Goal: Task Accomplishment & Management: Manage account settings

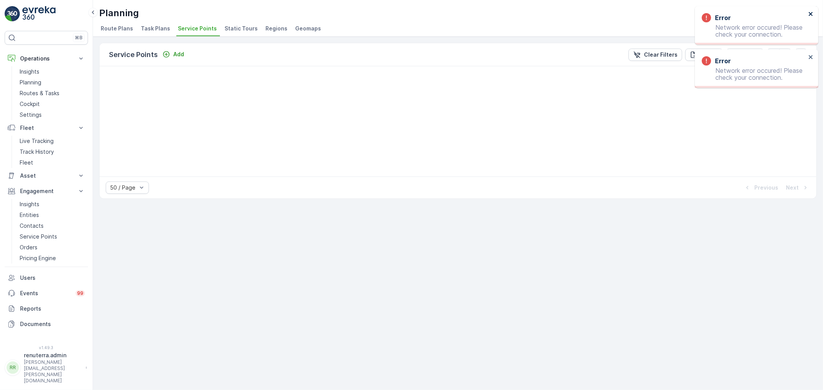
click at [810, 12] on icon "close" at bounding box center [810, 14] width 5 height 6
click at [811, 11] on icon "close" at bounding box center [810, 14] width 5 height 6
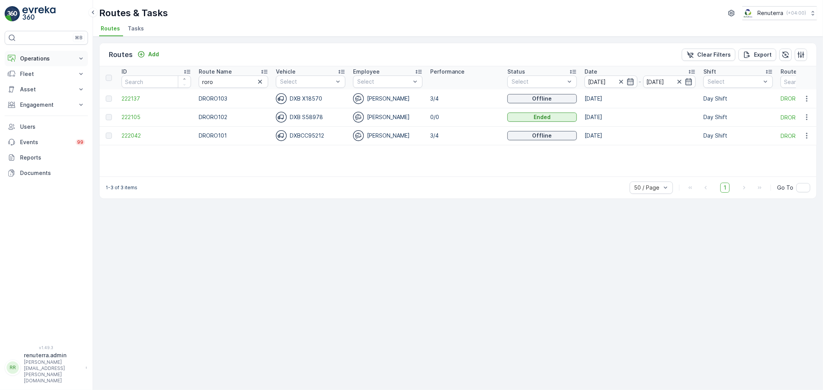
click at [28, 59] on p "Operations" at bounding box center [46, 59] width 52 height 8
click at [39, 79] on p "Planning" at bounding box center [31, 83] width 22 height 8
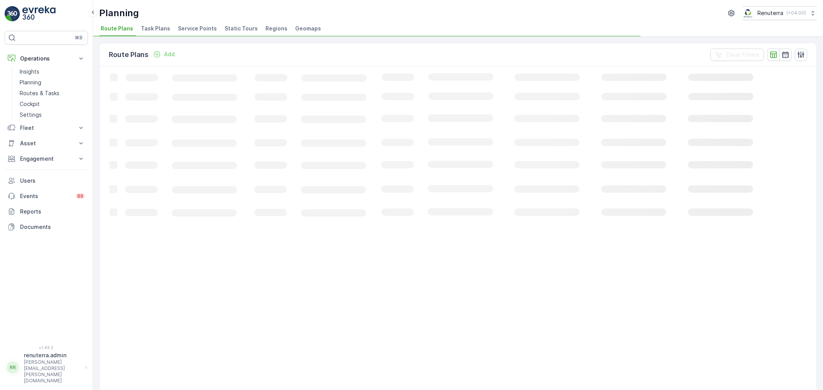
click at [187, 31] on span "Service Points" at bounding box center [197, 29] width 39 height 8
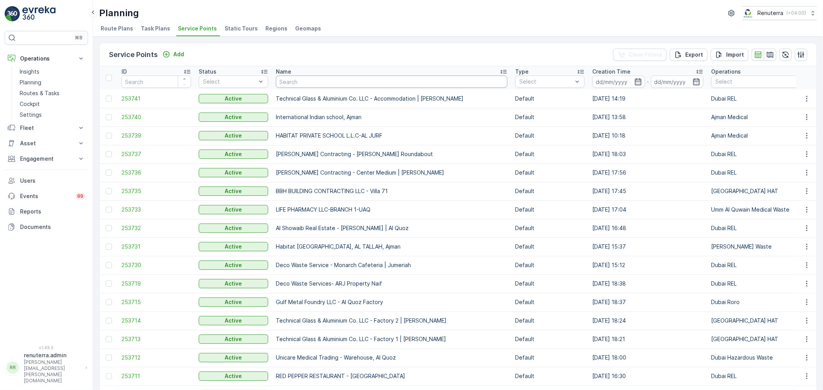
click at [302, 79] on input "text" at bounding box center [391, 82] width 231 height 12
type input "naif"
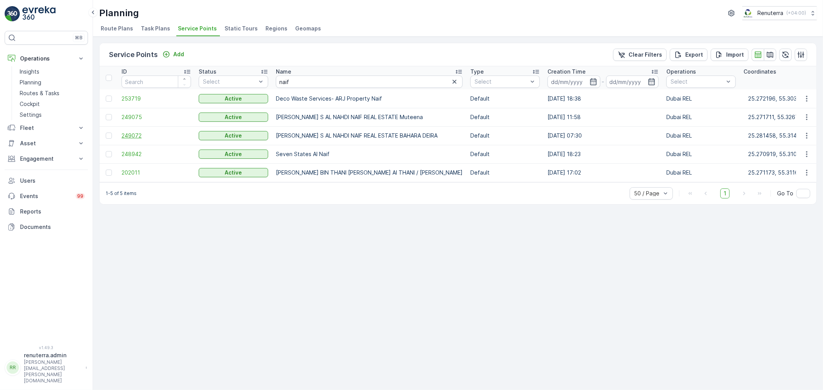
click at [137, 134] on span "249072" at bounding box center [156, 136] width 69 height 8
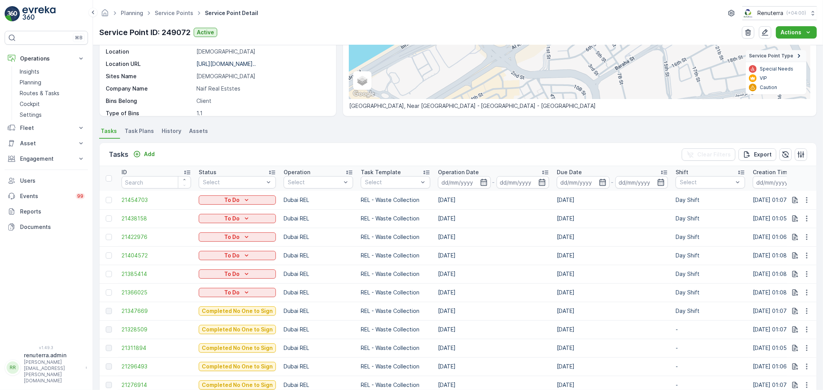
scroll to position [128, 0]
drag, startPoint x: 435, startPoint y: 288, endPoint x: 524, endPoint y: 294, distance: 88.9
click at [524, 294] on td "[DATE]" at bounding box center [493, 292] width 119 height 19
drag, startPoint x: 434, startPoint y: 274, endPoint x: 503, endPoint y: 277, distance: 68.7
click at [503, 277] on td "[DATE]" at bounding box center [493, 273] width 119 height 19
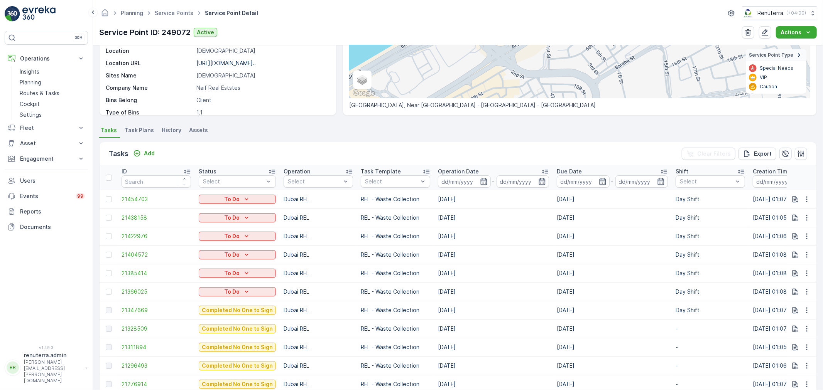
click at [504, 272] on td "[DATE]" at bounding box center [493, 273] width 119 height 19
click at [145, 309] on span "21347669" at bounding box center [156, 311] width 69 height 8
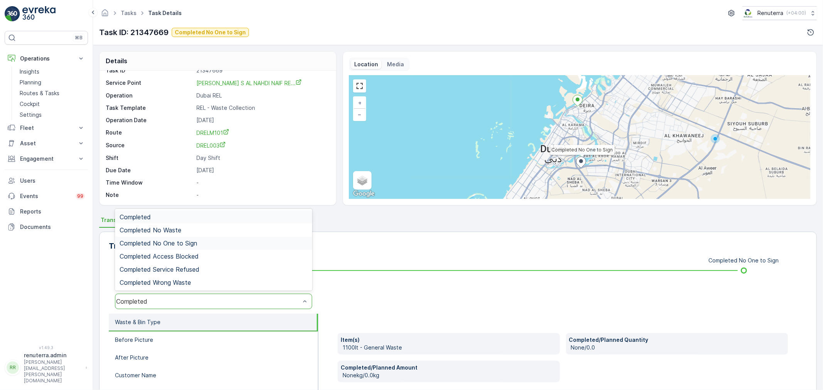
click at [189, 244] on span "Completed No One to Sign" at bounding box center [159, 243] width 78 height 7
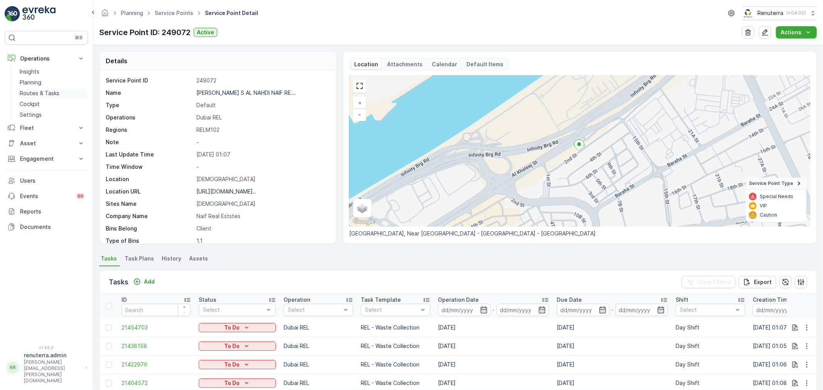
click at [40, 91] on p "Routes & Tasks" at bounding box center [40, 93] width 40 height 8
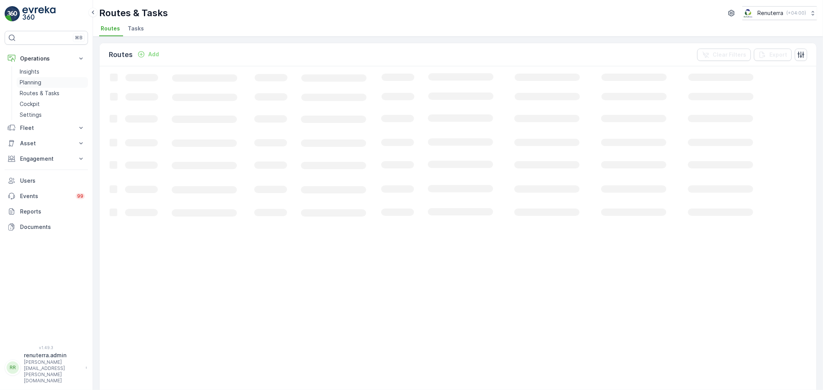
click at [36, 80] on p "Planning" at bounding box center [31, 83] width 22 height 8
click at [194, 29] on span "Service Points" at bounding box center [197, 29] width 39 height 8
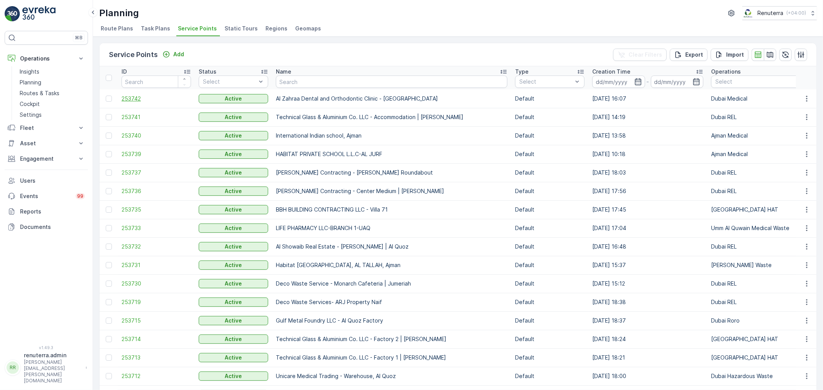
click at [134, 95] on span "253742" at bounding box center [156, 99] width 69 height 8
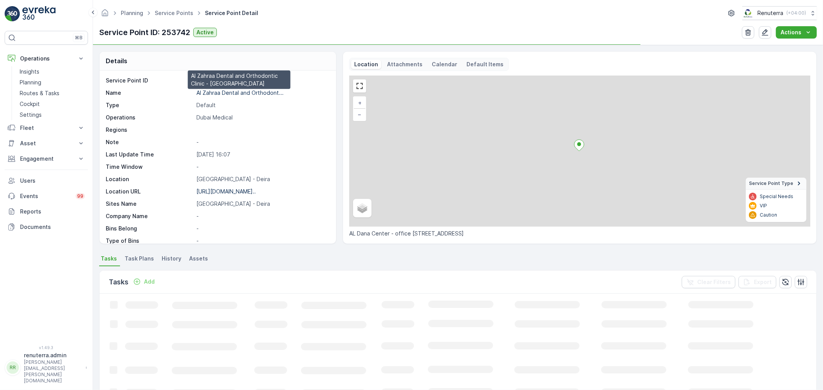
click at [225, 93] on p "Al Zahraa Dental and Orthodont..." at bounding box center [239, 92] width 87 height 7
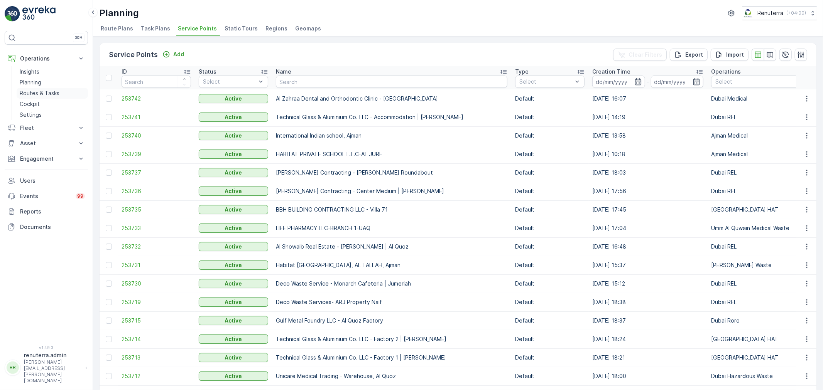
click at [40, 90] on p "Routes & Tasks" at bounding box center [40, 93] width 40 height 8
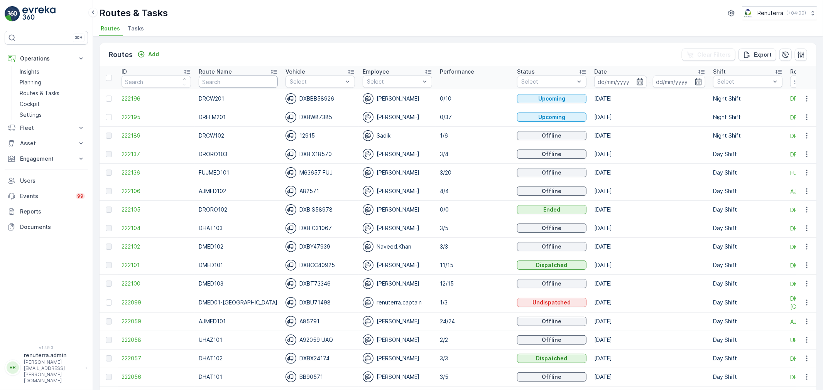
click at [225, 81] on input "text" at bounding box center [238, 82] width 79 height 12
type input "roro"
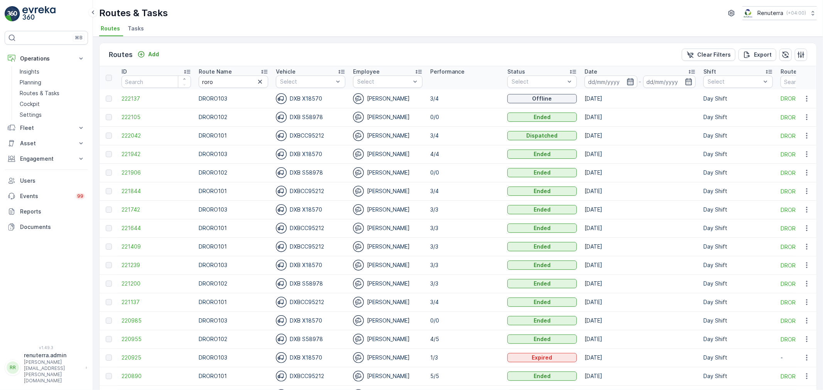
click at [630, 80] on icon "button" at bounding box center [630, 82] width 8 height 8
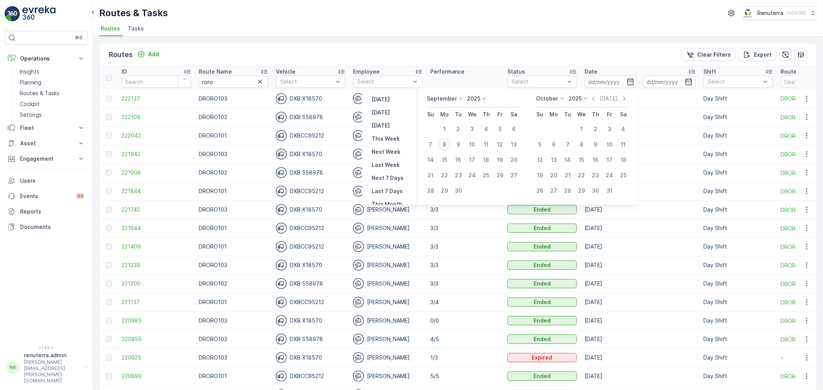
click at [446, 141] on div "8" at bounding box center [444, 144] width 12 height 12
type input "[DATE]"
click at [446, 141] on div "8" at bounding box center [444, 144] width 12 height 12
type input "[DATE]"
click at [467, 19] on div "Routes & Tasks Renuterra ( +04:00 )" at bounding box center [457, 13] width 717 height 14
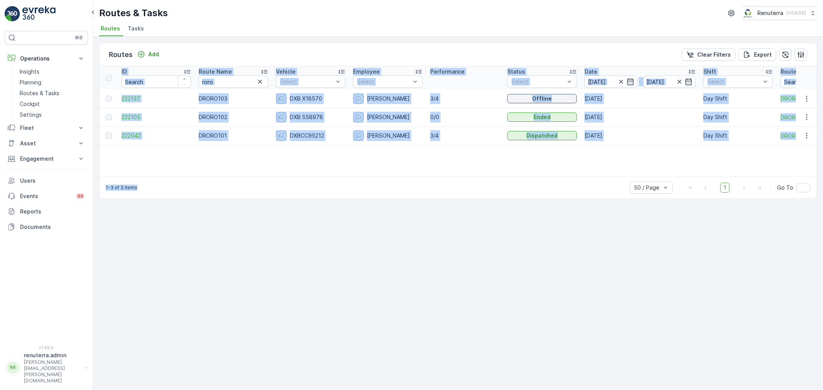
drag, startPoint x: 417, startPoint y: 176, endPoint x: 687, endPoint y: 143, distance: 272.4
click at [473, 174] on div "Routes Add Clear Filters Export ID Route Name roro Vehicle Select Employee Sele…" at bounding box center [457, 121] width 717 height 156
click at [672, 145] on table "ID Route Name roro Vehicle Select Employee Select Performance Status Select Dat…" at bounding box center [487, 105] width 775 height 79
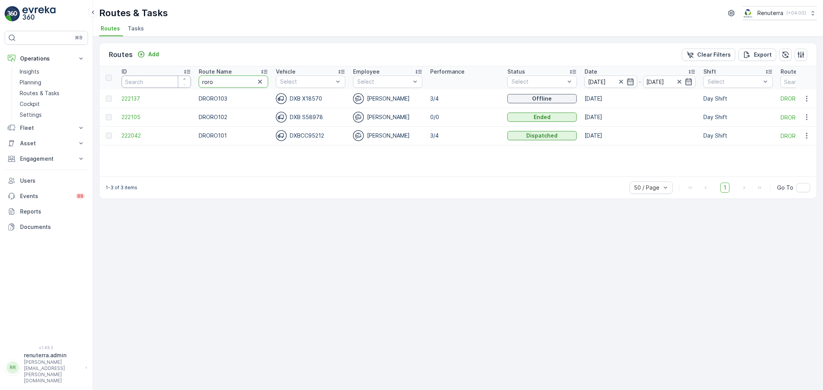
drag, startPoint x: 216, startPoint y: 83, endPoint x: 173, endPoint y: 76, distance: 43.6
click at [173, 76] on tr "ID Route Name roro Vehicle Select Employee Select Performance Status Select Dat…" at bounding box center [487, 77] width 775 height 23
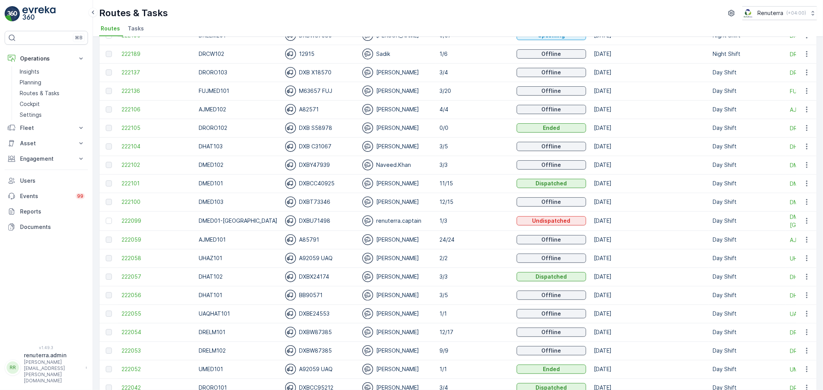
scroll to position [86, 0]
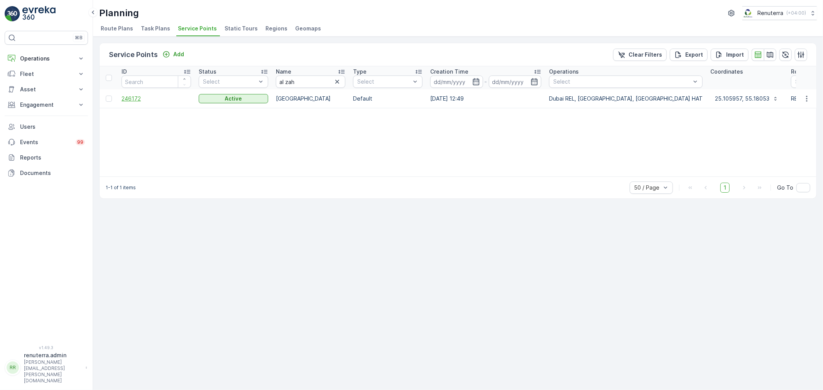
click at [133, 96] on span "246172" at bounding box center [156, 99] width 69 height 8
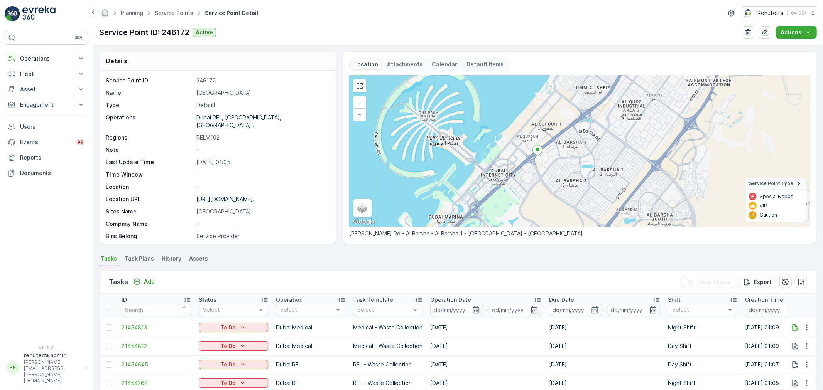
drag, startPoint x: 515, startPoint y: 182, endPoint x: 544, endPoint y: 170, distance: 31.8
click at [544, 170] on div "+ − Satellite Roadmap Terrain Hybrid Leaflet Keyboard shortcuts Map Data Map da…" at bounding box center [579, 151] width 461 height 151
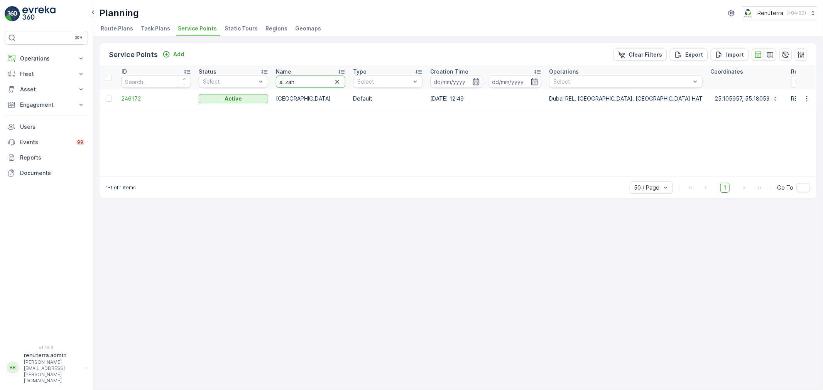
drag, startPoint x: 312, startPoint y: 82, endPoint x: 259, endPoint y: 72, distance: 54.5
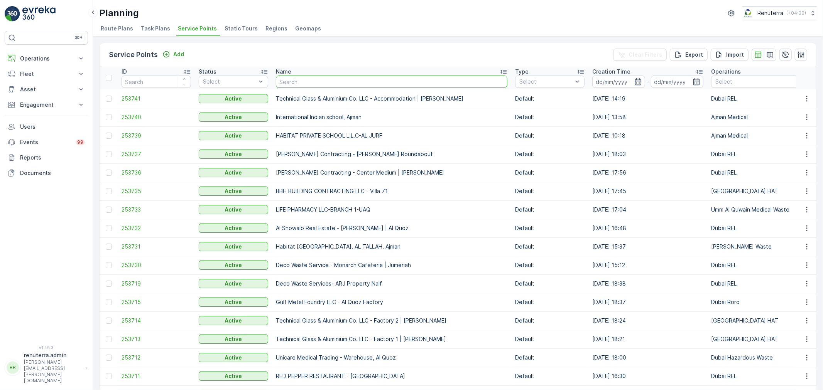
click at [311, 79] on input "text" at bounding box center [391, 82] width 231 height 12
type input "dental"
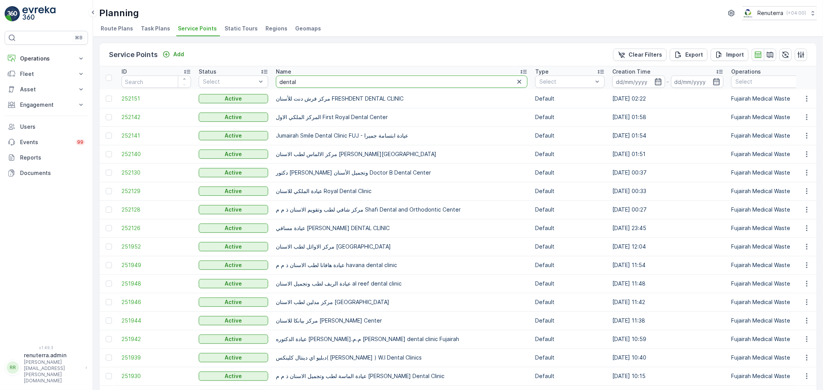
drag, startPoint x: 313, startPoint y: 85, endPoint x: 261, endPoint y: 74, distance: 53.2
type input "al zah"
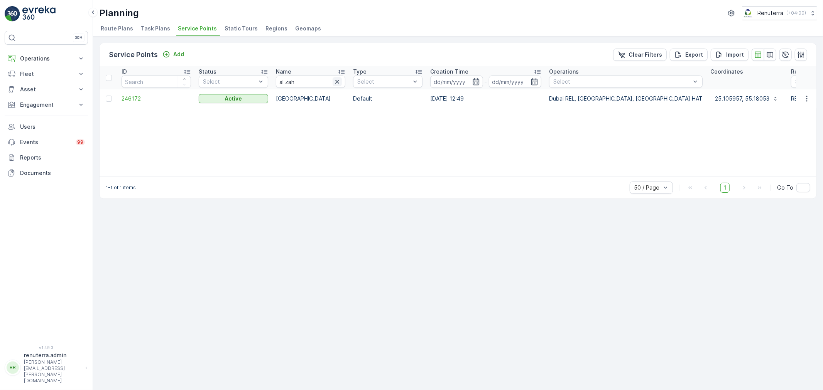
click at [339, 83] on icon "button" at bounding box center [337, 82] width 8 height 8
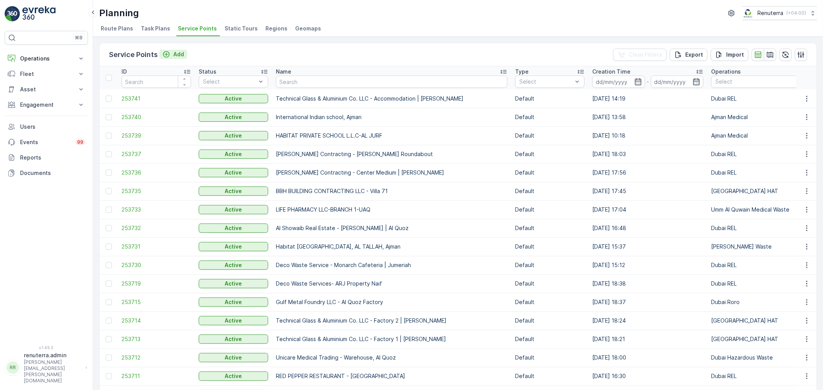
click at [173, 54] on p "Add" at bounding box center [178, 55] width 11 height 8
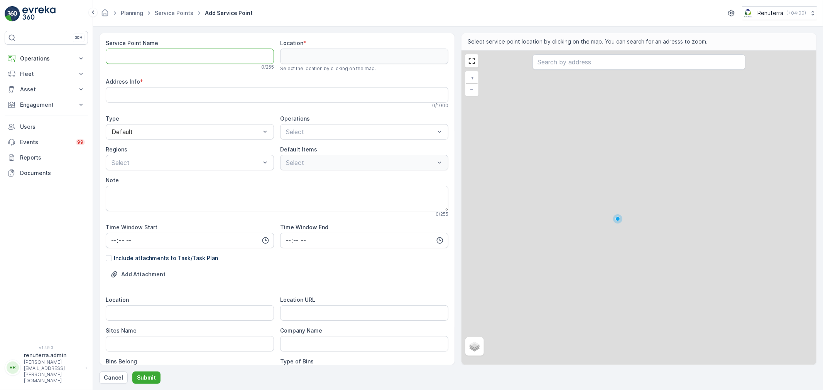
click at [158, 60] on Name "Service Point Name" at bounding box center [190, 56] width 168 height 15
paste Name "Al Zahraa Dental and Orthodontic Clinic"
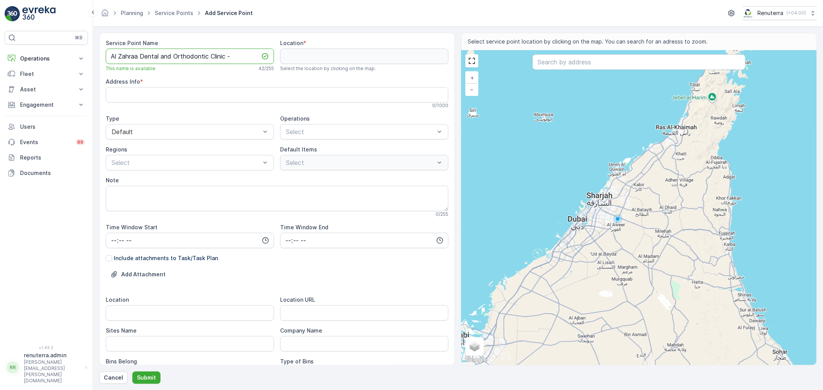
paste Name "Al Dana Centre"
click at [233, 58] on Name "Al Zahraa Dental and Orthodontic Clinic - Al Dana Centre" at bounding box center [190, 56] width 168 height 15
click at [293, 59] on div "Service Point Name Al Zahraa Dental and Orthodontic Clinic - Deira Al Dana Cent…" at bounding box center [277, 288] width 343 height 498
type Name "Al Zahraa Dental and Orthodontic Clinic - Deira Al Dana Centre"
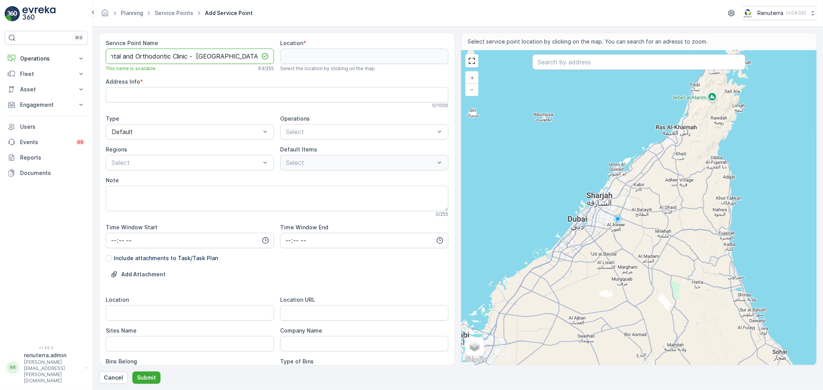
scroll to position [0, 0]
click at [155, 55] on Name "Al Zahraa Dental and Orthodontic Clinic - Deira Al Dana Centre" at bounding box center [190, 56] width 168 height 15
click at [569, 61] on input "text" at bounding box center [638, 61] width 213 height 15
click at [567, 66] on input "text" at bounding box center [638, 61] width 213 height 15
paste input "Renuterra"
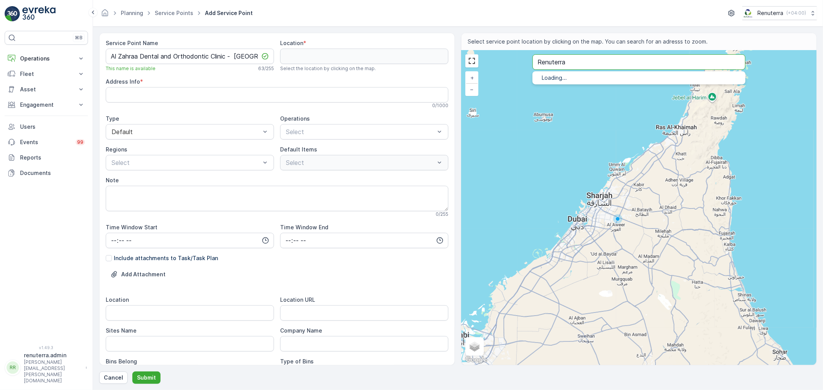
type input "Renuterra"
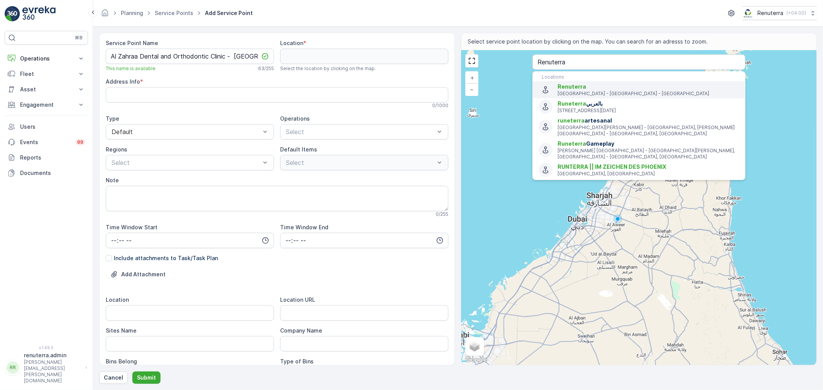
click at [564, 90] on span "Renuterra" at bounding box center [648, 87] width 182 height 8
type input "25.2621453,55.3192236"
type Info "AL Dana Center - office 109 Al Maktoum Rd - Deira - Dubai - United Arab Emirates"
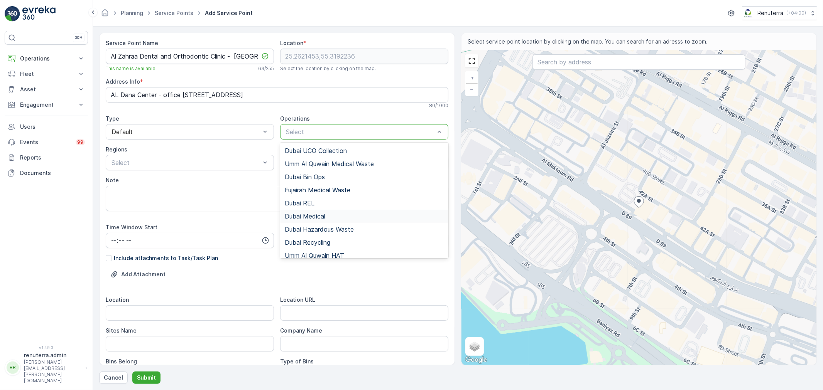
click at [319, 218] on span "Dubai Medical" at bounding box center [305, 216] width 41 height 7
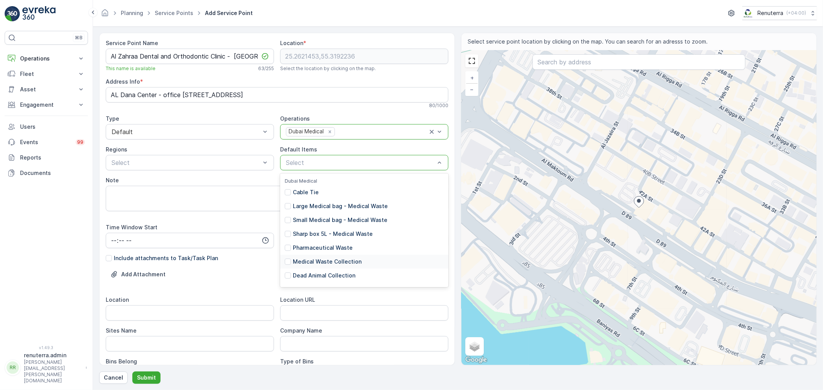
click at [321, 262] on p "Medical Waste Collection" at bounding box center [327, 262] width 69 height 8
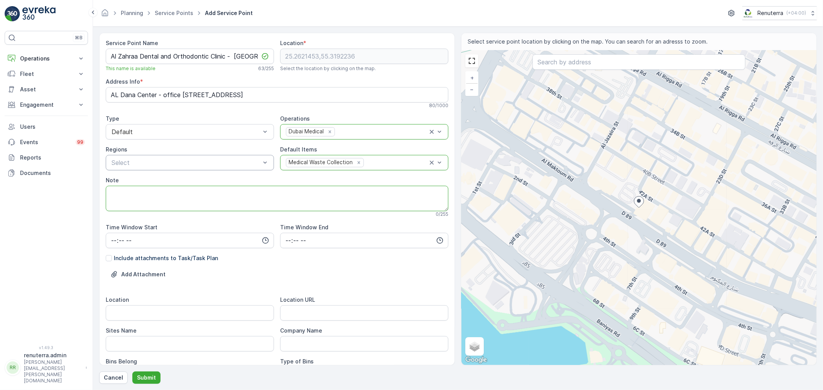
click at [333, 199] on textarea "Note" at bounding box center [277, 198] width 343 height 25
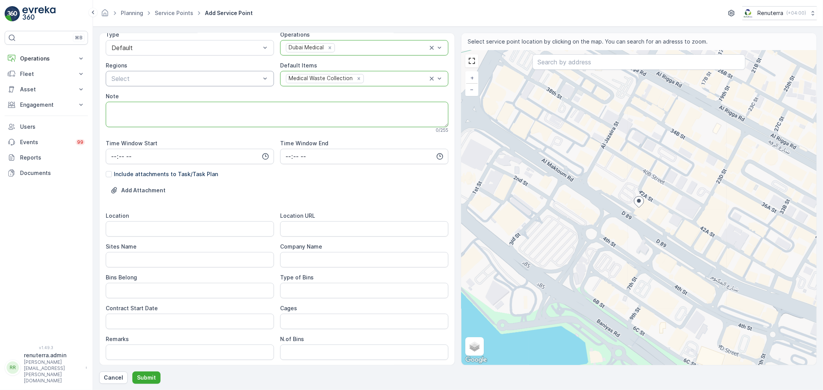
scroll to position [86, 0]
click at [198, 230] on input "Location" at bounding box center [190, 227] width 168 height 15
paste input "Al Dana Centre"
type input "Al Dana Centre - Deira"
click at [151, 258] on Name "Sites Name" at bounding box center [190, 258] width 168 height 15
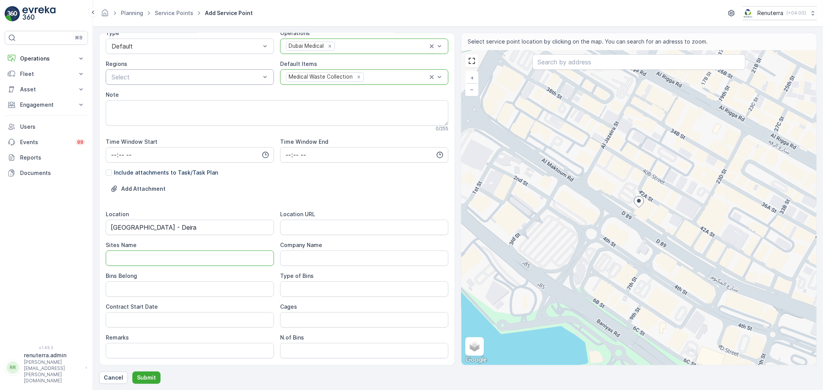
paste Name "Al Dana Centre - Deira"
type Name "Al Dana Centre - Deira"
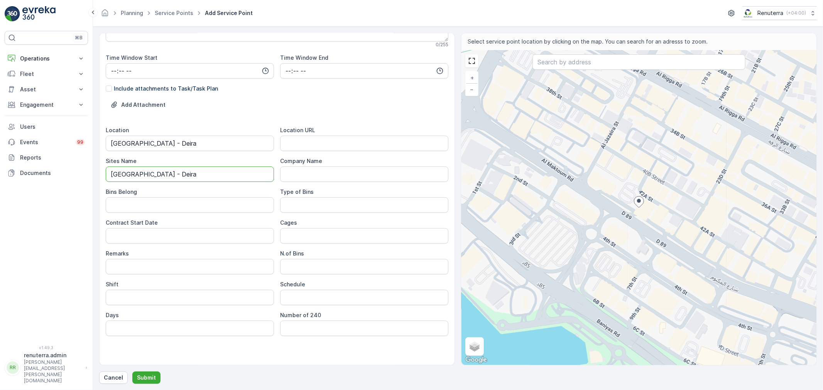
scroll to position [172, 0]
click at [313, 139] on URL "Location URL" at bounding box center [364, 141] width 168 height 15
paste URL "https://maps.app.goo.gl/s6xWzbJdJzWkW6GH8"
type URL "https://maps.app.goo.gl/s6xWzbJdJzWkW6GH8"
click at [142, 206] on Belong "Bins Belong" at bounding box center [190, 203] width 168 height 15
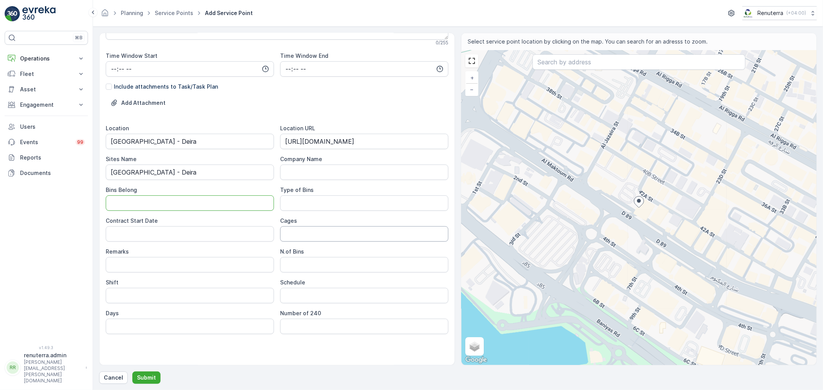
click at [306, 234] on input "Cages" at bounding box center [364, 233] width 168 height 15
click at [142, 230] on Date "Contract Start Date" at bounding box center [190, 233] width 168 height 15
type Date "08-09-2025"
click at [331, 298] on input "Schedule" at bounding box center [364, 295] width 168 height 15
click at [311, 296] on input "Weekly 2 Times" at bounding box center [364, 295] width 168 height 15
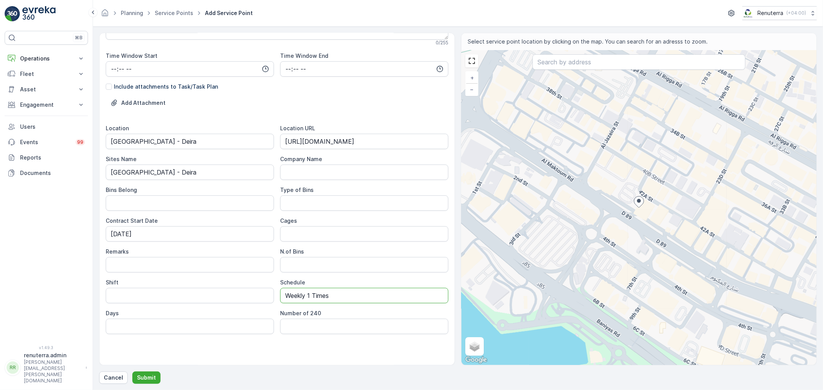
click at [349, 297] on input "Weekly 1 Times" at bounding box center [364, 295] width 168 height 15
type input "Weekly 1 Time"
click at [179, 326] on input "Days" at bounding box center [190, 326] width 168 height 15
type input "Mon"
click at [222, 346] on div "Service Point Name Al Zahraa Dental and Orthodontic Clinic - Deira Al Dana Cent…" at bounding box center [277, 117] width 343 height 498
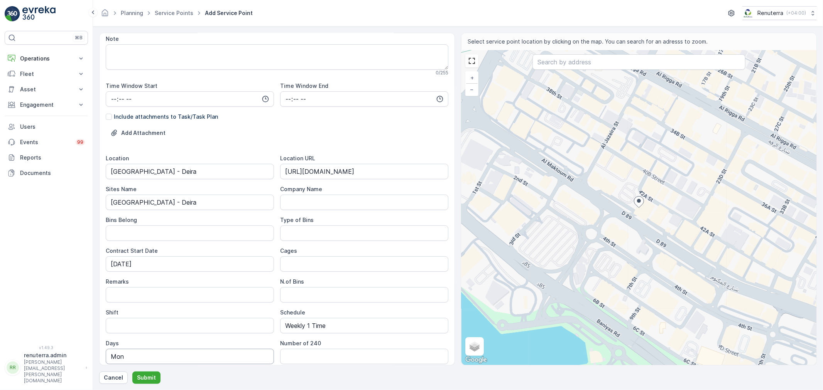
scroll to position [0, 0]
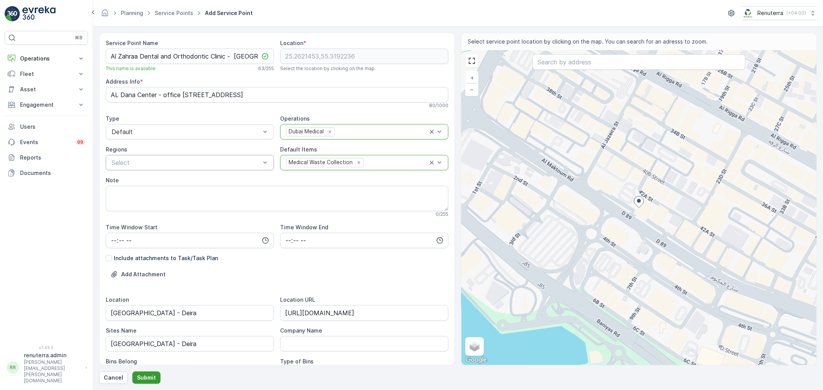
click at [143, 378] on p "Submit" at bounding box center [146, 378] width 19 height 8
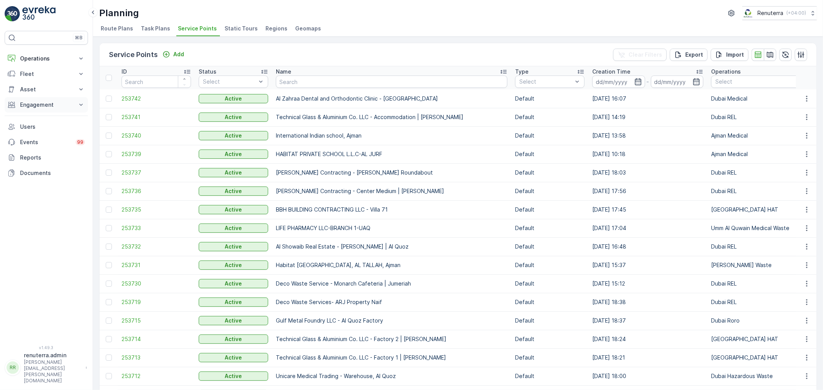
click at [51, 103] on p "Engagement" at bounding box center [46, 105] width 52 height 8
click at [54, 149] on p "Service Points" at bounding box center [38, 151] width 37 height 8
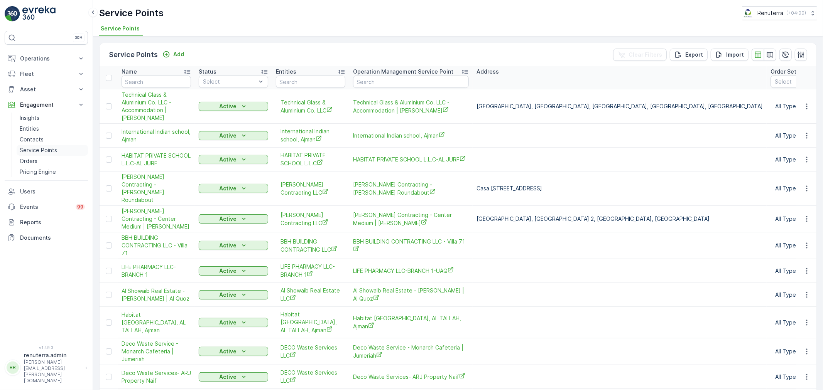
click at [40, 149] on p "Service Points" at bounding box center [38, 151] width 37 height 8
click at [179, 55] on p "Add" at bounding box center [178, 55] width 11 height 8
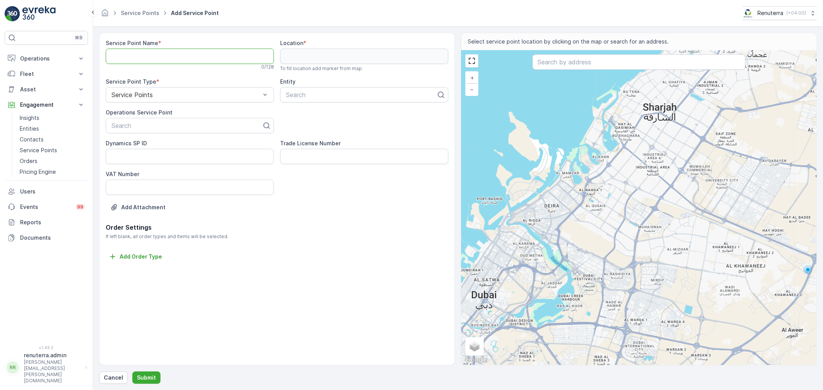
click at [166, 52] on Name "Service Point Name" at bounding box center [190, 56] width 168 height 15
paste Name "Al Zahraa Dental and Orthodontic Clinic - Deira Al Dana Centre"
type Name "Al Zahraa Dental and Orthodontic Clinic - Deira Al Dana Centre"
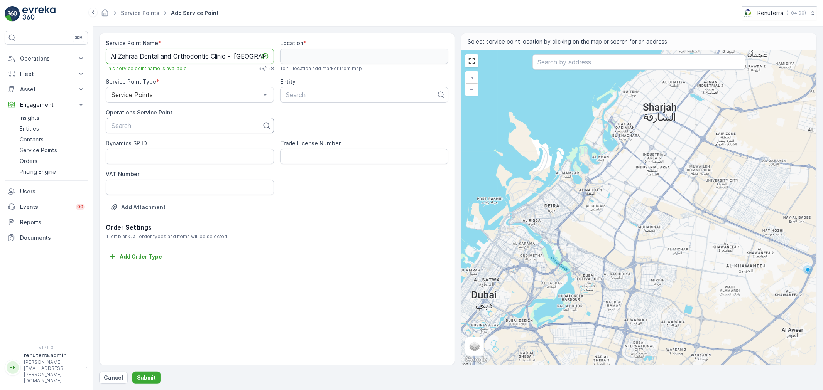
click at [177, 128] on div at bounding box center [187, 125] width 152 height 7
paste input "Al Zahraa Dental and Orthodontic Clinic - Deira Al Dana Centre"
type input "Al Zahraa Dental and Orthodontic Clinic - Deira Al Dana Centre"
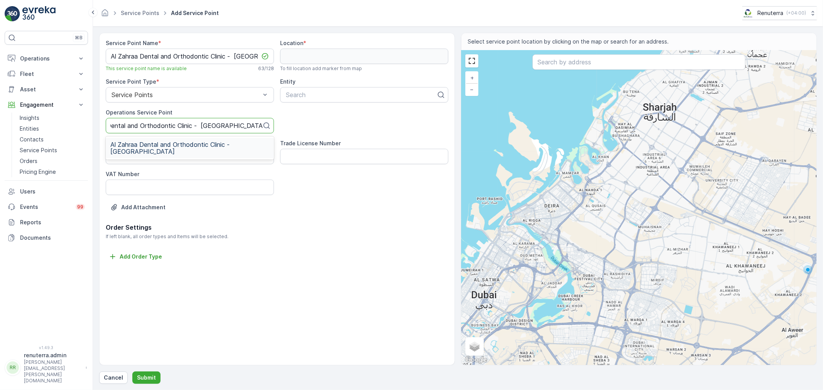
click at [174, 145] on span "Al Zahraa Dental and Orthodontic Clinic - Deira Al Dana Centre" at bounding box center [189, 148] width 159 height 14
click at [341, 93] on div at bounding box center [361, 94] width 152 height 7
type input "al zah"
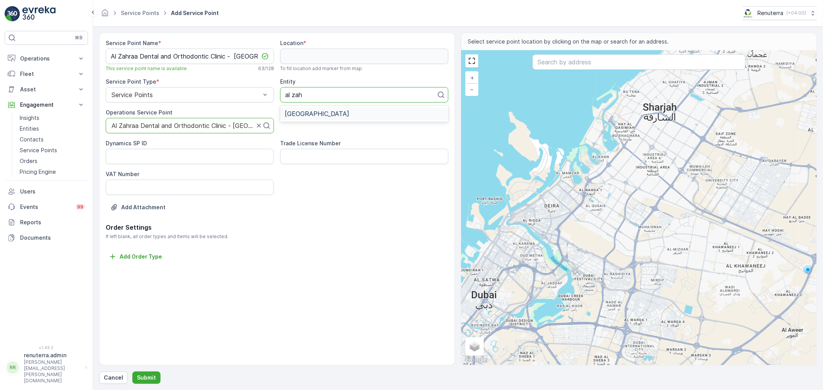
click at [305, 110] on div "[GEOGRAPHIC_DATA]" at bounding box center [364, 113] width 168 height 13
click at [577, 64] on input "text" at bounding box center [638, 61] width 213 height 15
paste input "https://maps.app.goo.gl/s6xWzbJdJzWkW6GH8"
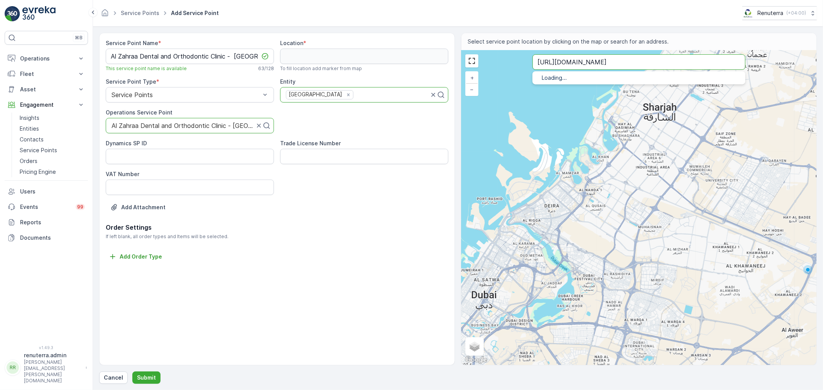
type input "https://maps.app.goo.gl/s6xWzbJdJzWkW6GH8"
drag, startPoint x: 689, startPoint y: 62, endPoint x: 498, endPoint y: 62, distance: 191.3
click at [498, 62] on div "+ − Satellite Roadmap Terrain Hybrid Leaflet Keyboard shortcuts Map Data Map da…" at bounding box center [638, 208] width 355 height 315
type input "25.396911042968373,55.28276919118721"
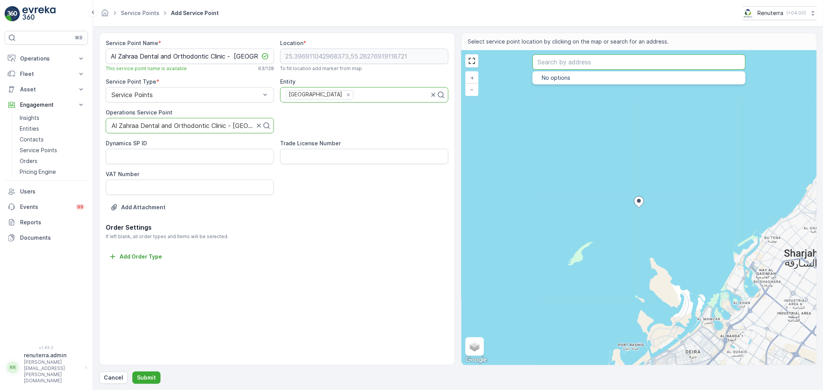
click at [611, 59] on input "text" at bounding box center [638, 61] width 213 height 15
paste input "Renuterra"
type input "Renuterra"
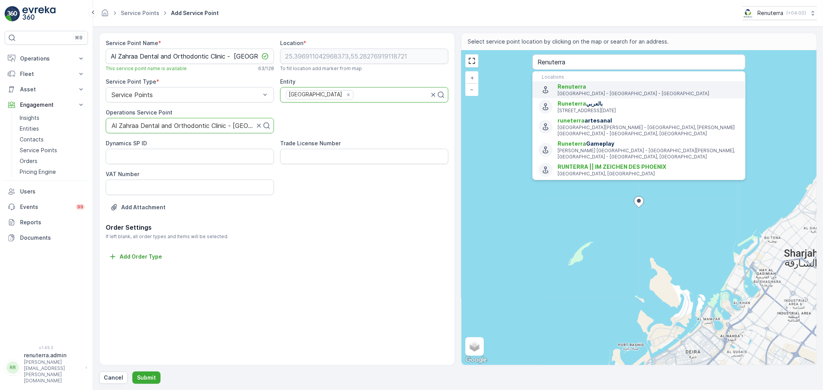
click at [595, 90] on span "Renuterra" at bounding box center [648, 87] width 182 height 8
type input "25.2621453,55.3192236"
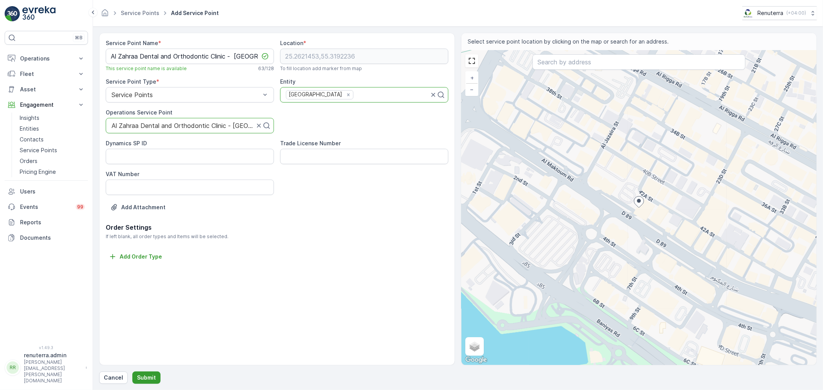
click at [149, 376] on p "Submit" at bounding box center [146, 378] width 19 height 8
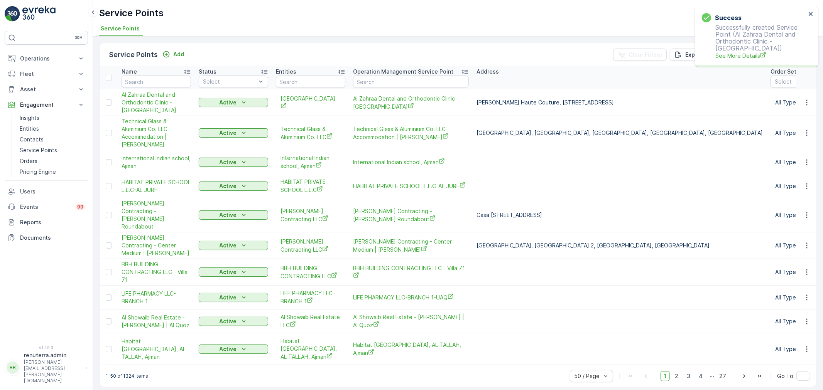
click at [35, 58] on p "Operations" at bounding box center [46, 59] width 52 height 8
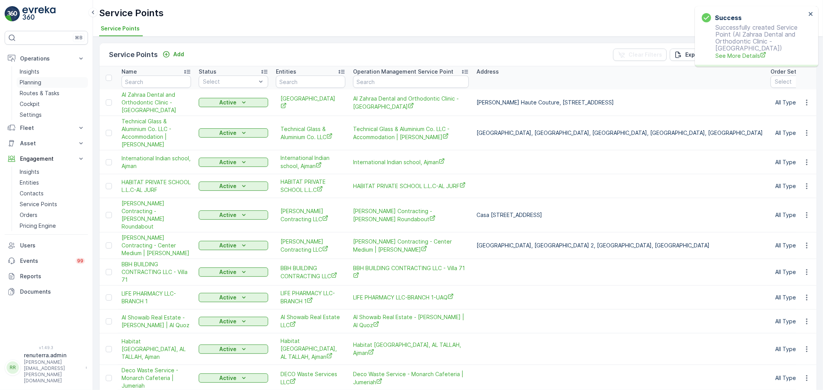
click at [34, 82] on p "Planning" at bounding box center [31, 83] width 22 height 8
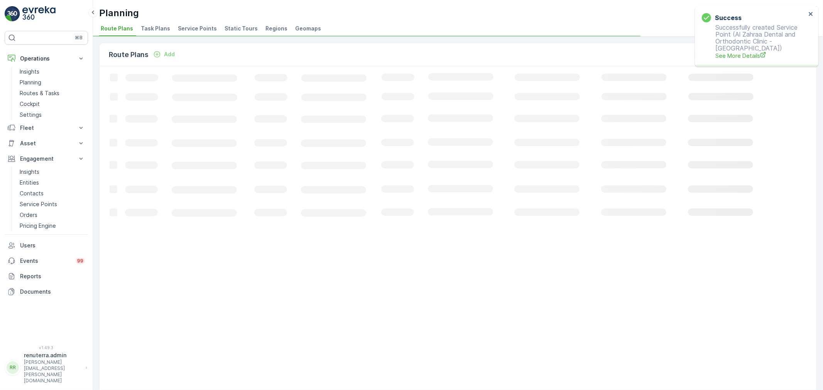
click at [189, 26] on span "Service Points" at bounding box center [197, 29] width 39 height 8
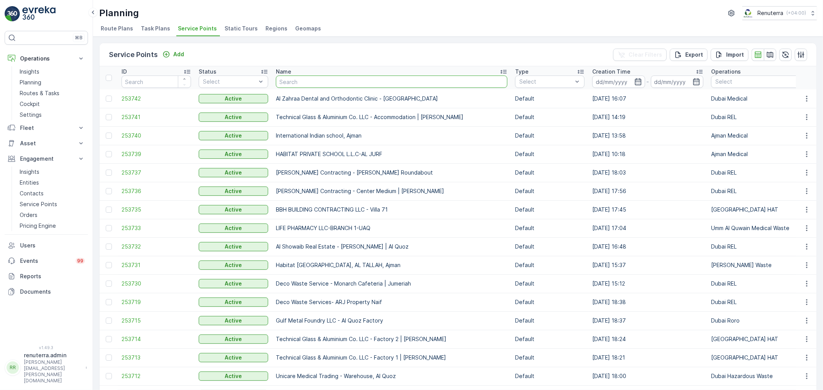
click at [321, 84] on input "text" at bounding box center [391, 82] width 231 height 12
click at [127, 96] on span "253742" at bounding box center [156, 99] width 69 height 8
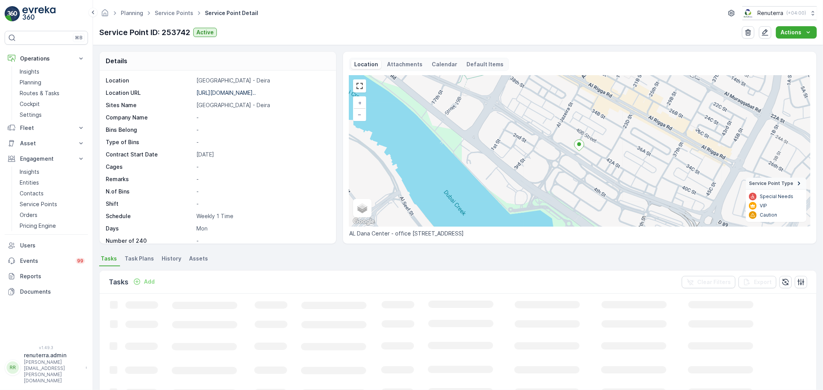
scroll to position [106, 0]
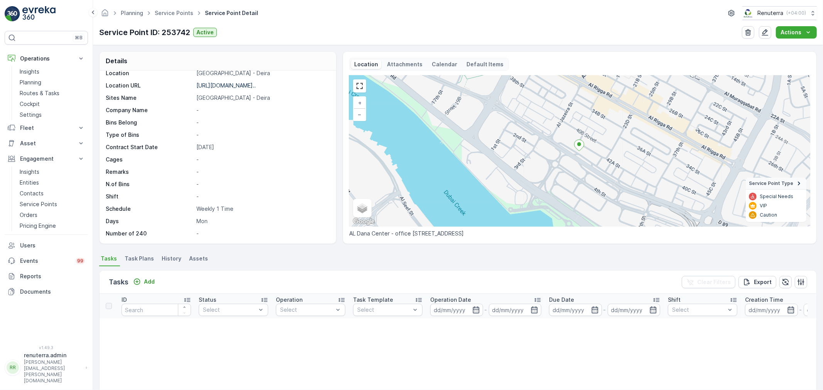
click at [144, 257] on span "Task Plans" at bounding box center [139, 259] width 29 height 8
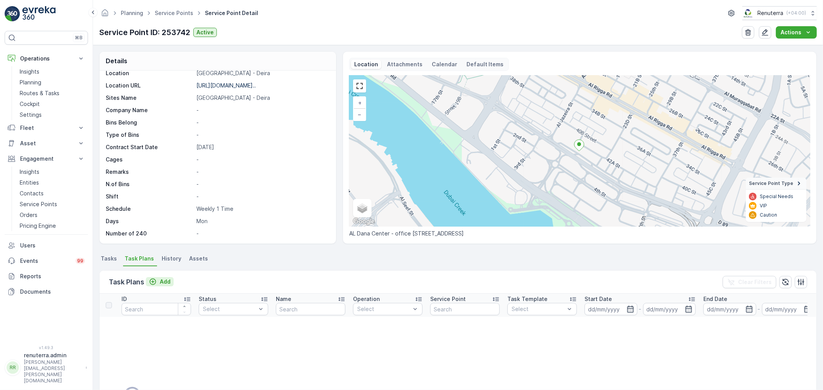
click at [162, 280] on p "Add" at bounding box center [165, 282] width 11 height 8
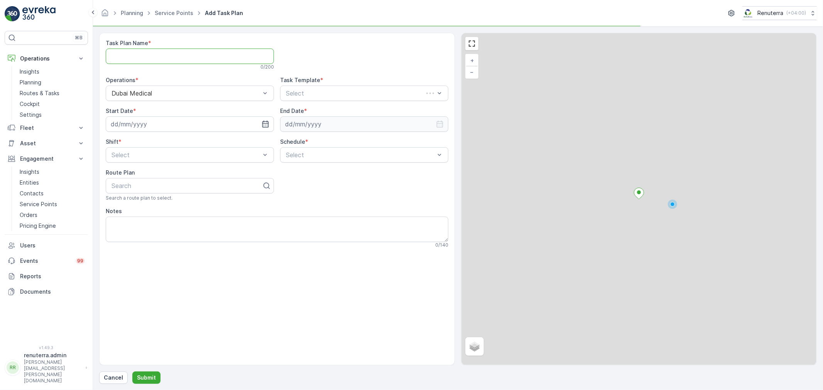
click at [168, 54] on Name "Task Plan Name" at bounding box center [190, 56] width 168 height 15
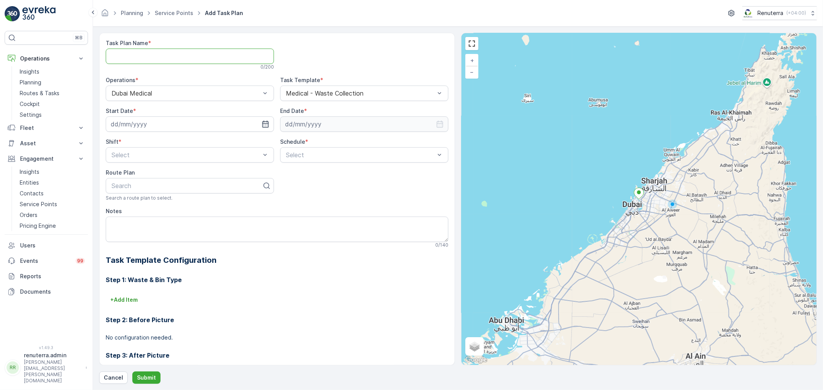
click at [176, 58] on Name "Task Plan Name" at bounding box center [190, 56] width 168 height 15
type Name "MED001"
click at [144, 122] on input at bounding box center [190, 123] width 168 height 15
click at [132, 184] on div "8" at bounding box center [133, 188] width 12 height 12
type input "[DATE]"
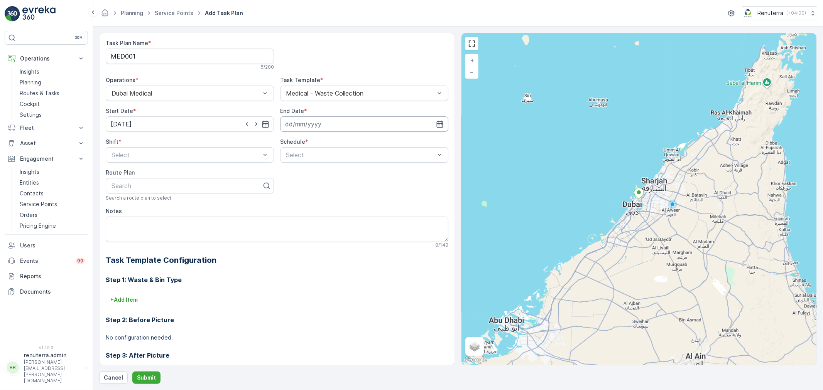
click at [361, 127] on input at bounding box center [364, 123] width 168 height 15
click at [292, 145] on p "September" at bounding box center [303, 143] width 30 height 8
click at [312, 209] on div "December" at bounding box center [306, 214] width 33 height 11
click at [330, 142] on p "2025" at bounding box center [333, 143] width 14 height 8
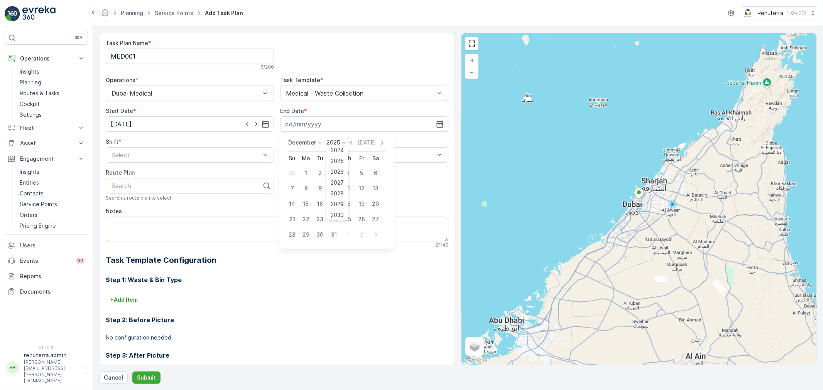
scroll to position [47, 0]
click at [336, 170] on span "2026" at bounding box center [337, 171] width 13 height 8
click at [347, 233] on div "31" at bounding box center [347, 235] width 12 height 12
type input "31.12.2026"
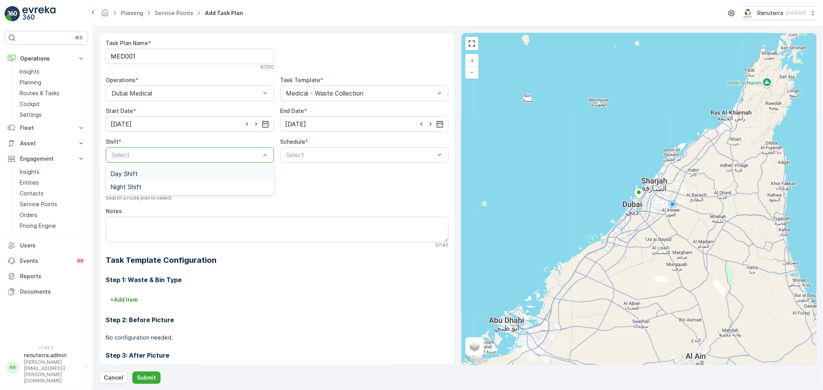
click at [137, 172] on div "Day Shift" at bounding box center [189, 174] width 159 height 7
click at [299, 189] on span "Weekly" at bounding box center [295, 187] width 20 height 7
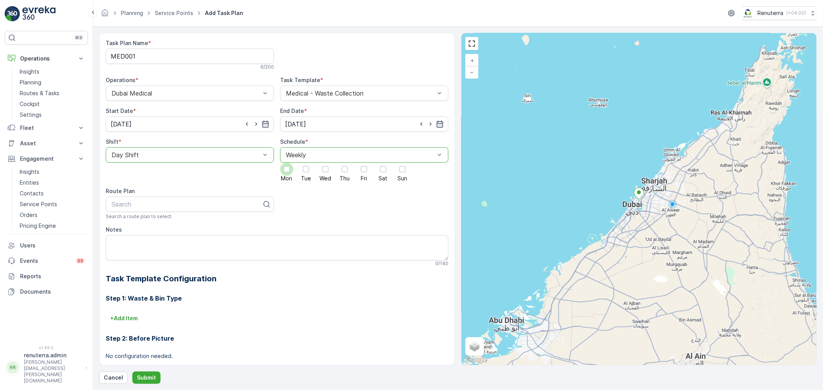
click at [287, 171] on div at bounding box center [287, 169] width 6 height 6
click at [287, 163] on input "Mon" at bounding box center [287, 163] width 0 height 0
click at [174, 205] on div at bounding box center [187, 204] width 152 height 7
type input "MED101"
click at [137, 261] on span "DMED101" at bounding box center [124, 262] width 28 height 7
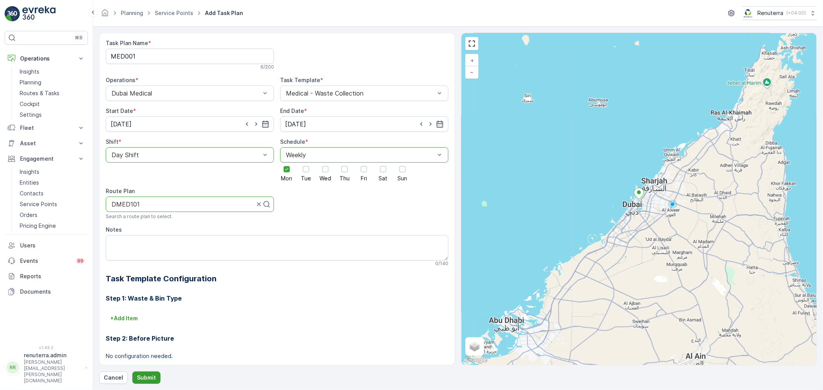
click at [137, 372] on button "Submit" at bounding box center [146, 378] width 28 height 12
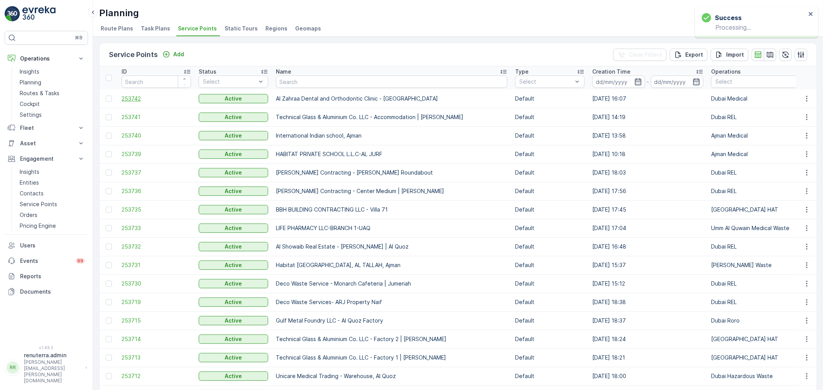
click at [131, 96] on span "253742" at bounding box center [156, 99] width 69 height 8
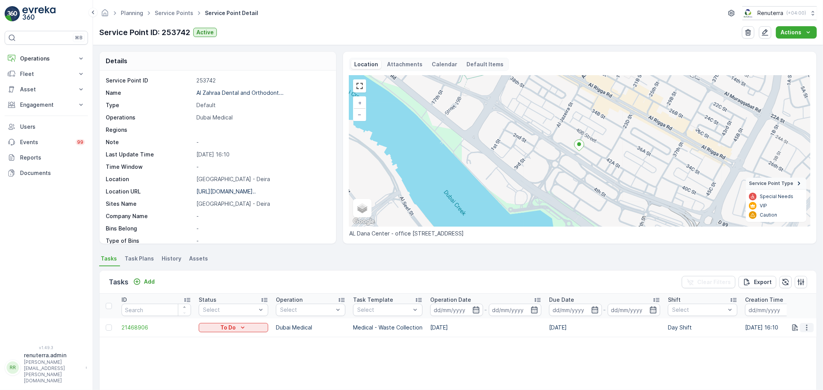
click at [809, 326] on button "button" at bounding box center [807, 327] width 14 height 9
click at [783, 289] on span "Change Route" at bounding box center [786, 291] width 37 height 8
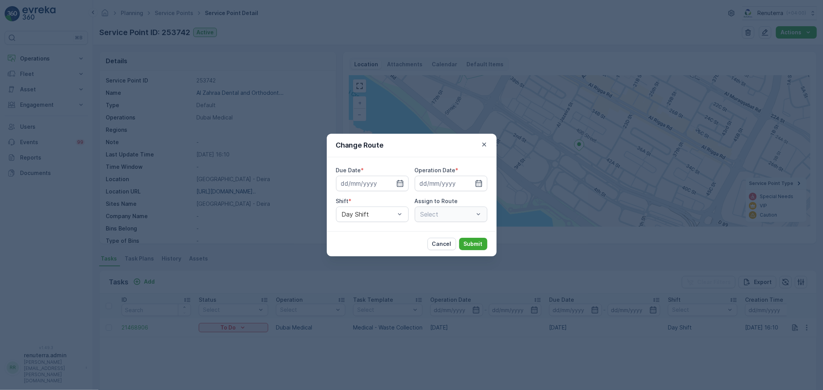
type input "[DATE]"
click at [486, 142] on icon "button" at bounding box center [484, 145] width 8 height 8
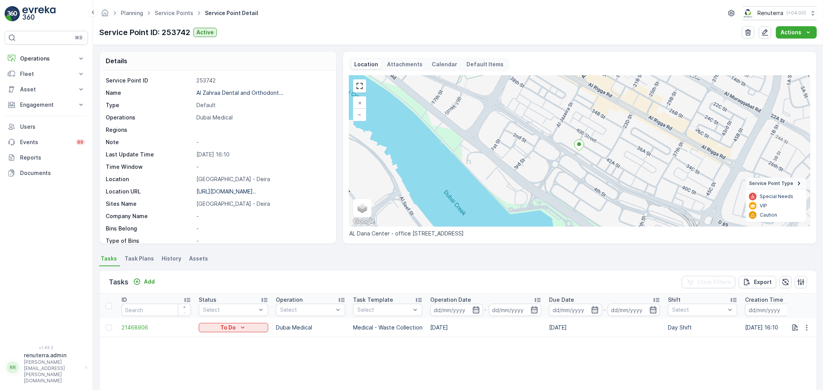
click at [140, 261] on span "Task Plans" at bounding box center [139, 259] width 29 height 8
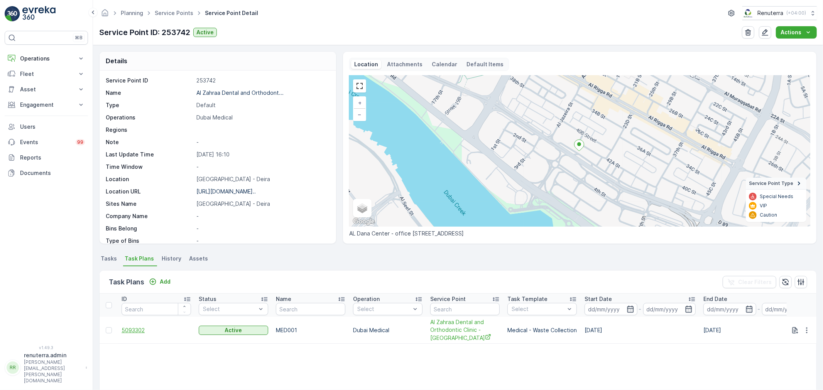
click at [137, 331] on span "5093302" at bounding box center [156, 331] width 69 height 8
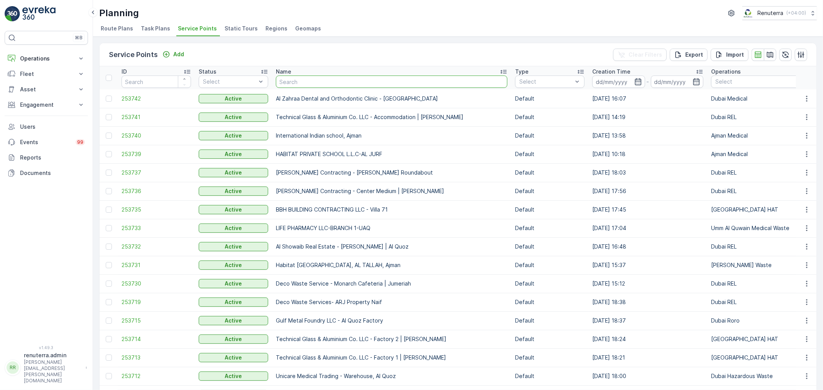
click at [314, 81] on input "text" at bounding box center [391, 82] width 231 height 12
type input "sauid"
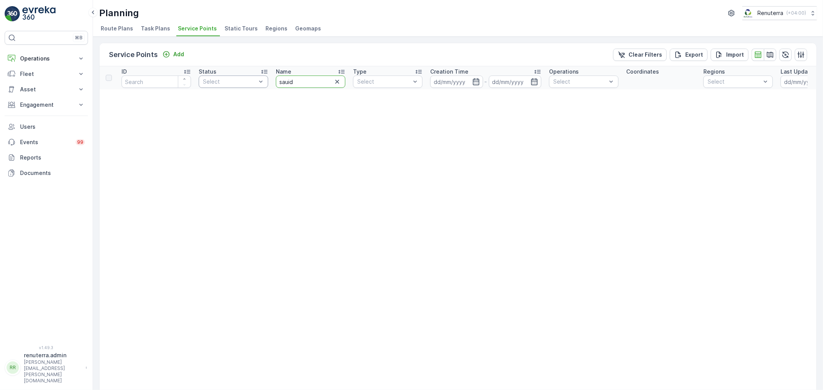
drag, startPoint x: 307, startPoint y: 86, endPoint x: 255, endPoint y: 75, distance: 53.3
type input "saudi"
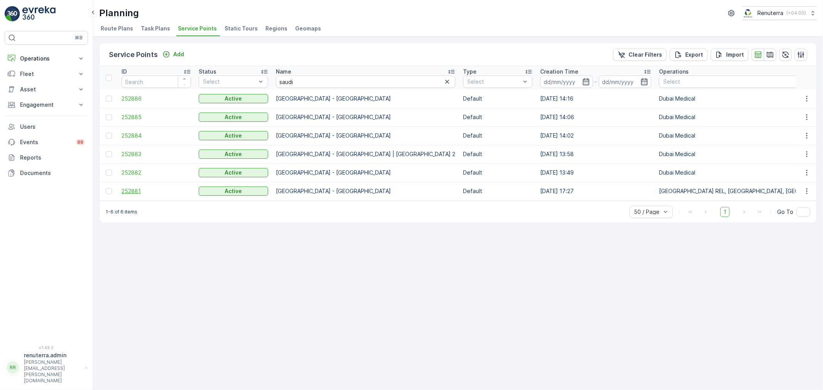
click at [128, 192] on span "252881" at bounding box center [156, 191] width 69 height 8
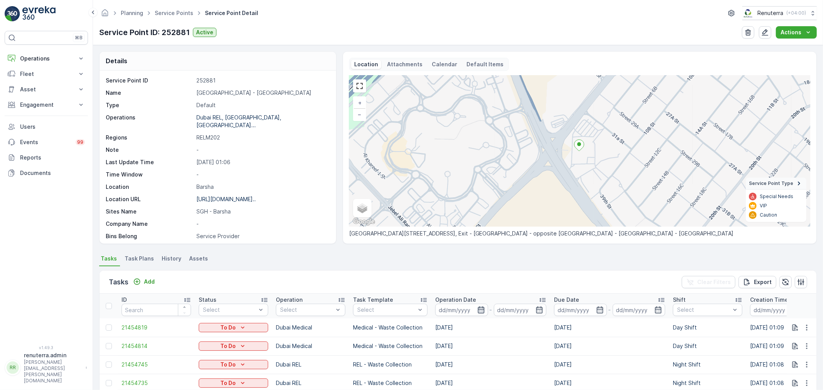
click at [480, 307] on icon "button" at bounding box center [481, 310] width 8 height 8
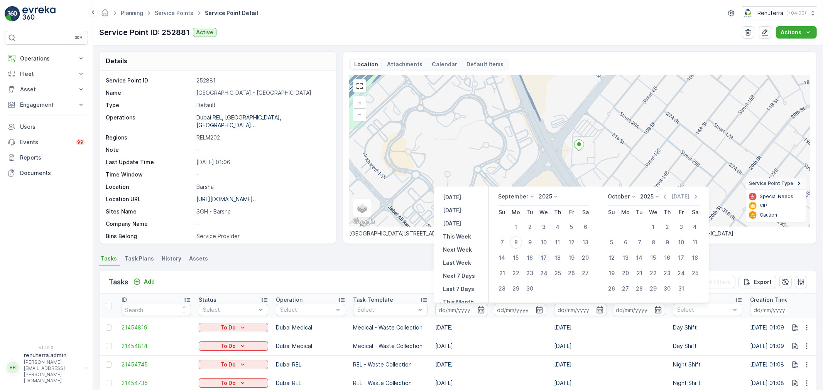
click at [542, 255] on div "17" at bounding box center [543, 258] width 12 height 12
type input "17.09.2025"
click at [542, 255] on div "17" at bounding box center [543, 258] width 12 height 12
type input "17.09.2025"
click at [364, 261] on ul "Tasks Task Plans History Assets" at bounding box center [457, 259] width 717 height 13
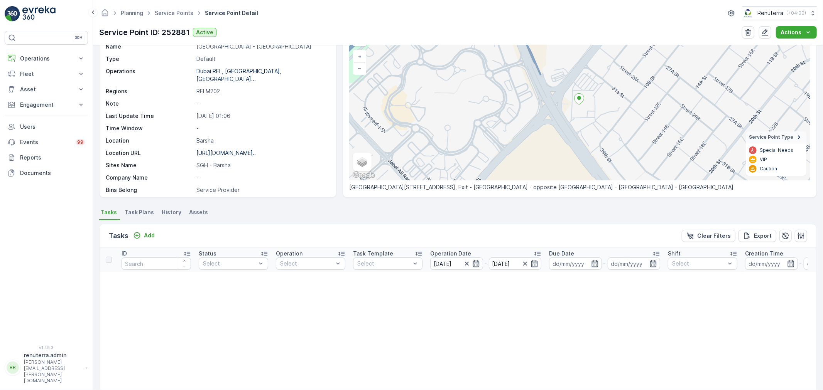
scroll to position [43, 0]
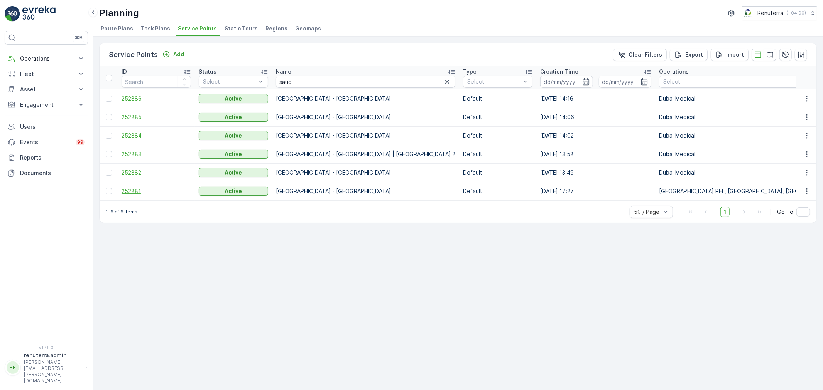
click at [133, 193] on span "252881" at bounding box center [156, 191] width 69 height 8
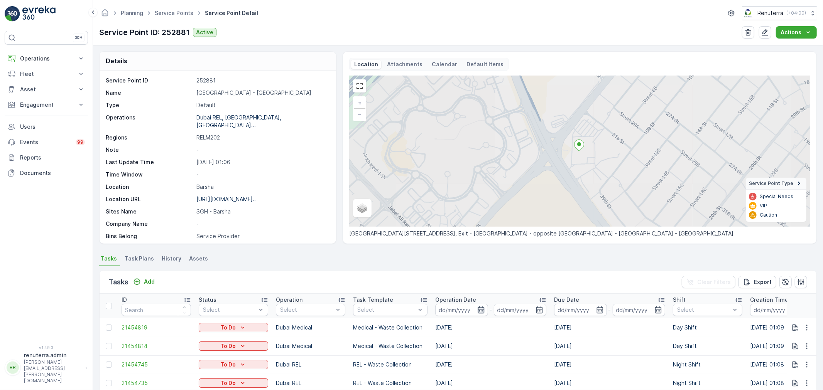
click at [480, 309] on icon "button" at bounding box center [481, 310] width 7 height 7
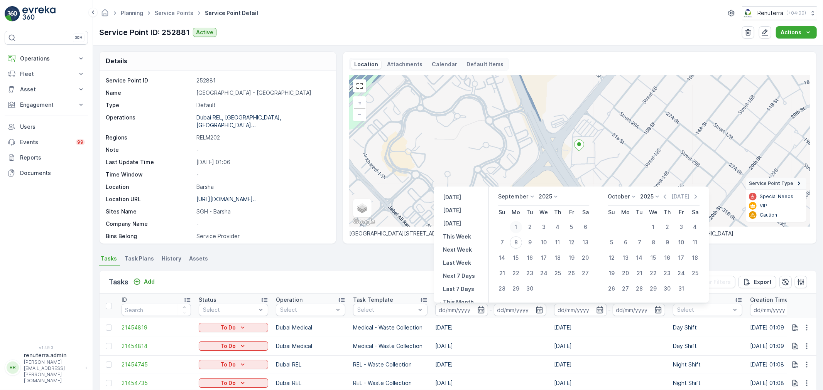
click at [516, 225] on div "1" at bounding box center [516, 227] width 12 height 12
type input "01.09.2025"
click at [379, 265] on ul "Tasks Task Plans History Assets" at bounding box center [457, 259] width 717 height 13
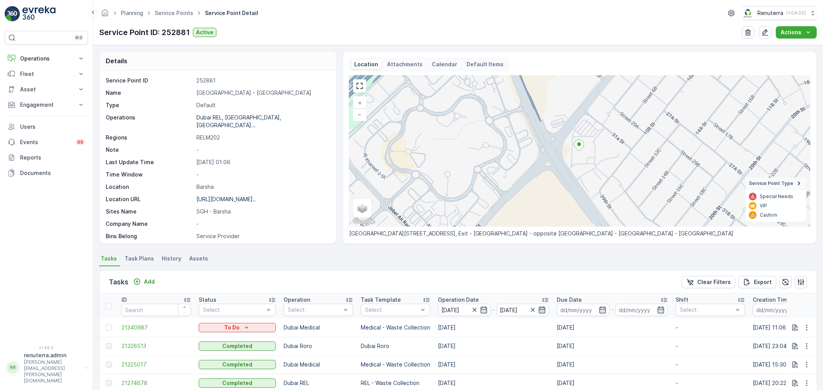
click at [541, 309] on icon "button" at bounding box center [542, 310] width 7 height 7
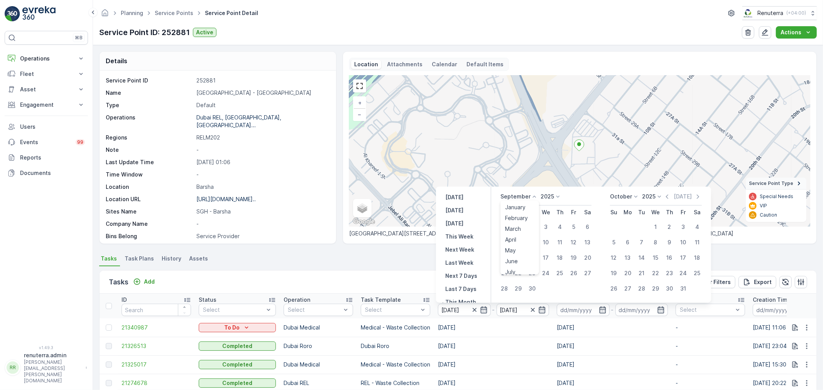
click at [512, 196] on p "September" at bounding box center [515, 197] width 30 height 8
click at [521, 225] on span "August" at bounding box center [514, 225] width 18 height 8
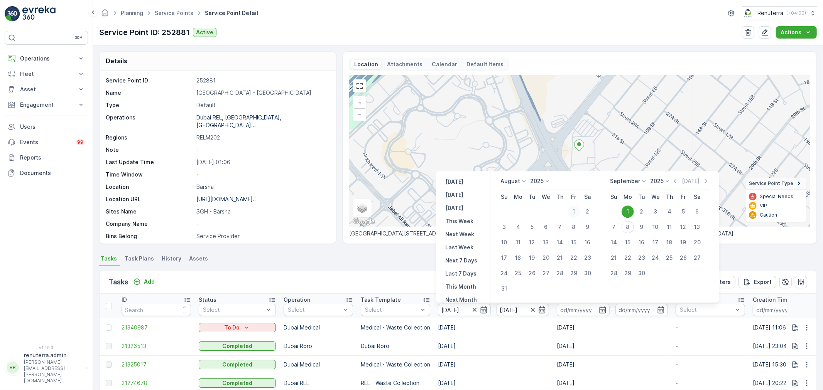
click at [577, 210] on div "1" at bounding box center [573, 212] width 12 height 12
type input "01.08.2025"
click at [504, 285] on div "31" at bounding box center [504, 289] width 12 height 12
type input "31.08.2025"
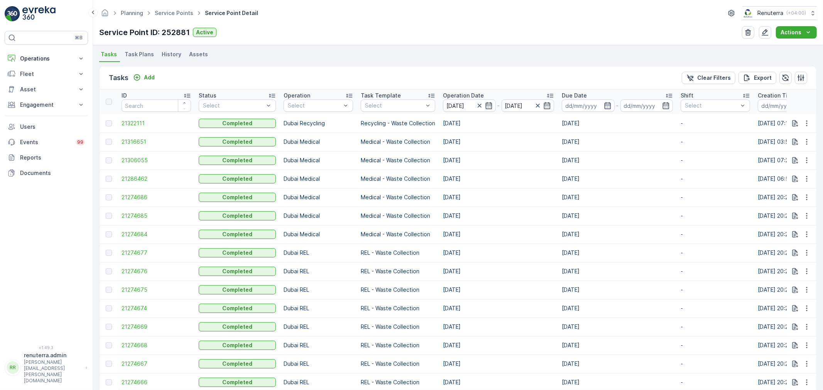
scroll to position [76, 0]
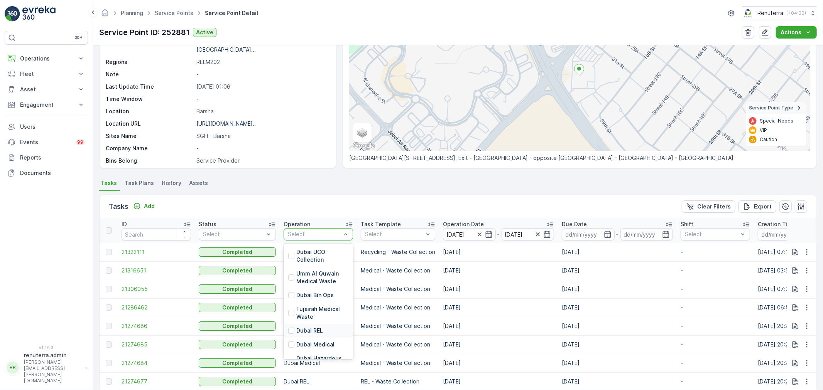
click at [307, 332] on p "Dubai REL" at bounding box center [309, 331] width 27 height 8
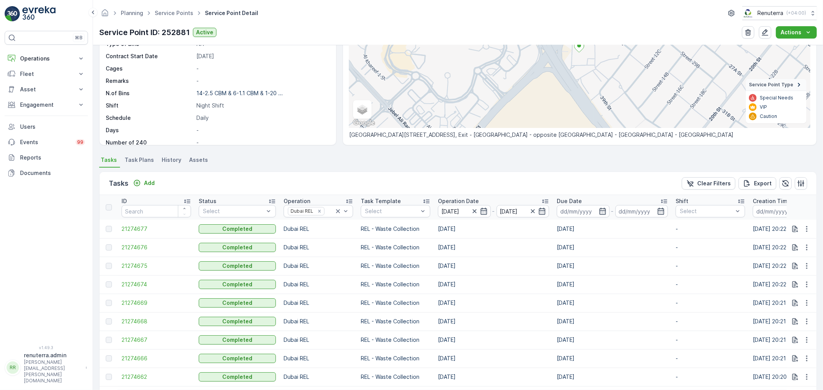
scroll to position [257, 0]
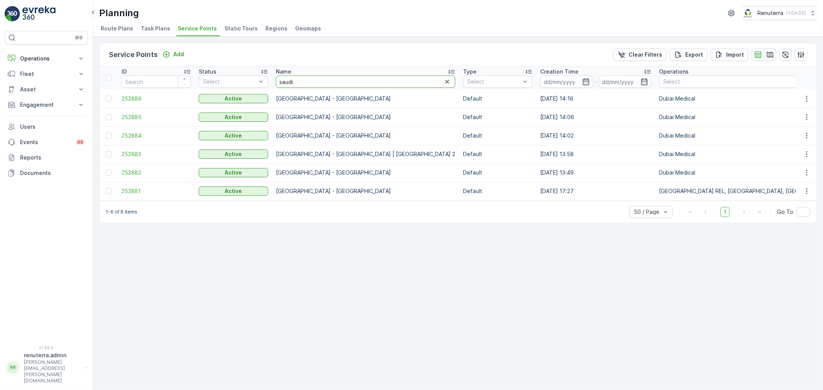
drag, startPoint x: 307, startPoint y: 82, endPoint x: 242, endPoint y: 88, distance: 65.4
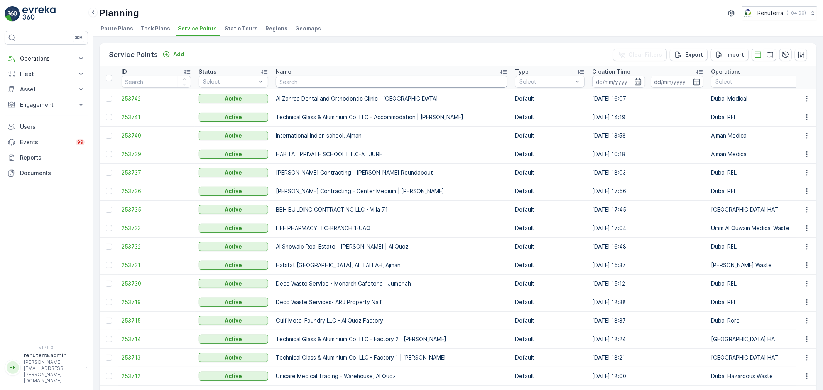
click at [307, 78] on input "text" at bounding box center [391, 82] width 231 height 12
click at [310, 83] on input "text" at bounding box center [391, 82] width 231 height 12
type input "ara"
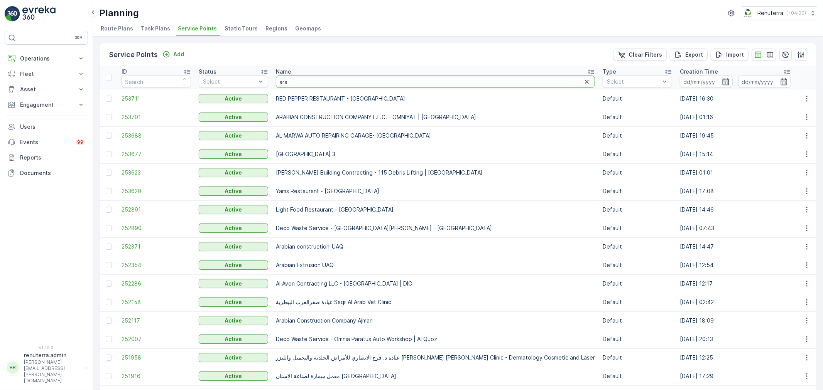
click at [304, 78] on input "ara" at bounding box center [435, 82] width 319 height 12
type input "arabian"
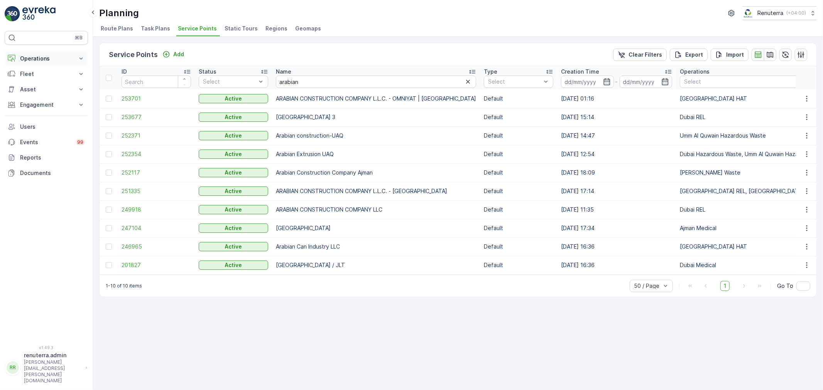
click at [45, 63] on button "Operations" at bounding box center [46, 58] width 83 height 15
drag, startPoint x: 307, startPoint y: 82, endPoint x: 250, endPoint y: 68, distance: 59.1
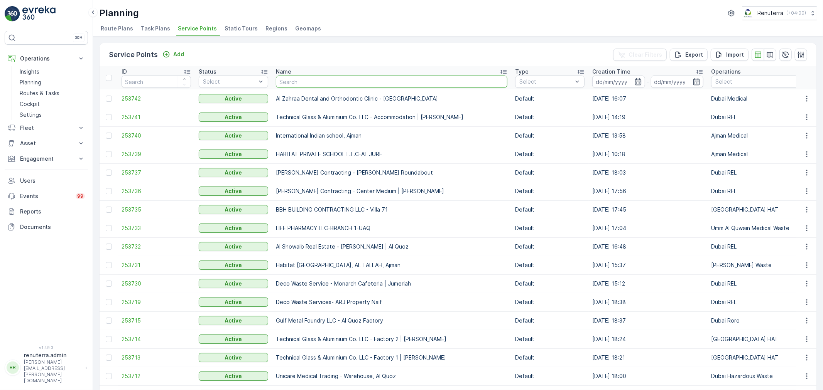
click at [291, 85] on input "text" at bounding box center [391, 82] width 231 height 12
click at [289, 91] on td "Al Zahraa Dental and Orthodontic Clinic - Deira Al Dana Centre" at bounding box center [391, 98] width 239 height 19
click at [287, 87] on input "text" at bounding box center [391, 82] width 231 height 12
click at [285, 78] on input "text" at bounding box center [391, 82] width 231 height 12
click at [298, 82] on input "text" at bounding box center [391, 82] width 231 height 12
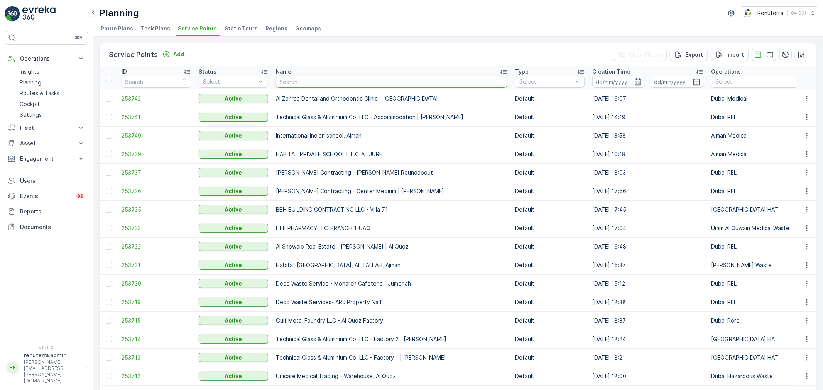
click at [293, 86] on input "text" at bounding box center [391, 82] width 231 height 12
type input "K"
click at [292, 86] on input "text" at bounding box center [391, 82] width 231 height 12
type input "royal"
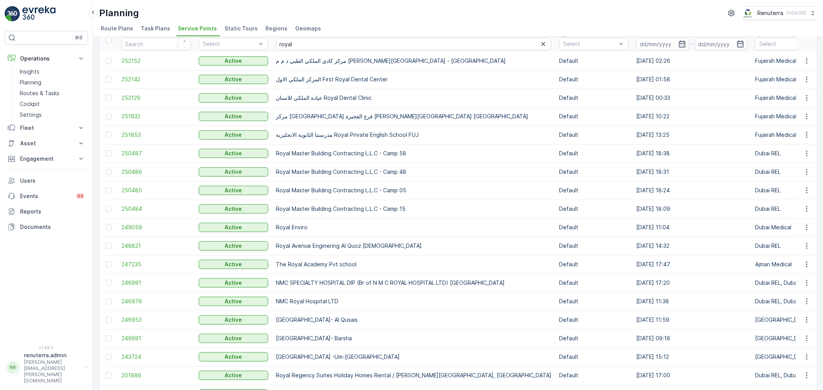
scroll to position [83, 0]
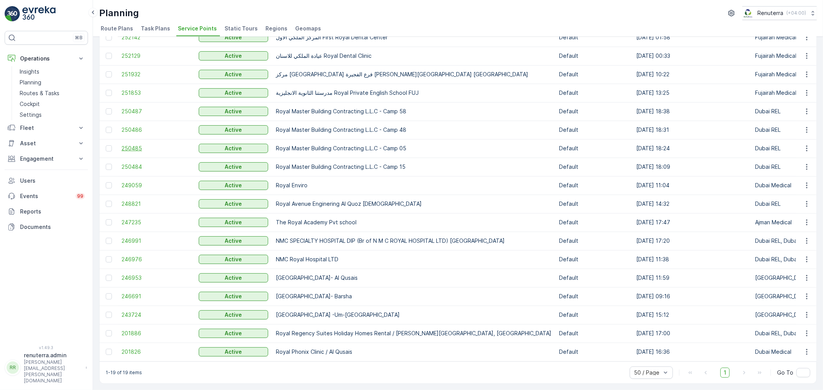
click at [128, 145] on span "250485" at bounding box center [156, 149] width 69 height 8
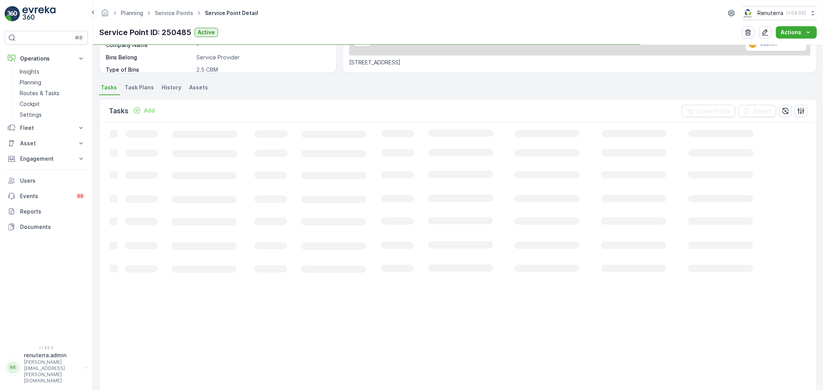
scroll to position [171, 0]
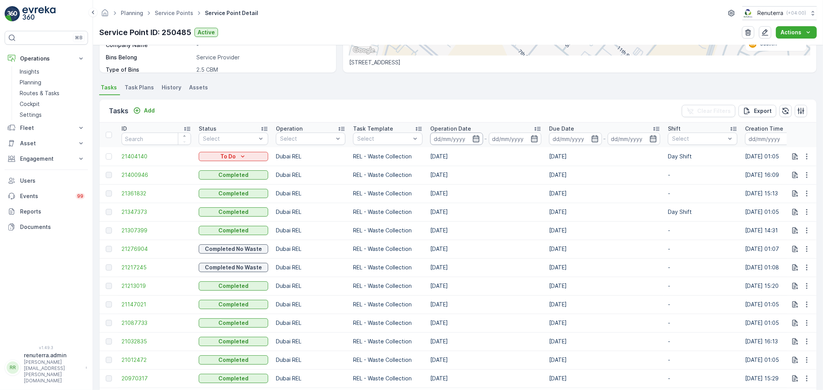
click at [472, 143] on input at bounding box center [456, 139] width 53 height 12
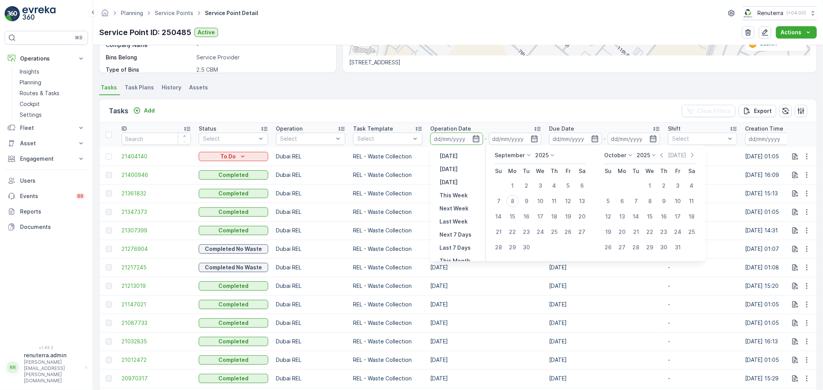
drag, startPoint x: 662, startPoint y: 154, endPoint x: 641, endPoint y: 157, distance: 21.8
click at [659, 154] on div "October 2025 Today" at bounding box center [650, 158] width 92 height 13
click at [662, 153] on icon "button" at bounding box center [662, 156] width 8 height 8
click at [569, 184] on div "1" at bounding box center [568, 186] width 12 height 12
type input "01.08.2025"
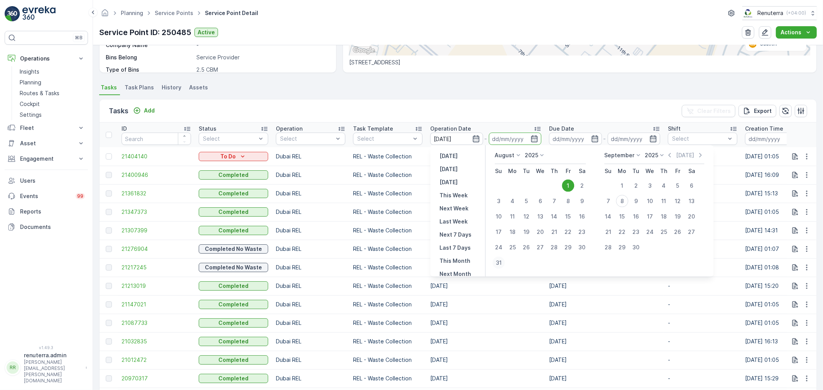
click at [496, 261] on div "31" at bounding box center [499, 263] width 12 height 12
type input "31.08.2025"
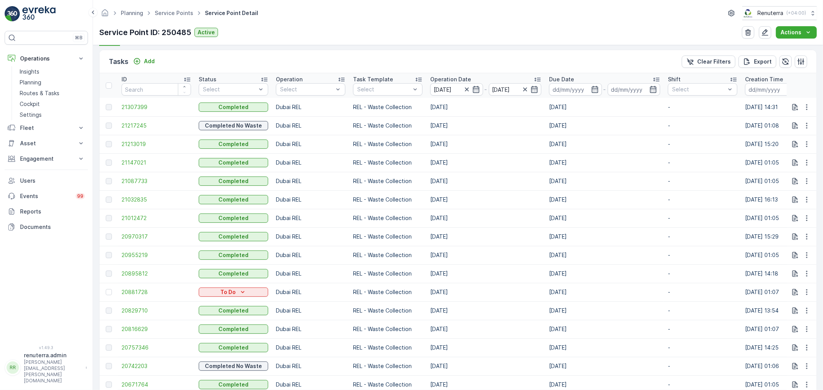
scroll to position [218, 0]
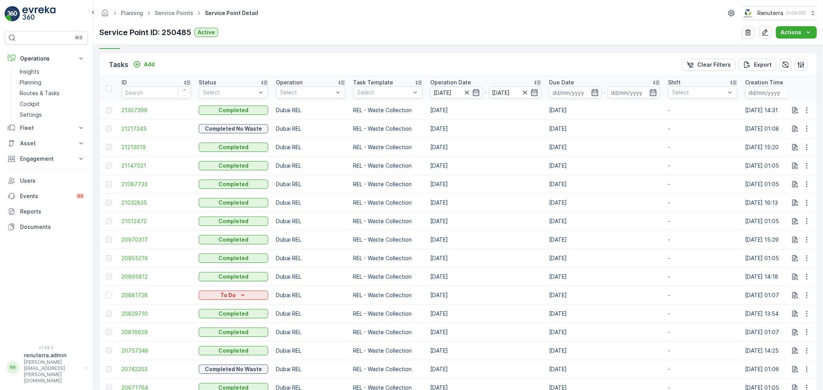
click at [447, 79] on p "Operation Date" at bounding box center [450, 83] width 41 height 8
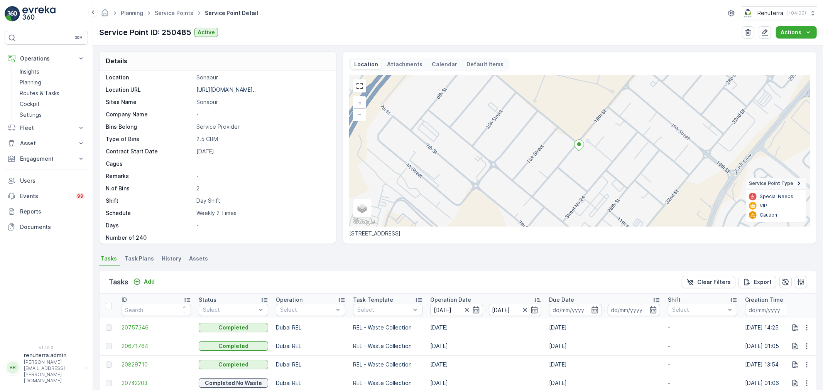
scroll to position [106, 0]
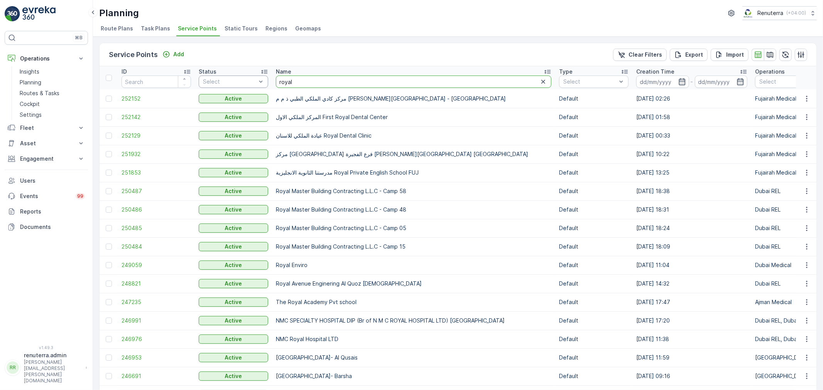
drag, startPoint x: 298, startPoint y: 83, endPoint x: 263, endPoint y: 83, distance: 35.1
type input "elit"
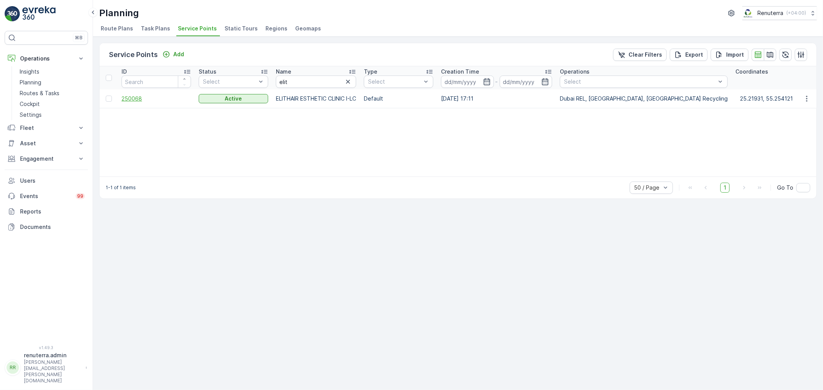
click at [141, 95] on span "250068" at bounding box center [156, 99] width 69 height 8
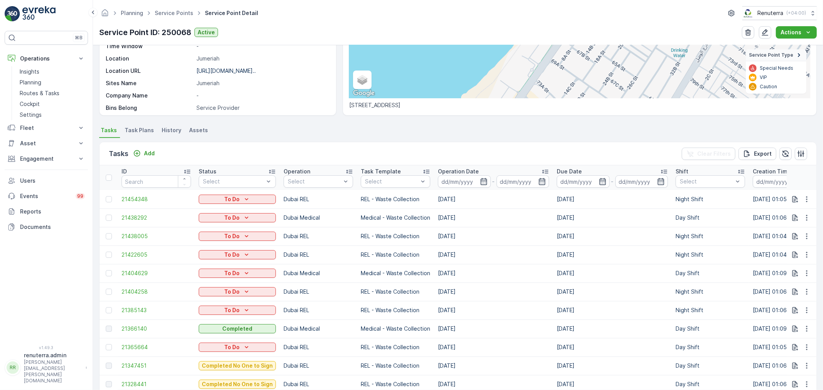
scroll to position [171, 0]
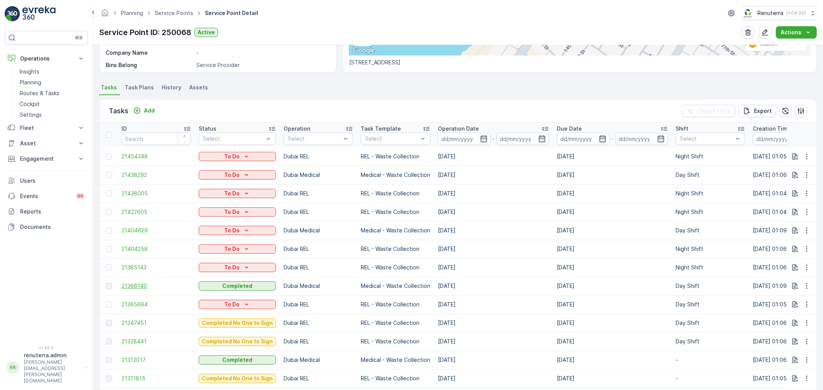
click at [138, 285] on span "21366140" at bounding box center [156, 286] width 69 height 8
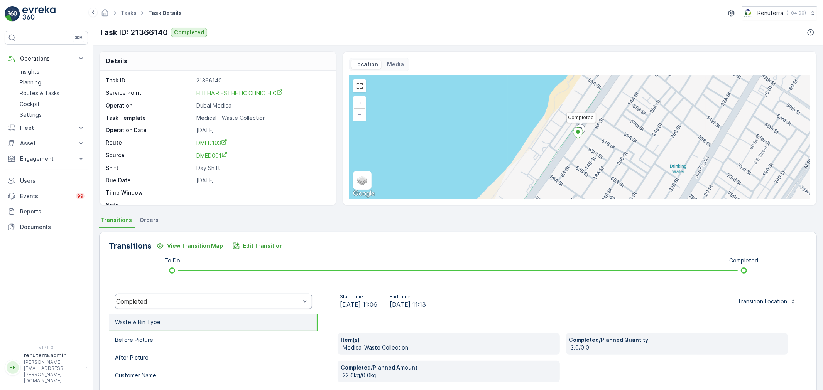
scroll to position [43, 0]
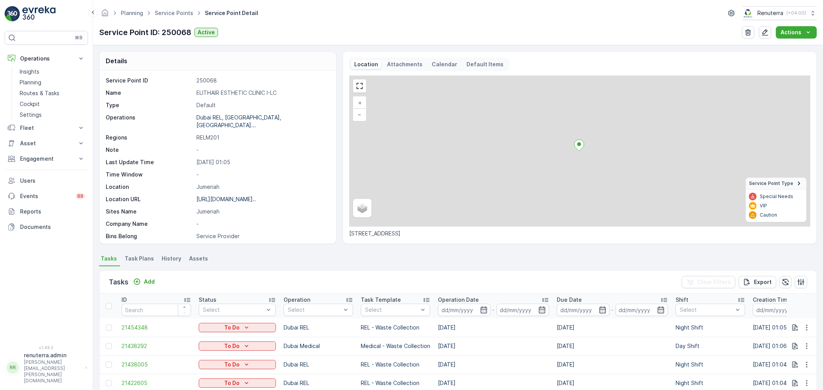
scroll to position [257, 0]
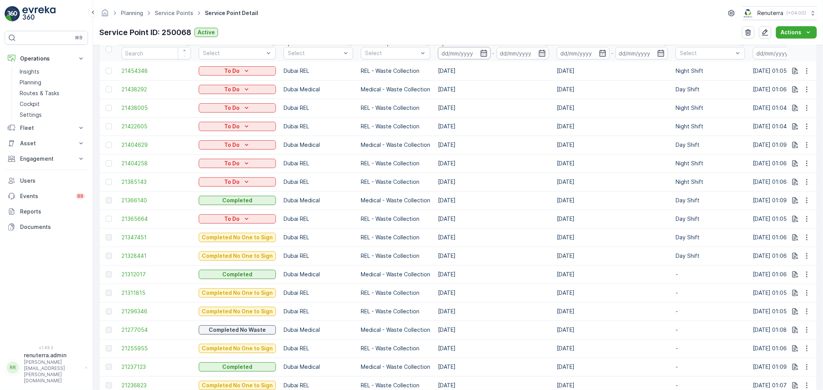
click at [479, 47] on input at bounding box center [464, 53] width 53 height 12
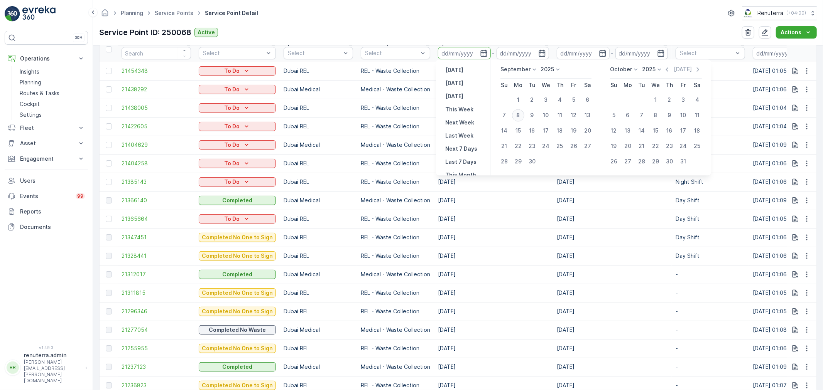
click at [518, 111] on div "8" at bounding box center [518, 115] width 12 height 12
type input "[DATE]"
click at [518, 111] on div "8" at bounding box center [518, 115] width 12 height 12
type input "[DATE]"
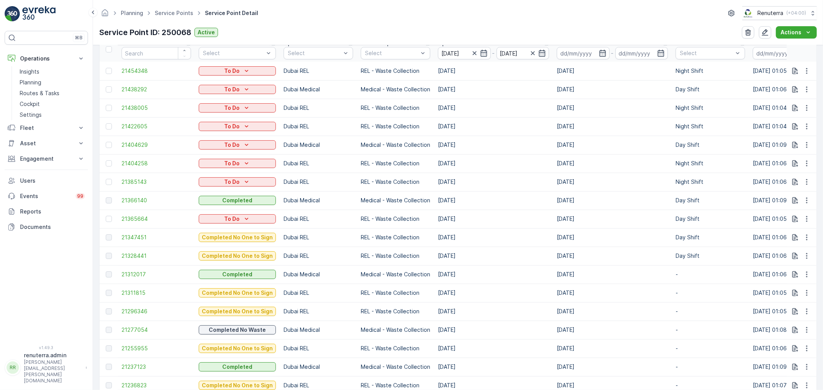
click at [477, 24] on div "Planning Service Points Service Point Detail Renuterra ( +04:00 ) Service Point…" at bounding box center [458, 22] width 730 height 45
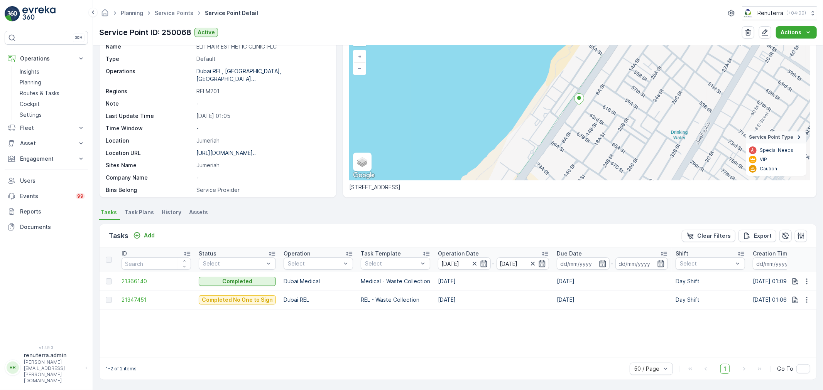
scroll to position [46, 0]
click at [140, 296] on span "21347451" at bounding box center [156, 300] width 69 height 8
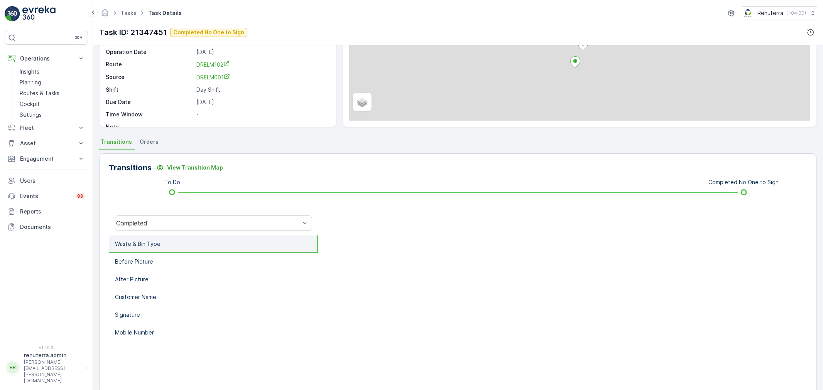
scroll to position [86, 0]
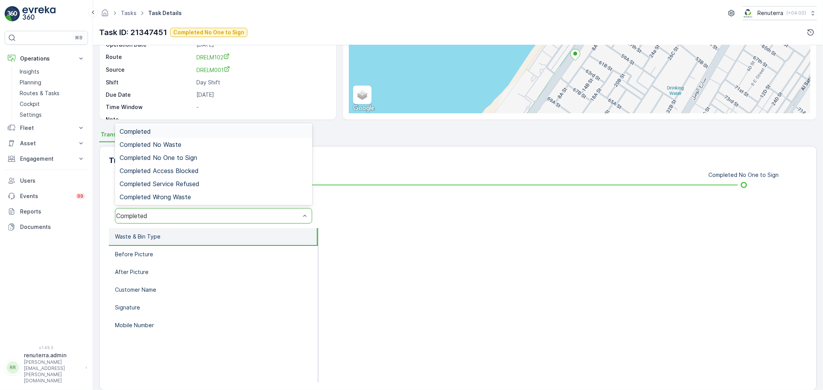
click at [163, 210] on div "Completed" at bounding box center [213, 215] width 197 height 15
click at [160, 156] on span "Completed No One to Sign" at bounding box center [159, 157] width 78 height 7
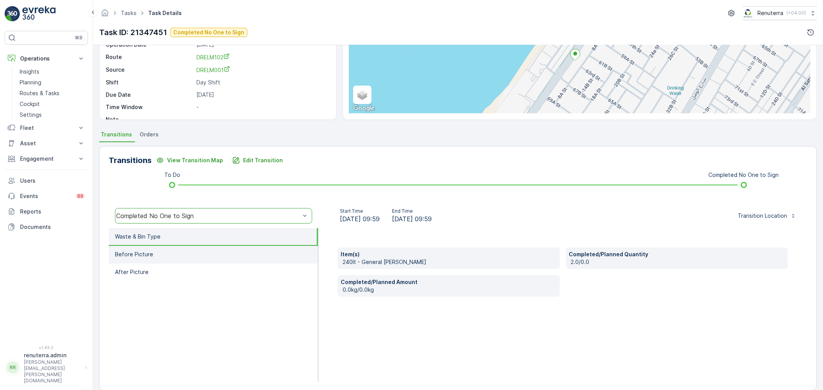
click at [165, 246] on li "Before Picture" at bounding box center [213, 255] width 209 height 18
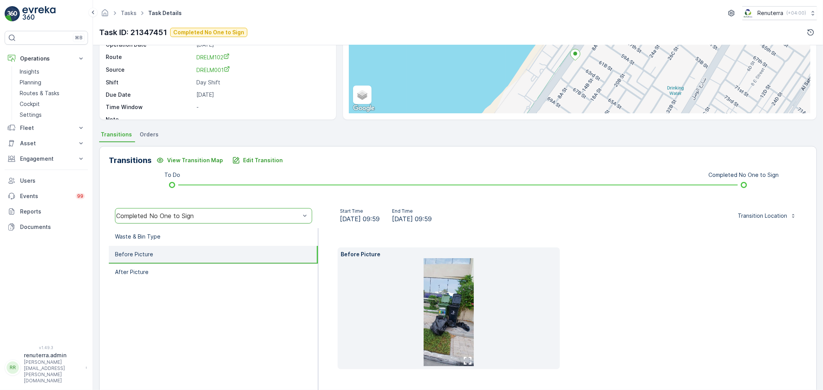
click at [166, 262] on li "Before Picture" at bounding box center [213, 255] width 209 height 18
click at [166, 271] on li "After Picture" at bounding box center [213, 273] width 209 height 18
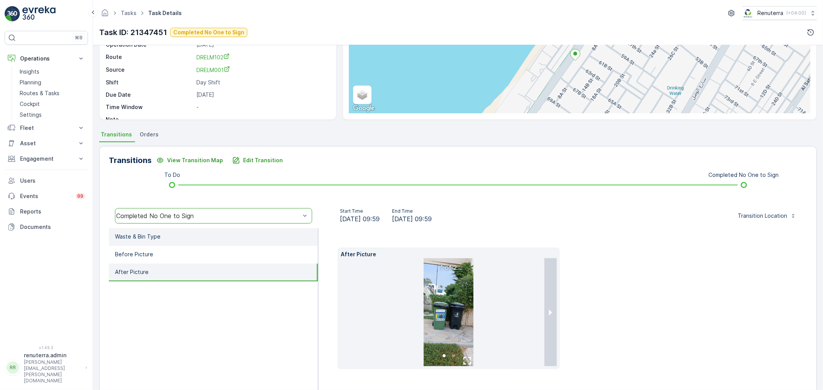
click at [165, 235] on li "Waste & Bin Type" at bounding box center [213, 237] width 209 height 18
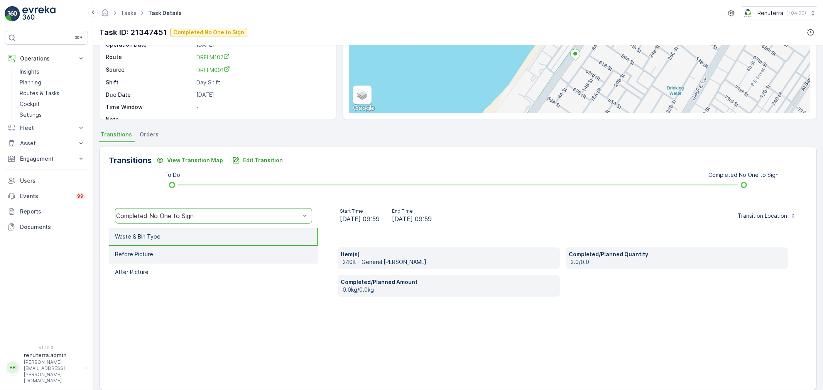
click at [184, 252] on li "Before Picture" at bounding box center [213, 255] width 209 height 18
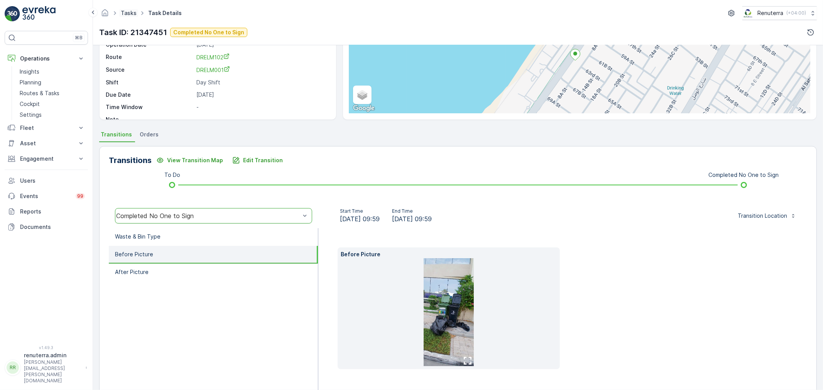
click at [122, 10] on link "Tasks" at bounding box center [129, 13] width 16 height 7
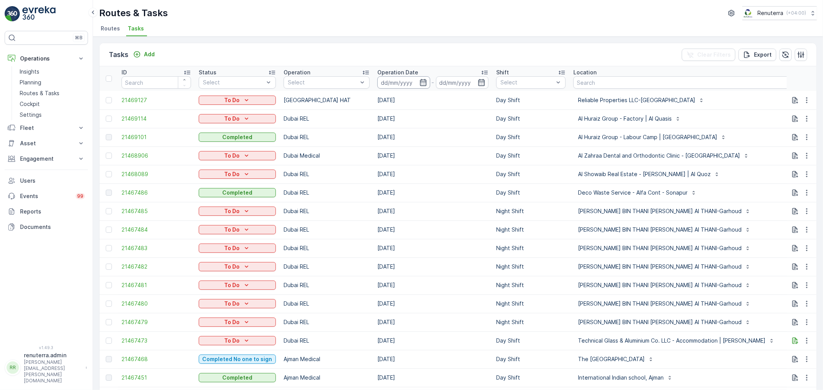
click at [415, 80] on input at bounding box center [403, 82] width 53 height 12
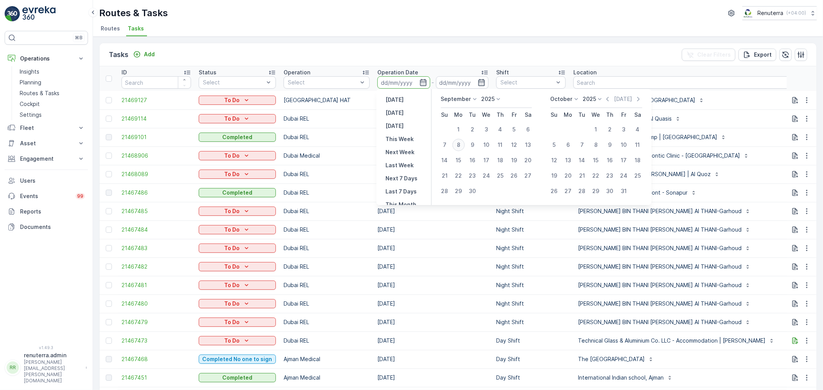
click at [458, 141] on div "8" at bounding box center [458, 145] width 12 height 12
type input "[DATE]"
click at [458, 141] on div "8" at bounding box center [458, 145] width 12 height 12
type input "[DATE]"
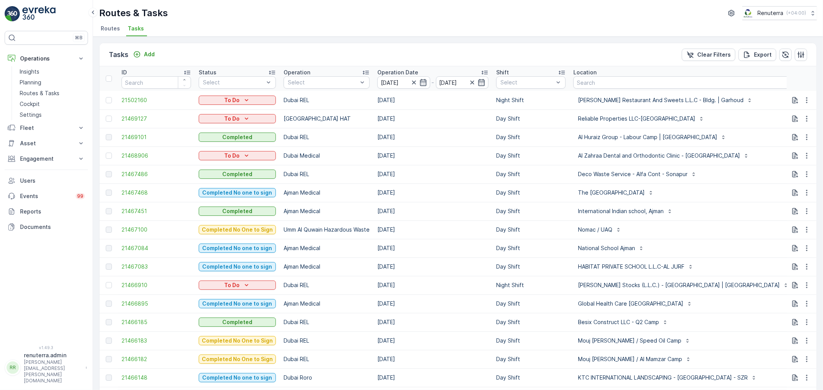
click at [115, 25] on span "Routes" at bounding box center [110, 29] width 19 height 8
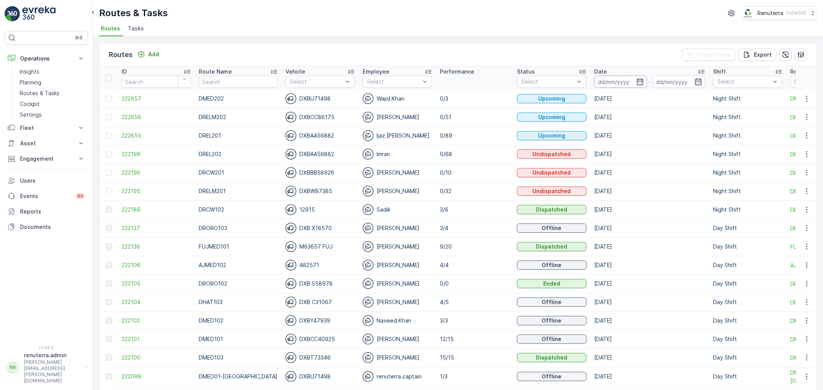
click at [612, 80] on input at bounding box center [620, 82] width 53 height 12
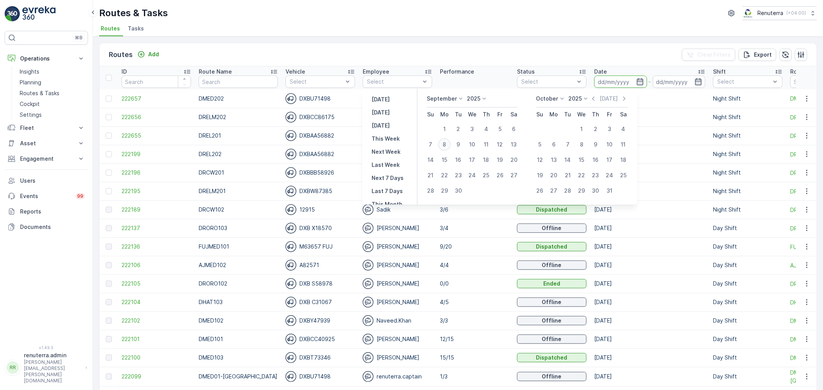
click at [447, 145] on div "8" at bounding box center [444, 144] width 12 height 12
type input "[DATE]"
click at [447, 145] on div "8" at bounding box center [444, 144] width 12 height 12
type input "[DATE]"
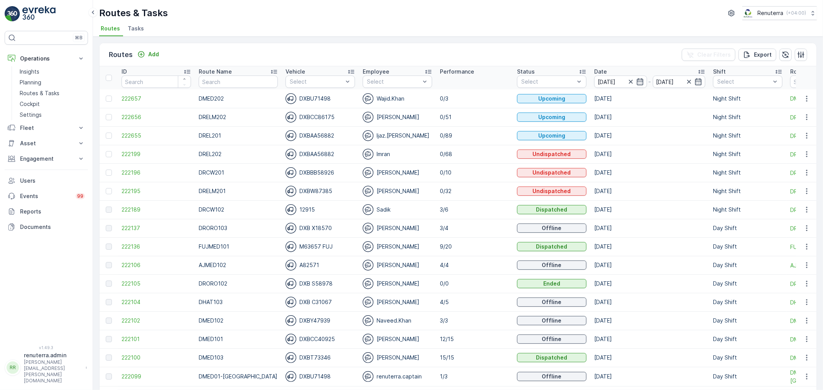
click at [454, 17] on div "Routes & Tasks Renuterra ( +04:00 )" at bounding box center [457, 13] width 717 height 14
click at [218, 81] on input "text" at bounding box center [238, 82] width 79 height 12
type input "rcw"
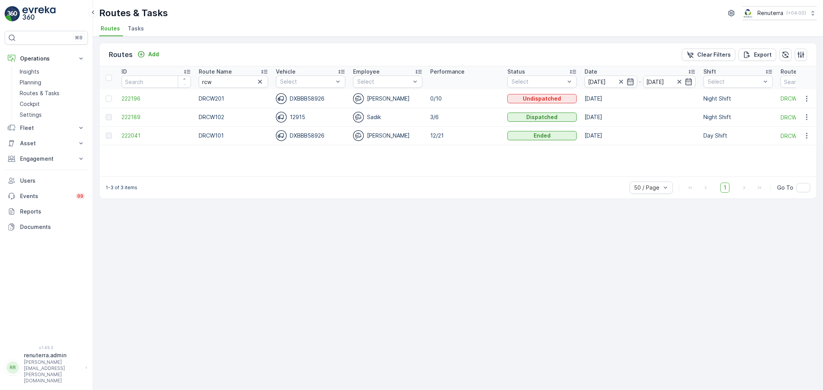
click at [135, 113] on td "222189" at bounding box center [156, 117] width 77 height 19
click at [135, 113] on span "222189" at bounding box center [156, 117] width 69 height 8
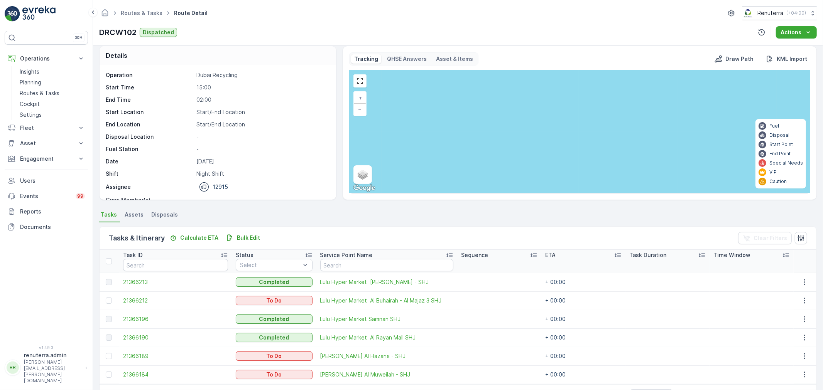
scroll to position [32, 0]
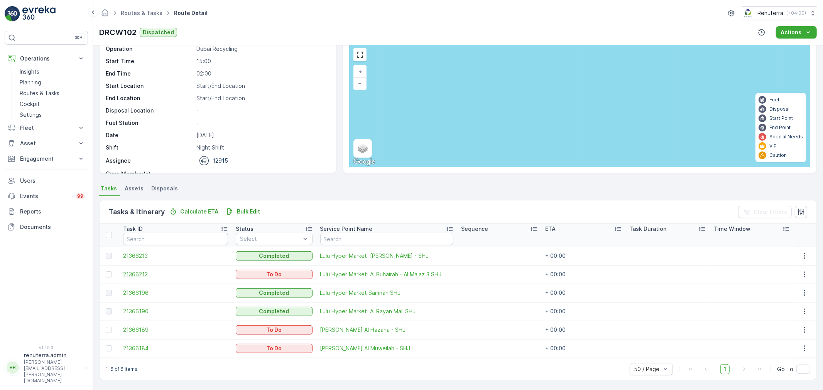
click at [145, 274] on span "21366212" at bounding box center [175, 275] width 105 height 8
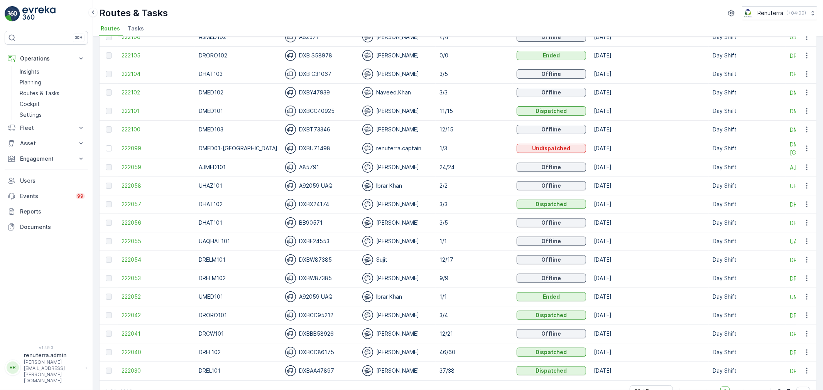
scroll to position [171, 0]
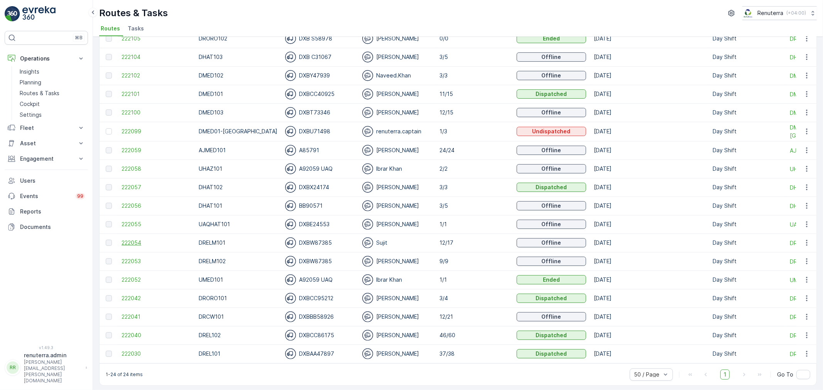
click at [128, 241] on span "222054" at bounding box center [156, 243] width 69 height 8
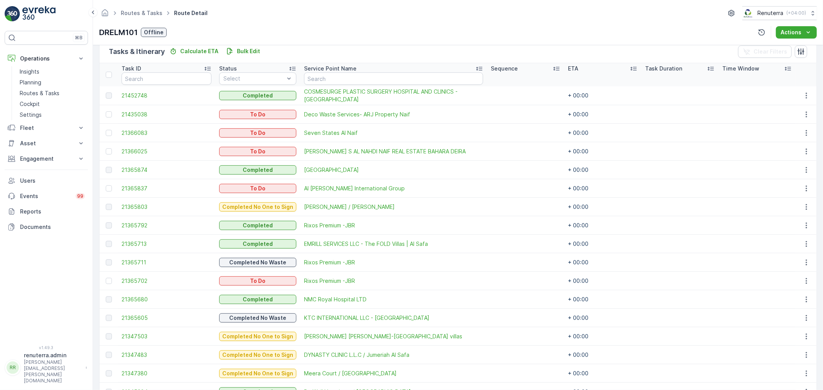
scroll to position [149, 0]
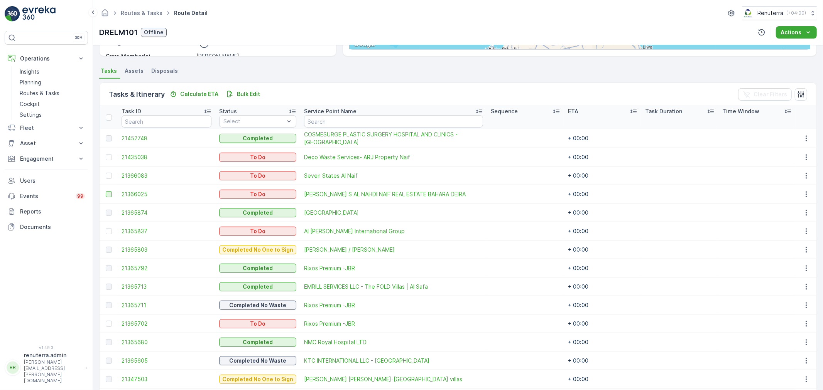
click at [109, 194] on div at bounding box center [109, 194] width 6 height 6
click at [106, 191] on input "checkbox" at bounding box center [106, 191] width 0 height 0
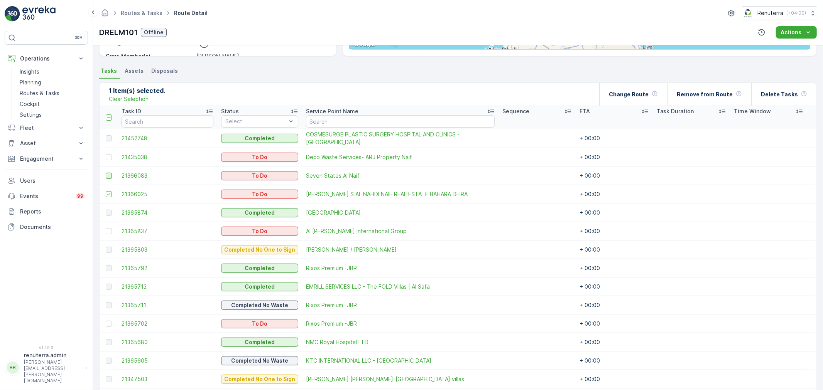
click at [108, 177] on div at bounding box center [109, 176] width 6 height 6
click at [106, 173] on input "checkbox" at bounding box center [106, 173] width 0 height 0
click at [108, 177] on icon at bounding box center [108, 175] width 5 height 5
click at [106, 173] on input "checkbox" at bounding box center [106, 173] width 0 height 0
click at [111, 192] on icon at bounding box center [108, 194] width 5 height 5
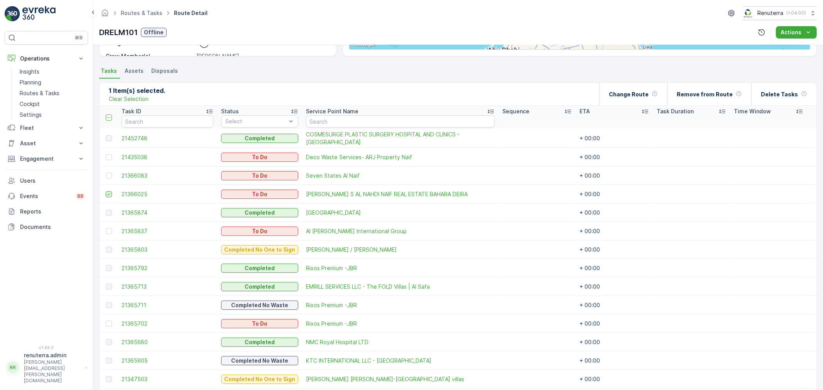
click at [106, 191] on input "checkbox" at bounding box center [106, 191] width 0 height 0
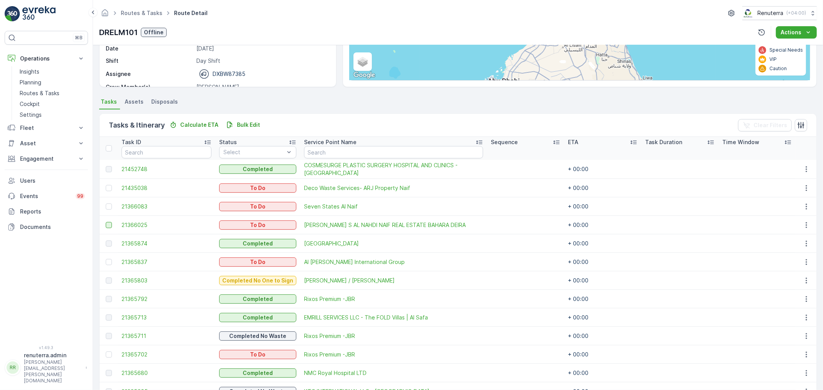
scroll to position [106, 0]
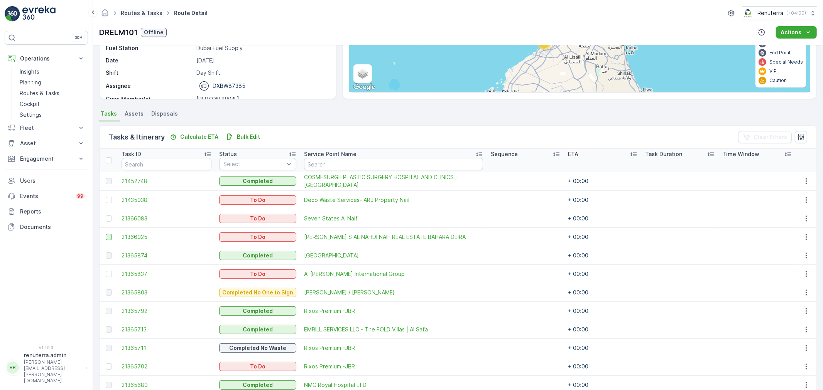
click at [126, 15] on link "Routes & Tasks" at bounding box center [142, 13] width 42 height 7
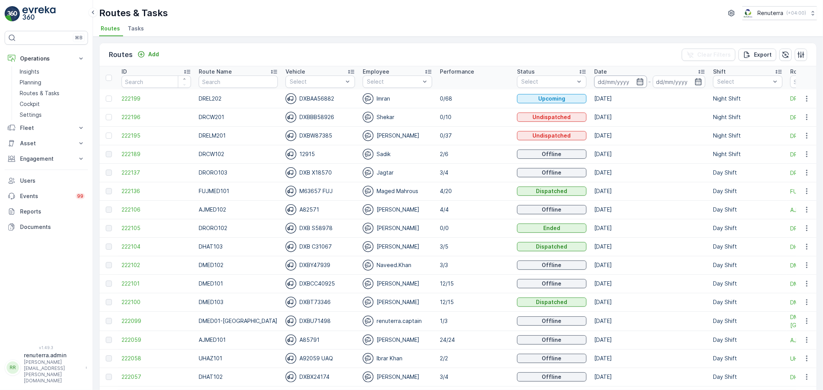
click at [596, 76] on input at bounding box center [620, 82] width 53 height 12
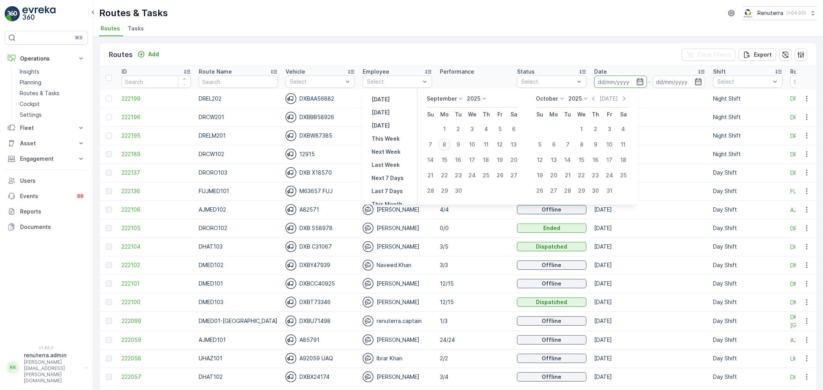
click at [440, 146] on div "8" at bounding box center [444, 144] width 12 height 12
type input "[DATE]"
click at [440, 146] on div "8" at bounding box center [444, 144] width 12 height 12
type input "[DATE]"
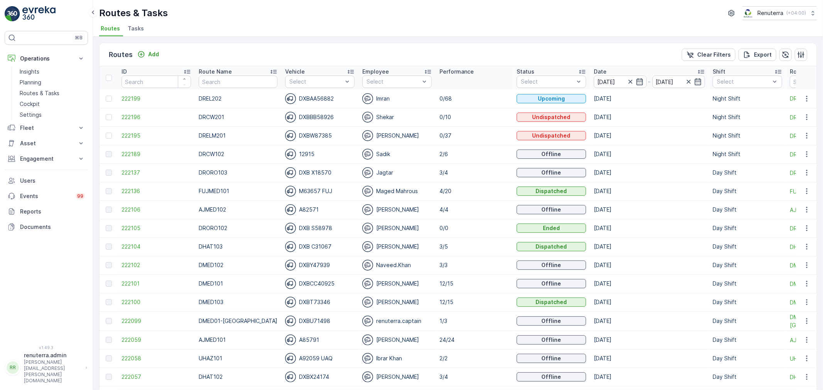
click at [170, 131] on td "222195" at bounding box center [156, 136] width 77 height 19
click at [143, 136] on span "222195" at bounding box center [156, 136] width 69 height 8
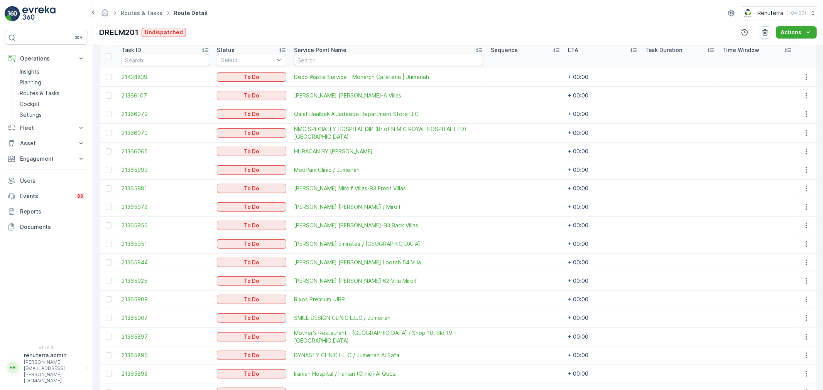
scroll to position [214, 0]
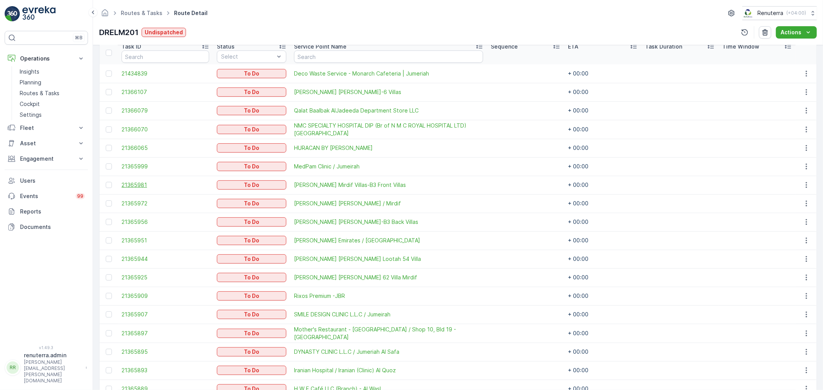
click at [111, 167] on div at bounding box center [109, 167] width 6 height 6
click at [106, 164] on input "checkbox" at bounding box center [106, 164] width 0 height 0
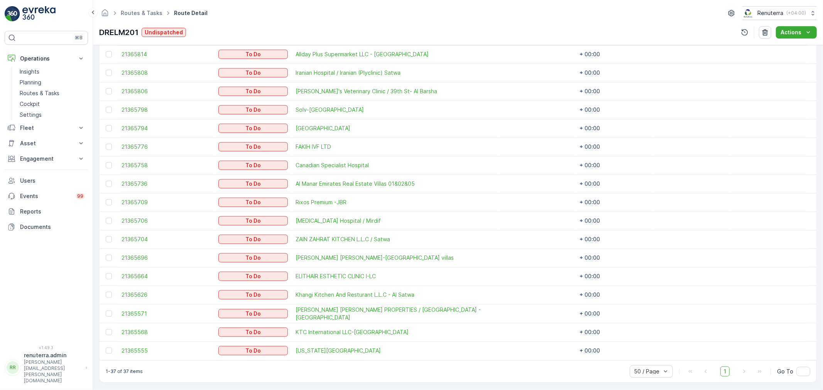
scroll to position [606, 0]
click at [110, 276] on div at bounding box center [109, 275] width 6 height 6
click at [106, 272] on input "checkbox" at bounding box center [106, 272] width 0 height 0
click at [110, 258] on div at bounding box center [109, 256] width 6 height 6
click at [106, 253] on input "checkbox" at bounding box center [106, 253] width 0 height 0
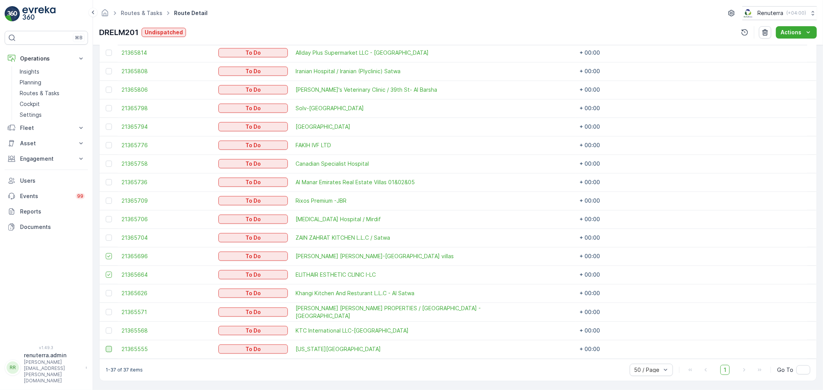
click at [109, 349] on div at bounding box center [109, 349] width 6 height 6
click at [106, 346] on input "checkbox" at bounding box center [106, 346] width 0 height 0
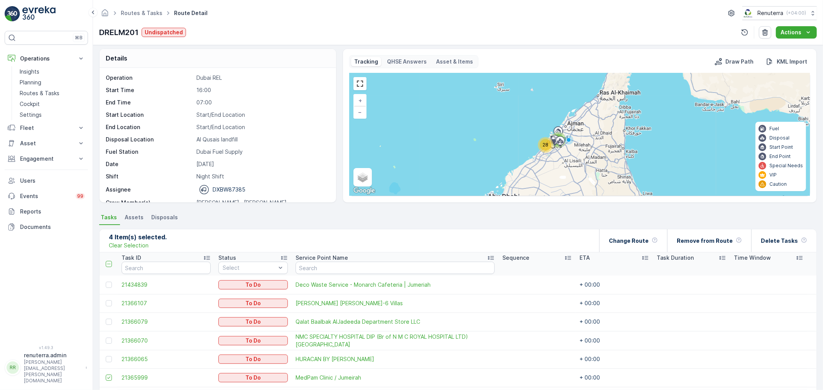
scroll to position [0, 0]
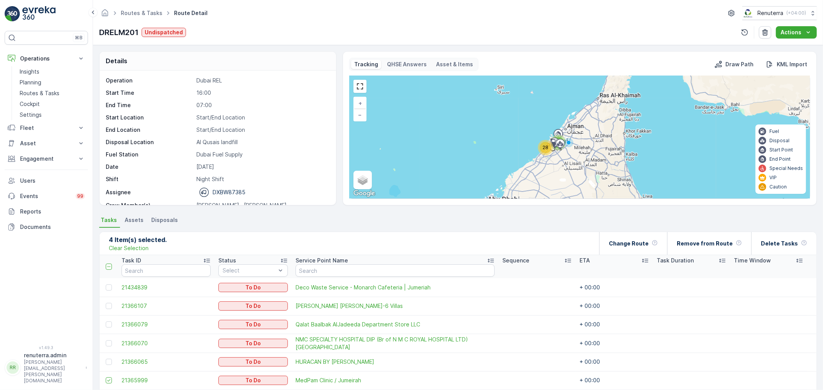
drag, startPoint x: 539, startPoint y: 149, endPoint x: 542, endPoint y: 148, distance: 3.9
click at [542, 148] on div "28" at bounding box center [545, 147] width 15 height 15
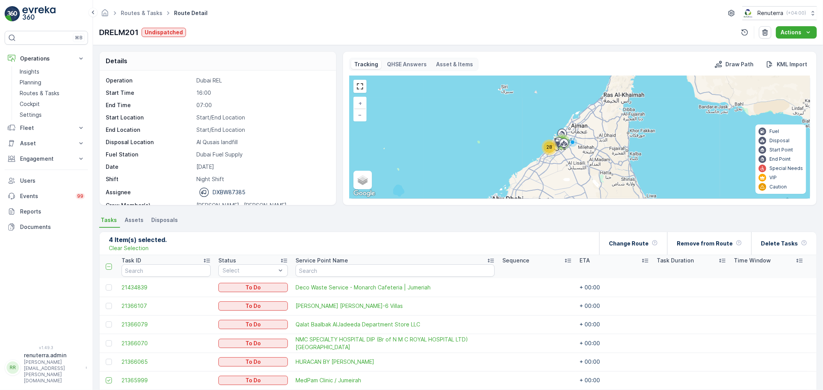
click at [549, 145] on span "28" at bounding box center [549, 147] width 6 height 6
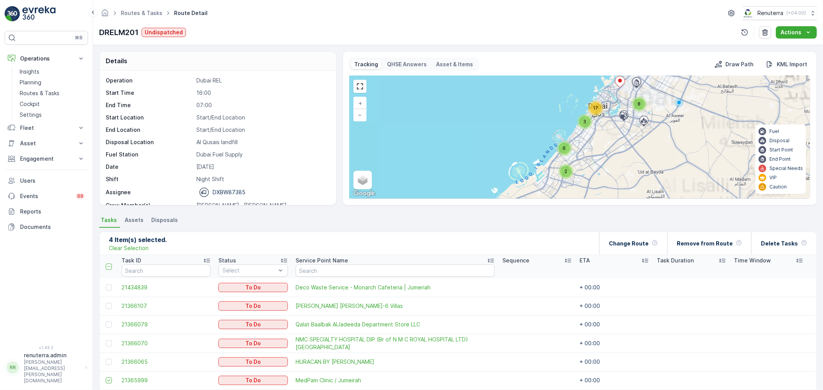
click at [585, 125] on span "3" at bounding box center [584, 122] width 3 height 6
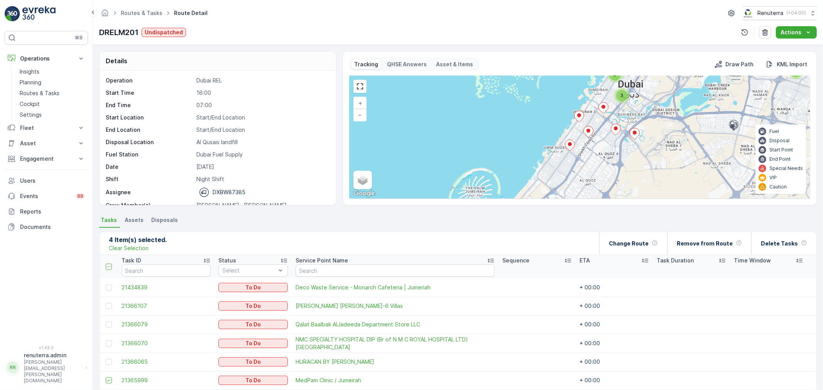
click at [591, 134] on icon at bounding box center [588, 132] width 10 height 11
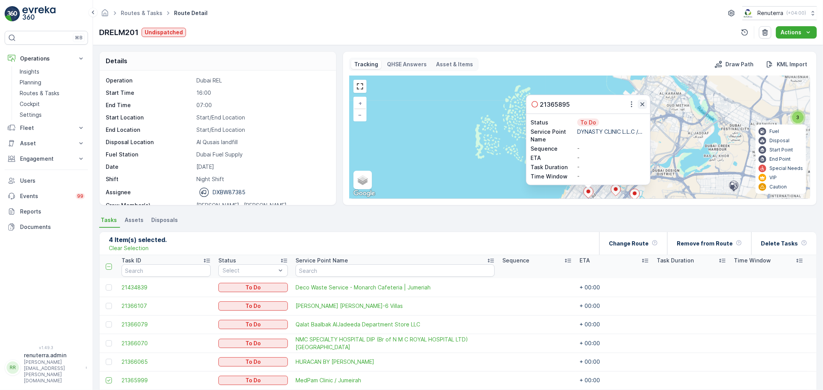
click at [640, 107] on icon "button" at bounding box center [642, 105] width 8 height 8
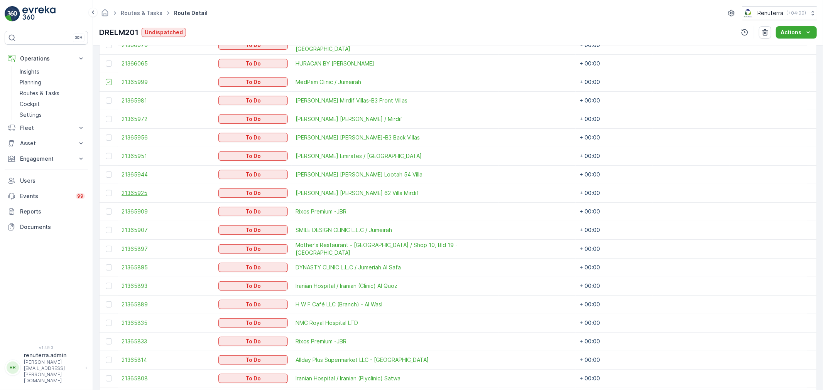
scroll to position [300, 0]
drag, startPoint x: 113, startPoint y: 265, endPoint x: 124, endPoint y: 266, distance: 11.7
click at [112, 265] on div at bounding box center [110, 266] width 8 height 6
click at [106, 263] on input "checkbox" at bounding box center [106, 263] width 0 height 0
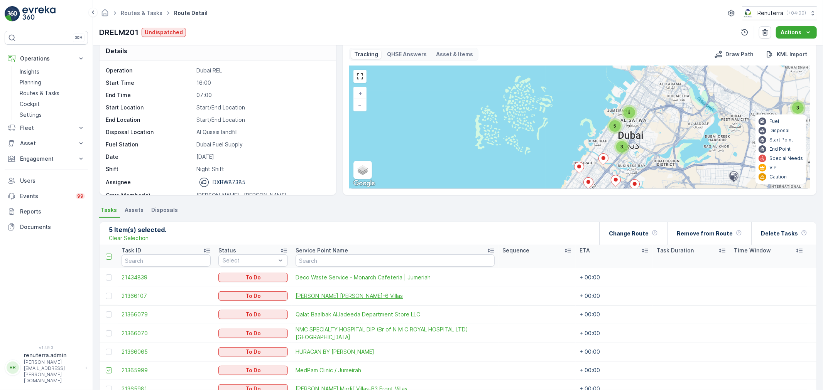
scroll to position [0, 0]
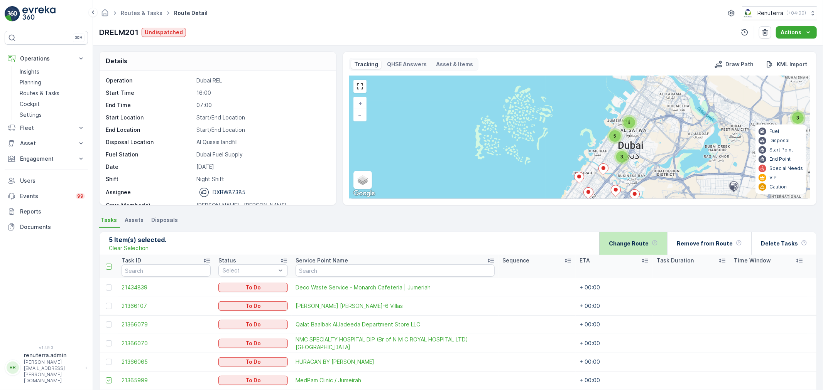
click at [638, 233] on div "Change Route" at bounding box center [633, 243] width 49 height 23
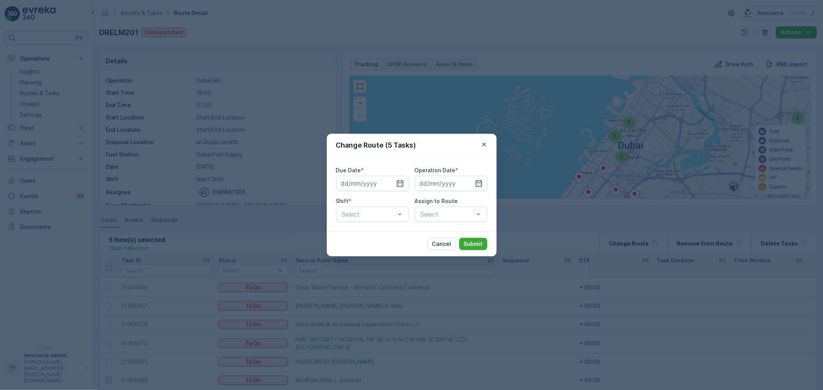
click at [374, 174] on div "Due Date *" at bounding box center [372, 171] width 73 height 8
click at [380, 178] on input at bounding box center [372, 183] width 73 height 15
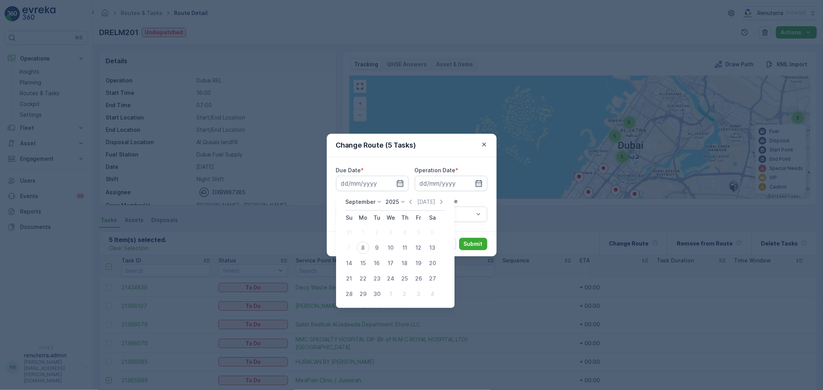
click at [367, 247] on div "8" at bounding box center [363, 248] width 12 height 12
type input "[DATE]"
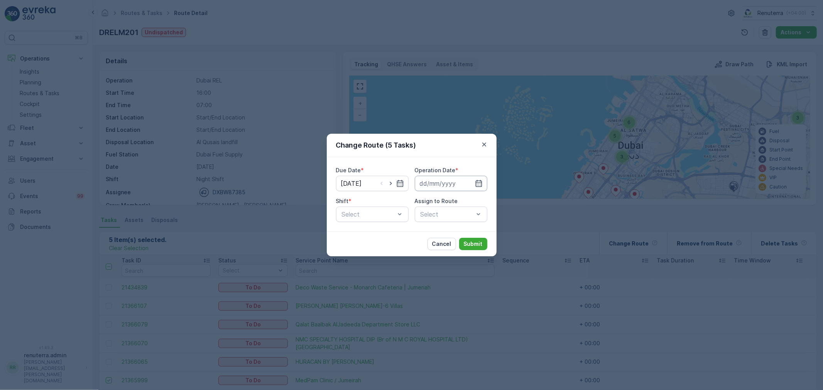
click at [458, 182] on input at bounding box center [451, 183] width 73 height 15
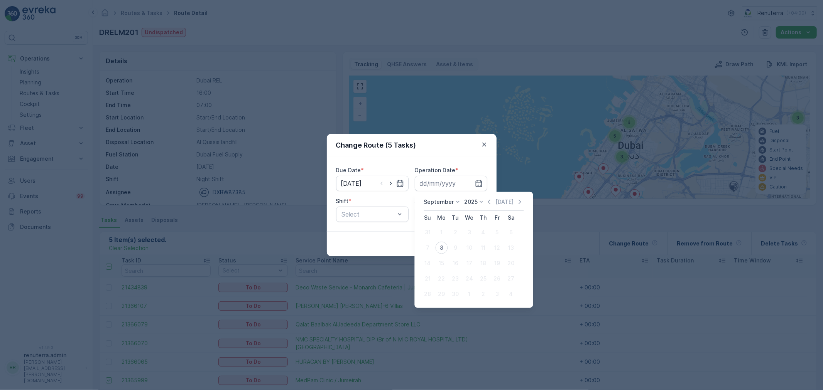
drag, startPoint x: 442, startPoint y: 249, endPoint x: 438, endPoint y: 248, distance: 4.5
click at [442, 249] on div "8" at bounding box center [441, 248] width 12 height 12
type input "[DATE]"
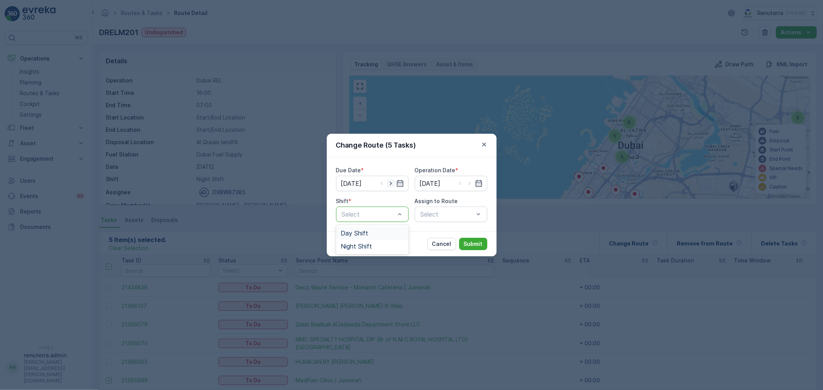
click at [392, 186] on icon "button" at bounding box center [391, 184] width 8 height 8
type input "[DATE]"
click at [470, 184] on icon "button" at bounding box center [469, 183] width 2 height 3
type input "[DATE]"
click at [360, 207] on div "Select" at bounding box center [372, 214] width 73 height 15
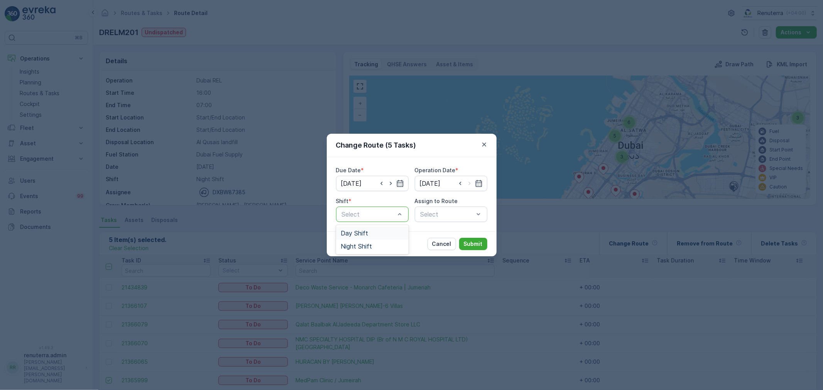
click at [368, 226] on div "Day Shift Night Shift" at bounding box center [372, 239] width 73 height 29
click at [368, 230] on div "Day Shift" at bounding box center [372, 233] width 63 height 7
click at [452, 222] on div "Select" at bounding box center [451, 214] width 73 height 15
click at [449, 217] on div "Select" at bounding box center [451, 214] width 73 height 15
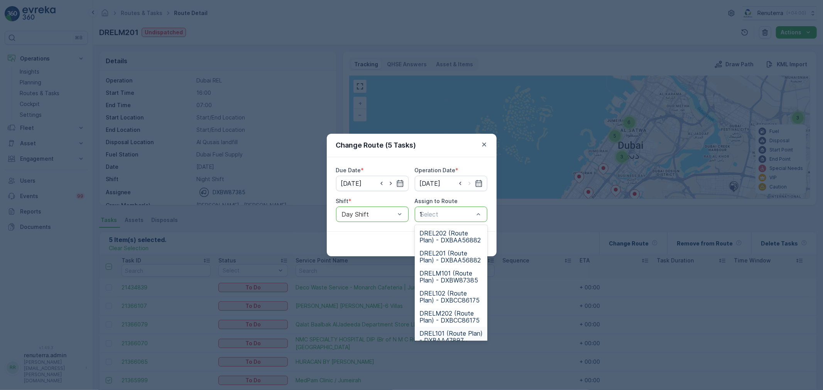
type input "102"
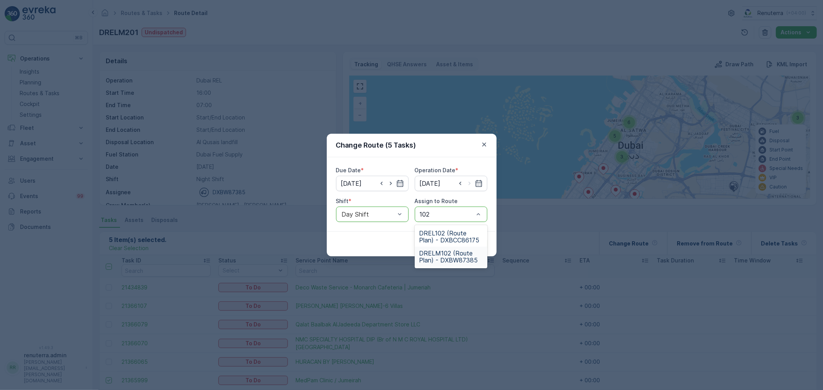
click at [449, 258] on span "DRELM102 (Route Plan) - DXBW87385" at bounding box center [450, 257] width 63 height 14
click at [471, 252] on div "Cancel Submit" at bounding box center [412, 243] width 170 height 25
click at [471, 238] on button "Submit" at bounding box center [473, 244] width 28 height 12
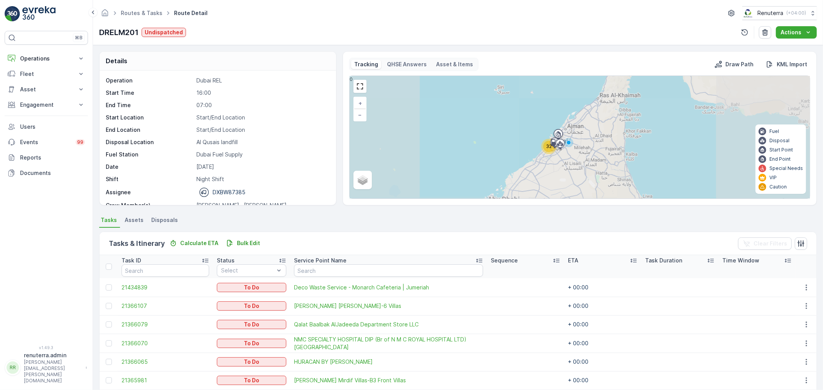
click at [543, 145] on div "32" at bounding box center [549, 147] width 12 height 12
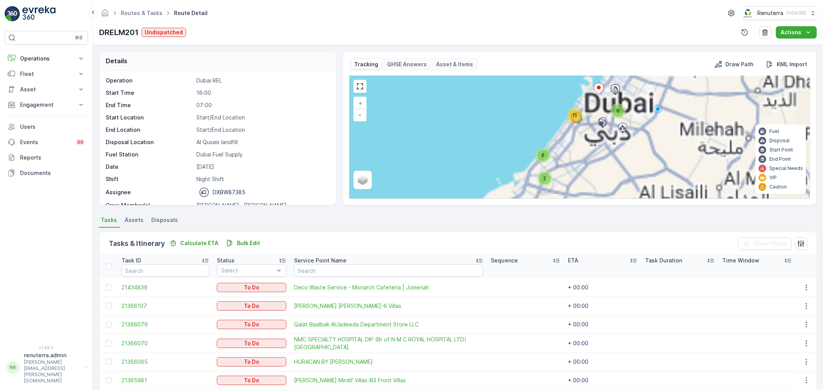
click at [576, 120] on div "15" at bounding box center [575, 116] width 12 height 12
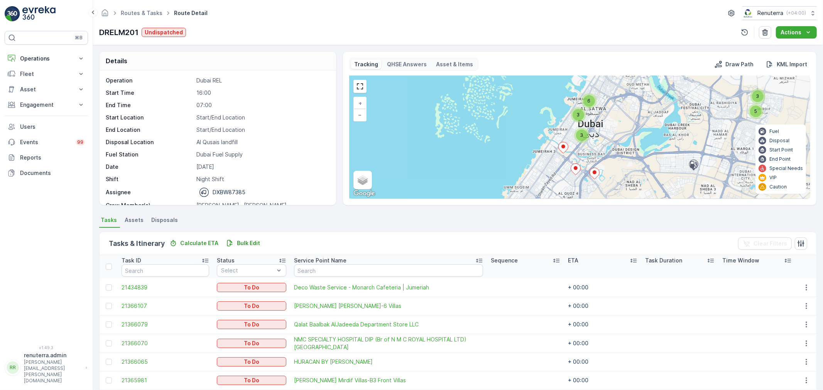
click at [566, 146] on icon at bounding box center [563, 147] width 10 height 11
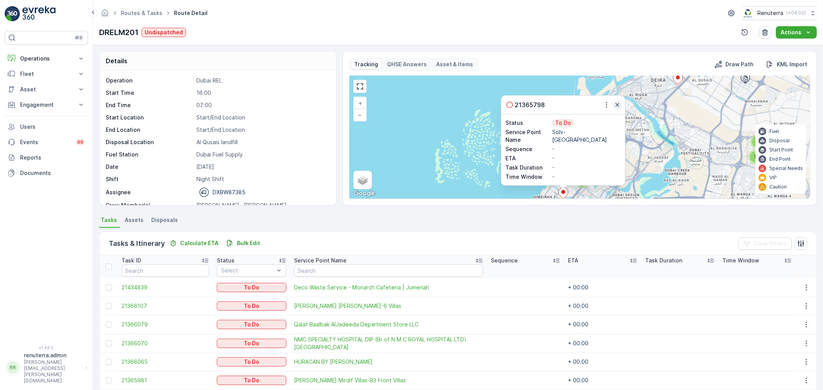
click at [614, 102] on icon "button" at bounding box center [617, 105] width 8 height 8
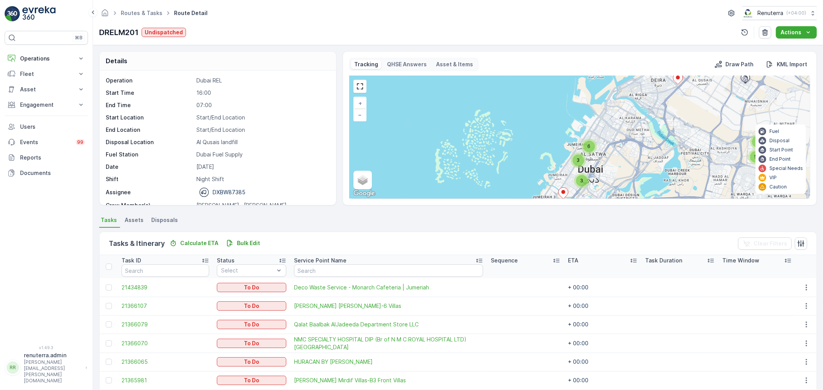
click at [574, 160] on div "3" at bounding box center [578, 161] width 12 height 12
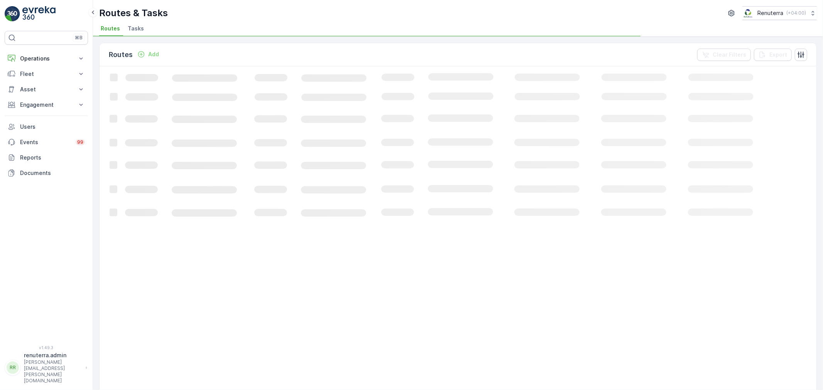
click at [145, 34] on ul "Routes Tasks" at bounding box center [454, 29] width 711 height 13
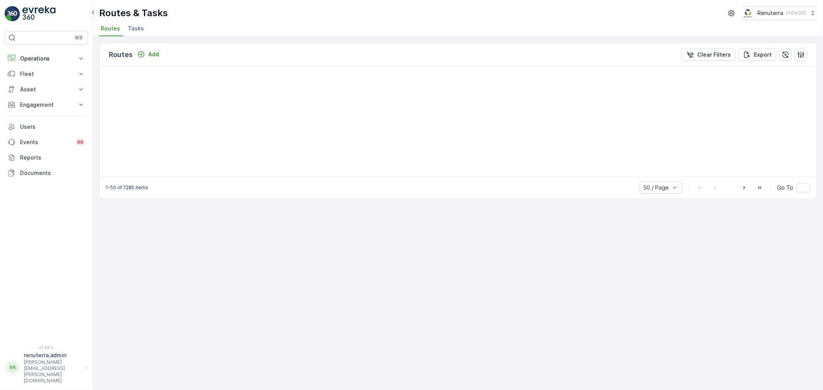
click at [140, 30] on span "Tasks" at bounding box center [136, 29] width 16 height 8
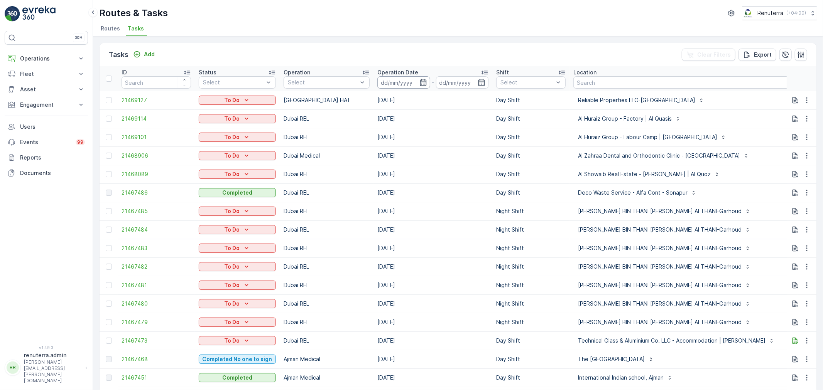
click at [402, 83] on input at bounding box center [403, 82] width 53 height 12
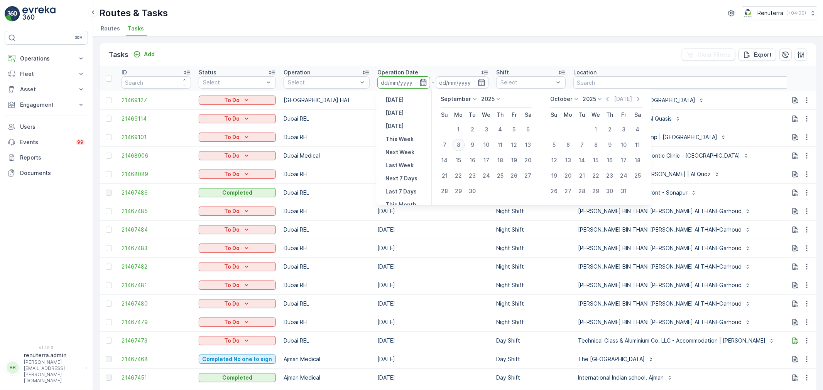
click at [456, 143] on div "8" at bounding box center [458, 145] width 12 height 12
type input "[DATE]"
click at [468, 143] on div "9" at bounding box center [472, 145] width 12 height 12
type input "[DATE]"
click at [468, 143] on td "[DATE]" at bounding box center [432, 137] width 119 height 19
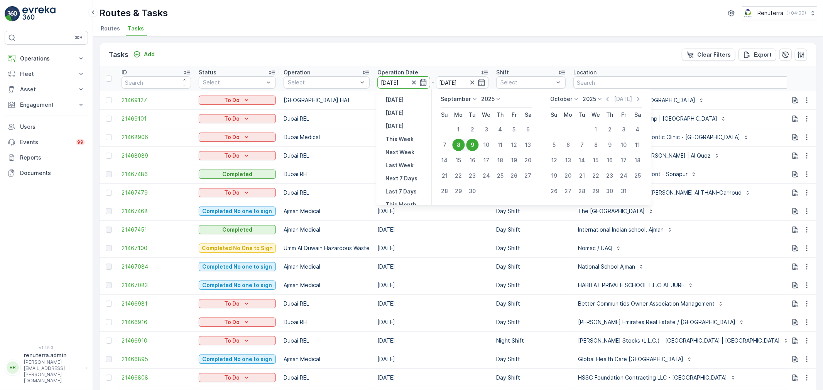
click at [473, 143] on div "9" at bounding box center [472, 145] width 12 height 12
type input "[DATE]"
click at [473, 143] on div "9" at bounding box center [472, 145] width 12 height 12
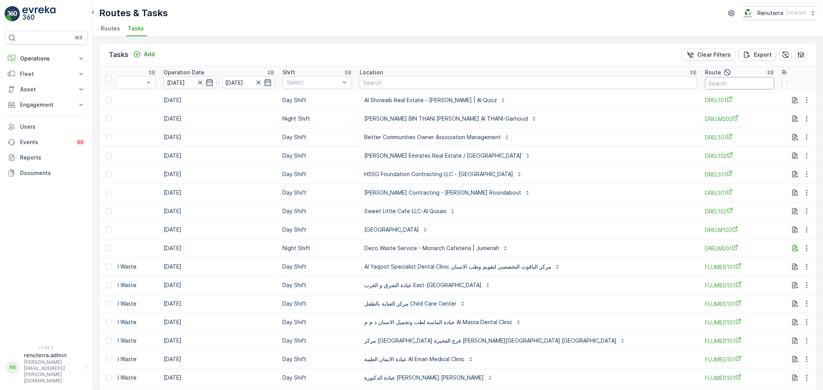
drag, startPoint x: 672, startPoint y: 89, endPoint x: 670, endPoint y: 86, distance: 4.2
click at [705, 89] on input "text" at bounding box center [739, 83] width 69 height 12
click at [705, 84] on input "text" at bounding box center [739, 83] width 69 height 12
type input "DRELM"
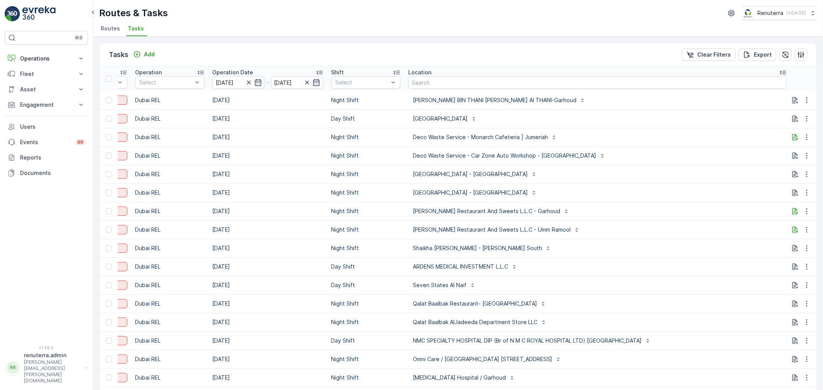
scroll to position [0, 163]
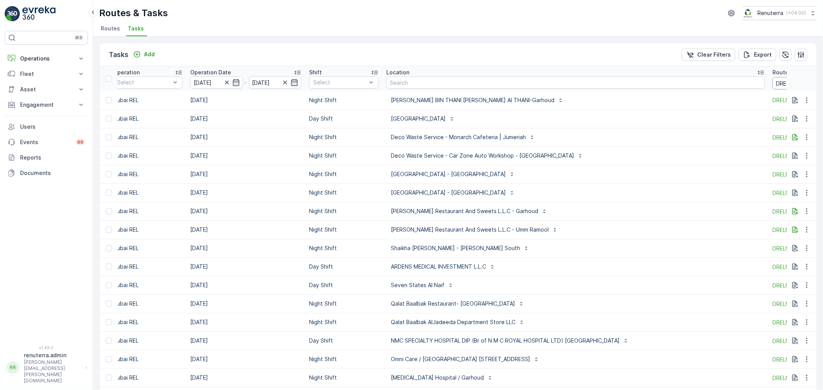
click at [772, 81] on input "DRELM" at bounding box center [806, 83] width 69 height 12
type input "DRELM102"
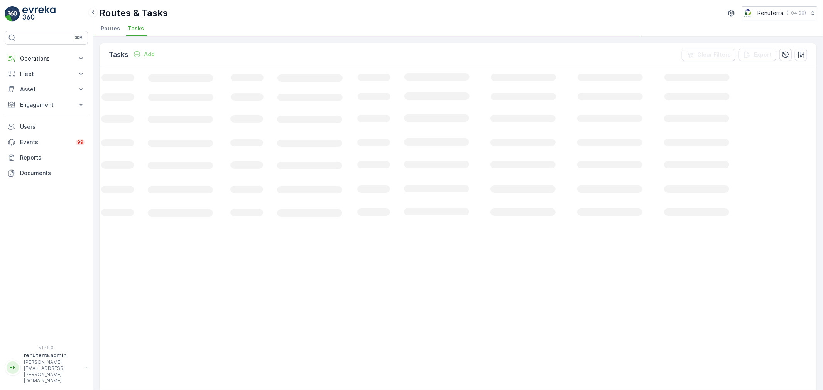
scroll to position [0, 25]
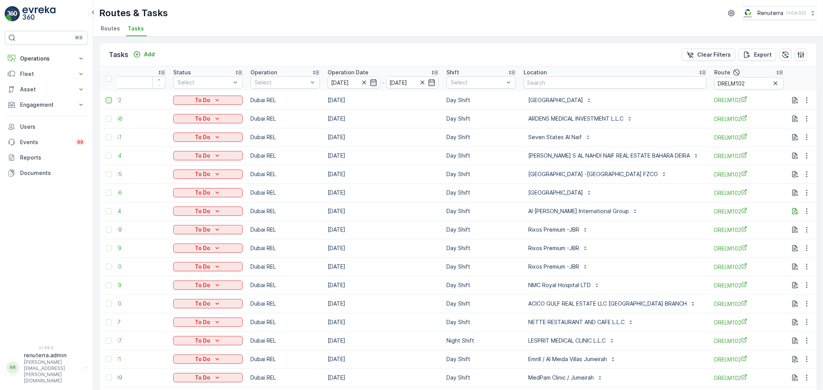
click at [108, 100] on div at bounding box center [109, 100] width 6 height 6
click at [106, 97] on input "checkbox" at bounding box center [106, 97] width 0 height 0
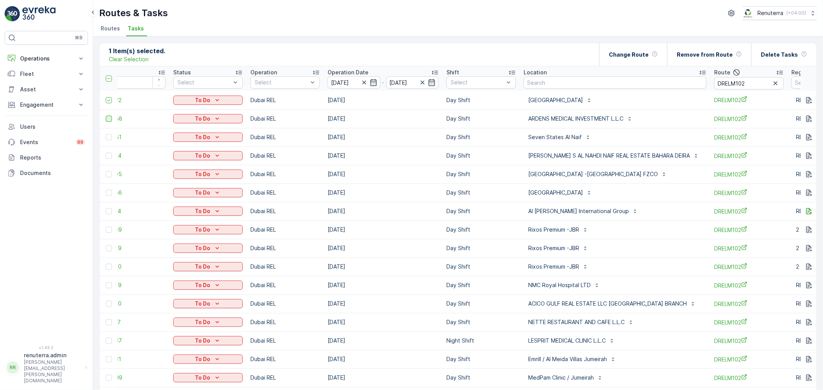
click at [107, 120] on div at bounding box center [109, 119] width 6 height 6
click at [106, 116] on input "checkbox" at bounding box center [106, 116] width 0 height 0
click at [108, 192] on div at bounding box center [109, 193] width 6 height 6
click at [106, 190] on input "checkbox" at bounding box center [106, 190] width 0 height 0
click at [110, 211] on div at bounding box center [109, 211] width 6 height 6
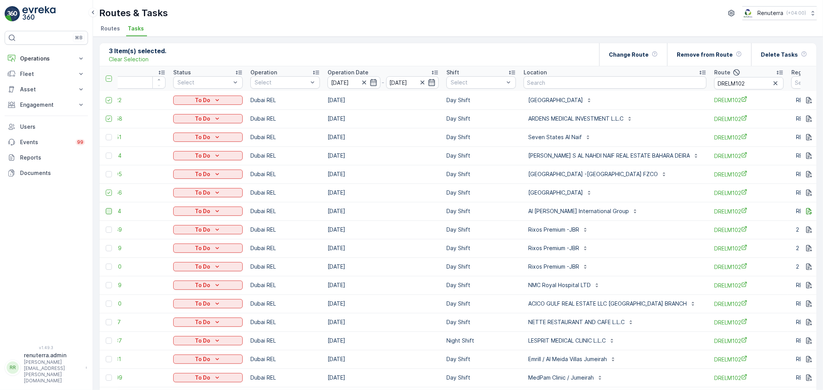
click at [106, 208] on input "checkbox" at bounding box center [106, 208] width 0 height 0
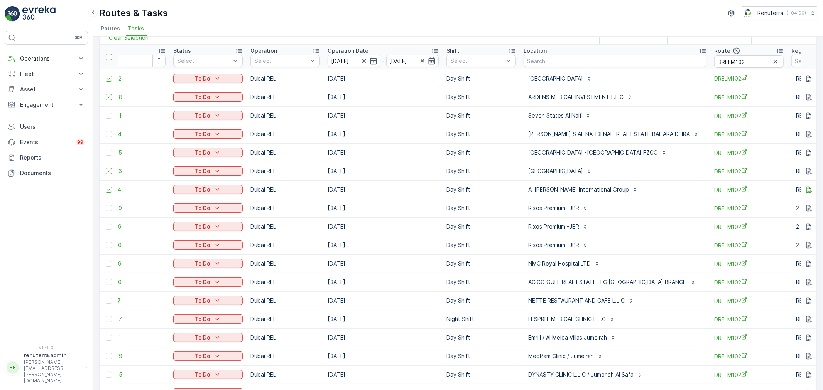
scroll to position [43, 0]
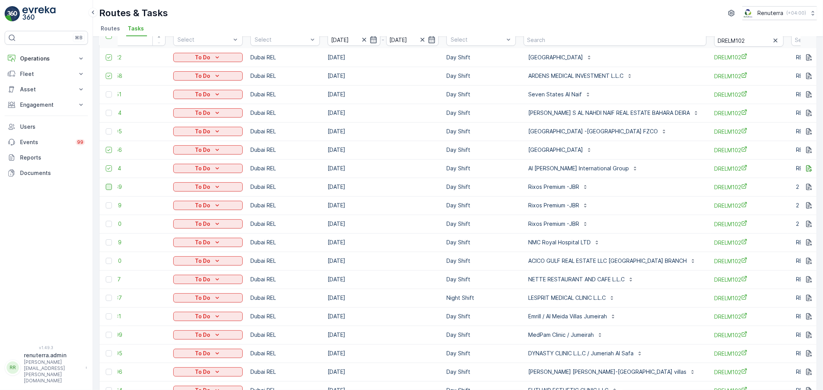
click at [111, 188] on div at bounding box center [109, 187] width 6 height 6
click at [106, 184] on input "checkbox" at bounding box center [106, 184] width 0 height 0
click at [109, 205] on div at bounding box center [109, 206] width 6 height 6
click at [106, 203] on input "checkbox" at bounding box center [106, 203] width 0 height 0
click at [109, 226] on div at bounding box center [109, 224] width 6 height 6
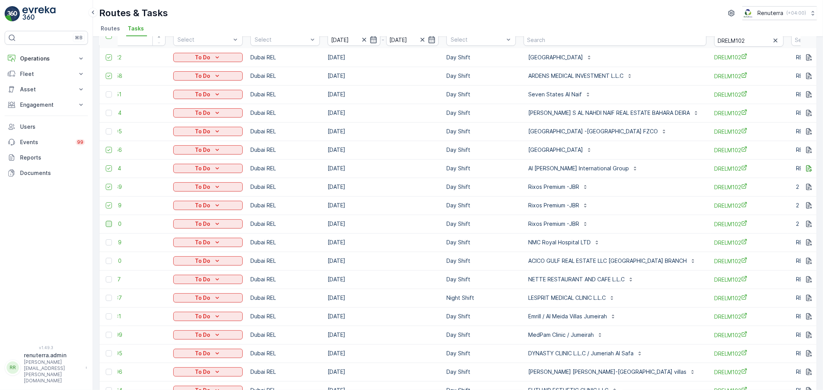
click at [106, 221] on input "checkbox" at bounding box center [106, 221] width 0 height 0
click at [110, 240] on div at bounding box center [109, 243] width 6 height 6
click at [106, 240] on input "checkbox" at bounding box center [106, 240] width 0 height 0
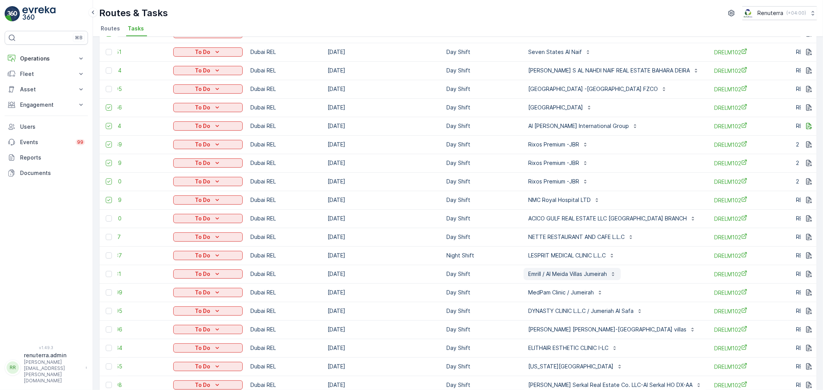
scroll to position [86, 0]
click at [112, 235] on div at bounding box center [110, 237] width 8 height 6
click at [106, 234] on input "checkbox" at bounding box center [106, 234] width 0 height 0
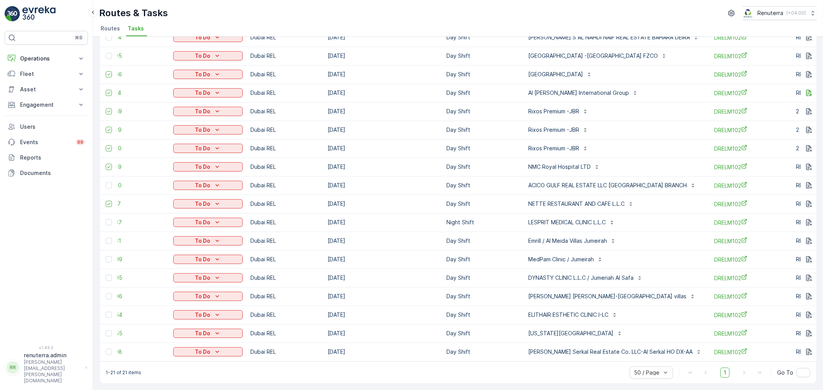
scroll to position [122, 0]
click at [110, 331] on div at bounding box center [109, 334] width 6 height 6
click at [106, 331] on input "checkbox" at bounding box center [106, 331] width 0 height 0
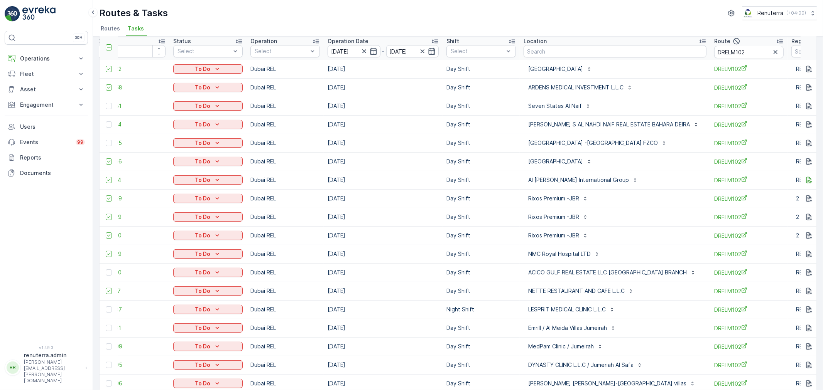
scroll to position [0, 0]
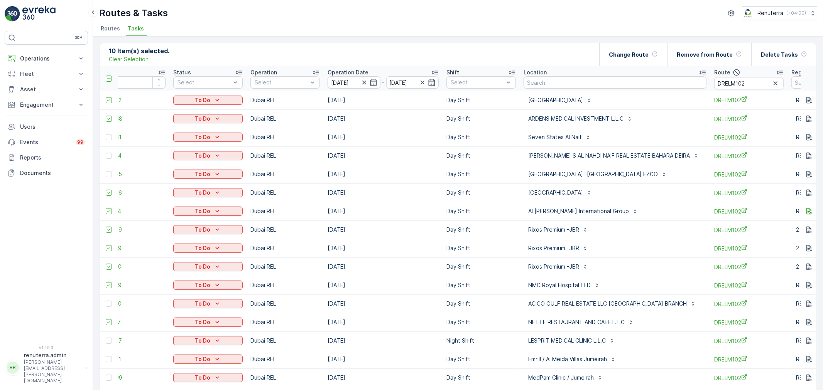
drag, startPoint x: 107, startPoint y: 138, endPoint x: 109, endPoint y: 147, distance: 9.5
click at [106, 138] on div at bounding box center [109, 137] width 6 height 6
click at [106, 134] on input "checkbox" at bounding box center [106, 134] width 0 height 0
click at [107, 155] on div at bounding box center [109, 156] width 6 height 6
click at [106, 153] on input "checkbox" at bounding box center [106, 153] width 0 height 0
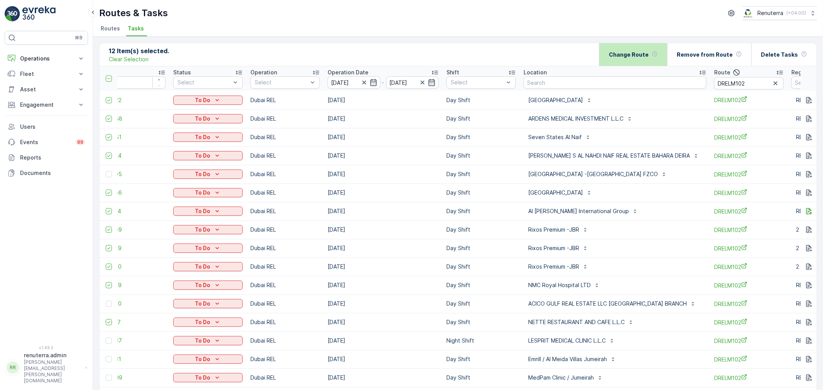
click at [631, 53] on p "Change Route" at bounding box center [629, 55] width 40 height 8
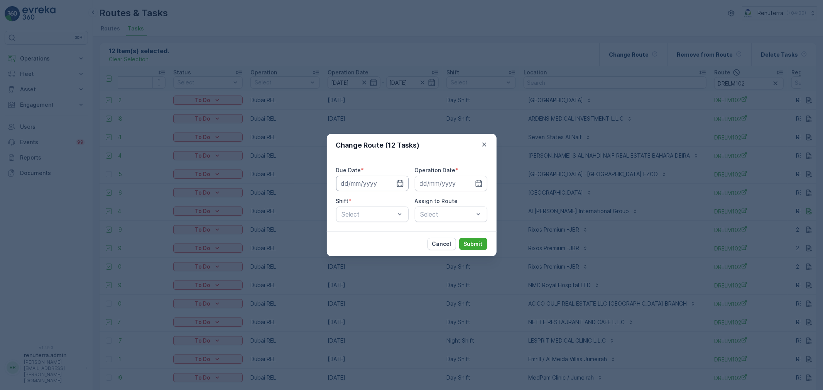
click at [387, 177] on input at bounding box center [372, 183] width 73 height 15
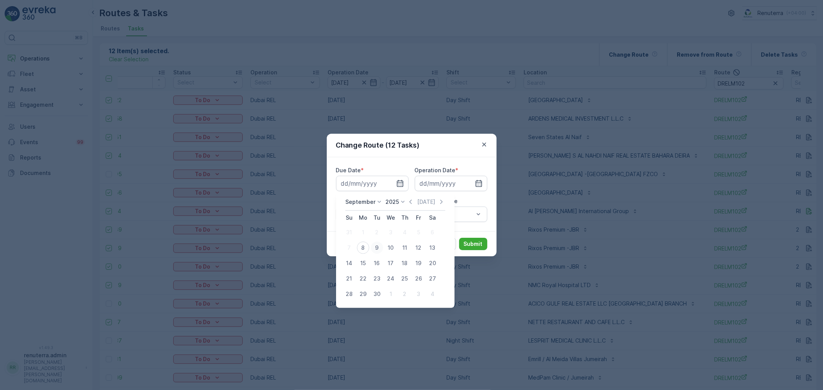
click at [383, 249] on button "9" at bounding box center [377, 248] width 14 height 14
type input "[DATE]"
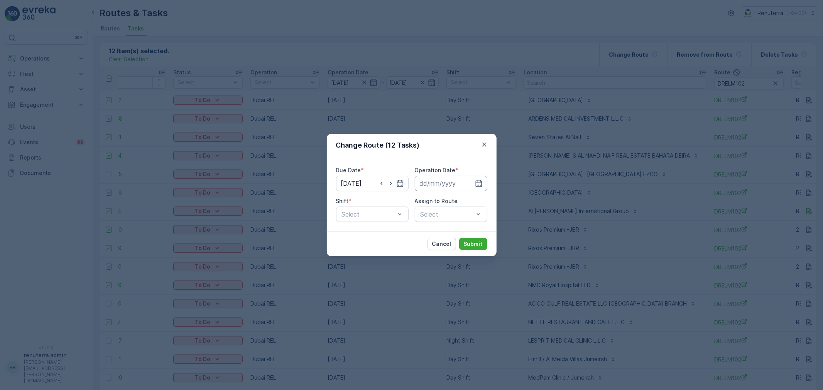
drag, startPoint x: 443, startPoint y: 187, endPoint x: 446, endPoint y: 191, distance: 4.4
click at [441, 187] on input at bounding box center [451, 183] width 73 height 15
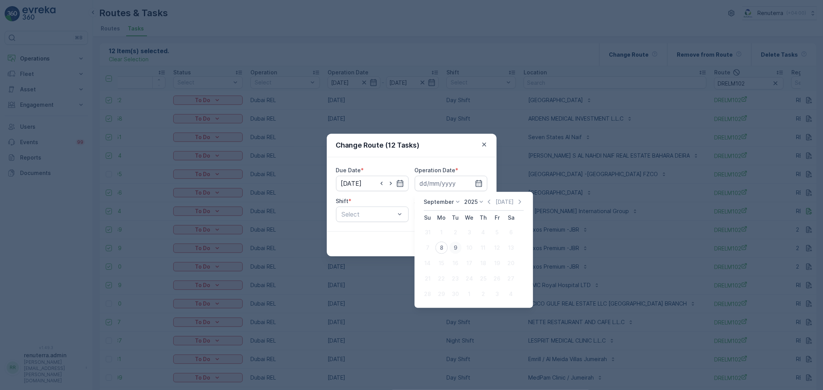
click at [458, 242] on div "9" at bounding box center [455, 248] width 12 height 12
type input "[DATE]"
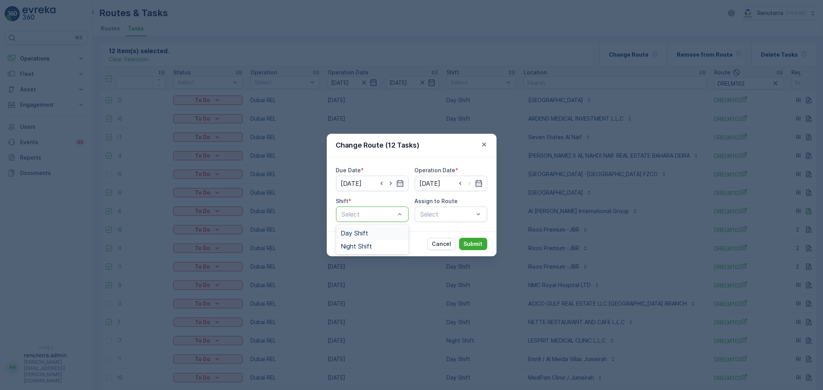
click at [364, 230] on span "Day Shift" at bounding box center [354, 233] width 27 height 7
click at [432, 215] on div "Select" at bounding box center [451, 214] width 73 height 15
click at [450, 209] on div "Select" at bounding box center [451, 214] width 73 height 15
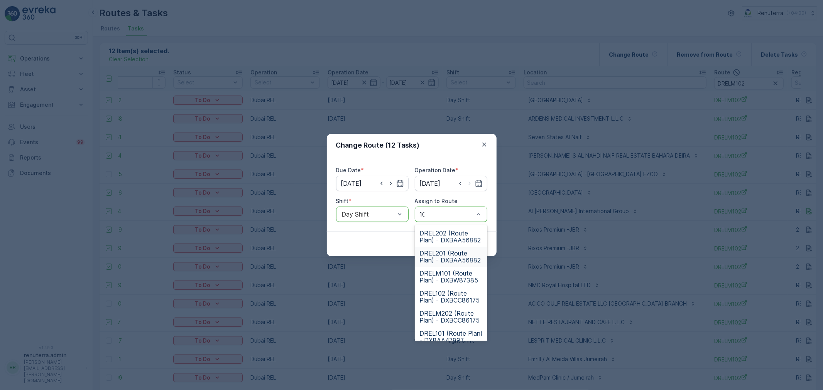
type input "101"
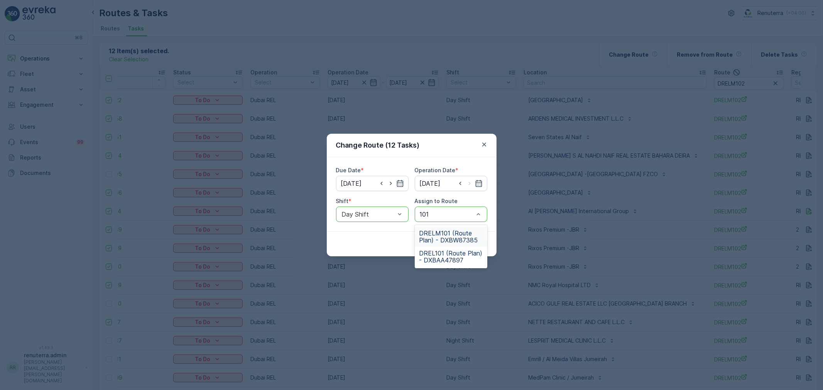
click at [453, 237] on span "DRELM101 (Route Plan) - DXBW87385" at bounding box center [450, 237] width 63 height 14
click at [467, 245] on p "Submit" at bounding box center [473, 244] width 19 height 8
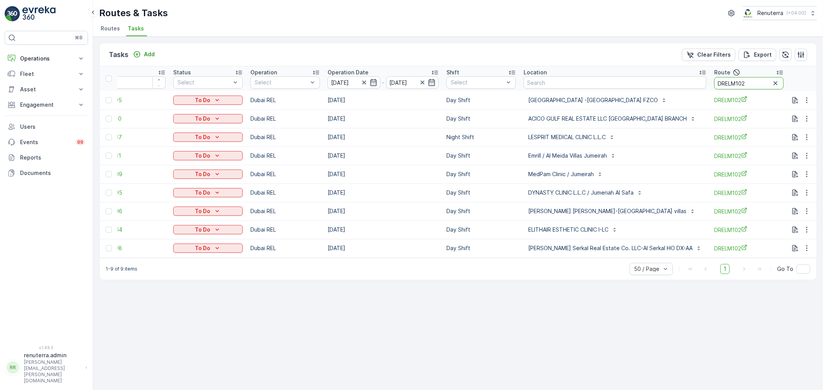
click at [757, 78] on input "DRELM102" at bounding box center [748, 83] width 69 height 12
click at [764, 76] on div "Route" at bounding box center [748, 72] width 69 height 9
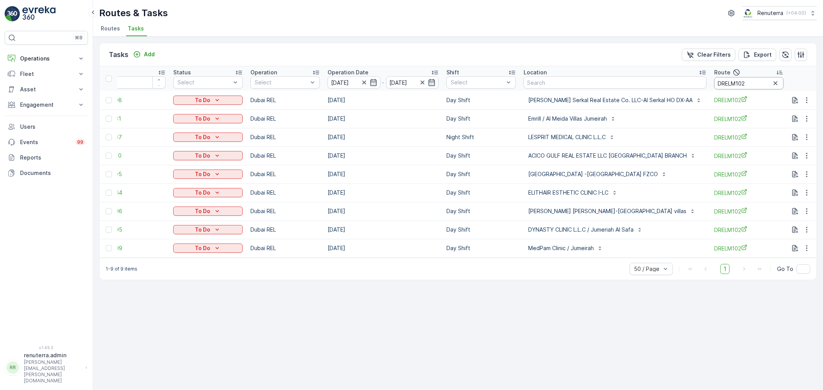
click at [764, 86] on input "DRELM102" at bounding box center [748, 83] width 69 height 12
type input "DRELM101"
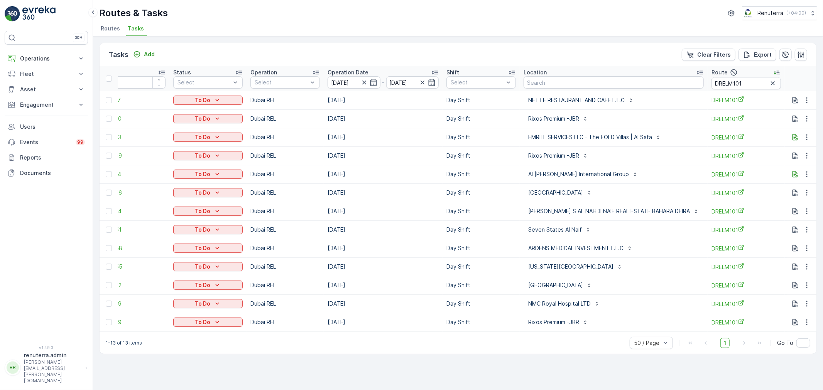
click at [108, 142] on td at bounding box center [109, 137] width 18 height 19
click at [107, 140] on div at bounding box center [110, 137] width 8 height 6
click at [106, 134] on input "checkbox" at bounding box center [106, 134] width 0 height 0
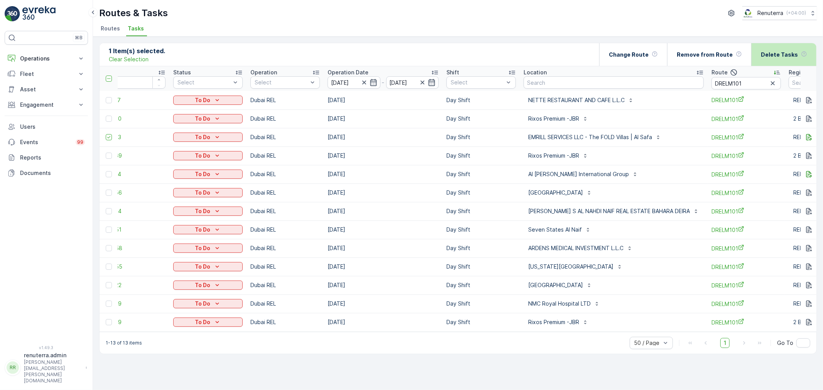
click at [777, 55] on p "Delete Tasks" at bounding box center [779, 55] width 37 height 8
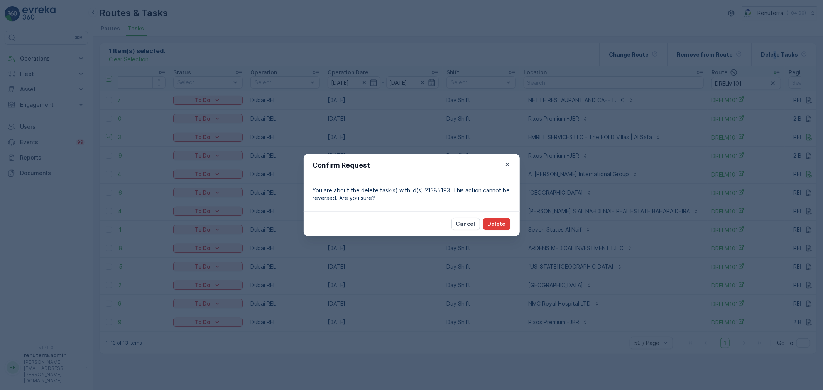
click at [499, 222] on p "Delete" at bounding box center [497, 224] width 18 height 8
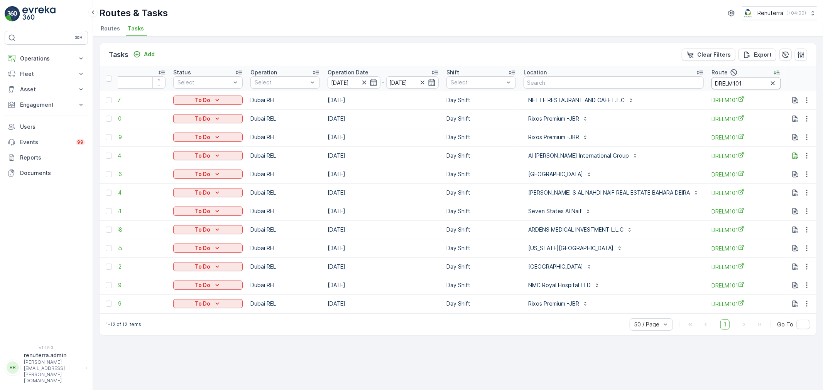
click at [742, 85] on input "DRELM101" at bounding box center [745, 83] width 69 height 12
drag, startPoint x: 755, startPoint y: 74, endPoint x: 717, endPoint y: 74, distance: 37.8
click at [717, 74] on div "Route" at bounding box center [745, 72] width 69 height 9
drag, startPoint x: 742, startPoint y: 81, endPoint x: 719, endPoint y: 79, distance: 23.2
click at [719, 79] on input "DRELM101" at bounding box center [745, 83] width 69 height 12
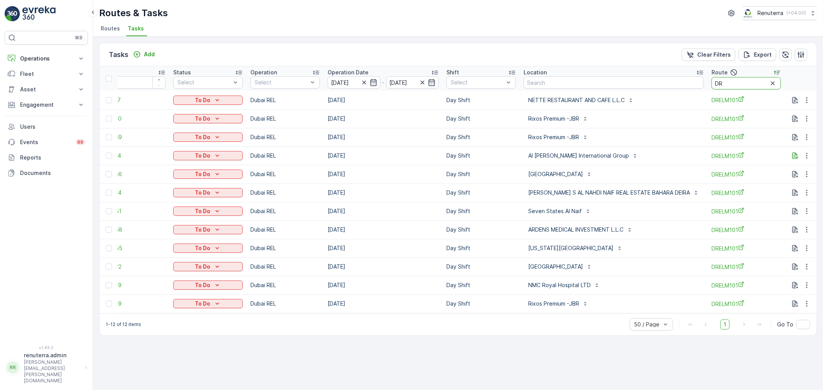
type input "D"
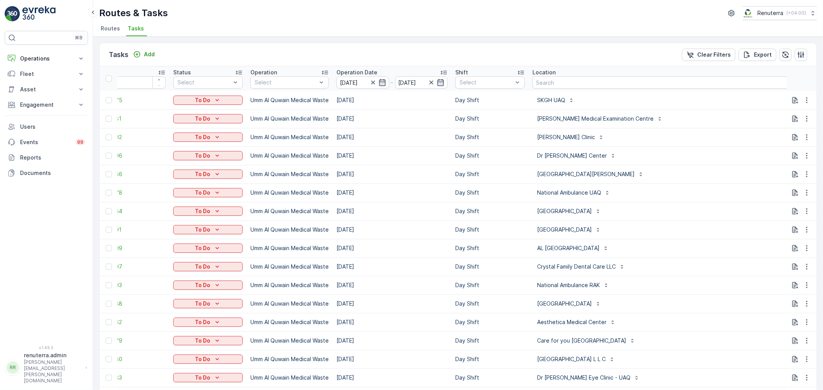
click at [110, 27] on span "Routes" at bounding box center [110, 29] width 19 height 8
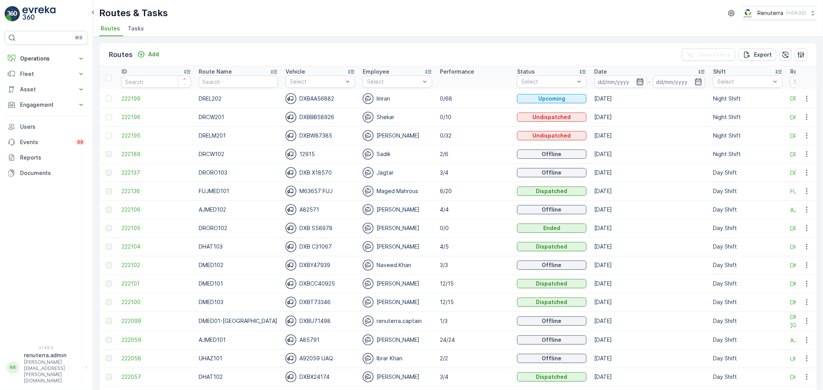
click at [636, 81] on icon "button" at bounding box center [639, 81] width 7 height 7
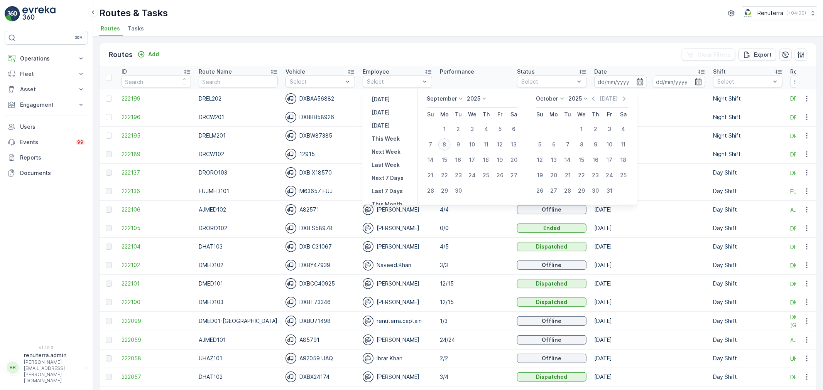
click at [442, 142] on div "8" at bounding box center [444, 144] width 12 height 12
type input "[DATE]"
click at [442, 142] on div "8" at bounding box center [444, 144] width 12 height 12
type input "[DATE]"
click at [440, 20] on div "Routes & Tasks Renuterra ( +04:00 ) Routes Tasks" at bounding box center [458, 18] width 730 height 37
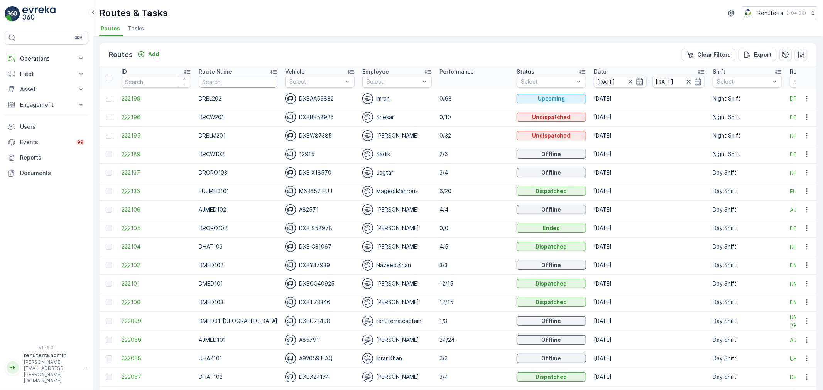
click at [213, 82] on input "text" at bounding box center [238, 82] width 79 height 12
type input "m101"
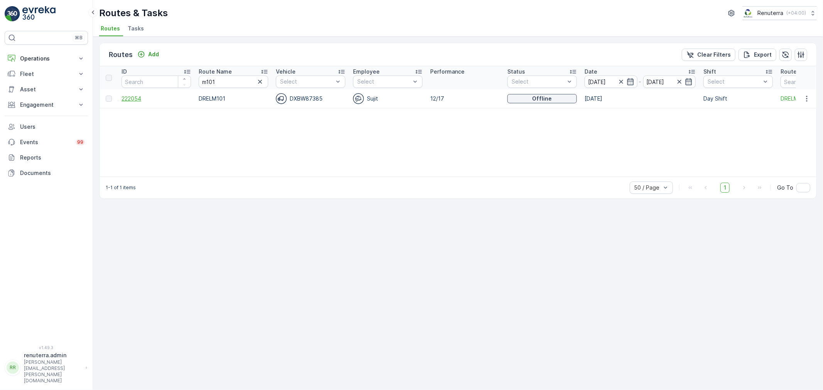
click at [134, 100] on span "222054" at bounding box center [156, 99] width 69 height 8
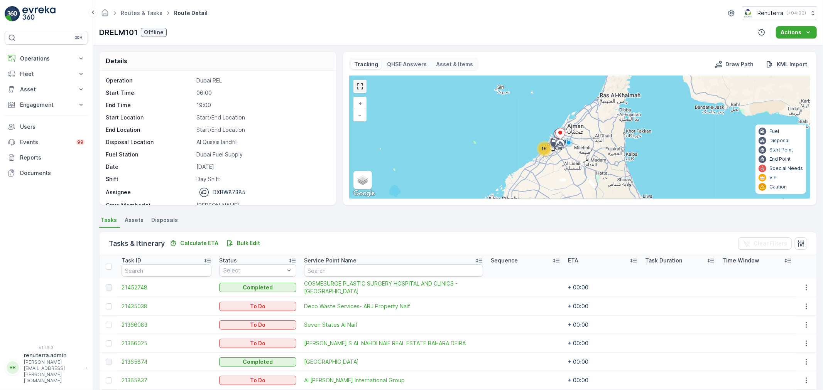
click at [360, 85] on link at bounding box center [360, 87] width 12 height 12
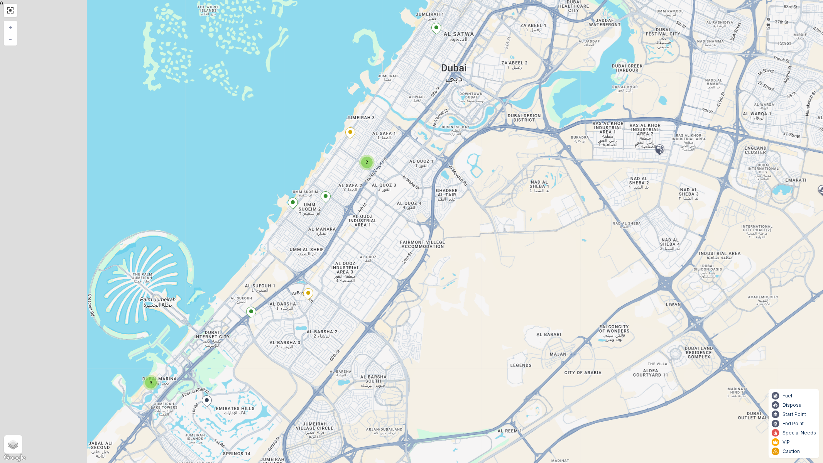
drag, startPoint x: 275, startPoint y: 271, endPoint x: 437, endPoint y: 298, distance: 165.0
click at [437, 298] on div "2 3 + − Satellite Roadmap Terrain Hybrid Leaflet Keyboard shortcuts Map Data Ma…" at bounding box center [411, 231] width 823 height 463
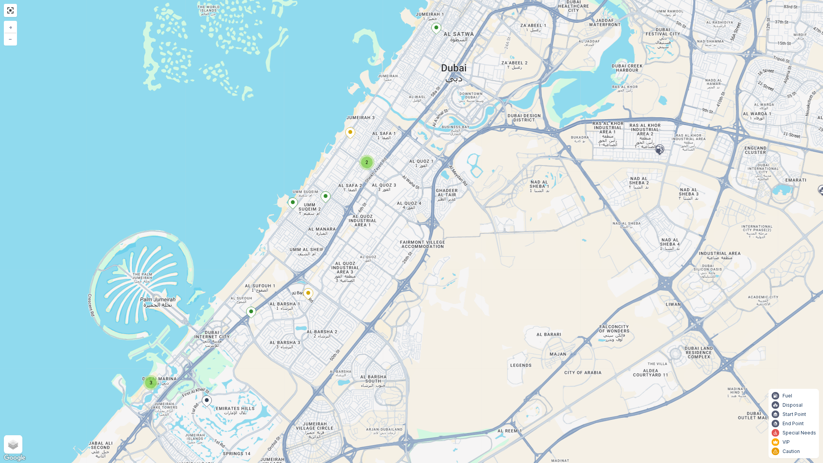
click at [310, 292] on ellipse at bounding box center [308, 293] width 4 height 4
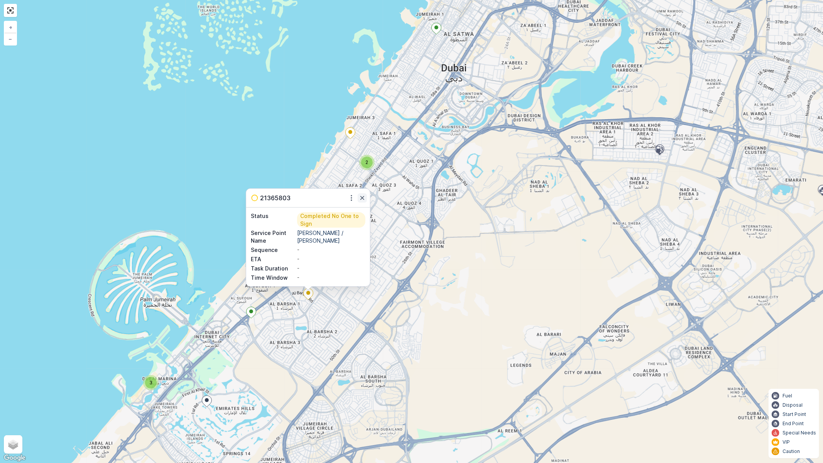
click at [363, 197] on icon "button" at bounding box center [362, 198] width 8 height 8
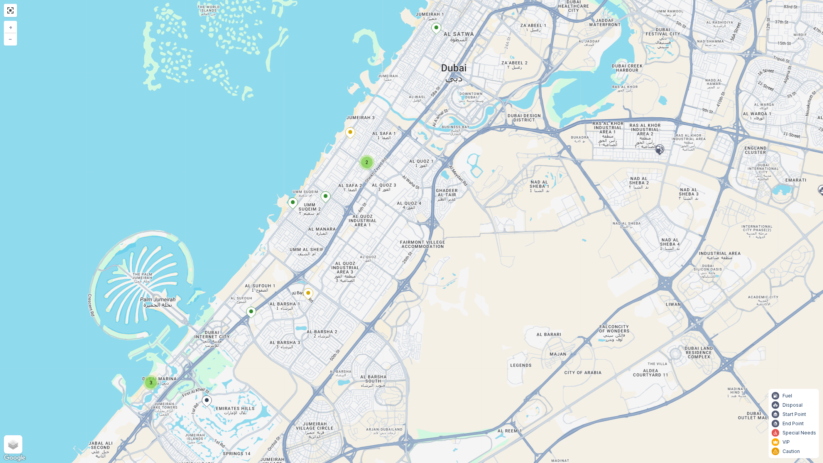
click at [325, 196] on ellipse at bounding box center [326, 196] width 4 height 4
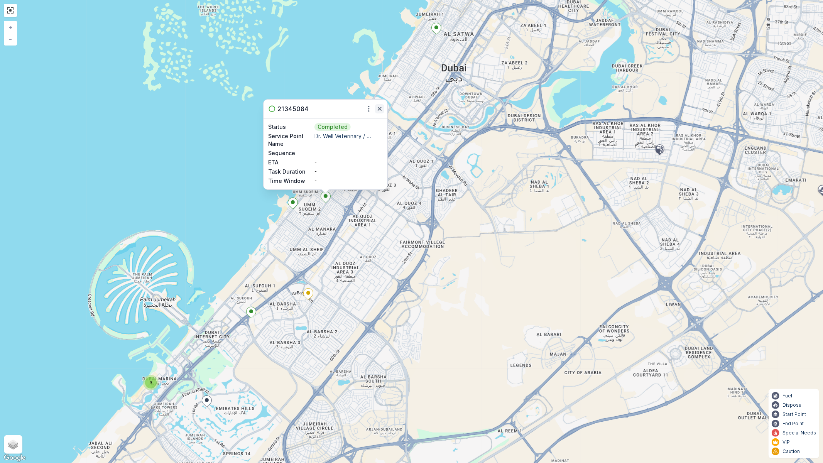
click at [378, 108] on icon "button" at bounding box center [380, 109] width 8 height 8
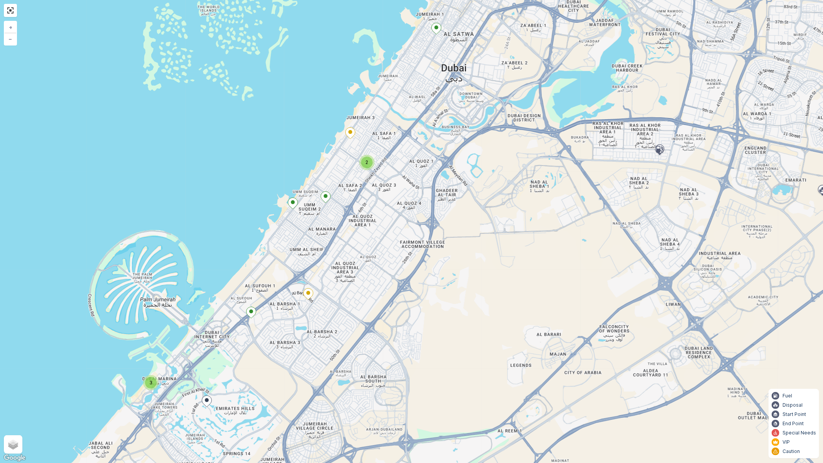
click at [252, 311] on ellipse at bounding box center [251, 311] width 4 height 4
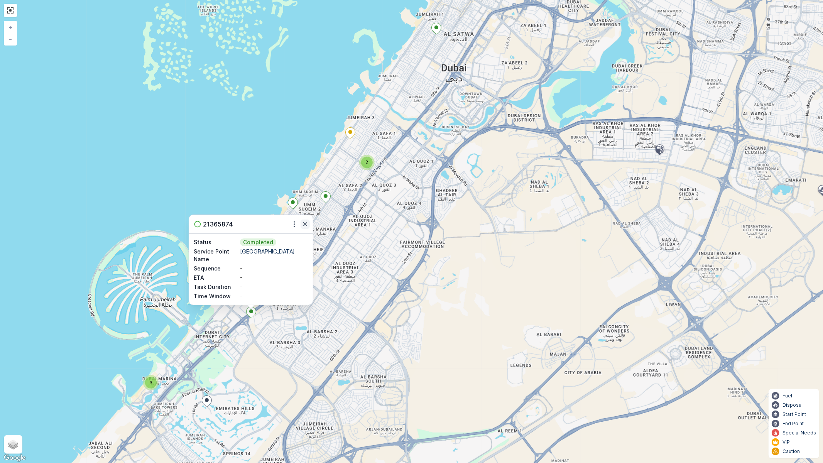
click at [307, 222] on icon "button" at bounding box center [305, 224] width 8 height 8
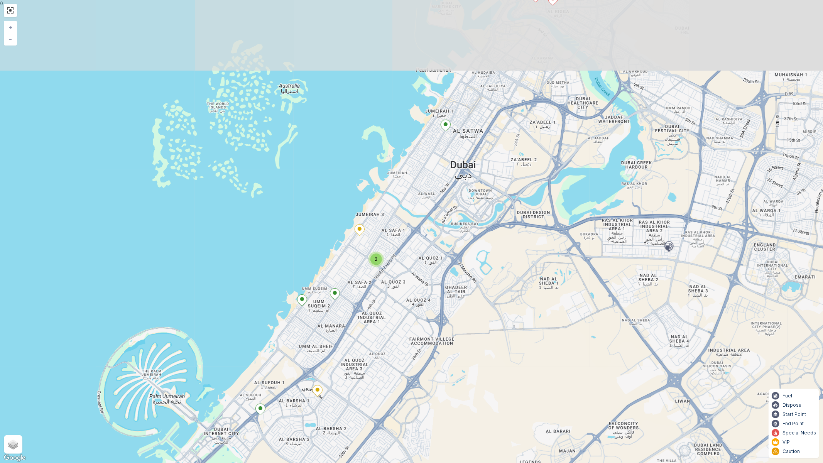
drag, startPoint x: 386, startPoint y: 269, endPoint x: 395, endPoint y: 366, distance: 97.3
click at [395, 366] on div "2 3 + − Satellite Roadmap Terrain Hybrid Leaflet Keyboard shortcuts Map Data Ma…" at bounding box center [411, 231] width 823 height 463
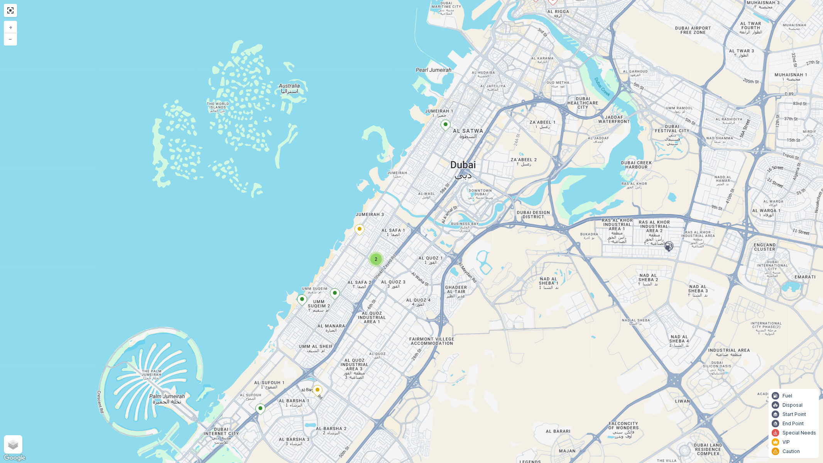
click at [446, 123] on ellipse at bounding box center [446, 124] width 4 height 4
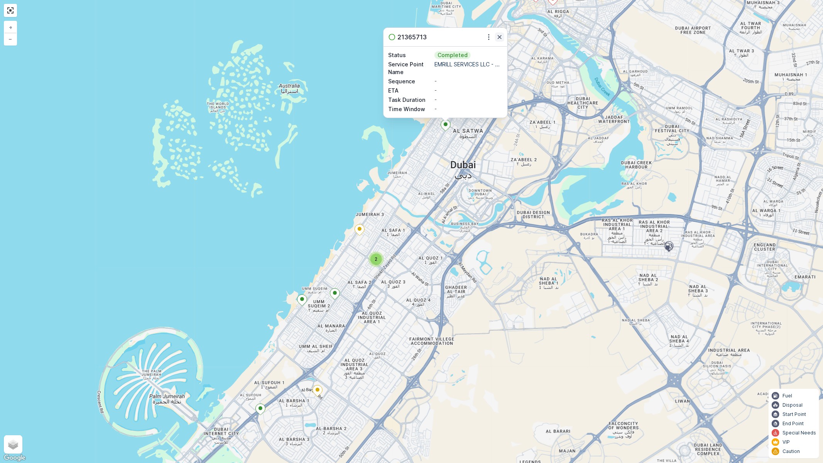
click at [498, 39] on icon "button" at bounding box center [500, 37] width 8 height 8
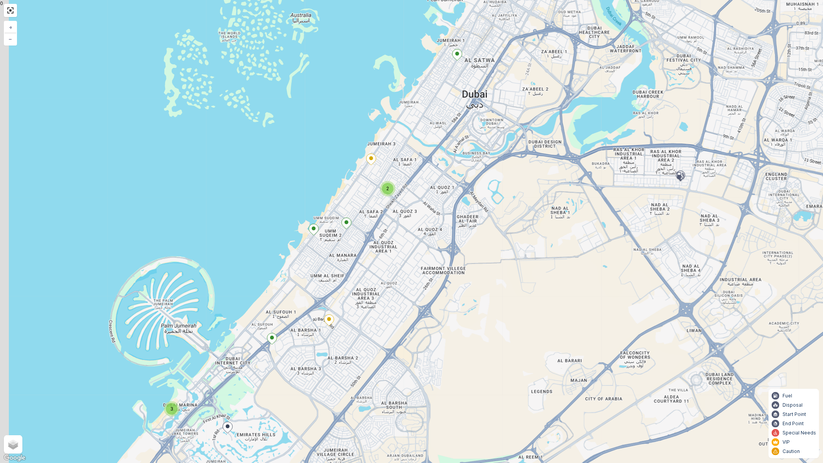
drag, startPoint x: 452, startPoint y: 261, endPoint x: 461, endPoint y: 208, distance: 54.0
click at [461, 208] on div "2 3 + − Satellite Roadmap Terrain Hybrid Leaflet Keyboard shortcuts Map Data Ma…" at bounding box center [411, 231] width 823 height 463
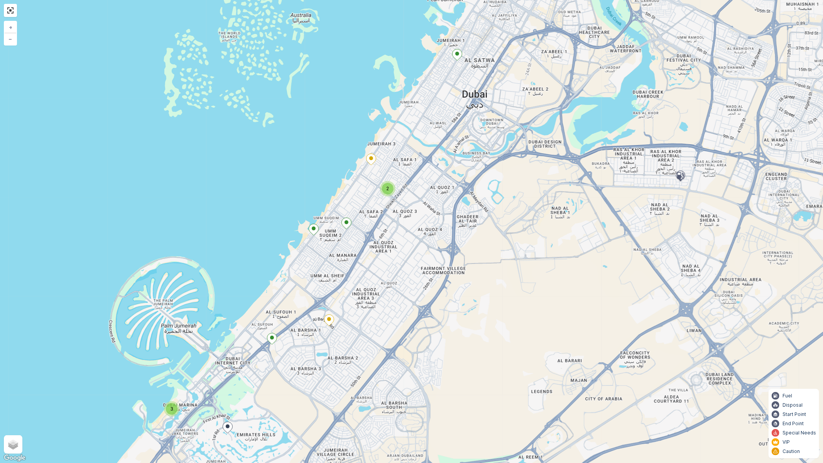
click at [373, 159] on icon at bounding box center [371, 159] width 10 height 11
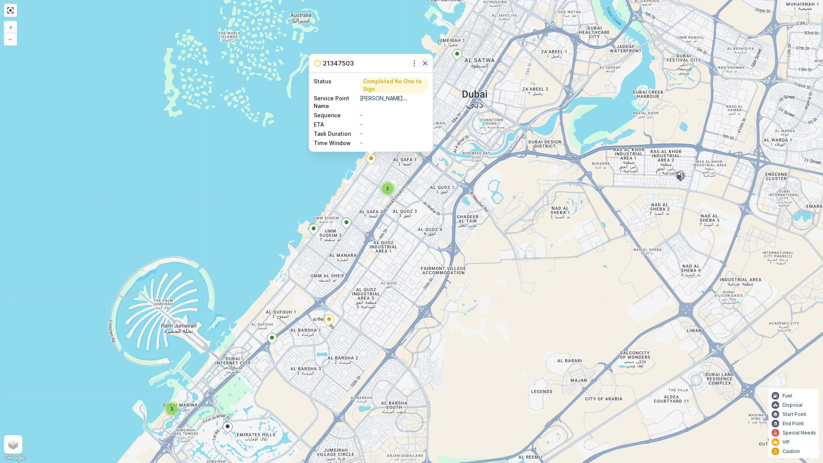
click at [425, 62] on icon "button" at bounding box center [425, 63] width 8 height 8
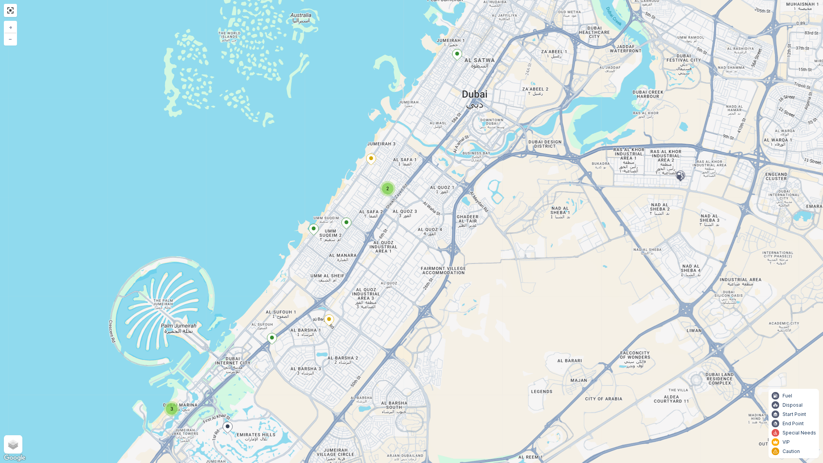
click at [388, 187] on span "2" at bounding box center [387, 189] width 3 height 6
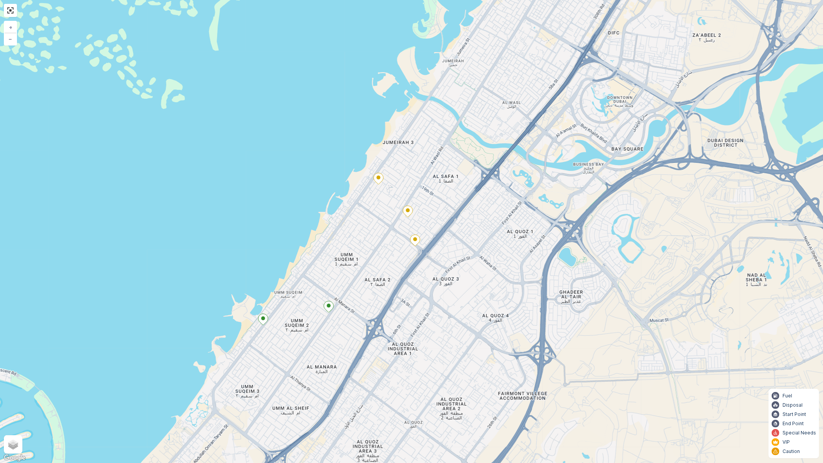
click at [407, 209] on ellipse at bounding box center [408, 210] width 4 height 4
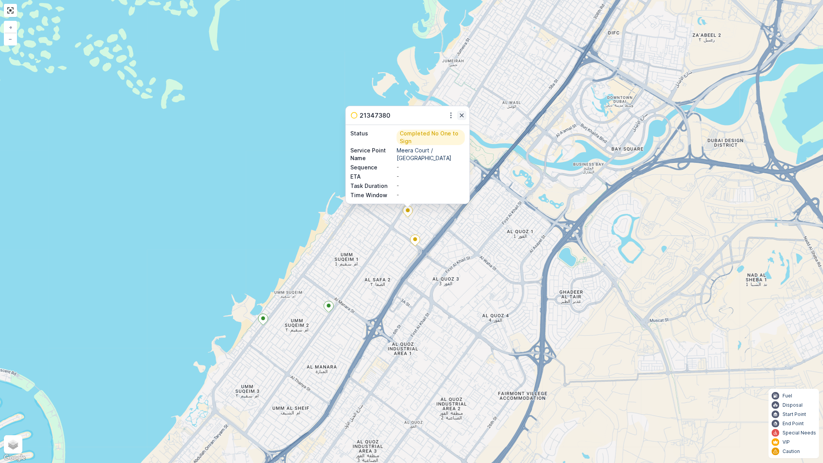
click at [464, 118] on icon "button" at bounding box center [462, 115] width 8 height 8
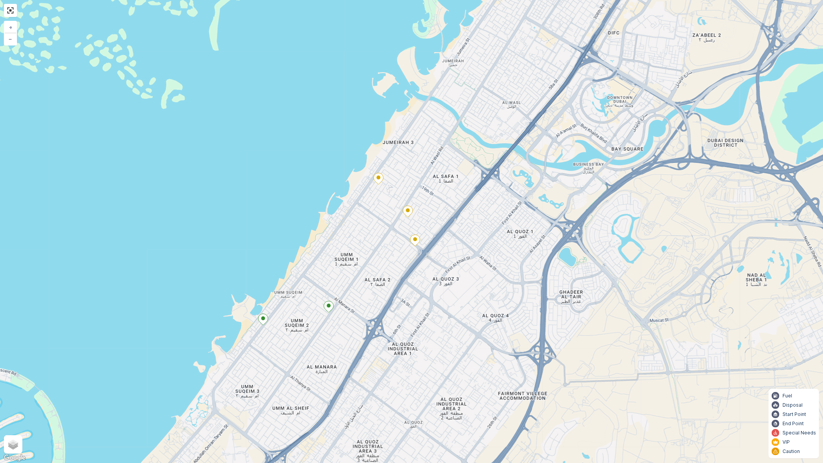
click at [415, 237] on icon at bounding box center [415, 240] width 10 height 11
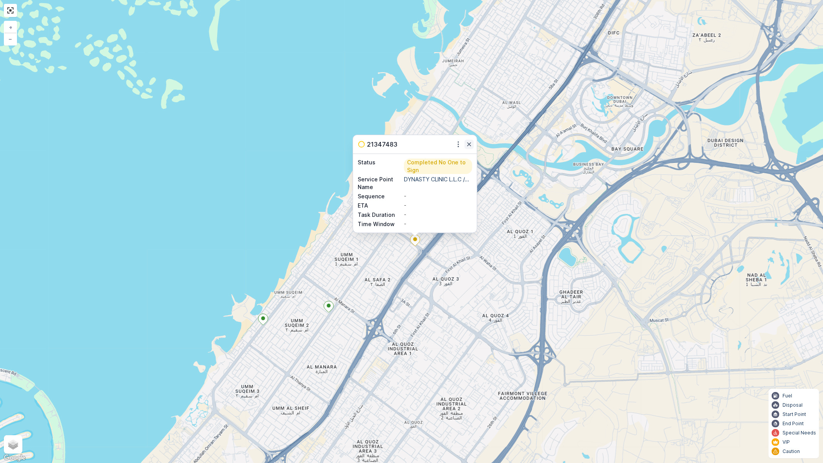
click at [468, 143] on icon "button" at bounding box center [469, 144] width 4 height 4
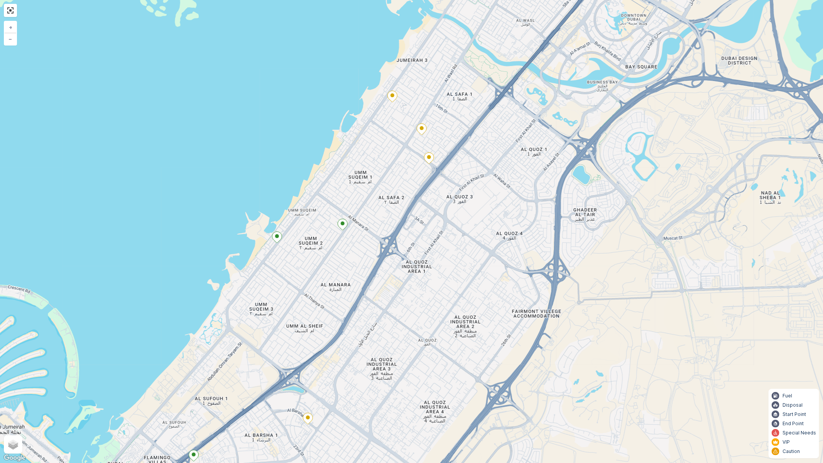
drag, startPoint x: 446, startPoint y: 290, endPoint x: 460, endPoint y: 213, distance: 78.5
click at [460, 201] on div "3 + − Satellite Roadmap Terrain Hybrid Leaflet Keyboard shortcuts Map Data Map …" at bounding box center [411, 231] width 823 height 463
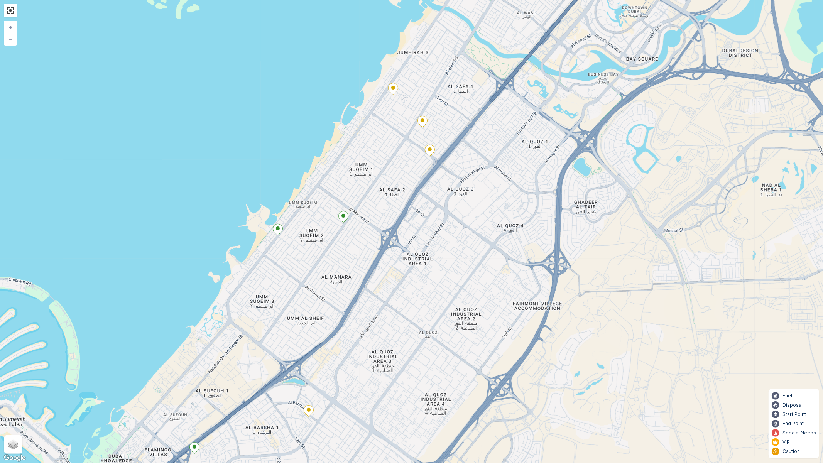
click at [341, 215] on icon at bounding box center [344, 216] width 10 height 11
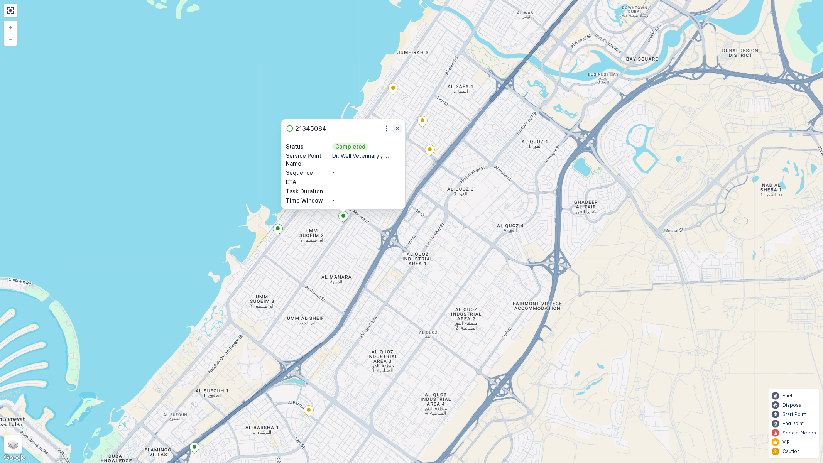
click at [397, 125] on icon "button" at bounding box center [397, 129] width 8 height 8
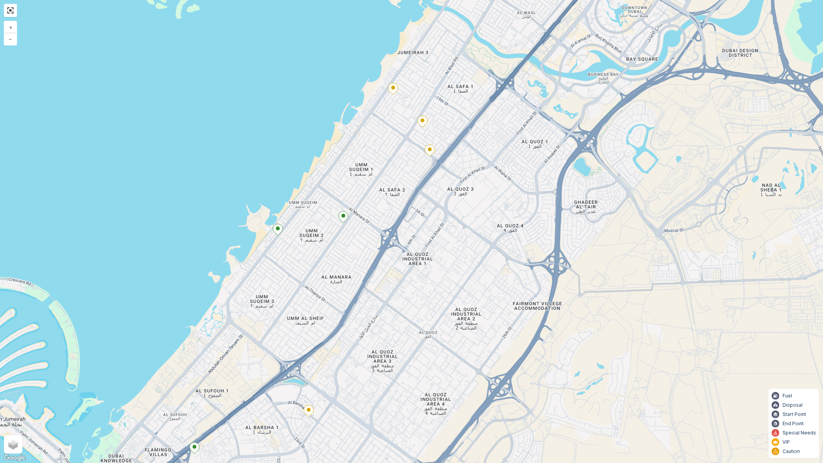
click at [276, 230] on icon at bounding box center [278, 229] width 10 height 11
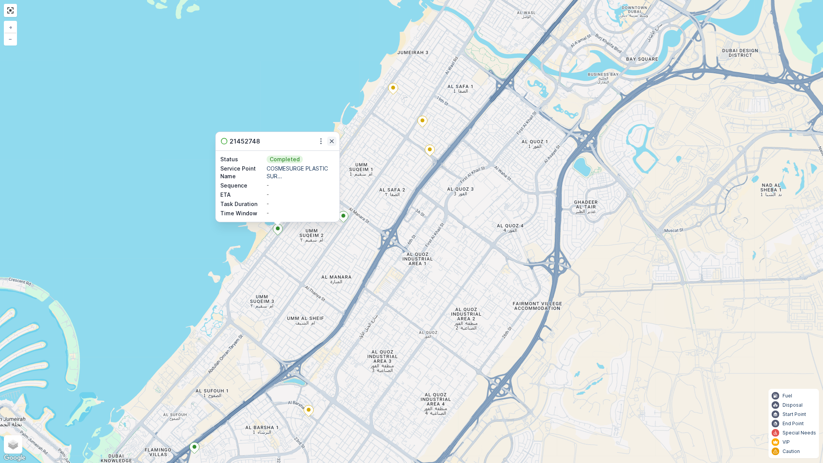
click at [331, 140] on icon "button" at bounding box center [332, 141] width 4 height 4
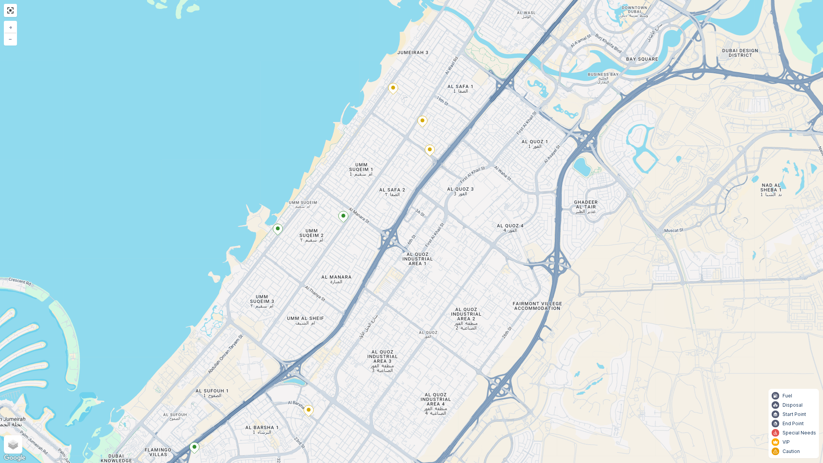
click at [341, 218] on icon at bounding box center [344, 216] width 10 height 11
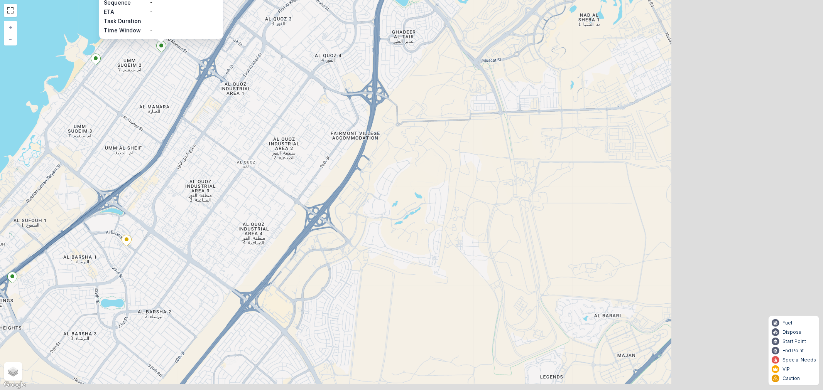
scroll to position [171, 0]
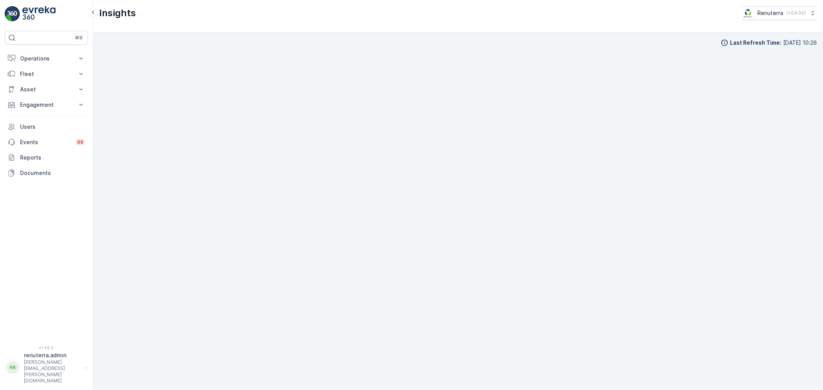
scroll to position [8, 0]
click at [47, 64] on button "Operations" at bounding box center [46, 58] width 83 height 15
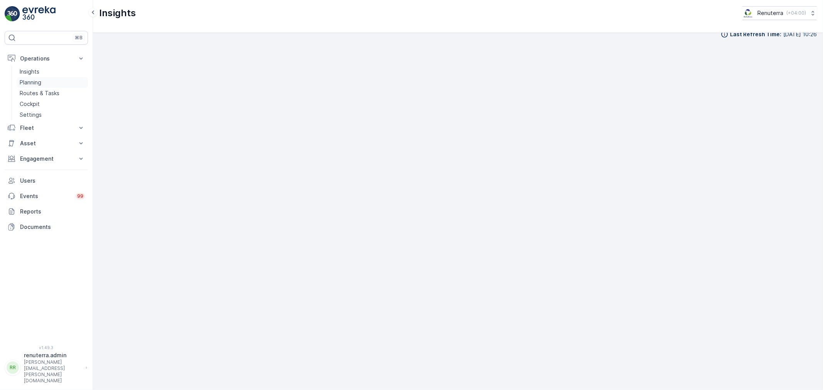
click at [44, 79] on link "Planning" at bounding box center [52, 82] width 71 height 11
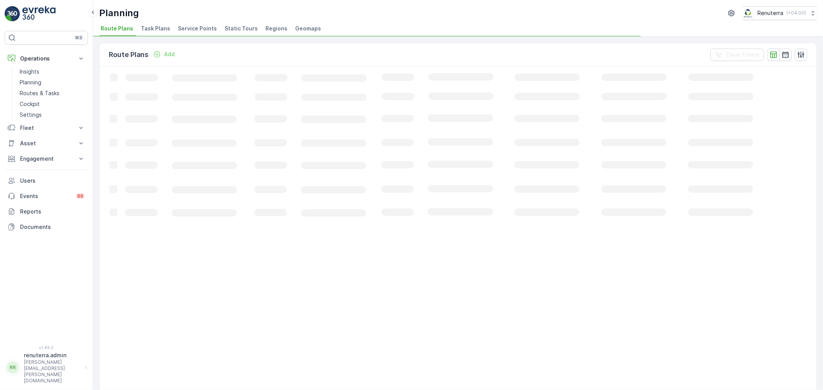
click at [190, 32] on span "Service Points" at bounding box center [197, 29] width 39 height 8
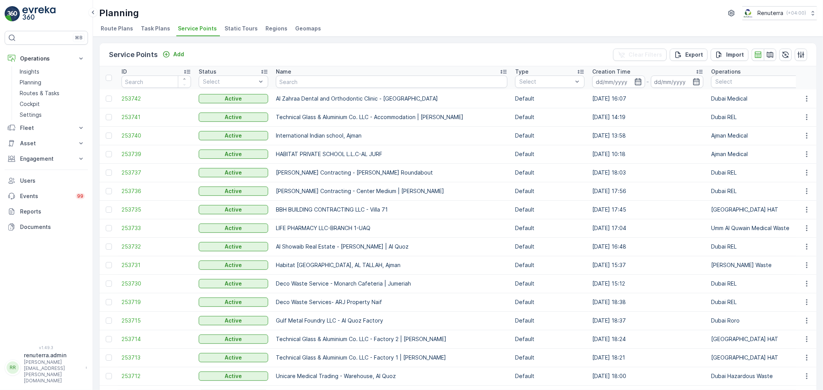
click at [235, 41] on div "Service Points Add Clear Filters Export Import ID Status Select Name Type Selec…" at bounding box center [458, 214] width 730 height 354
click at [294, 81] on input "text" at bounding box center [391, 82] width 231 height 12
click at [299, 78] on input "text" at bounding box center [391, 82] width 231 height 12
type input "opal"
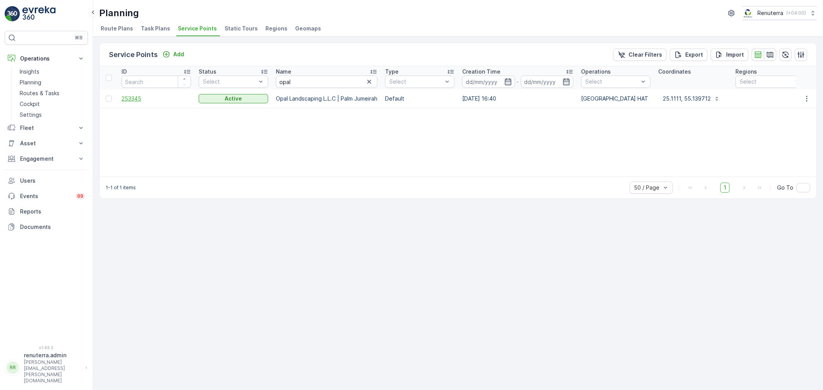
click at [132, 98] on span "253345" at bounding box center [156, 99] width 69 height 8
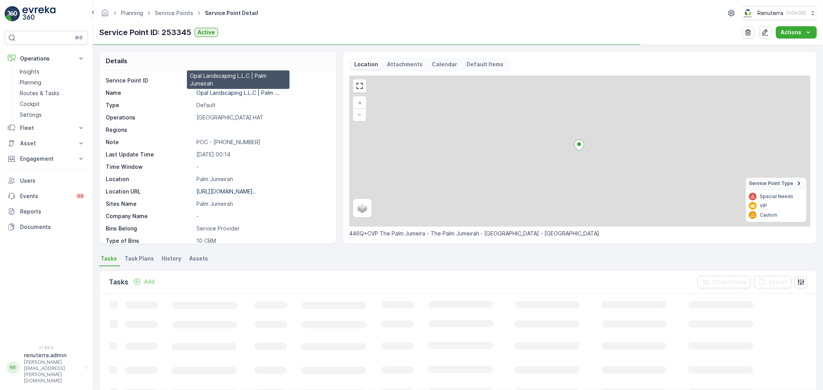
click at [226, 91] on p "Opal Landscaping L.L.C | Palm ..." at bounding box center [237, 92] width 83 height 7
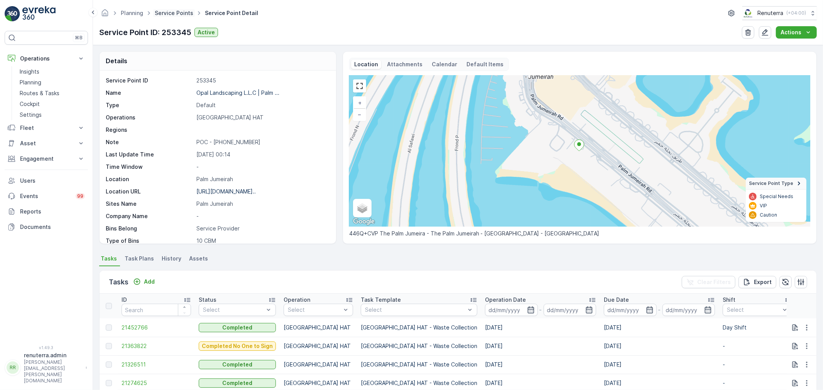
click at [171, 14] on link "Service Points" at bounding box center [174, 13] width 39 height 7
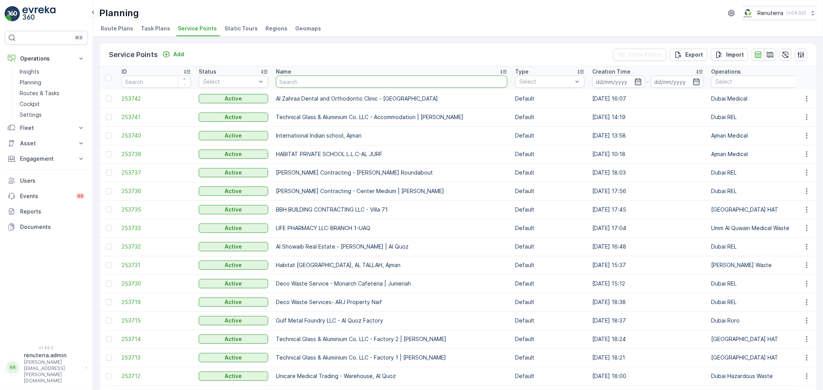
click at [306, 82] on input "text" at bounding box center [391, 82] width 231 height 12
type input "symb"
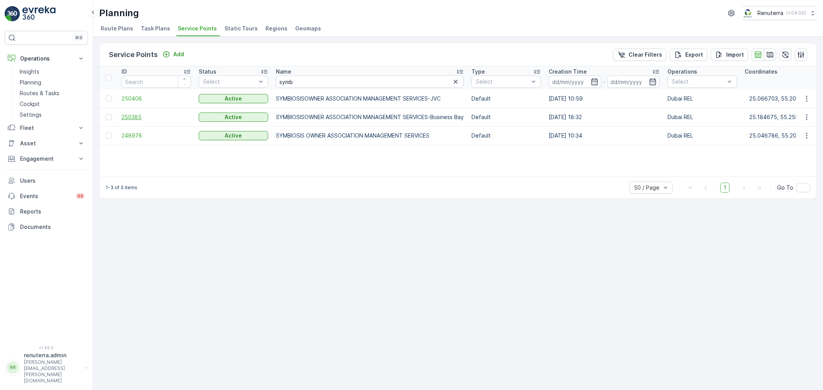
click at [131, 113] on span "250385" at bounding box center [156, 117] width 69 height 8
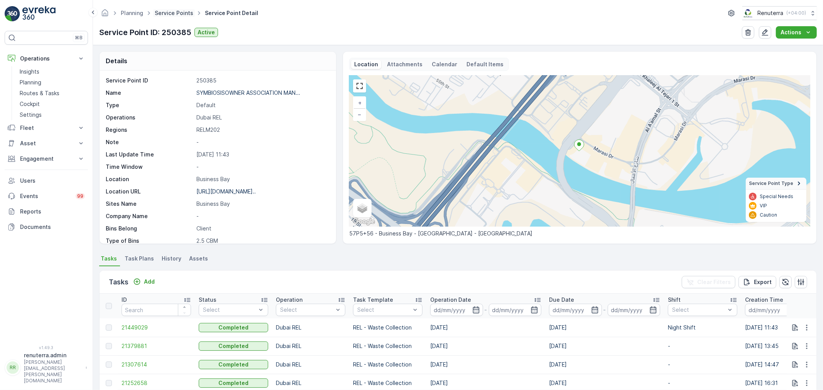
click at [174, 14] on link "Service Points" at bounding box center [174, 13] width 39 height 7
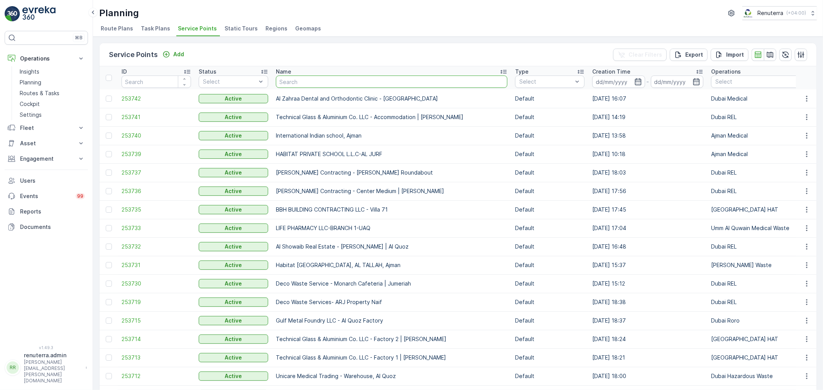
click at [332, 78] on input "text" at bounding box center [391, 82] width 231 height 12
type input "[PERSON_NAME]"
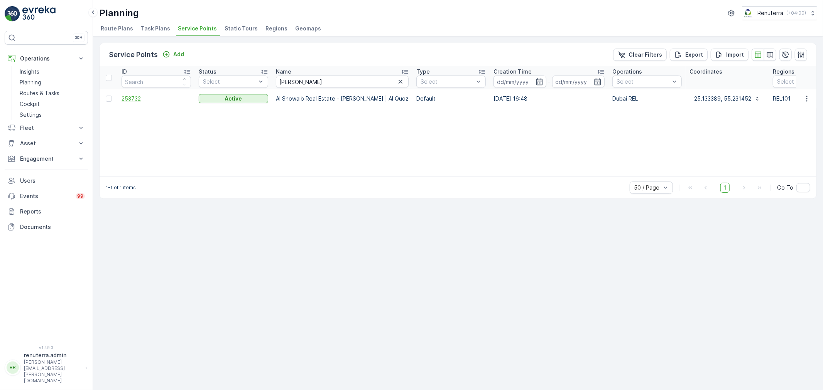
click at [137, 98] on span "253732" at bounding box center [156, 99] width 69 height 8
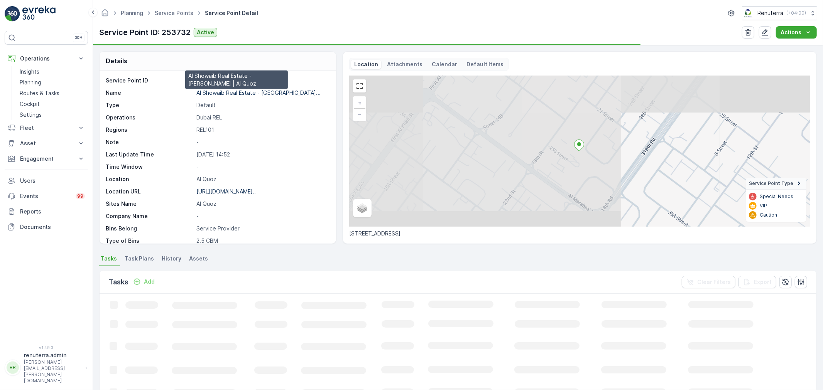
click at [221, 94] on p "Al Showaib Real Estate - [GEOGRAPHIC_DATA]..." at bounding box center [258, 92] width 124 height 7
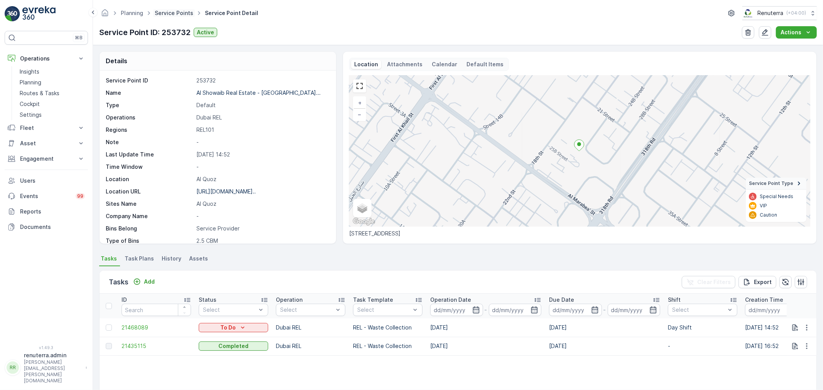
click at [173, 12] on link "Service Points" at bounding box center [174, 13] width 39 height 7
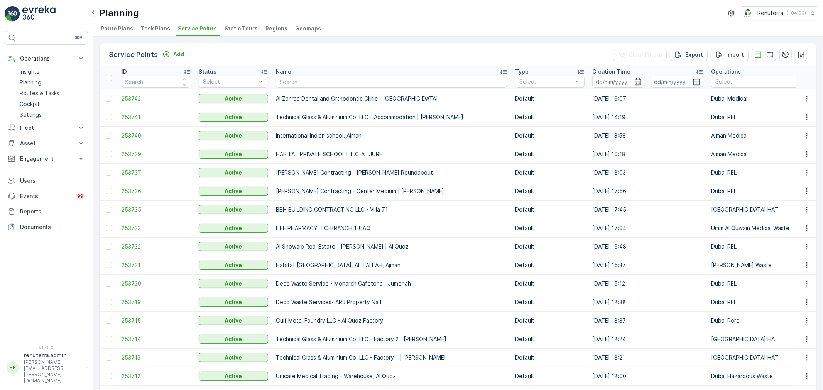
click at [284, 82] on input "text" at bounding box center [391, 82] width 231 height 12
type input "Citro"
click at [305, 77] on input "text" at bounding box center [391, 82] width 231 height 12
click at [137, 131] on td "253740" at bounding box center [156, 136] width 77 height 19
click at [138, 136] on span "253740" at bounding box center [156, 136] width 69 height 8
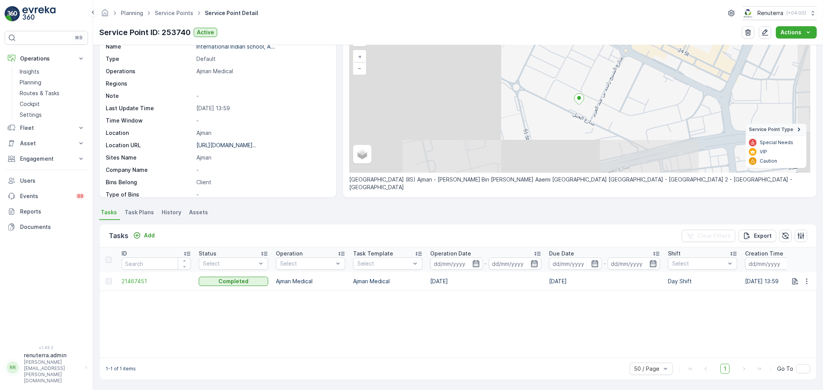
scroll to position [46, 0]
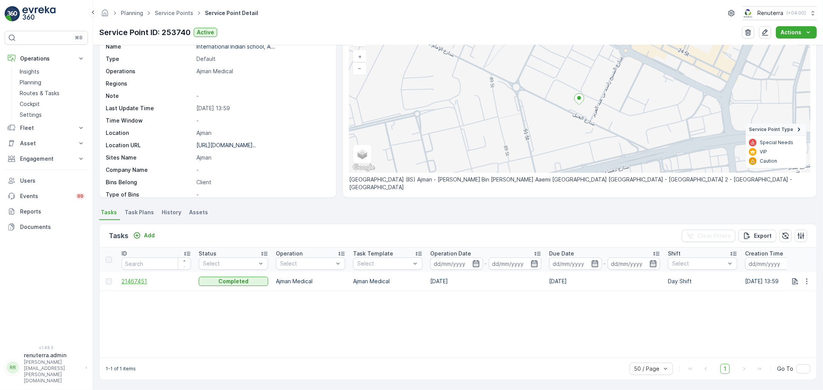
click at [144, 281] on span "21467451" at bounding box center [156, 282] width 69 height 8
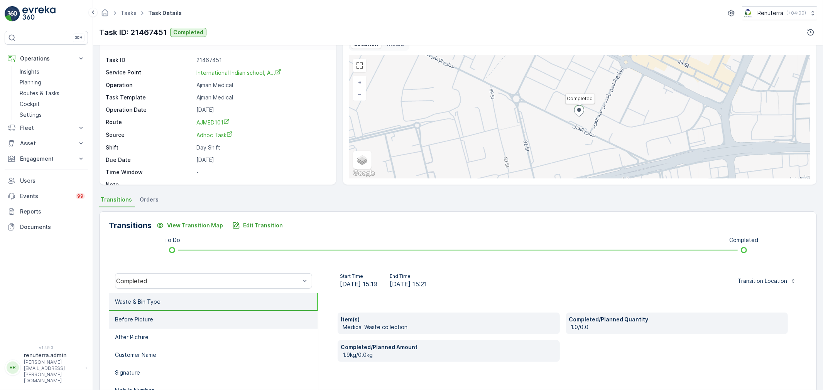
scroll to position [86, 0]
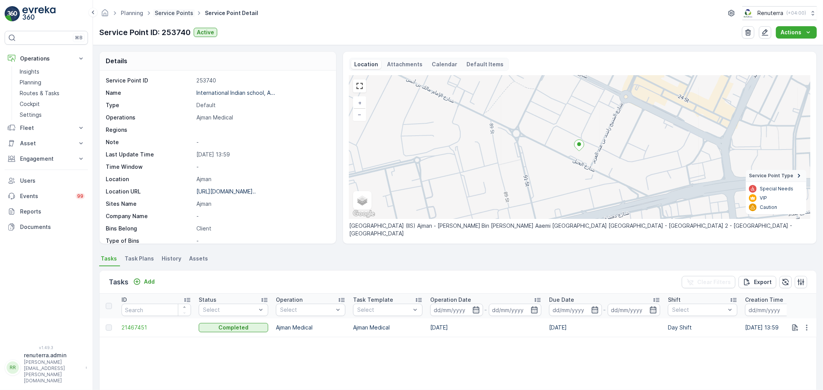
click at [168, 10] on link "Service Points" at bounding box center [174, 13] width 39 height 7
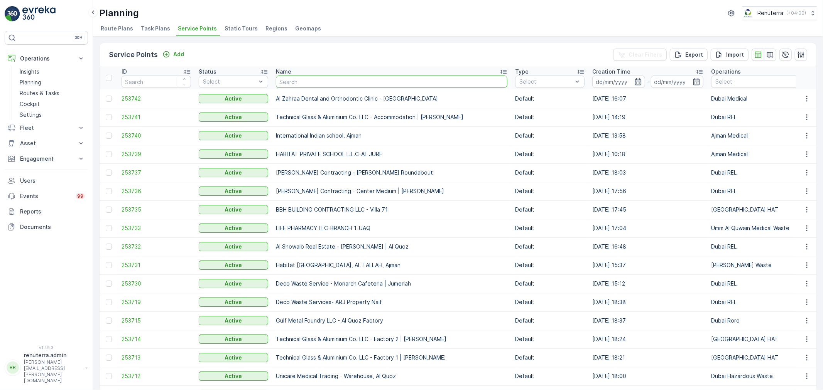
click at [292, 77] on input "text" at bounding box center [391, 82] width 231 height 12
click at [265, 55] on div "Service Points Add Clear Filters Export Import" at bounding box center [458, 54] width 717 height 23
click at [107, 155] on div at bounding box center [109, 154] width 6 height 6
click at [106, 151] on input "checkbox" at bounding box center [106, 151] width 0 height 0
click at [136, 148] on td "253739" at bounding box center [156, 154] width 77 height 19
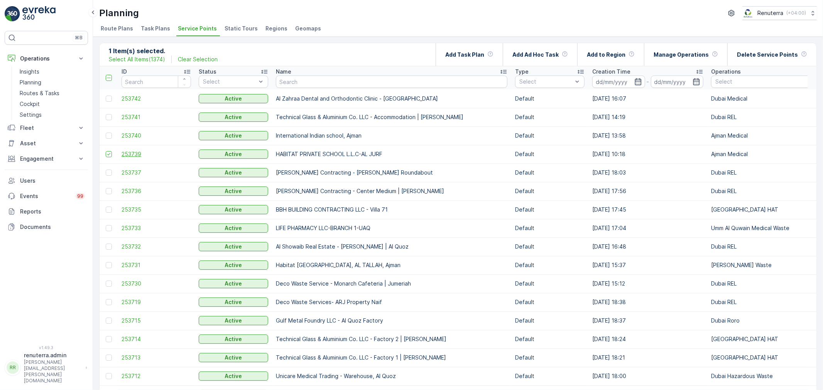
click at [133, 151] on span "253739" at bounding box center [156, 154] width 69 height 8
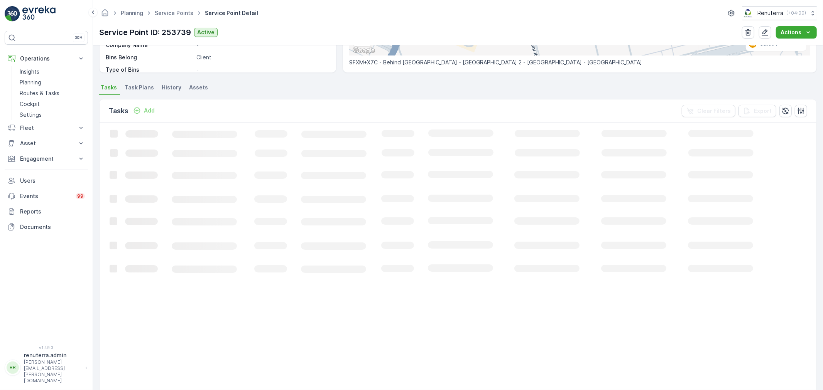
scroll to position [46, 0]
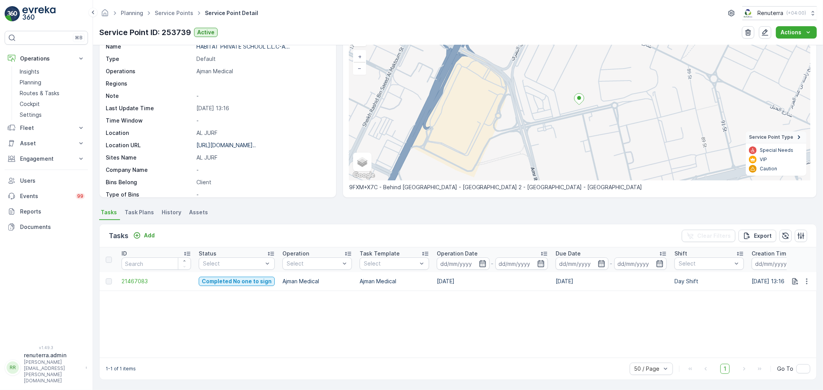
click at [149, 285] on td "21467083" at bounding box center [156, 281] width 77 height 19
click at [163, 14] on link "Service Points" at bounding box center [174, 13] width 39 height 7
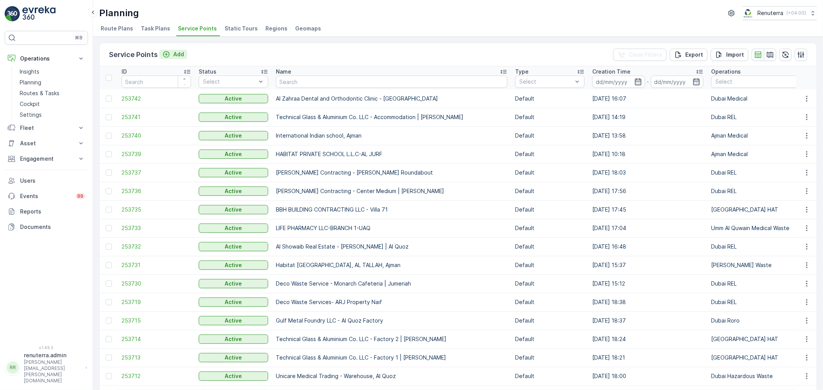
click at [178, 50] on button "Add" at bounding box center [173, 54] width 28 height 9
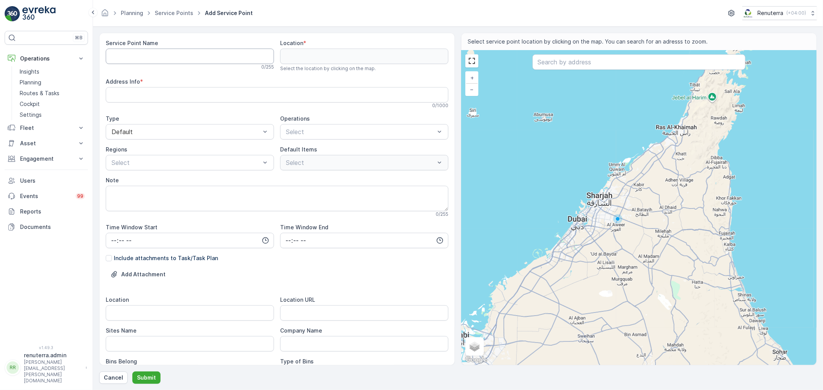
click at [159, 51] on Name "Service Point Name" at bounding box center [190, 56] width 168 height 15
paste Name "Al Hallab Restaurant And Sweets L.L.C - Bldg. | Garhoud"
type Name "Al Hallab Restaurant And Sweets L.L.C - Bldg. | Garhoud"
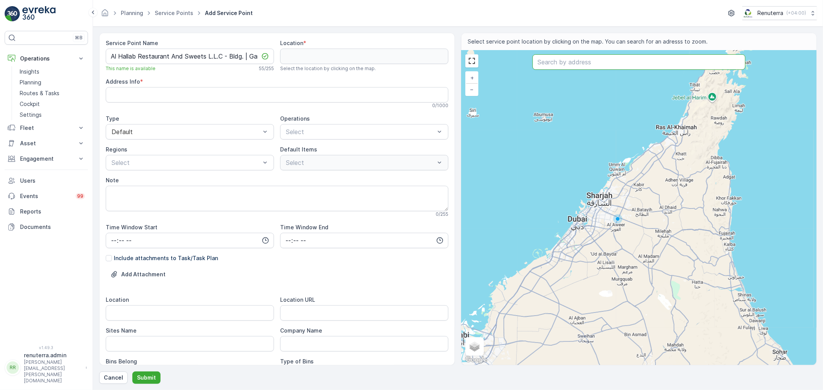
click at [604, 61] on input "text" at bounding box center [638, 61] width 213 height 15
paste input "KLASHRA"
type input "KLASHRA"
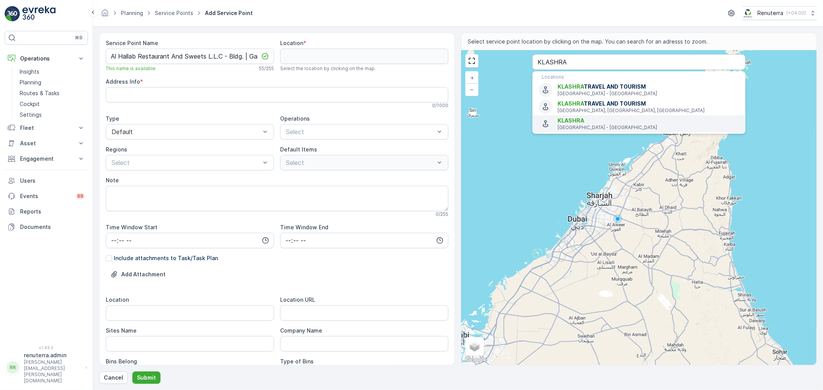
click at [587, 118] on span "KLASHRA" at bounding box center [648, 121] width 182 height 8
type input "25.2767016,55.3460536"
type Info "New Al Safiya Building, Office No:M22, Abuhail - Dubai - United Arab Emirates"
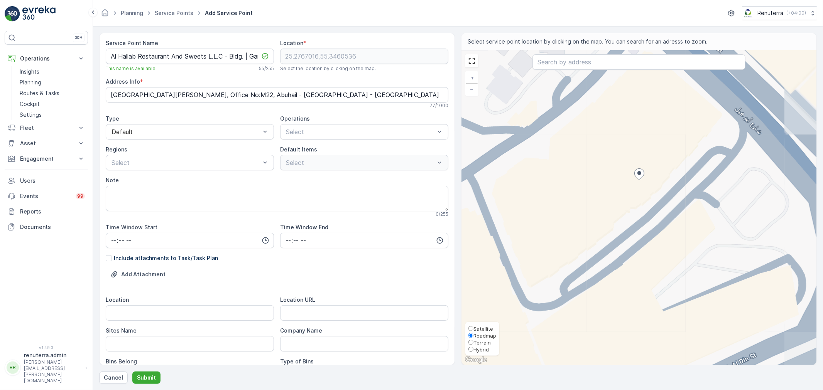
click at [481, 330] on span "Satellite" at bounding box center [483, 329] width 20 height 6
click at [473, 330] on input "Satellite" at bounding box center [470, 328] width 5 height 5
radio input "true"
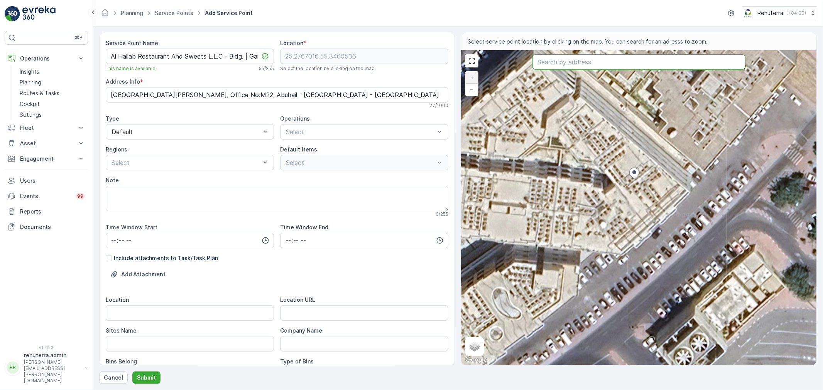
click at [600, 66] on input "text" at bounding box center [638, 61] width 213 height 15
paste input "Rent A Car Dubai Monthly | Kohistan Rent A Car LLC"
type input "Rent A Car Dubai Monthly | Kohistan Rent A Car LLC"
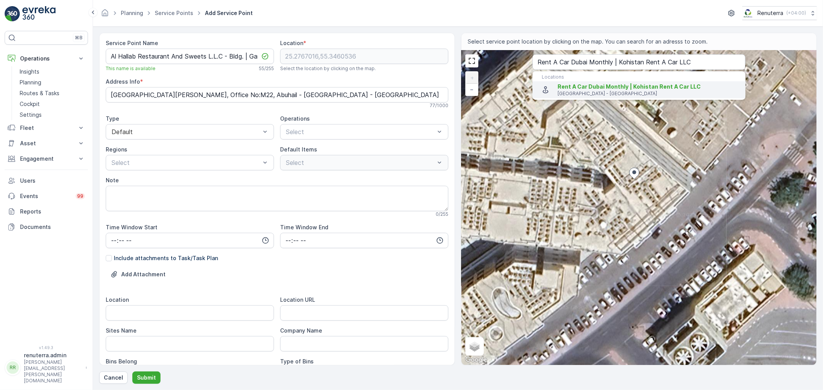
click at [603, 90] on span "Rent A Car Dubai Monthly | Kohistan Rent A Car LLC" at bounding box center [648, 87] width 182 height 8
type input "25.2442514,55.3399639"
type Info "Ithraa Tower M Floor, M03 - Al Garhoud - Dubai - United Arab Emirates"
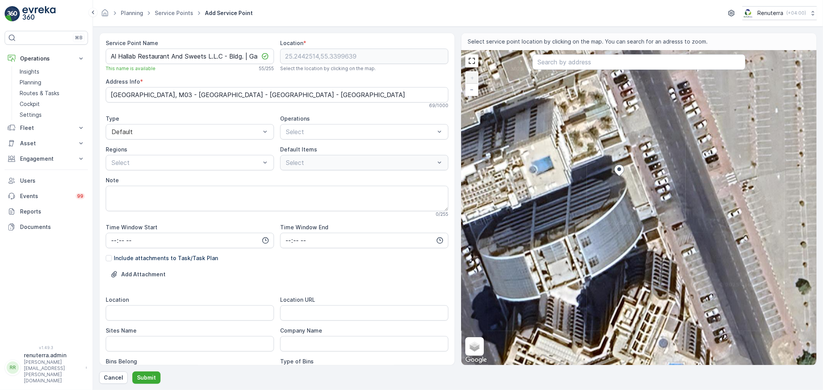
click at [607, 173] on div "+ − Satellite Roadmap Terrain Hybrid Leaflet Keyboard shortcuts Map Data Imager…" at bounding box center [638, 208] width 355 height 315
type input "25.24426333150562,55.339922118336844"
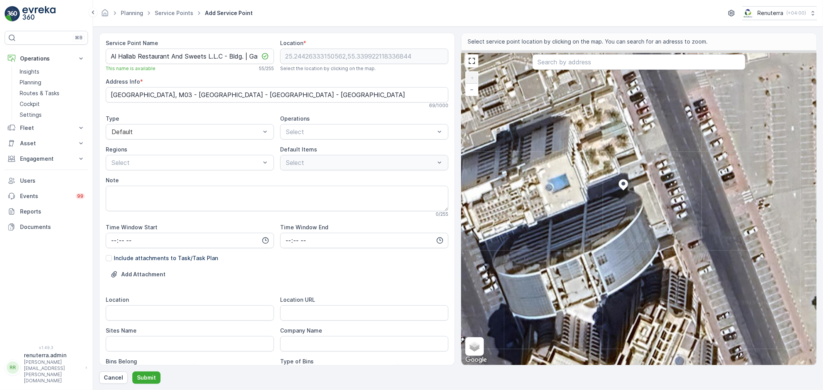
type Info "[STREET_ADDRESS]"
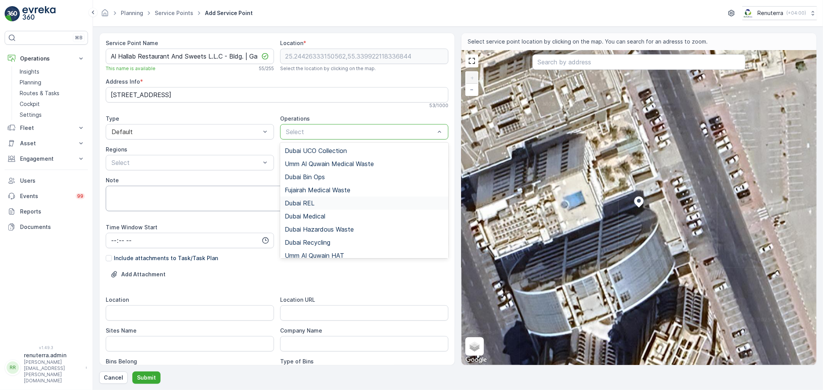
click at [318, 201] on div "Dubai REL" at bounding box center [364, 203] width 159 height 7
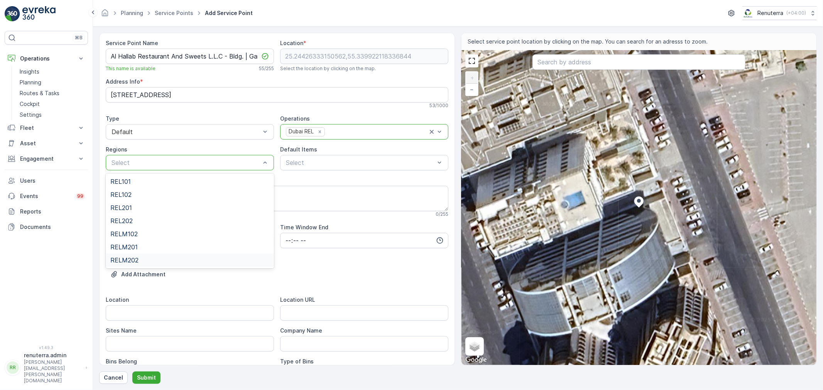
click at [144, 257] on div "RELM202" at bounding box center [189, 260] width 159 height 7
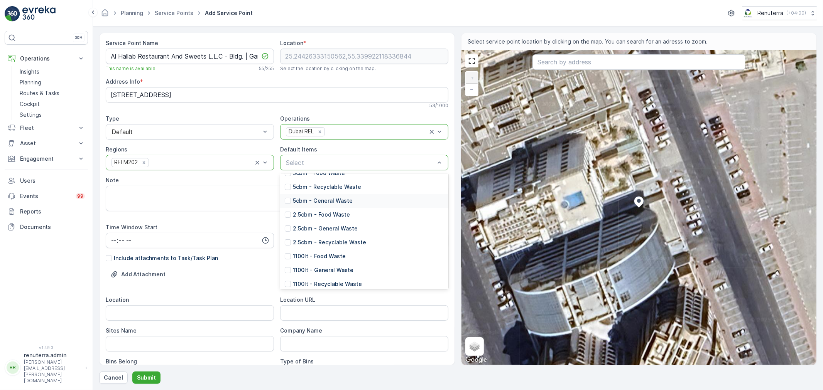
scroll to position [86, 0]
click at [331, 232] on p "1100lt - General Waste" at bounding box center [323, 232] width 61 height 8
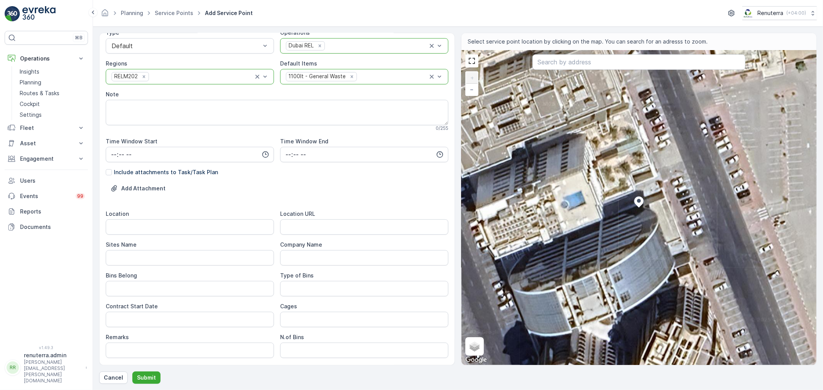
scroll to position [128, 0]
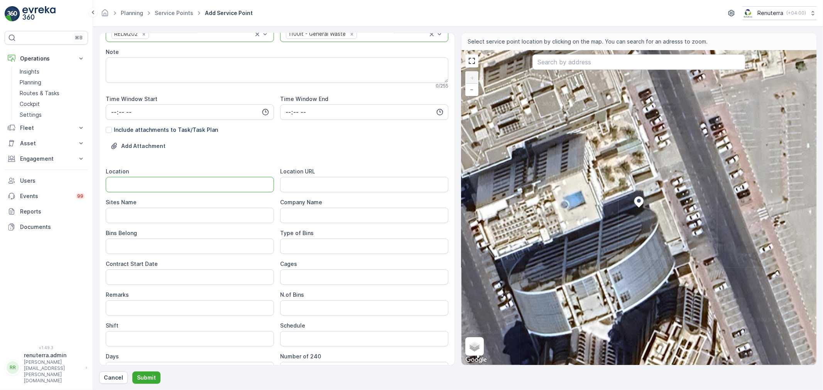
click at [154, 184] on input "Location" at bounding box center [190, 184] width 168 height 15
paste input "Garhoud"
type input "Garhoud"
click at [133, 221] on Name "Sites Name" at bounding box center [190, 215] width 168 height 15
paste Name "Garhoud"
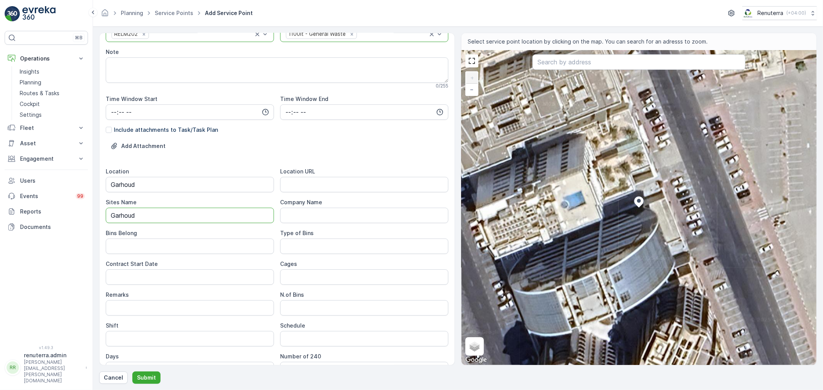
type Name "Garhoud"
click at [300, 187] on URL "Location URL" at bounding box center [364, 184] width 168 height 15
paste URL "[URL][DOMAIN_NAME]"
type URL "[URL][DOMAIN_NAME]"
click at [154, 245] on Belong "Bins Belong" at bounding box center [190, 246] width 168 height 15
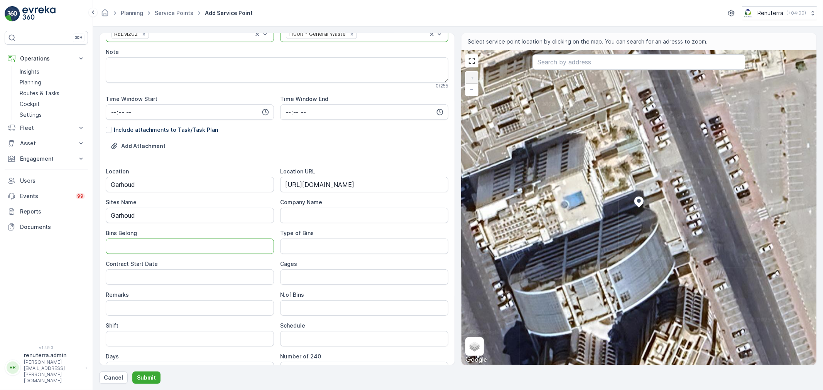
type Belong "Service Provider"
click at [302, 245] on Bins "Type of Bins" at bounding box center [364, 246] width 168 height 15
type Bins "1.1 CBM"
click at [174, 279] on Date "Contract Start Date" at bounding box center [190, 277] width 168 height 15
type Date "08-Sep-2025"
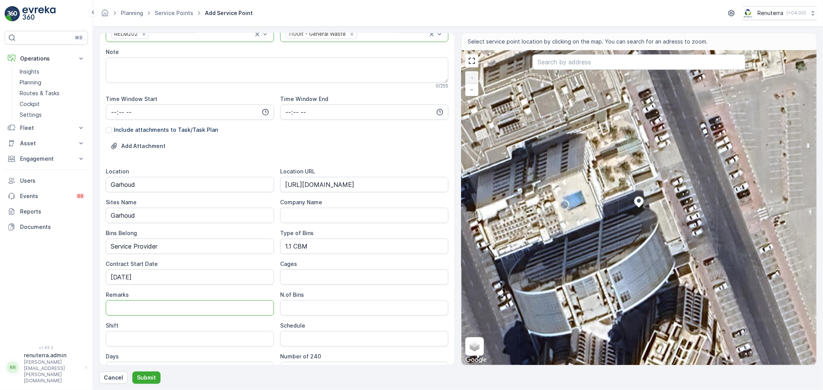
click at [134, 309] on input "Remarks" at bounding box center [190, 308] width 168 height 15
click at [323, 307] on Bins "N.of Bins" at bounding box center [364, 308] width 168 height 15
type Bins "2"
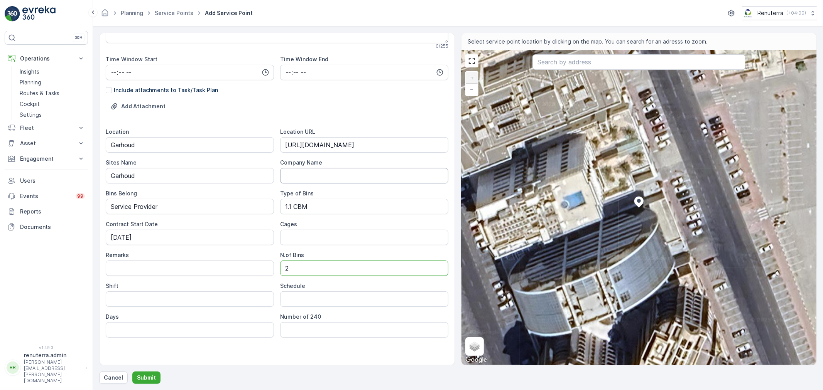
scroll to position [172, 0]
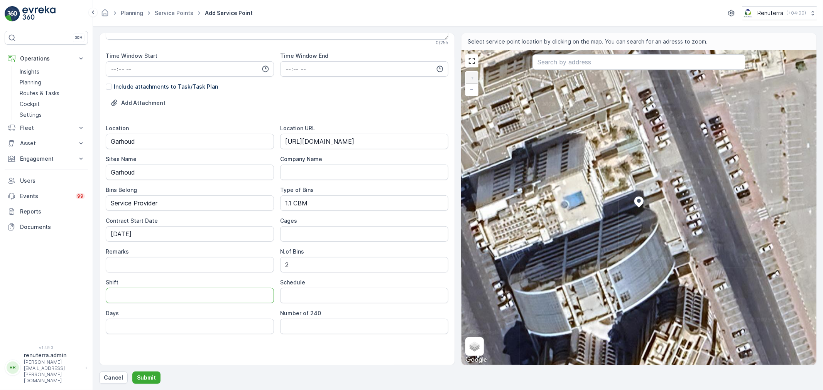
click at [157, 293] on input "Shift" at bounding box center [190, 295] width 168 height 15
type input "Night Shift"
click at [312, 294] on input "Schedule" at bounding box center [364, 295] width 168 height 15
type input "Daily"
click at [178, 324] on input "Days" at bounding box center [190, 326] width 168 height 15
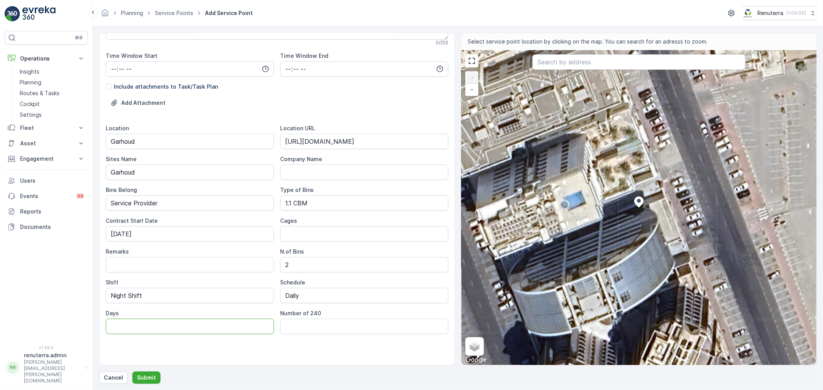
type input "7 days a week"
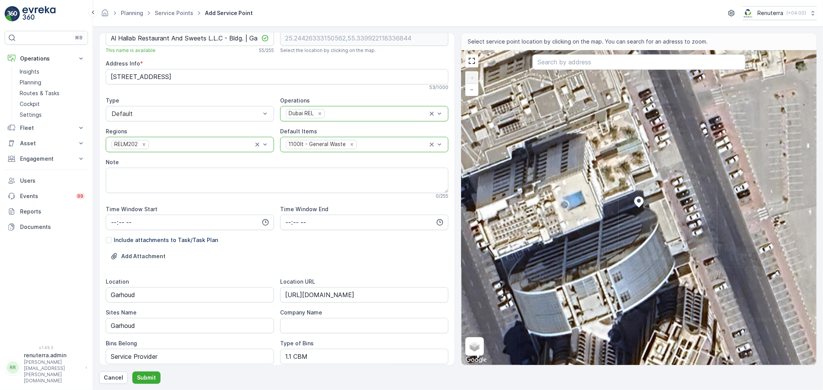
scroll to position [0, 0]
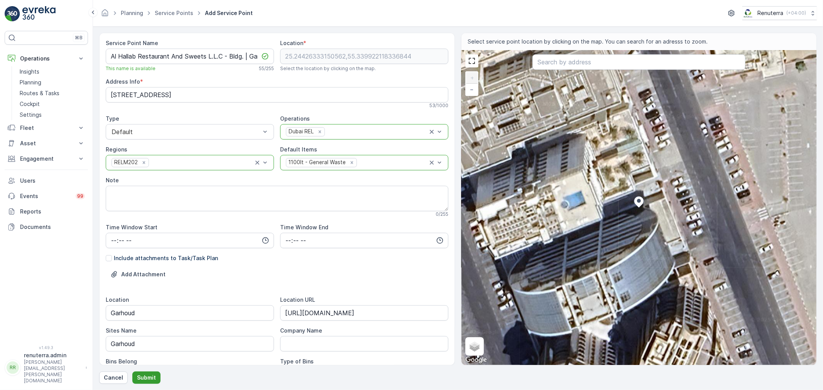
click at [145, 376] on p "Submit" at bounding box center [146, 378] width 19 height 8
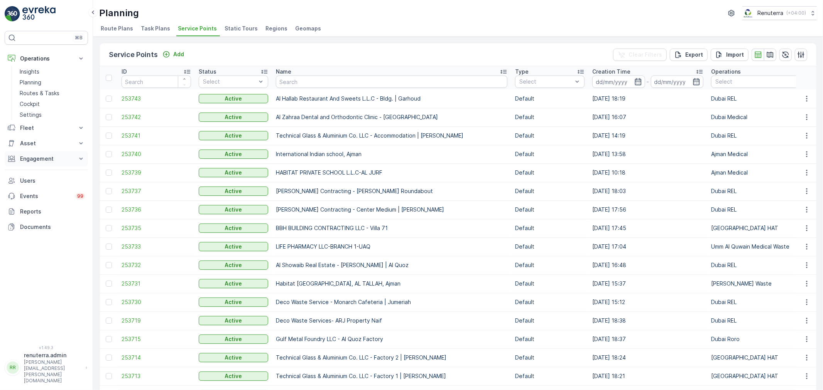
click at [39, 160] on p "Engagement" at bounding box center [46, 159] width 52 height 8
click at [40, 203] on p "Service Points" at bounding box center [38, 205] width 37 height 8
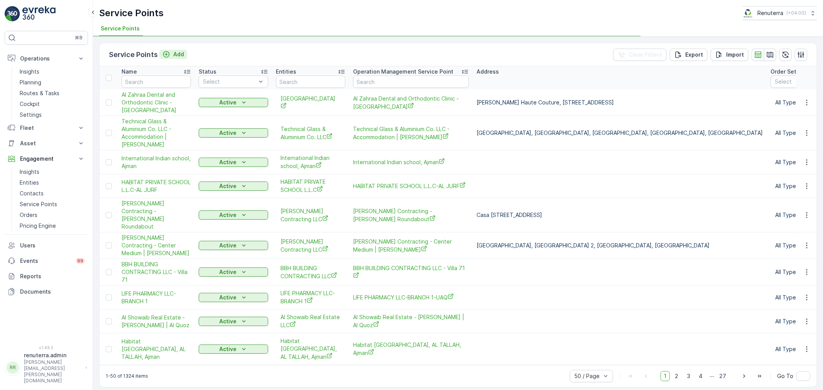
click at [175, 55] on p "Add" at bounding box center [178, 55] width 11 height 8
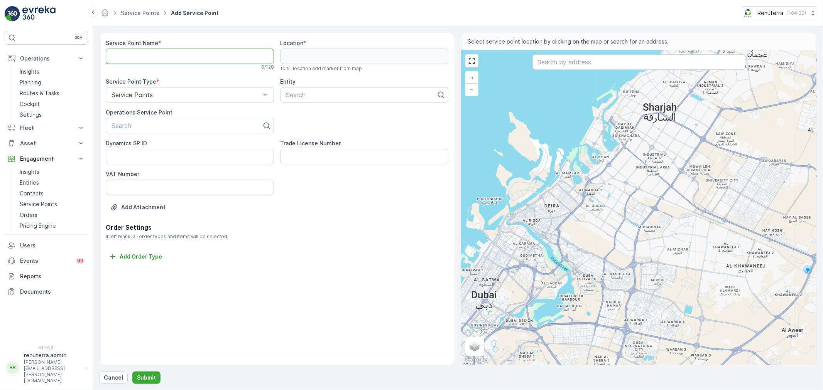
click at [179, 58] on Name "Service Point Name" at bounding box center [190, 56] width 168 height 15
paste Name "Al Hallab Restaurant And Sweets L.L.C - Bldg. | Garhoud"
type Name "Al Hallab Restaurant And Sweets L.L.C - Bldg. | Garhoud"
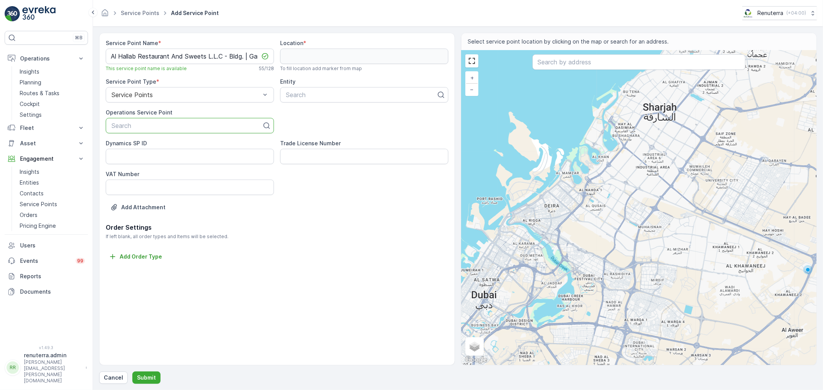
click at [169, 126] on div at bounding box center [187, 125] width 152 height 7
paste input "Al Hallab Restaurant And Sweets L.L.C - Bldg. | Garhoud"
type input "Al Hallab Restaurant And Sweets L.L.C - Bldg. | Garhoud"
click at [169, 144] on span "Al Hallab Restaurant And Sweets L.L.C - Bldg. | Garhoud" at bounding box center [189, 148] width 159 height 14
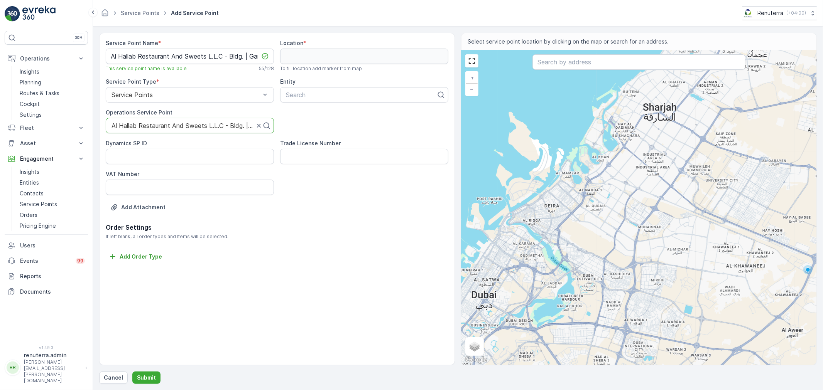
scroll to position [0, 0]
click at [586, 62] on input "text" at bounding box center [638, 61] width 213 height 15
paste input "Rent A Car Dubai Monthly | Kohistan Rent A Car LLC"
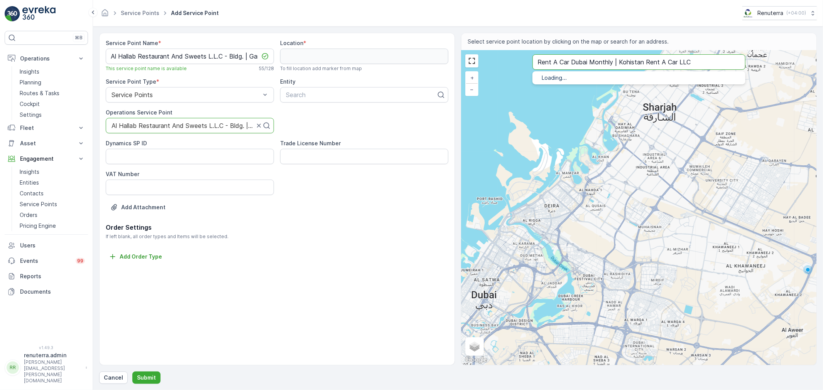
type input "Rent A Car Dubai Monthly | Kohistan Rent A Car LLC"
click at [585, 84] on span "Rent A Car Dubai Monthly | Kohistan Rent A Car LLC" at bounding box center [628, 86] width 143 height 7
type input "25.2442514,55.3399639"
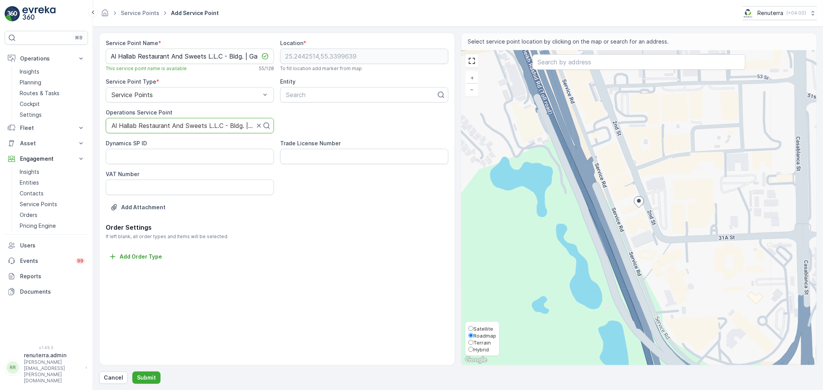
click at [478, 328] on span "Satellite" at bounding box center [483, 329] width 20 height 6
click at [473, 328] on input "Satellite" at bounding box center [470, 328] width 5 height 5
radio input "true"
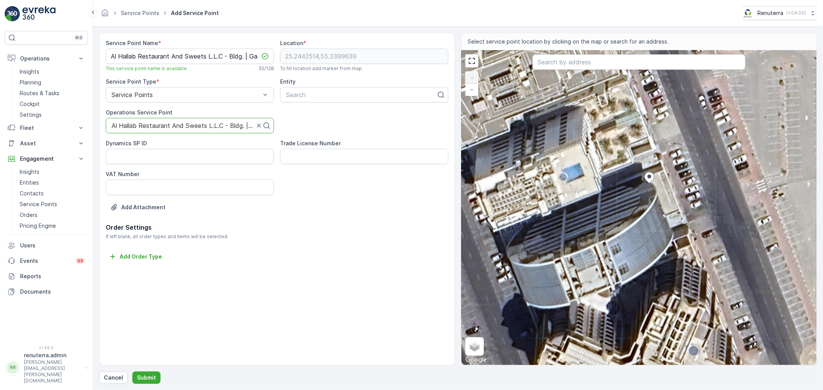
click at [635, 181] on div "+ − Satellite Roadmap Terrain Hybrid Leaflet Keyboard shortcuts Map Data Imager…" at bounding box center [638, 208] width 355 height 315
type input "25.244259680726845,55.339912734193504"
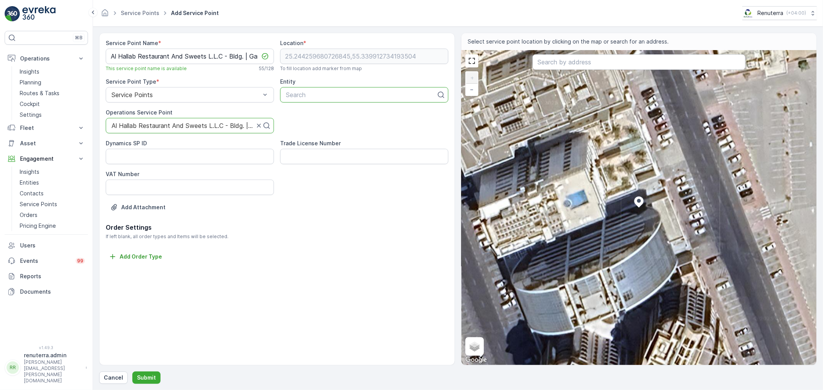
click at [309, 97] on div at bounding box center [361, 94] width 152 height 7
type input "al hal"
click at [334, 116] on span "Al Hallab Restaurant And Sweets L.L.C" at bounding box center [354, 113] width 138 height 7
click at [142, 373] on button "Submit" at bounding box center [146, 378] width 28 height 12
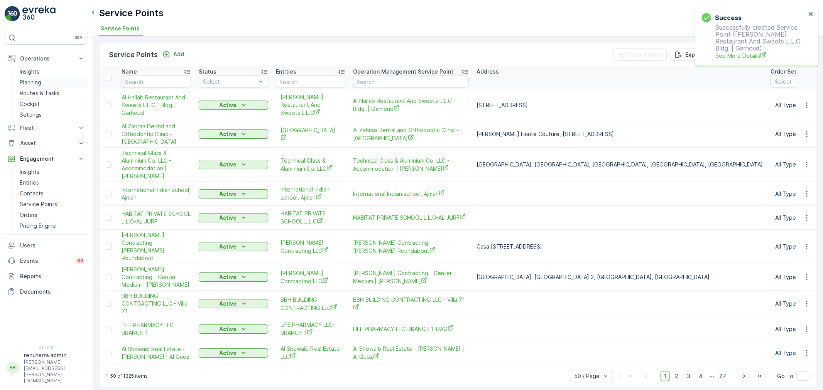
click at [37, 83] on p "Planning" at bounding box center [31, 83] width 22 height 8
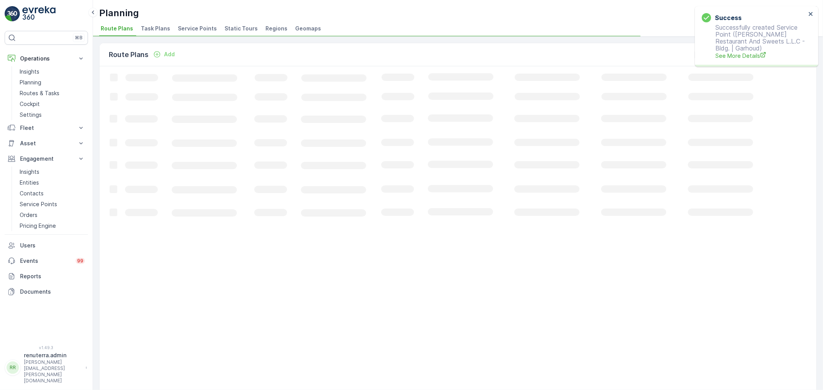
click at [194, 29] on span "Service Points" at bounding box center [197, 29] width 39 height 8
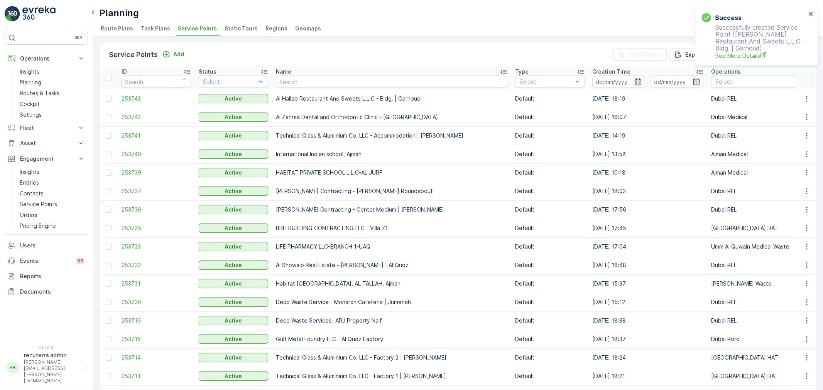
click at [130, 95] on span "253743" at bounding box center [156, 99] width 69 height 8
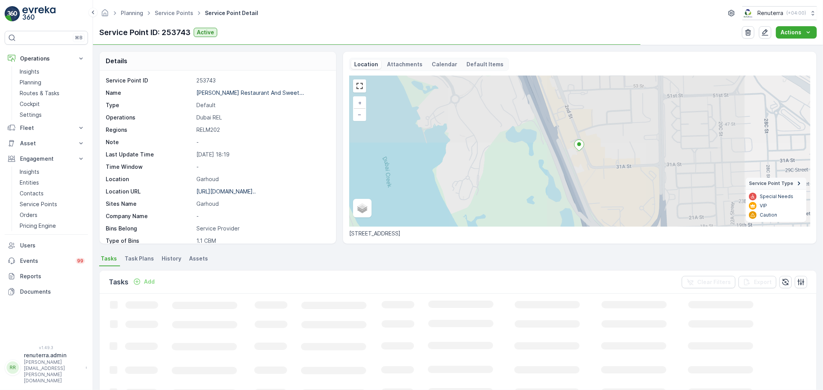
click at [137, 259] on span "Task Plans" at bounding box center [139, 259] width 29 height 8
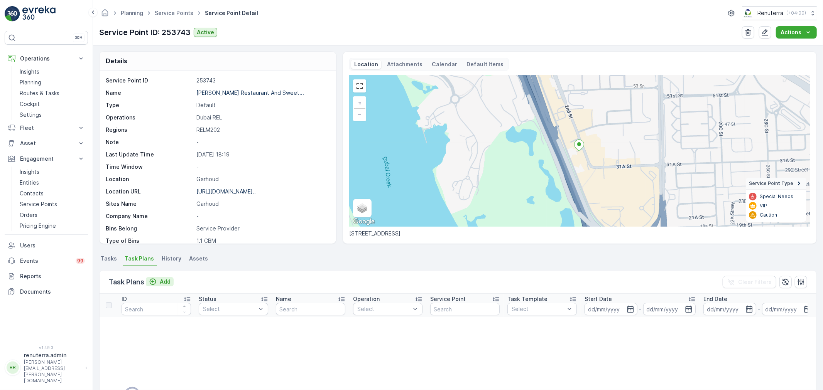
click at [162, 279] on p "Add" at bounding box center [165, 282] width 11 height 8
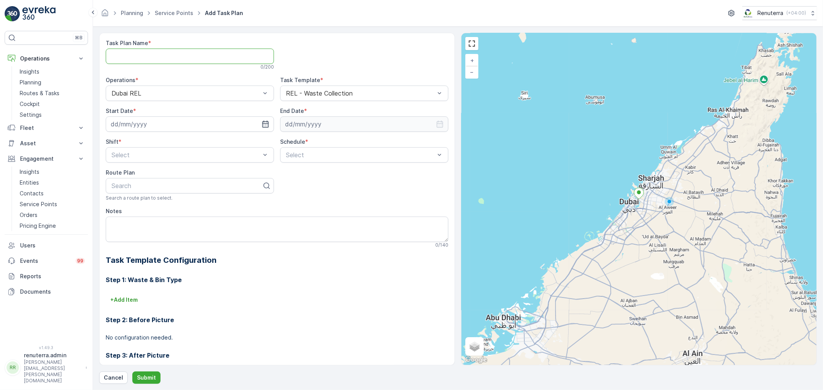
click at [144, 56] on Name "Task Plan Name" at bounding box center [190, 56] width 168 height 15
type Name "RELM002"
click at [177, 125] on input at bounding box center [190, 123] width 168 height 15
click at [130, 184] on div "8" at bounding box center [133, 188] width 12 height 12
type input "[DATE]"
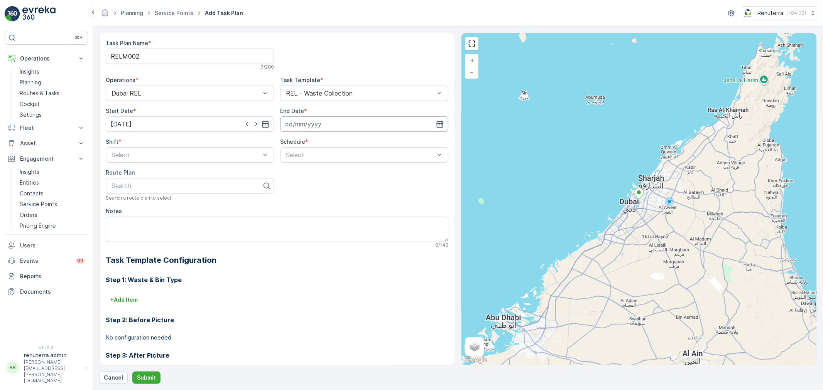
click at [354, 125] on input at bounding box center [364, 123] width 168 height 15
click at [304, 143] on p "September" at bounding box center [303, 143] width 30 height 8
click at [310, 212] on span "December" at bounding box center [306, 214] width 27 height 8
click at [337, 144] on p "2025" at bounding box center [333, 143] width 14 height 8
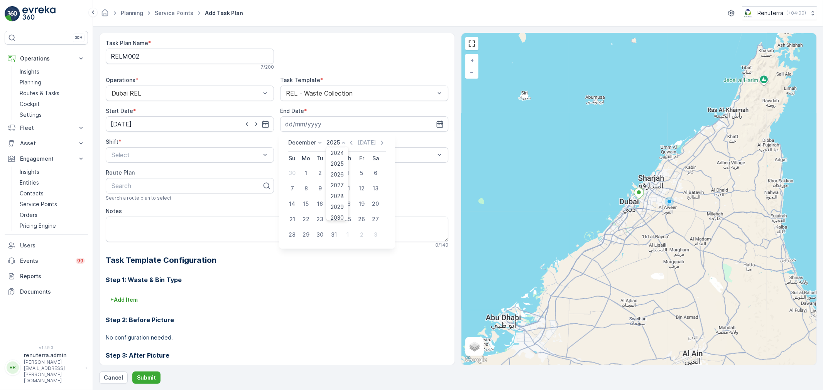
scroll to position [47, 0]
click at [338, 164] on div "2025" at bounding box center [337, 160] width 19 height 11
click at [336, 140] on p "2025" at bounding box center [333, 143] width 14 height 8
click at [338, 214] on span "2026" at bounding box center [337, 216] width 13 height 8
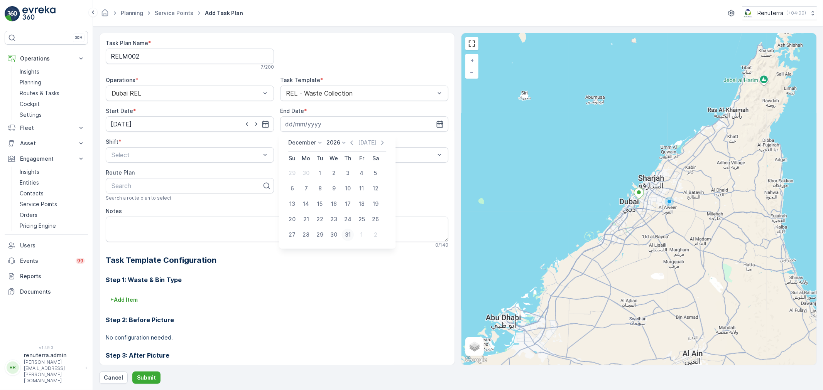
click at [347, 234] on div "31" at bounding box center [347, 235] width 12 height 12
type input "31.12.2026"
click at [130, 184] on span "Night Shift" at bounding box center [125, 187] width 31 height 7
click at [295, 160] on div "Select" at bounding box center [364, 154] width 168 height 15
click at [292, 177] on span "Daily" at bounding box center [292, 174] width 14 height 7
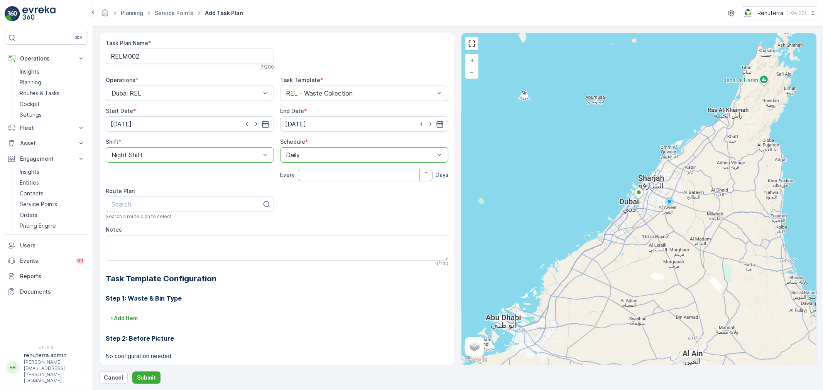
click at [309, 175] on input "number" at bounding box center [365, 175] width 135 height 12
type input "1"
click at [152, 204] on div at bounding box center [187, 204] width 152 height 7
type input "R"
type input "RELM202"
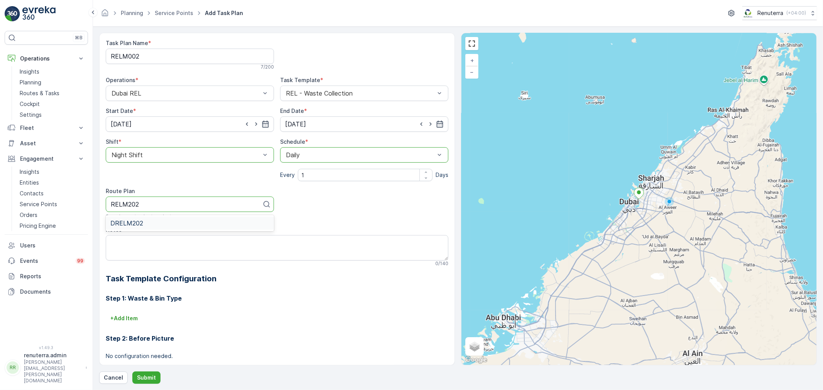
click at [156, 222] on div "DRELM202" at bounding box center [189, 223] width 159 height 7
click at [147, 379] on p "Submit" at bounding box center [146, 378] width 19 height 8
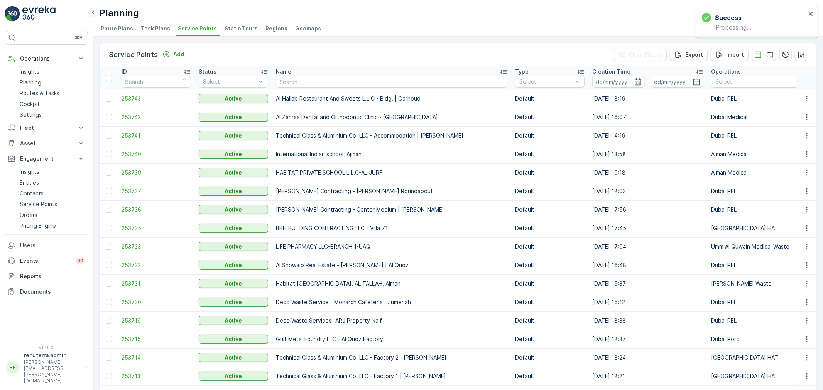
click at [136, 97] on span "253743" at bounding box center [156, 99] width 69 height 8
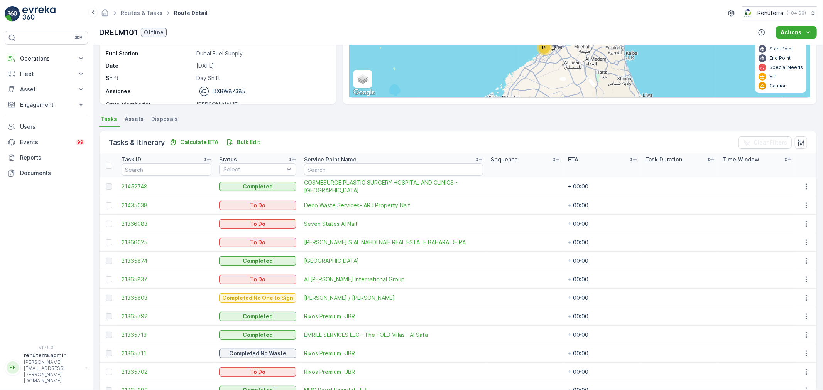
scroll to position [64, 0]
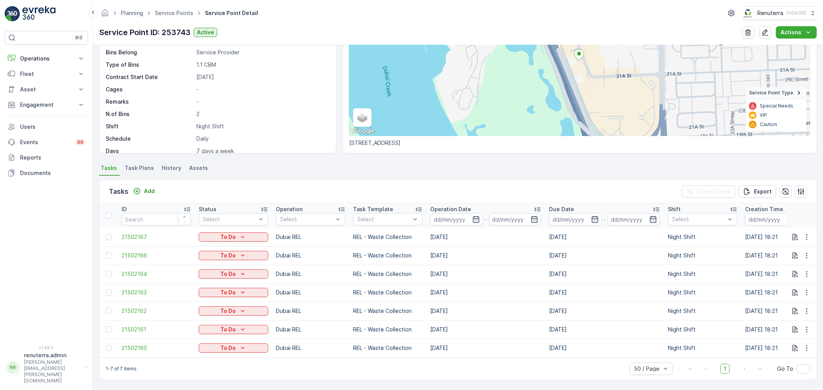
scroll to position [94, 0]
click at [808, 344] on icon "button" at bounding box center [807, 348] width 8 height 8
click at [790, 309] on span "Change Route" at bounding box center [786, 308] width 37 height 8
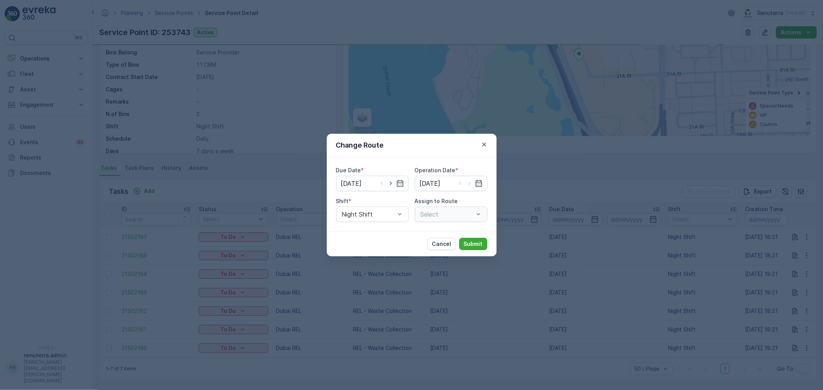
type input "[DATE]"
click at [483, 145] on icon "button" at bounding box center [484, 145] width 4 height 4
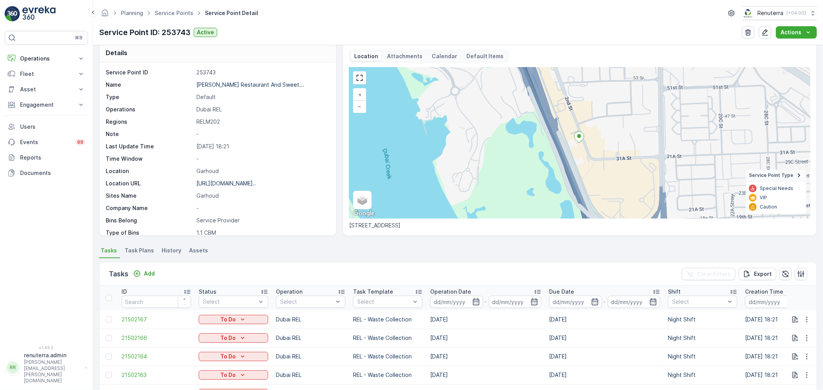
scroll to position [0, 0]
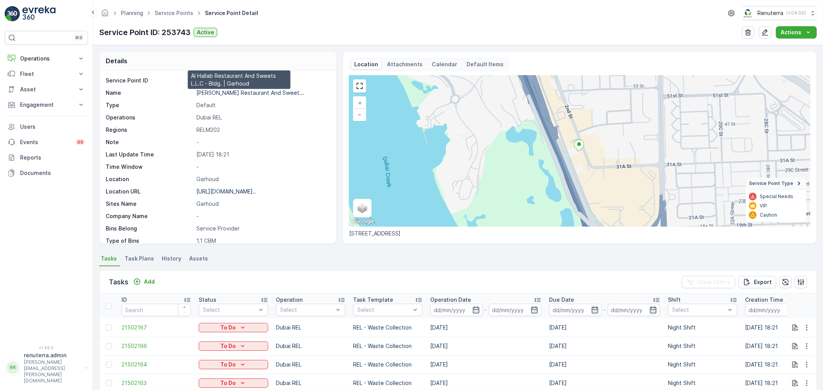
click at [240, 93] on p "[PERSON_NAME] Restaurant And Sweet..." at bounding box center [250, 92] width 108 height 7
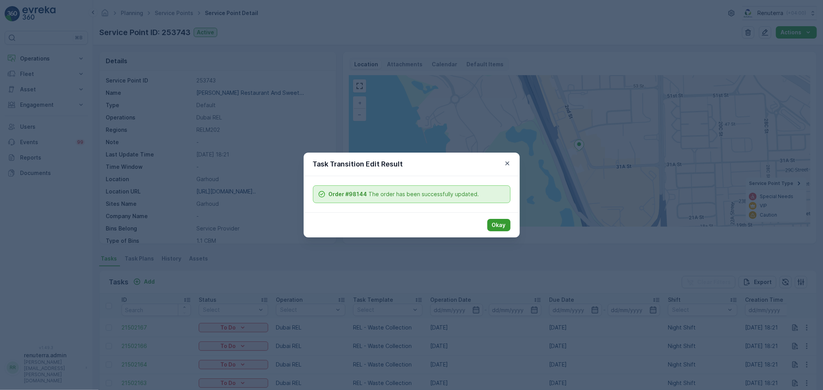
click at [505, 224] on p "Okay" at bounding box center [499, 225] width 14 height 8
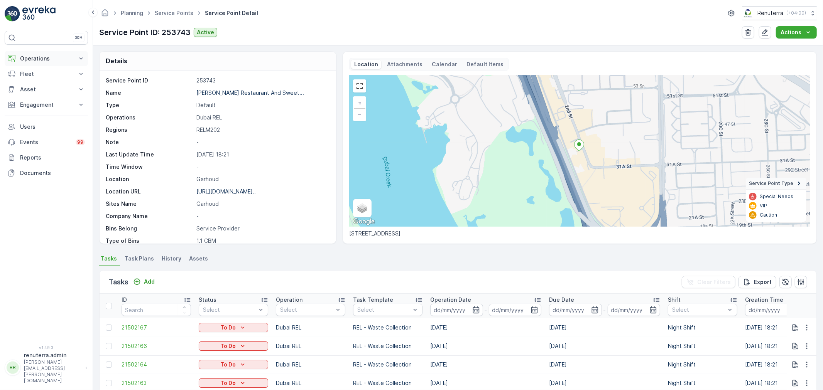
click at [40, 52] on button "Operations" at bounding box center [46, 58] width 83 height 15
click at [32, 83] on p "Planning" at bounding box center [31, 83] width 22 height 8
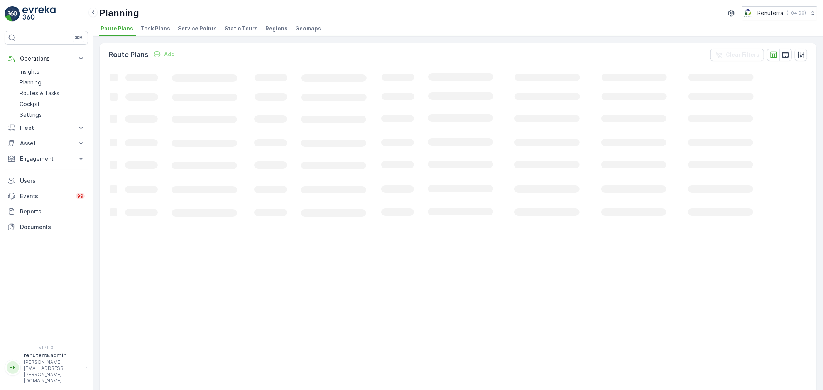
click at [189, 27] on span "Service Points" at bounding box center [197, 29] width 39 height 8
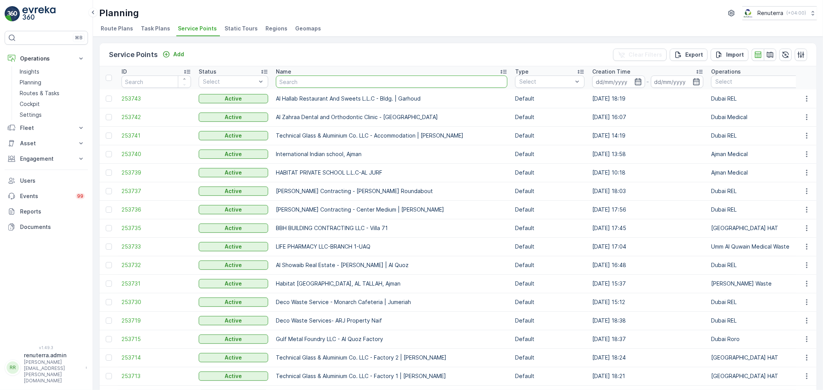
click at [346, 82] on input "text" at bounding box center [391, 82] width 231 height 12
type input "bbh"
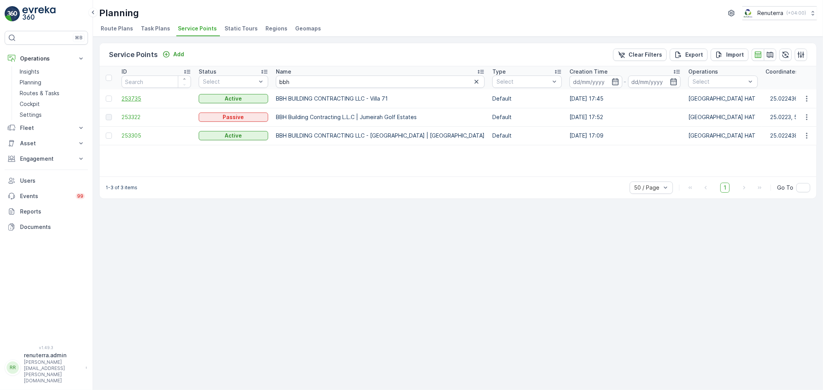
click at [142, 98] on span "253735" at bounding box center [156, 99] width 69 height 8
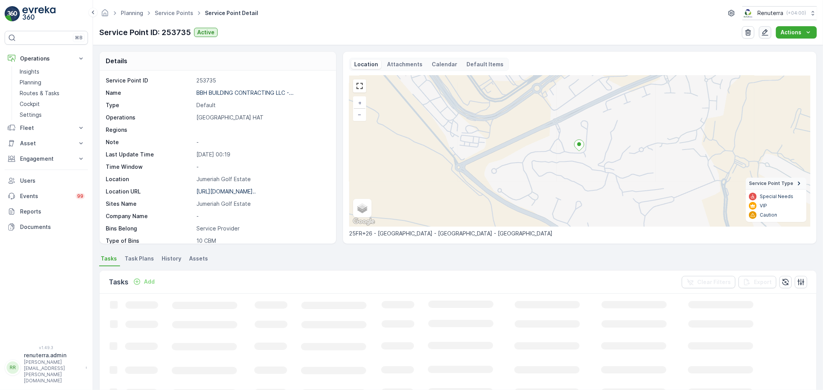
click at [766, 33] on icon "button" at bounding box center [765, 32] width 7 height 7
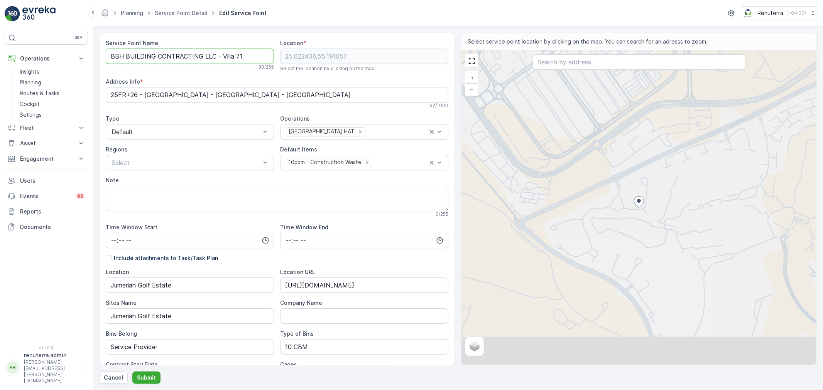
click at [241, 56] on Name "BBH BUILDING CONTRACTING LLC - Villa 71" at bounding box center [190, 56] width 168 height 15
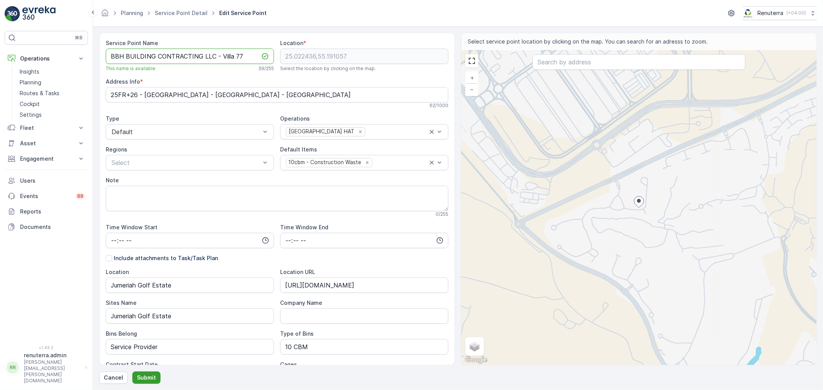
type Name "BBH BUILDING CONTRACTING LLC - Villa 77"
click at [151, 380] on p "Submit" at bounding box center [146, 378] width 19 height 8
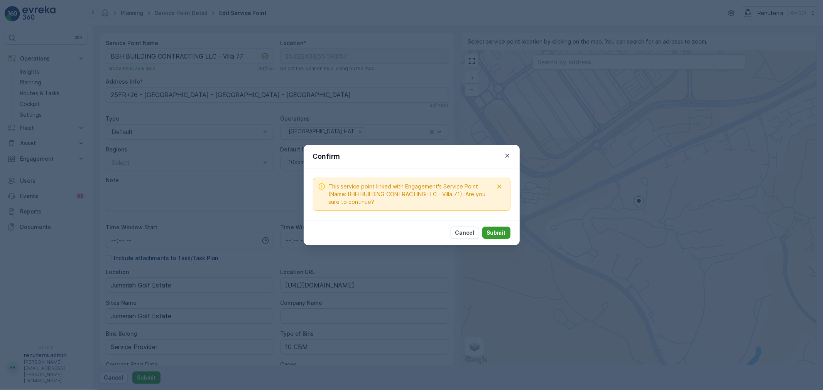
click at [495, 236] on p "Submit" at bounding box center [496, 233] width 19 height 8
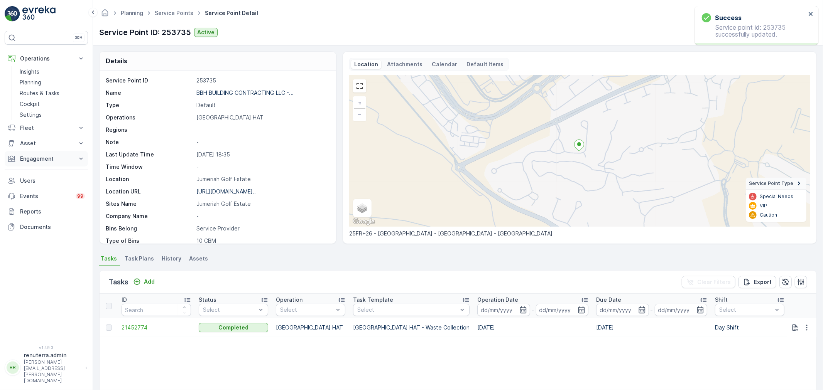
click at [49, 160] on p "Engagement" at bounding box center [46, 159] width 52 height 8
click at [45, 204] on p "Service Points" at bounding box center [38, 205] width 37 height 8
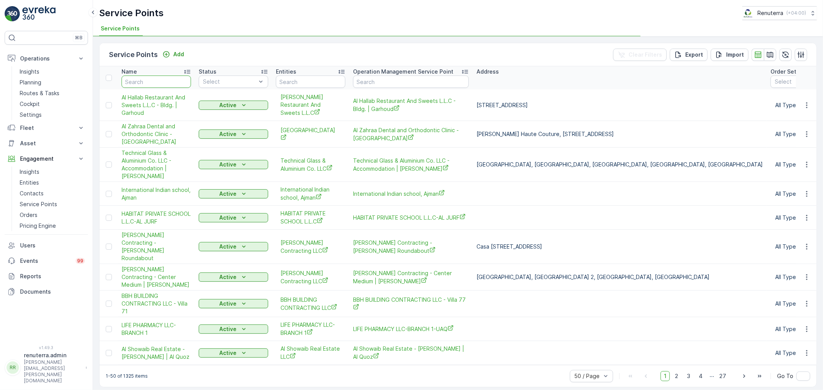
click at [147, 81] on input "text" at bounding box center [156, 82] width 69 height 12
type input "bb"
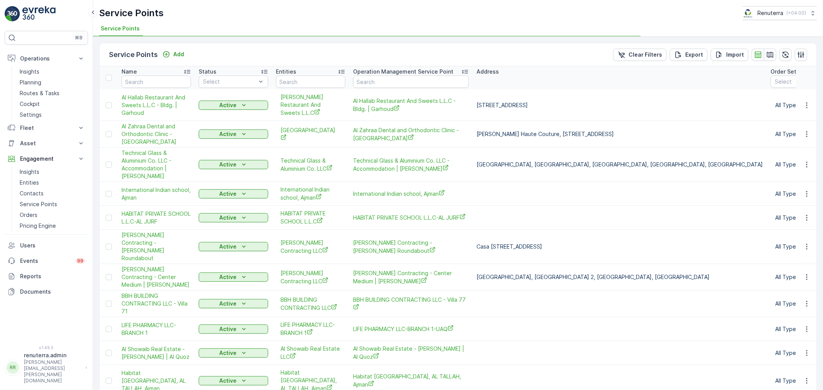
type input "bbh"
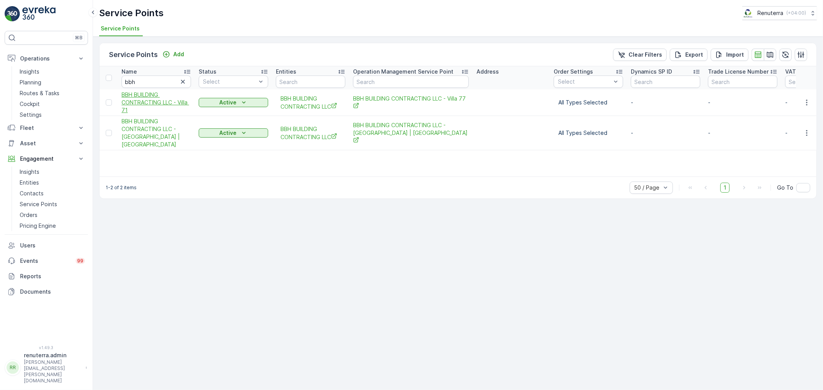
click at [140, 95] on span "BBH BUILDING CONTRACTING LLC - Villa 71" at bounding box center [156, 102] width 69 height 23
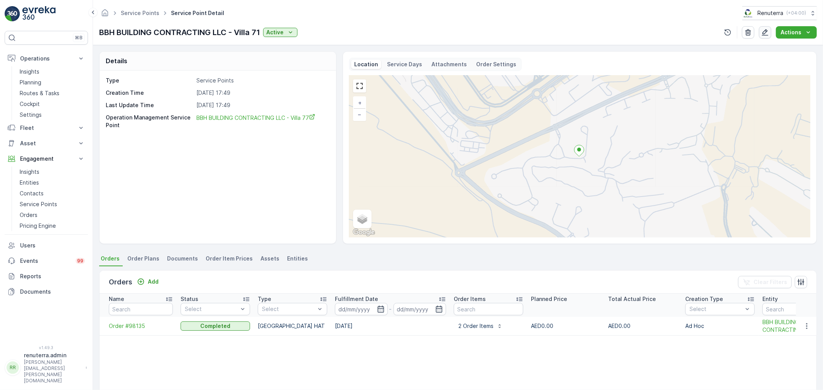
click at [764, 31] on icon "button" at bounding box center [765, 33] width 8 height 8
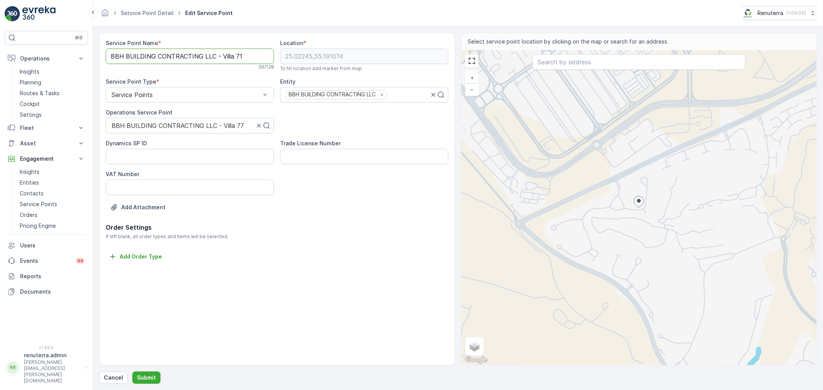
click at [248, 57] on Name "BBH BUILDING CONTRACTING LLC - Villa 71" at bounding box center [190, 56] width 168 height 15
type Name "BBH BUILDING CONTRACTING LLC - Villa 77"
click at [138, 377] on p "Submit" at bounding box center [146, 378] width 19 height 8
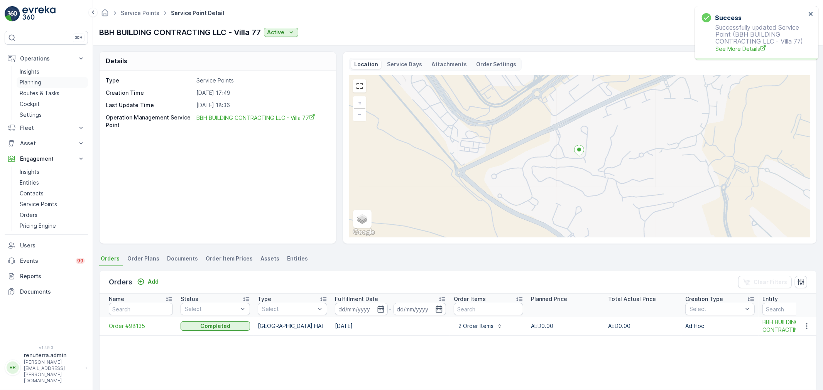
click at [37, 80] on p "Planning" at bounding box center [31, 83] width 22 height 8
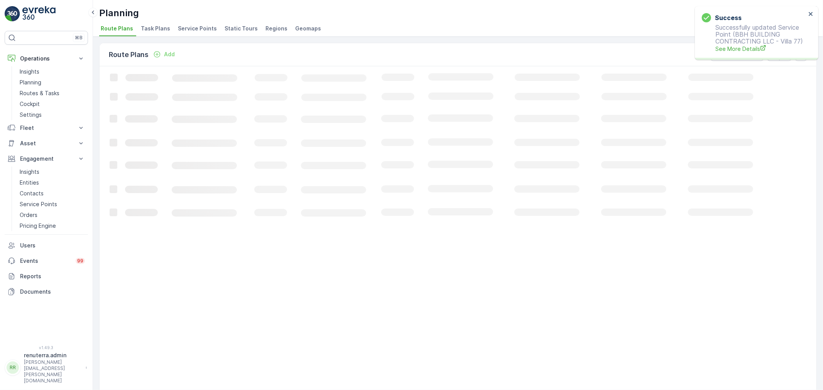
click at [190, 27] on span "Service Points" at bounding box center [197, 29] width 39 height 8
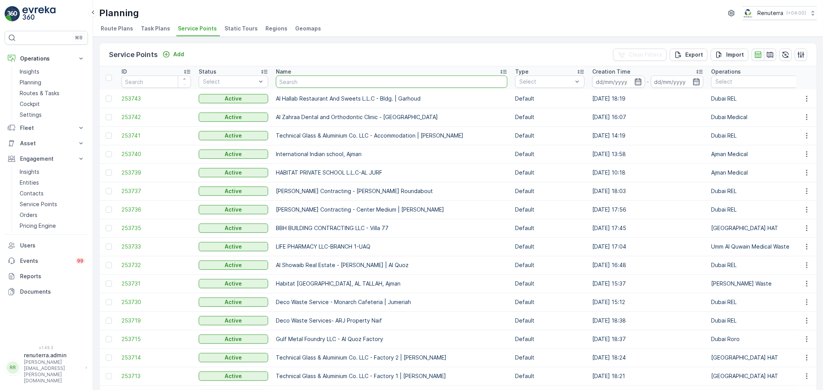
click at [310, 83] on input "text" at bounding box center [391, 82] width 231 height 12
type input "yous"
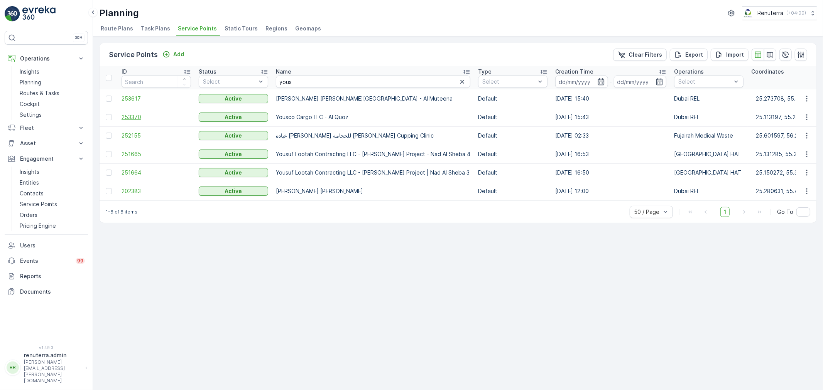
click at [140, 118] on span "253370" at bounding box center [156, 117] width 69 height 8
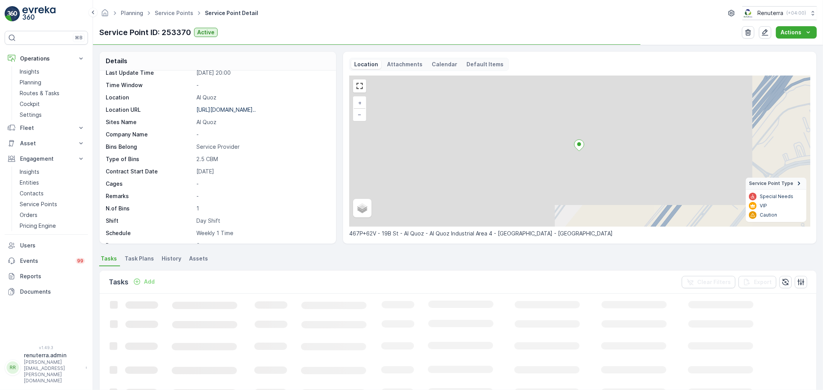
scroll to position [106, 0]
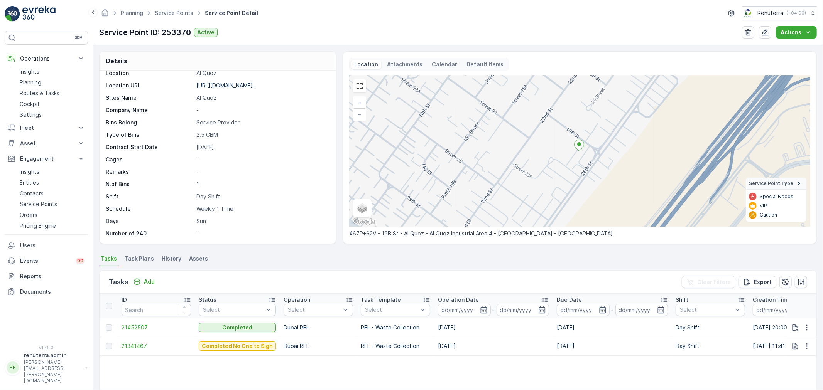
click at [138, 254] on li "Task Plans" at bounding box center [140, 259] width 34 height 13
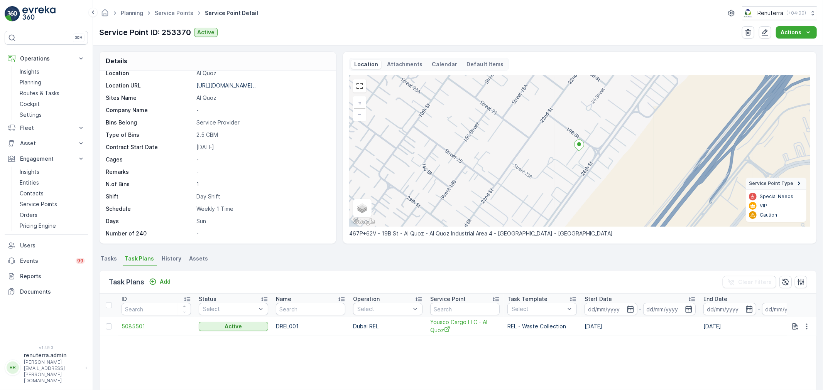
click at [133, 326] on span "5085501" at bounding box center [156, 327] width 69 height 8
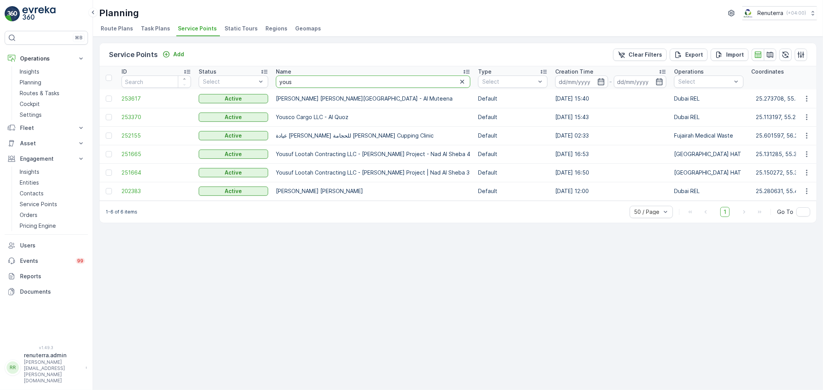
drag, startPoint x: 307, startPoint y: 83, endPoint x: 279, endPoint y: 83, distance: 28.9
click at [279, 83] on input "yous" at bounding box center [373, 82] width 194 height 12
type input "al hur"
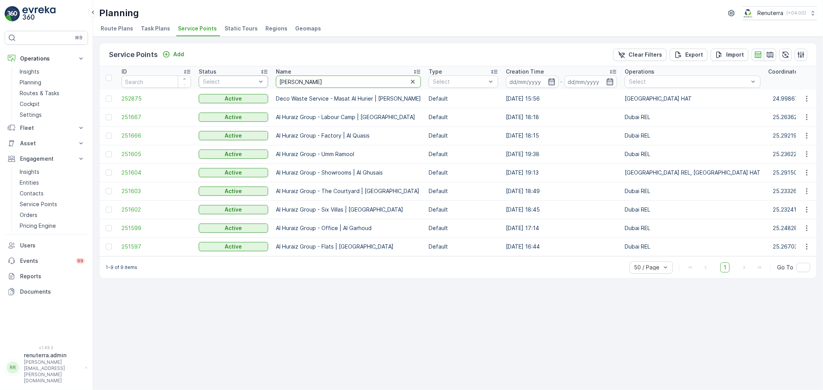
drag, startPoint x: 302, startPoint y: 83, endPoint x: 263, endPoint y: 83, distance: 39.3
type input "sysm"
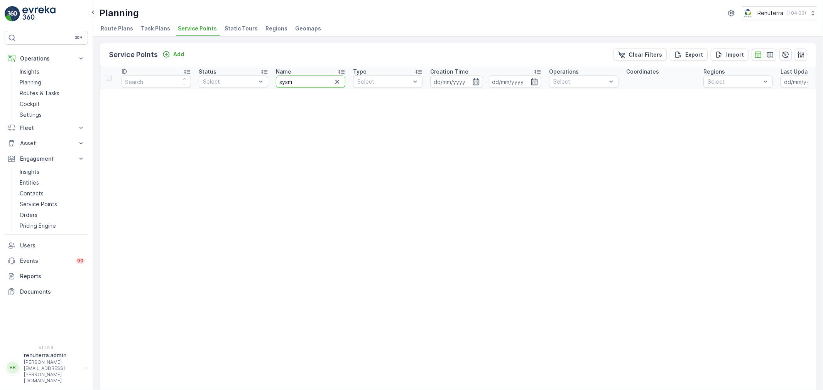
drag, startPoint x: 291, startPoint y: 78, endPoint x: 275, endPoint y: 78, distance: 16.2
click at [275, 78] on th "Name sysm" at bounding box center [310, 77] width 77 height 23
type input "sym"
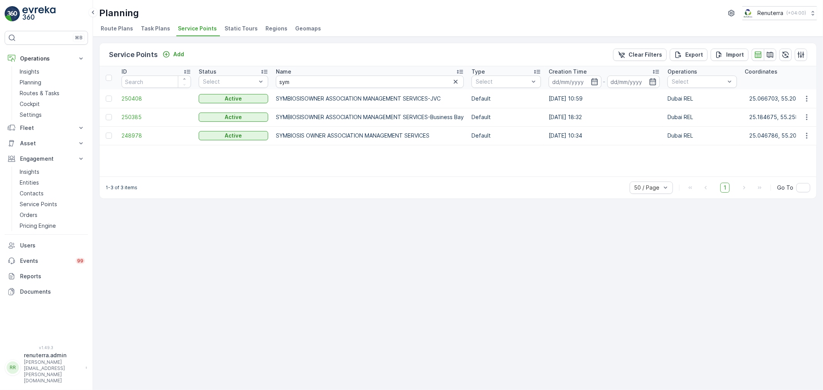
click at [139, 112] on td "250385" at bounding box center [156, 117] width 77 height 19
click at [138, 114] on span "250385" at bounding box center [156, 117] width 69 height 8
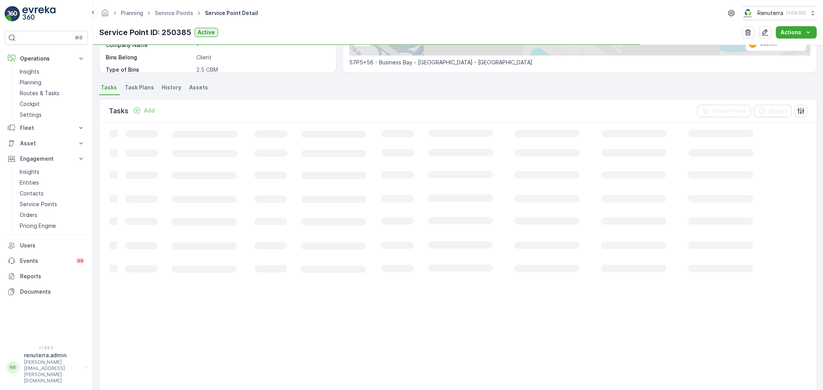
scroll to position [171, 0]
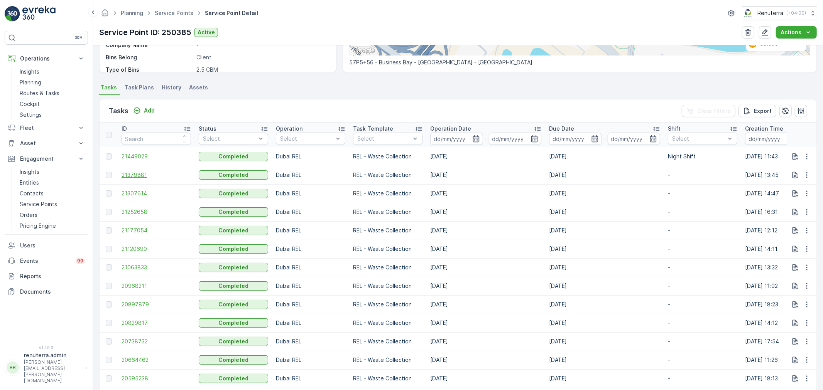
click at [136, 174] on span "21379881" at bounding box center [156, 175] width 69 height 8
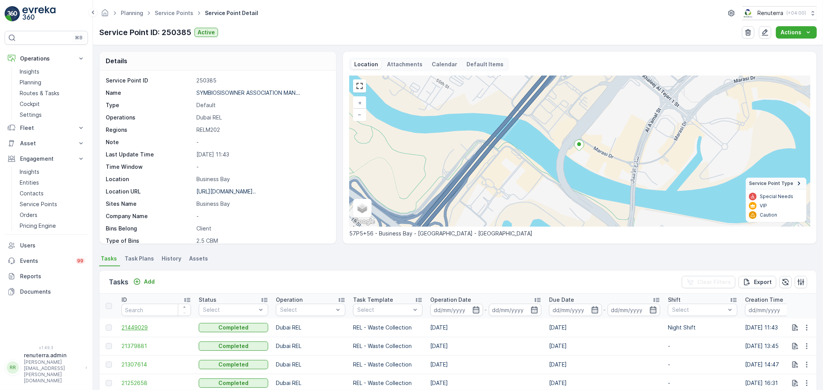
click at [137, 329] on span "21449029" at bounding box center [156, 328] width 69 height 8
click at [163, 10] on link "Service Points" at bounding box center [174, 13] width 39 height 7
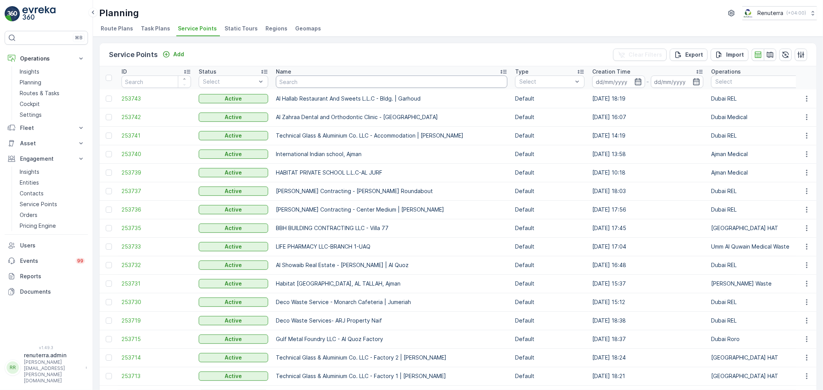
click at [323, 85] on input "text" at bounding box center [391, 82] width 231 height 12
type input "u"
type input "italian"
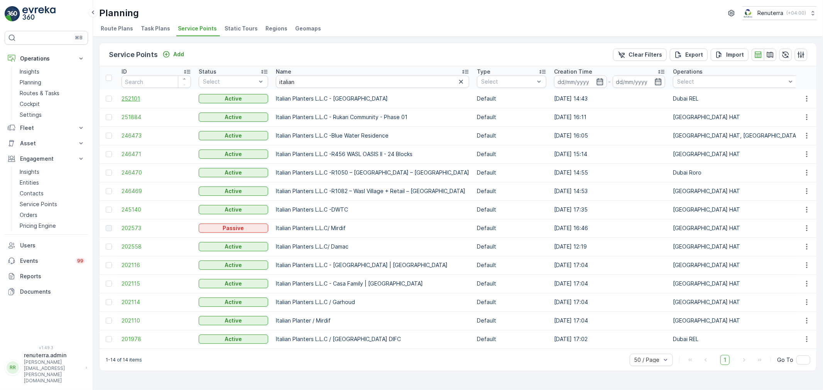
click at [135, 95] on span "252101" at bounding box center [156, 99] width 69 height 8
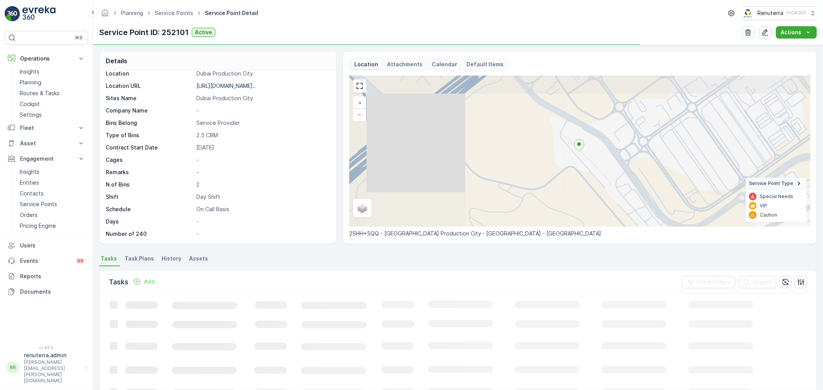
scroll to position [106, 0]
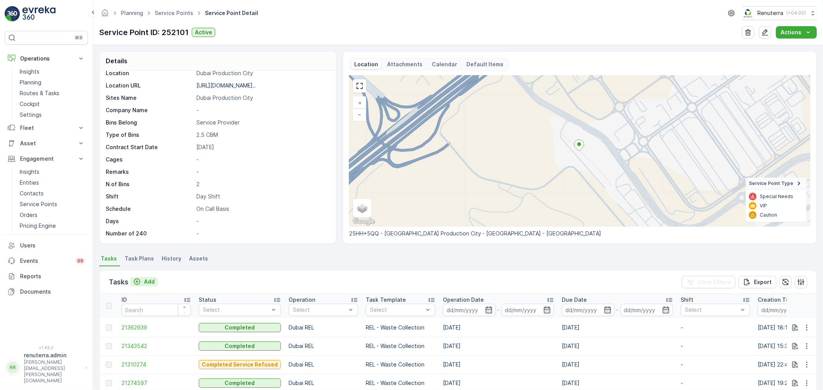
click at [152, 280] on p "Add" at bounding box center [149, 282] width 11 height 8
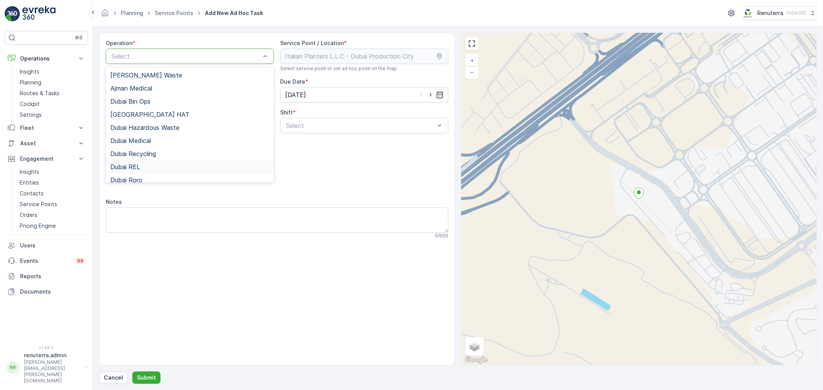
click at [139, 166] on span "Dubai REL" at bounding box center [125, 167] width 30 height 7
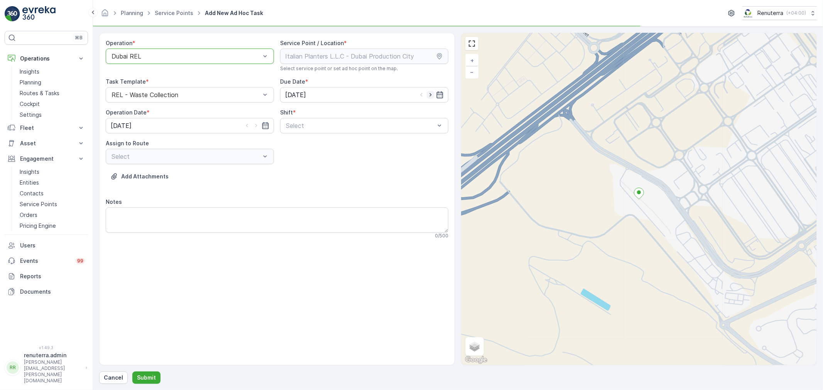
click at [431, 90] on input "[DATE]" at bounding box center [364, 94] width 168 height 15
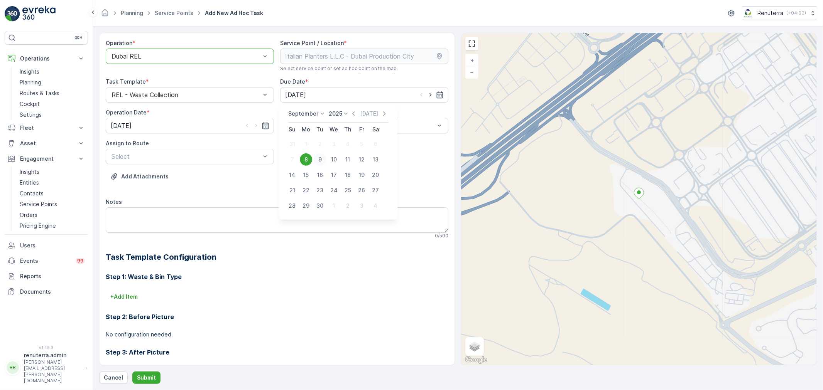
click at [315, 157] on div "9" at bounding box center [320, 160] width 12 height 12
type input "09.09.2025"
click at [263, 124] on icon "button" at bounding box center [266, 126] width 8 height 8
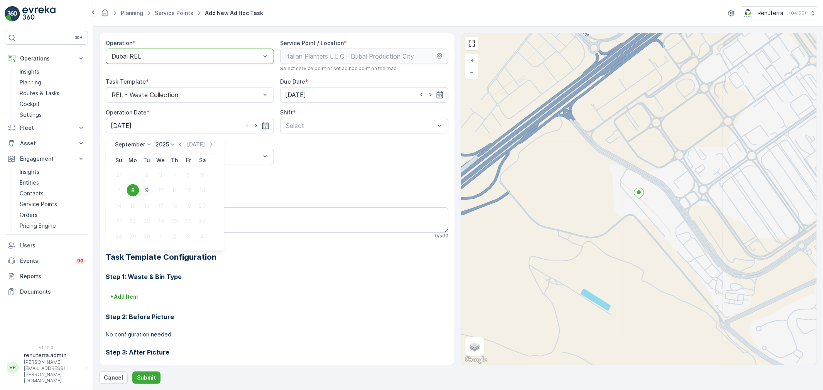
click at [145, 189] on div "9" at bounding box center [146, 190] width 12 height 12
type input "09.09.2025"
click at [305, 148] on span "Day Shift" at bounding box center [298, 144] width 27 height 7
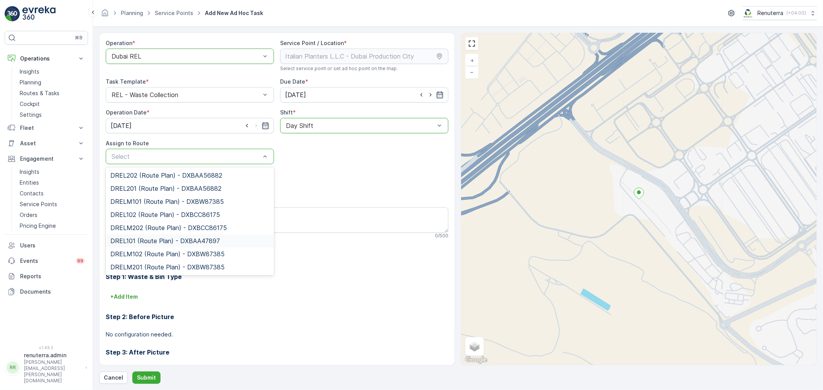
click at [141, 244] on span "DREL101 (Route Plan) - DXBAA47897" at bounding box center [165, 241] width 110 height 7
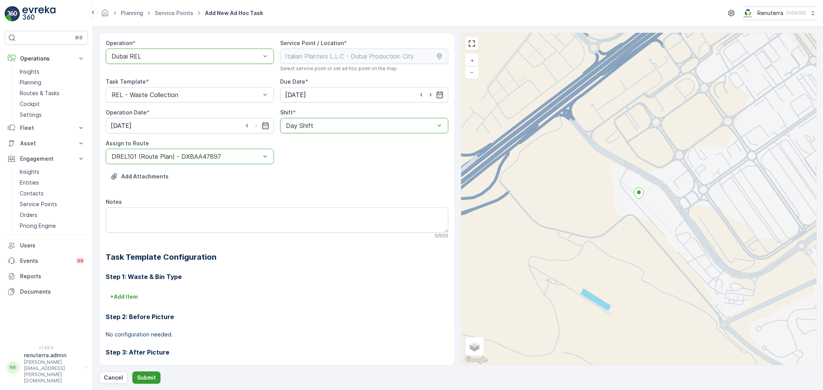
click at [152, 374] on p "Submit" at bounding box center [146, 378] width 19 height 8
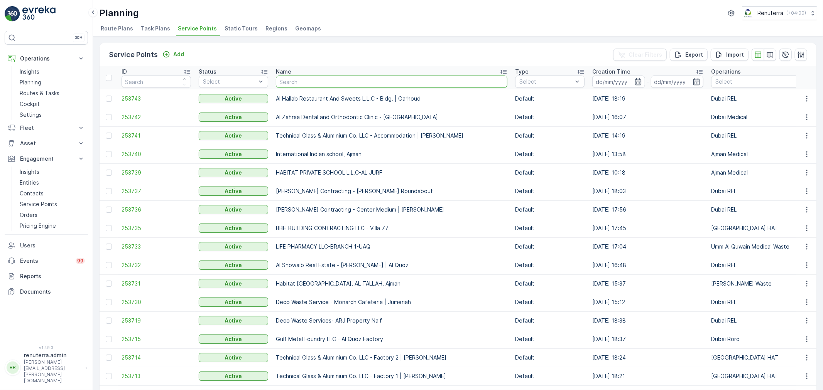
click at [310, 81] on input "text" at bounding box center [391, 82] width 231 height 12
type input "al tayer"
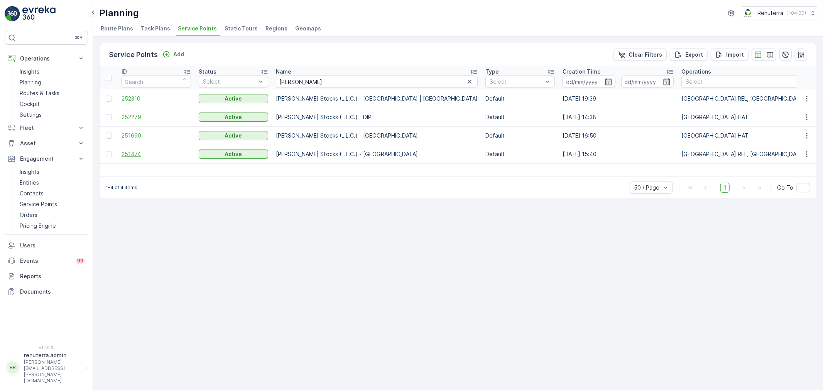
click at [139, 154] on span "251474" at bounding box center [156, 154] width 69 height 8
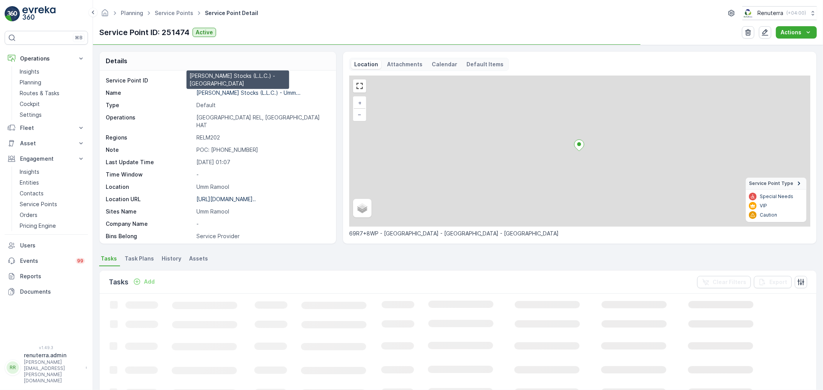
click at [239, 93] on p "Al Tayer Stocks (L.L.C.) - Umm..." at bounding box center [248, 92] width 104 height 7
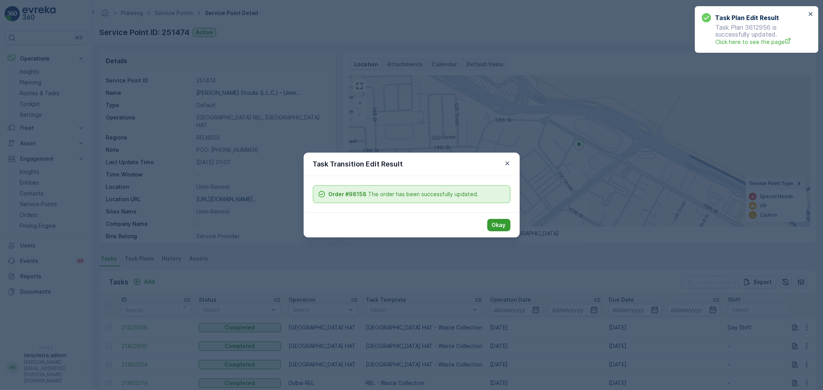
click at [500, 220] on button "Okay" at bounding box center [498, 225] width 23 height 12
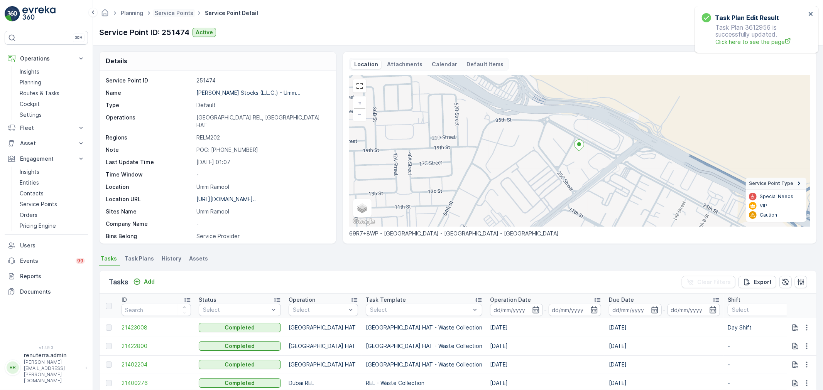
click at [183, 17] on span "Service Points" at bounding box center [174, 13] width 42 height 8
click at [183, 14] on link "Service Points" at bounding box center [174, 13] width 39 height 7
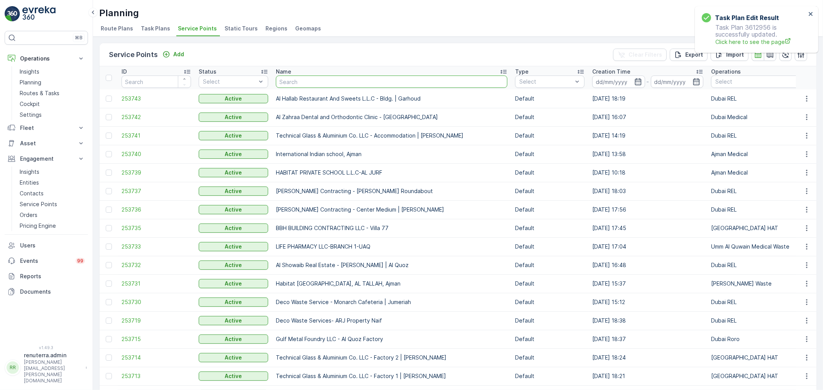
click at [317, 83] on input "text" at bounding box center [391, 82] width 231 height 12
type input "shred"
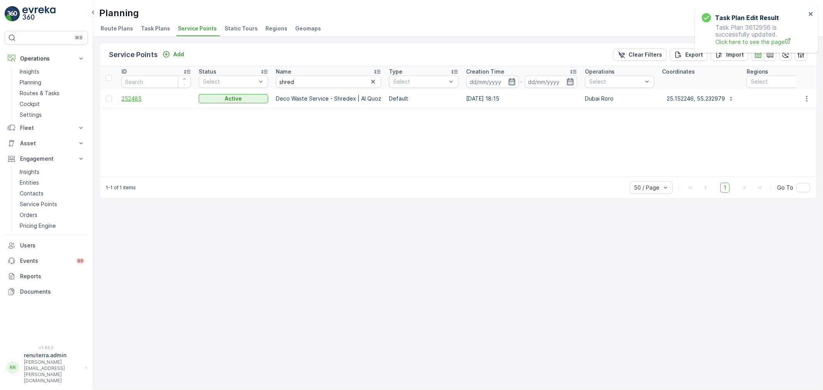
click at [136, 97] on span "252485" at bounding box center [156, 99] width 69 height 8
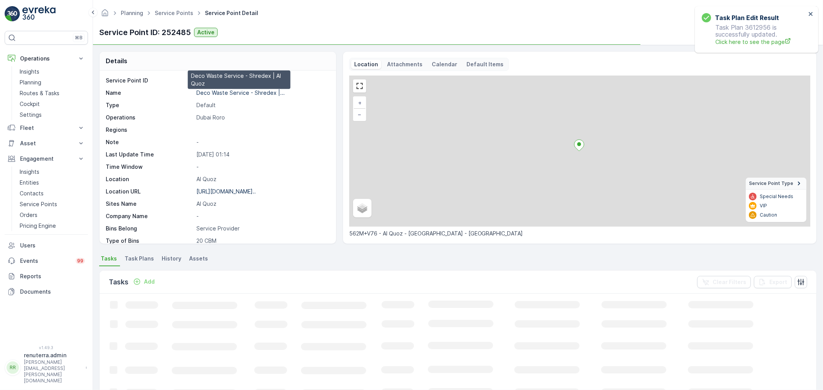
click at [229, 95] on p "Deco Waste Service - Shredex |..." at bounding box center [240, 92] width 88 height 7
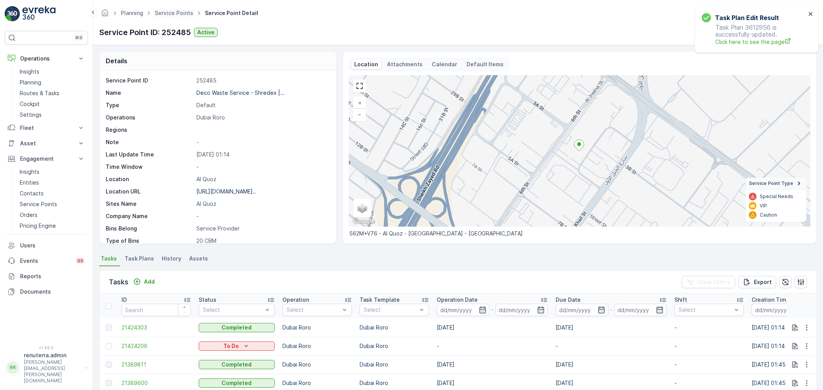
click at [171, 17] on span "Service Points" at bounding box center [174, 13] width 42 height 8
click at [175, 12] on link "Service Points" at bounding box center [174, 13] width 39 height 7
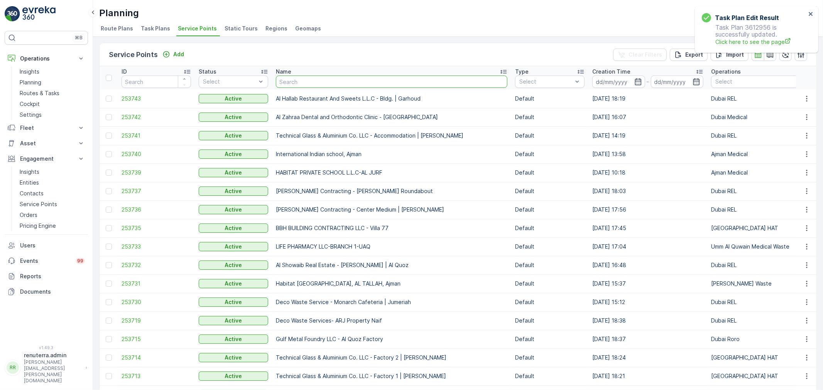
click at [308, 79] on input "text" at bounding box center [391, 82] width 231 height 12
type input "cube"
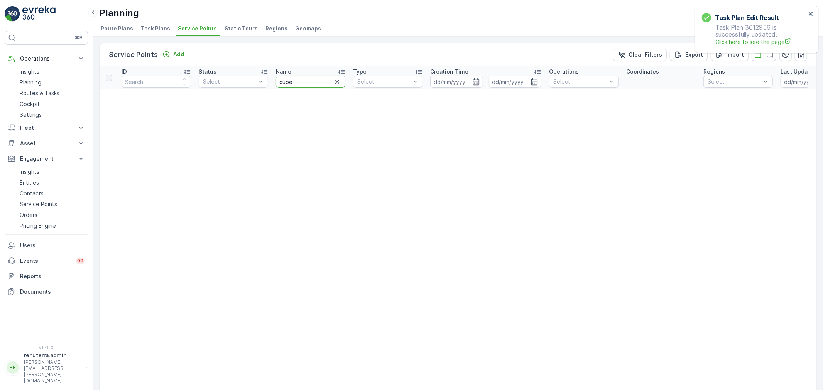
drag, startPoint x: 299, startPoint y: 76, endPoint x: 274, endPoint y: 78, distance: 24.7
click at [274, 78] on th "Name cube" at bounding box center [310, 77] width 77 height 23
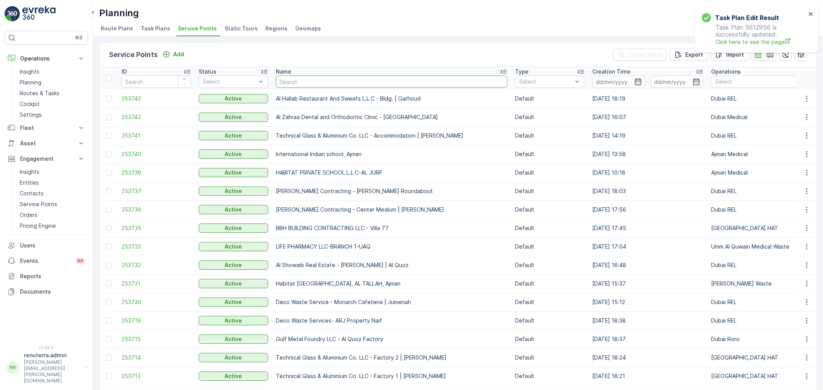
click at [308, 80] on input "text" at bounding box center [391, 82] width 231 height 12
type input "qube"
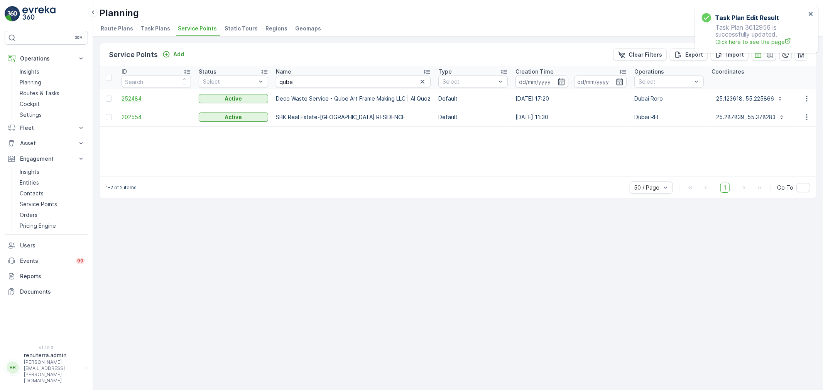
click at [130, 95] on span "252484" at bounding box center [156, 99] width 69 height 8
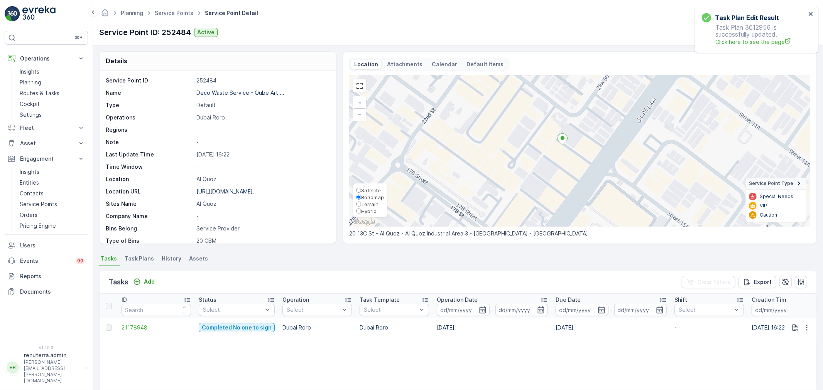
click at [365, 190] on span "Satellite" at bounding box center [371, 190] width 20 height 6
click at [361, 190] on input "Satellite" at bounding box center [358, 190] width 5 height 5
radio input "true"
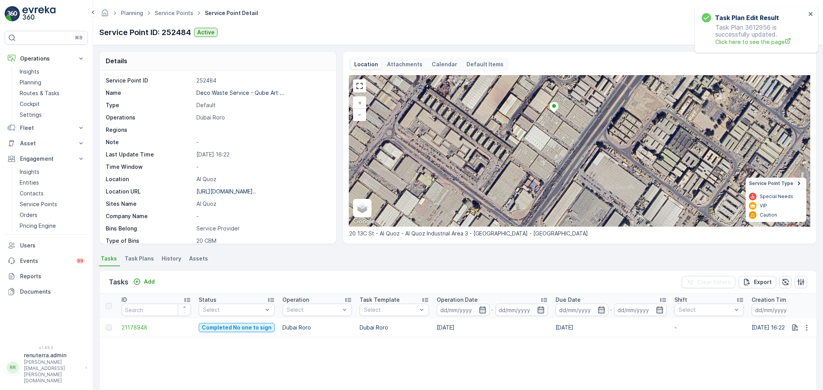
drag, startPoint x: 554, startPoint y: 171, endPoint x: 546, endPoint y: 139, distance: 33.1
click at [546, 139] on div "+ − Satellite Roadmap Terrain Hybrid Leaflet Keyboard shortcuts Map Data Imager…" at bounding box center [579, 151] width 461 height 151
click at [250, 91] on p "Deco Waste Service - Qube Art ..." at bounding box center [240, 92] width 88 height 7
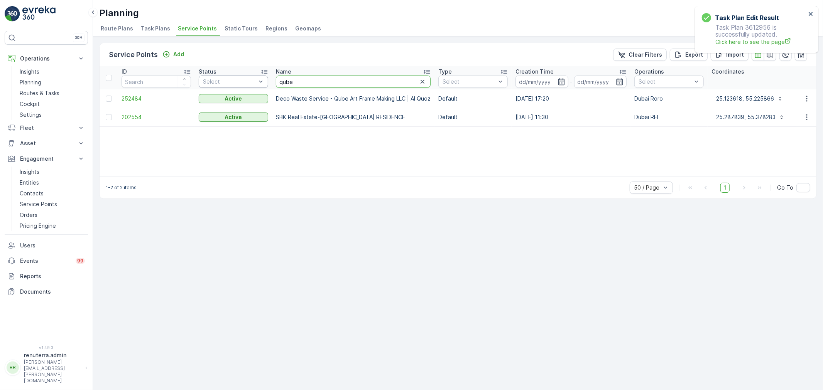
drag, startPoint x: 306, startPoint y: 81, endPoint x: 265, endPoint y: 81, distance: 40.9
type input "hede"
click at [130, 116] on span "252800" at bounding box center [156, 117] width 69 height 8
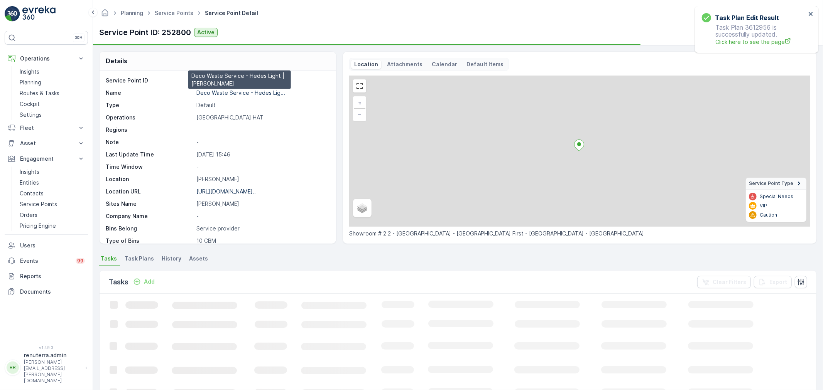
click at [236, 90] on p "Deco Waste Service - Hedes Lig..." at bounding box center [240, 92] width 89 height 7
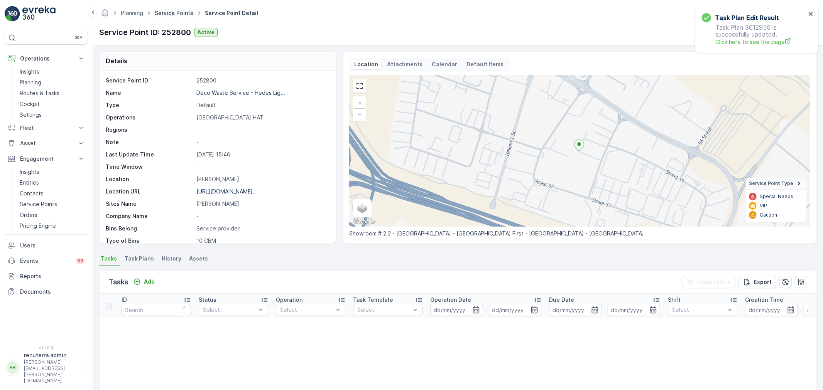
click at [173, 12] on link "Service Points" at bounding box center [174, 13] width 39 height 7
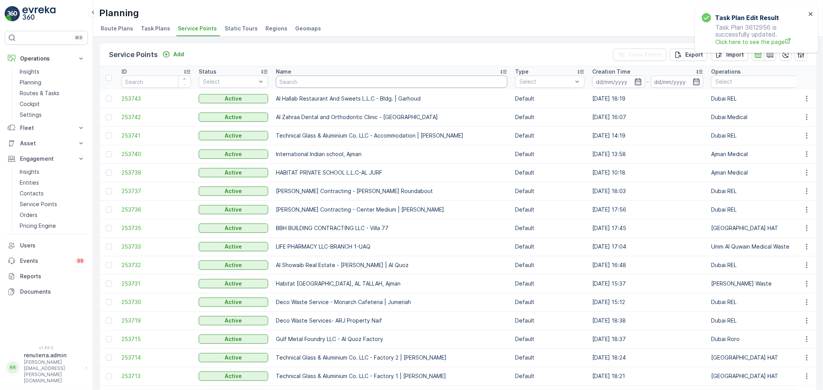
click at [334, 78] on input "text" at bounding box center [391, 82] width 231 height 12
type input "rox"
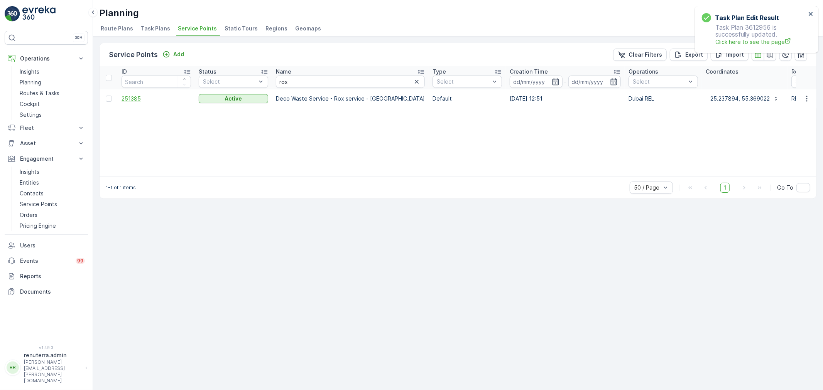
click at [136, 96] on span "251385" at bounding box center [156, 99] width 69 height 8
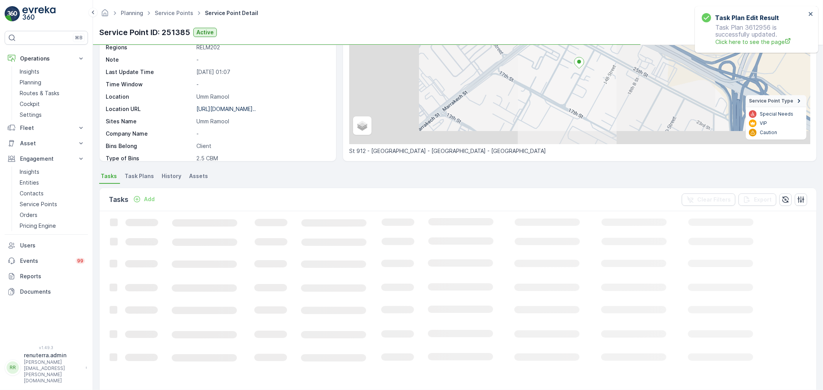
scroll to position [86, 0]
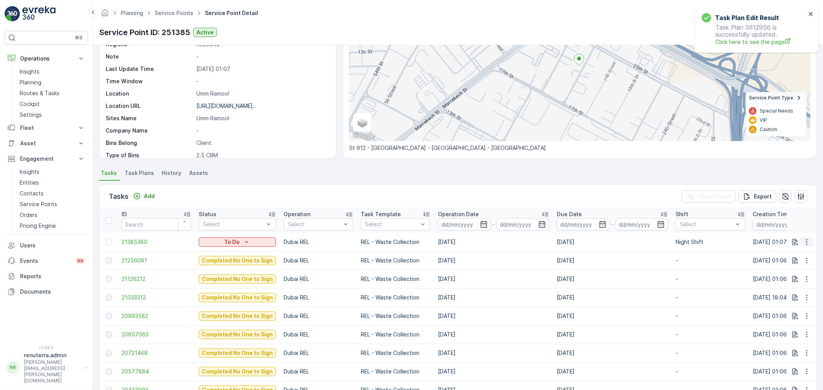
click at [808, 242] on icon "button" at bounding box center [807, 242] width 8 height 8
click at [786, 272] on span "Change Route" at bounding box center [786, 275] width 37 height 8
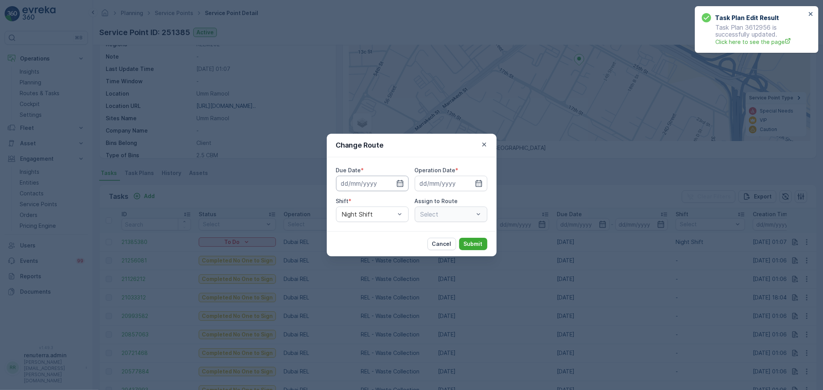
type input "09.09.2025"
click at [381, 182] on icon "button" at bounding box center [382, 184] width 8 height 8
type input "[DATE]"
click at [458, 182] on input at bounding box center [451, 183] width 73 height 15
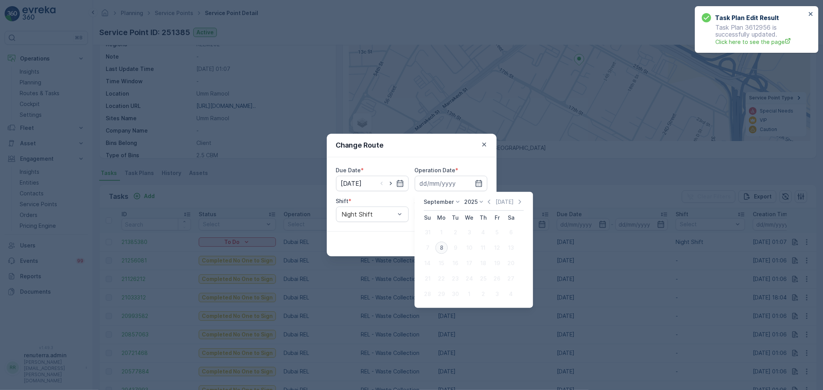
click at [441, 247] on div "8" at bounding box center [441, 248] width 12 height 12
type input "[DATE]"
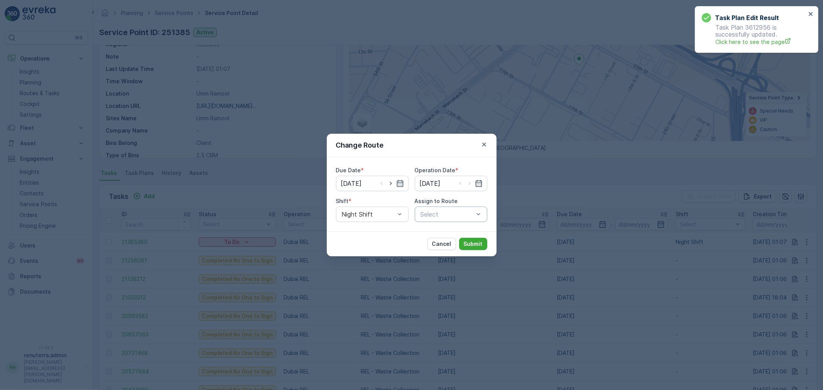
click at [451, 208] on div "Select" at bounding box center [451, 214] width 73 height 15
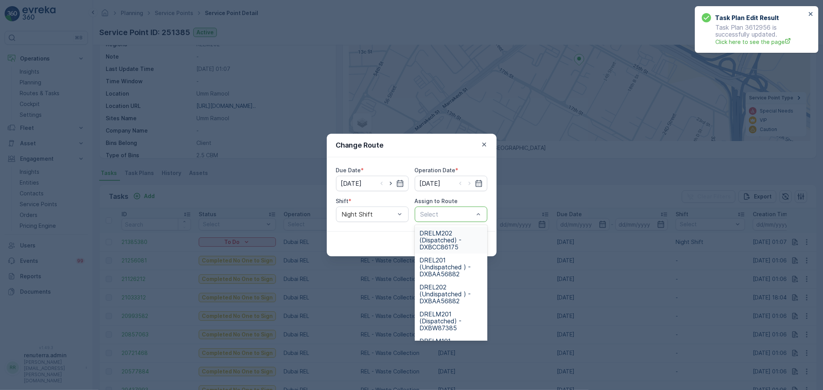
click at [449, 236] on span "DRELM202 (Dispatched) - DXBCC86175" at bounding box center [450, 240] width 63 height 21
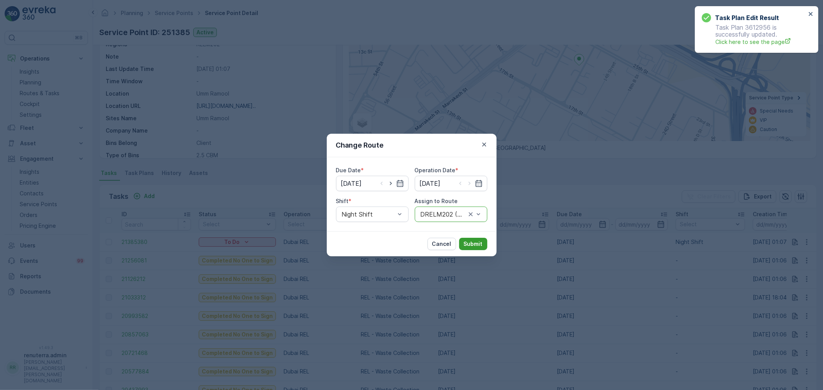
click at [475, 241] on p "Submit" at bounding box center [473, 244] width 19 height 8
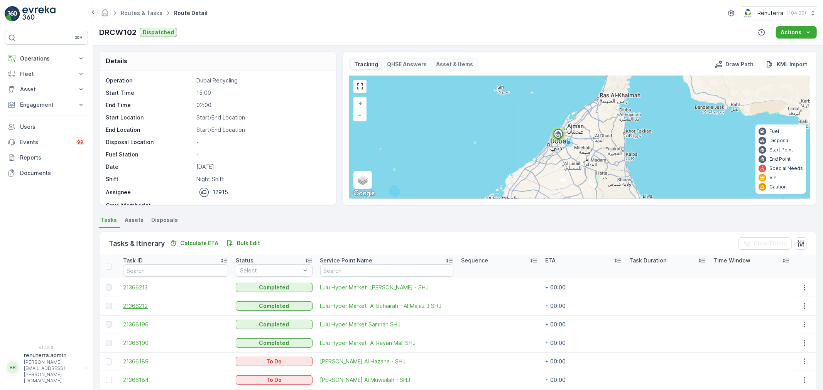
click at [137, 304] on span "21366212" at bounding box center [175, 306] width 105 height 8
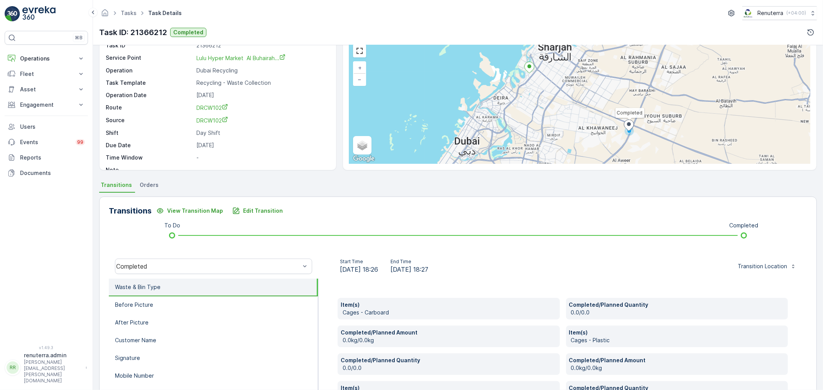
scroll to position [147, 0]
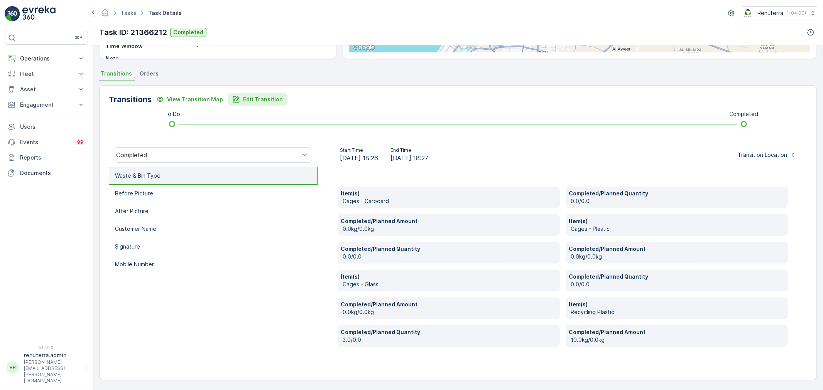
click at [237, 100] on div "Edit Transition" at bounding box center [257, 100] width 51 height 8
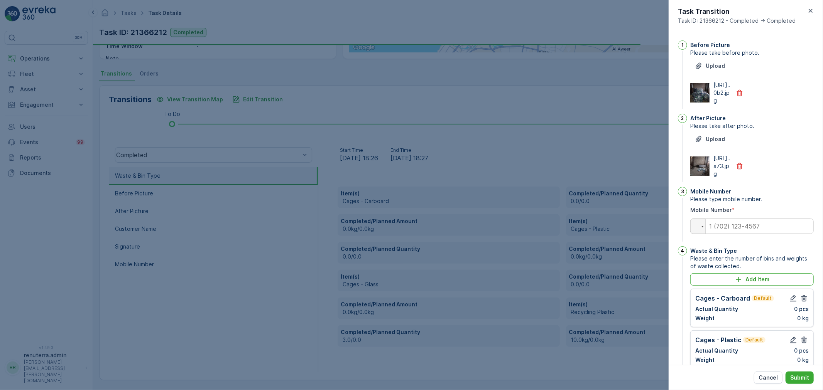
scroll to position [275, 0]
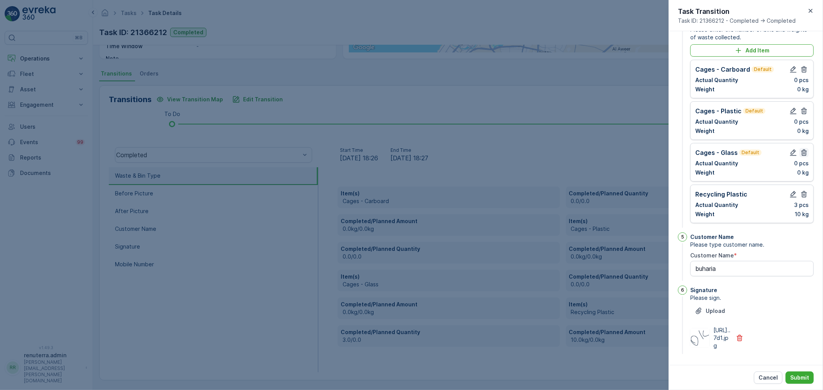
click at [804, 149] on icon "button" at bounding box center [804, 153] width 8 height 8
click at [803, 107] on icon "button" at bounding box center [804, 111] width 8 height 8
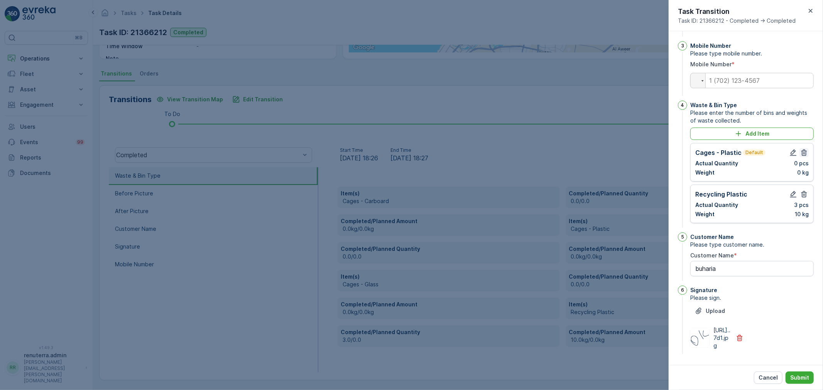
click at [802, 149] on icon "button" at bounding box center [804, 153] width 8 height 8
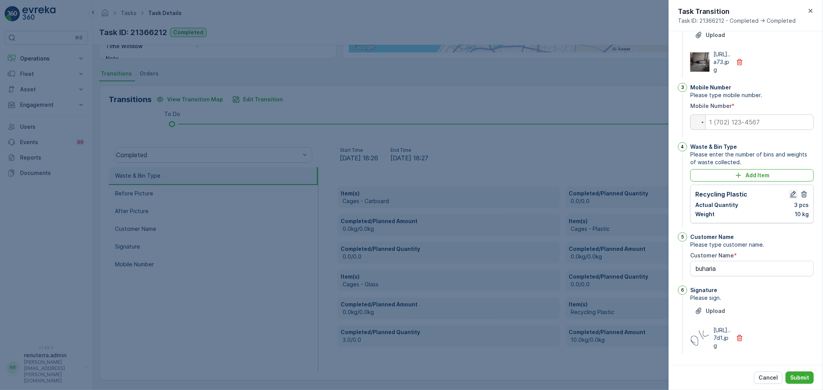
click at [795, 191] on icon "button" at bounding box center [793, 195] width 8 height 8
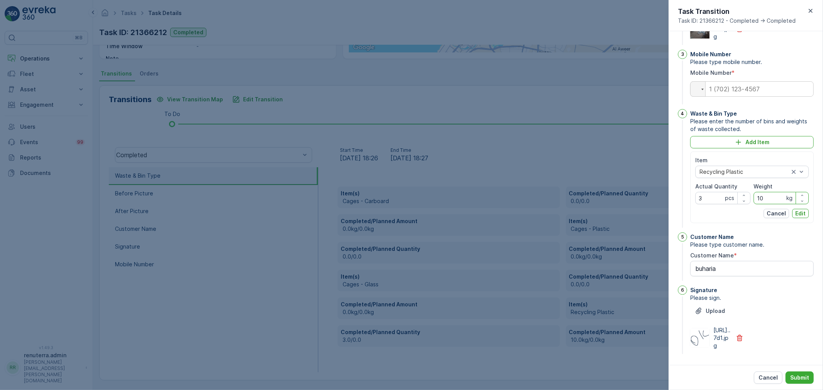
drag, startPoint x: 766, startPoint y: 218, endPoint x: 748, endPoint y: 207, distance: 21.0
click at [748, 204] on div "Item Recycling Plastic Actual Quantity 3 pcs Weight 10 kg" at bounding box center [751, 181] width 113 height 48
type input "18"
click at [795, 218] on p "Edit" at bounding box center [800, 214] width 10 height 8
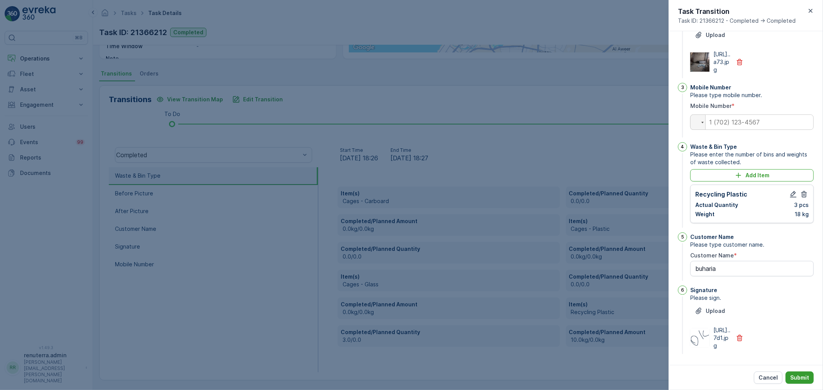
click at [804, 381] on p "Submit" at bounding box center [799, 378] width 19 height 8
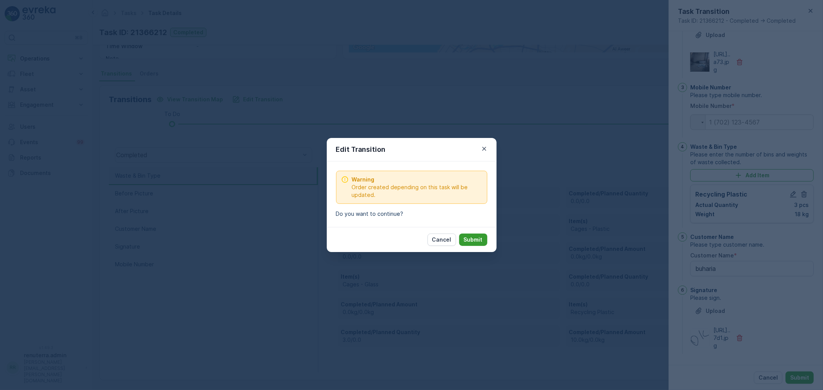
click at [472, 236] on button "Submit" at bounding box center [473, 240] width 28 height 12
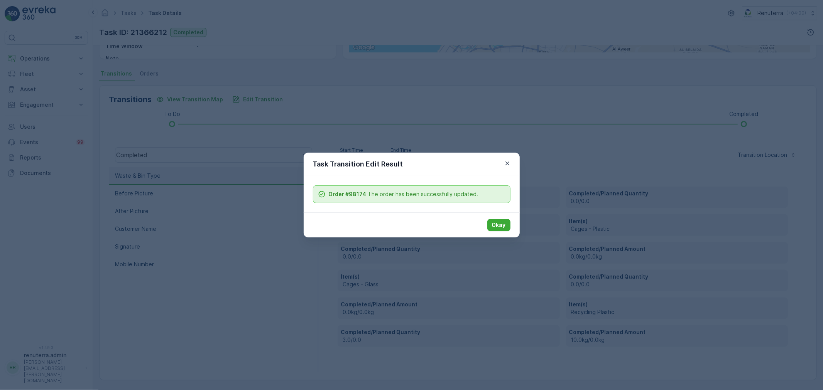
scroll to position [96, 0]
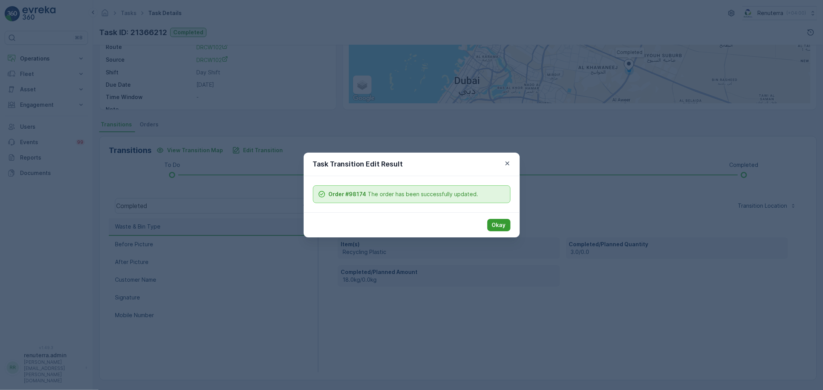
click at [495, 225] on p "Okay" at bounding box center [499, 225] width 14 height 8
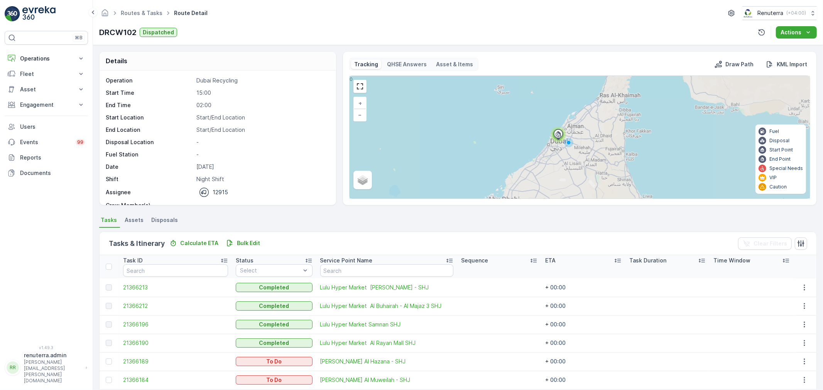
scroll to position [32, 0]
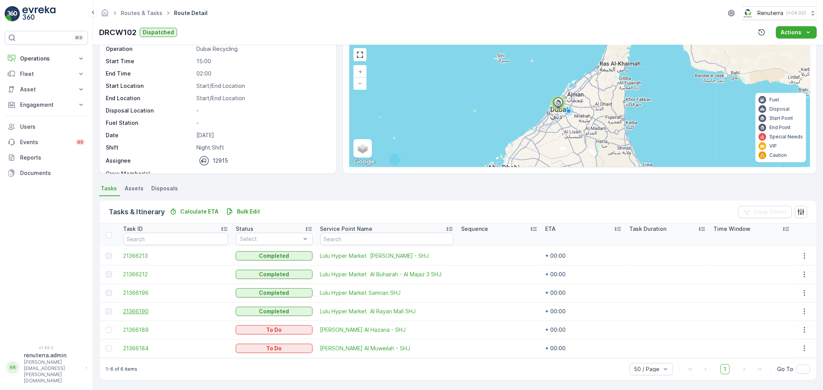
click at [144, 310] on span "21366190" at bounding box center [175, 312] width 105 height 8
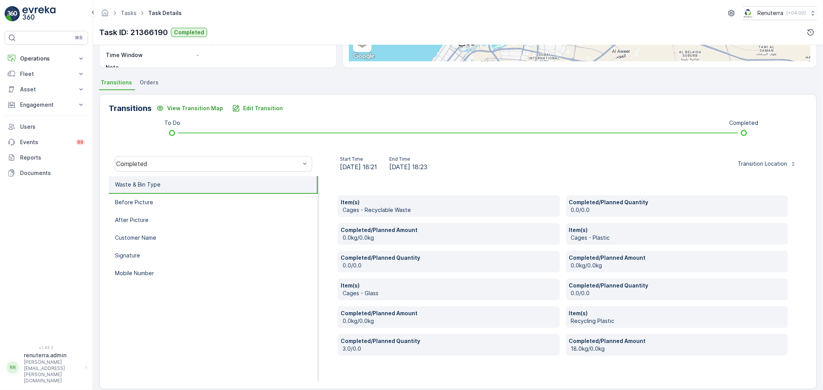
scroll to position [147, 0]
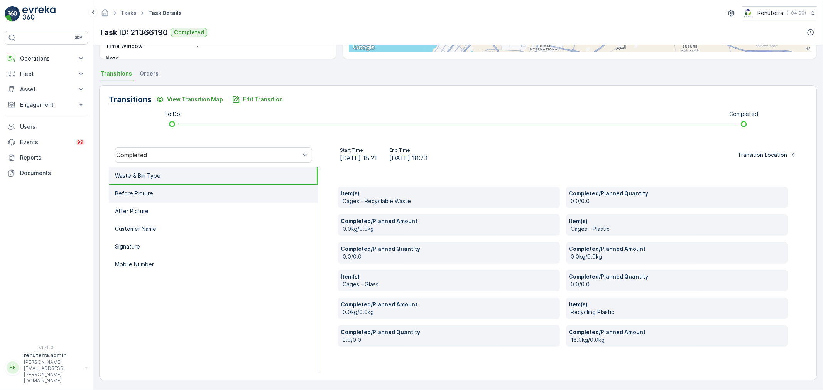
click at [150, 192] on p "Before Picture" at bounding box center [134, 194] width 38 height 8
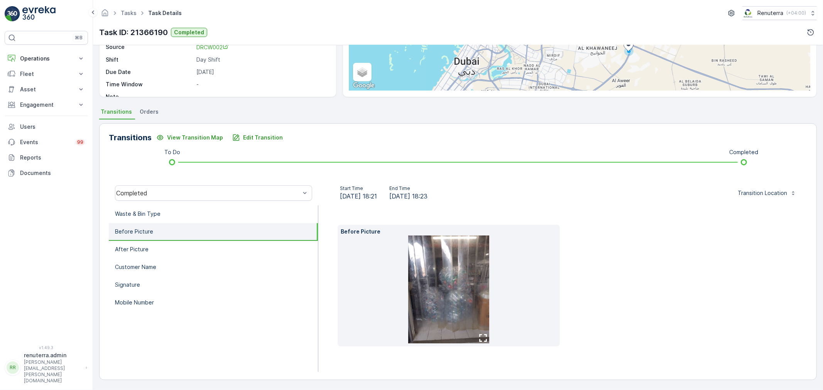
scroll to position [96, 0]
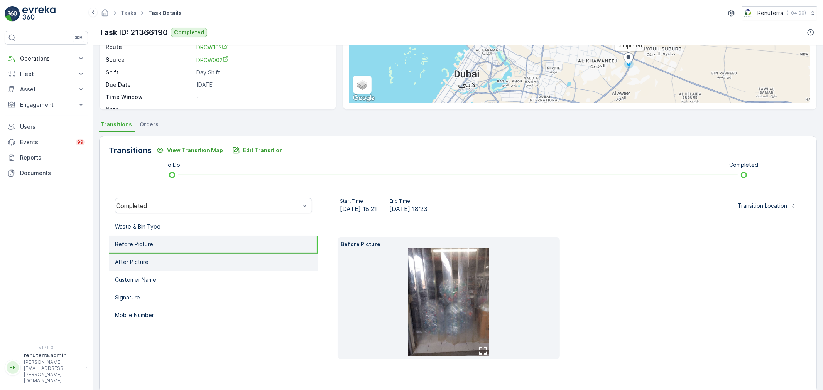
click at [160, 257] on li "After Picture" at bounding box center [213, 263] width 209 height 18
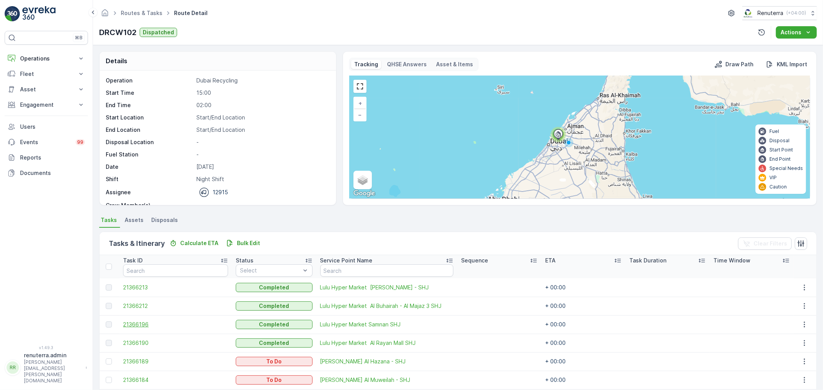
click at [133, 321] on span "21366196" at bounding box center [175, 325] width 105 height 8
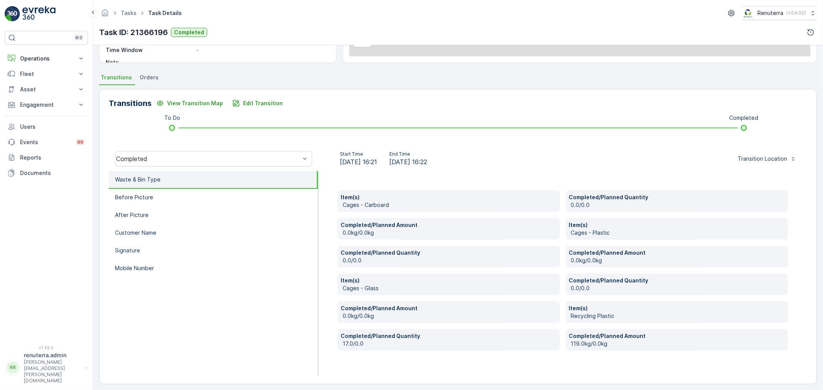
scroll to position [147, 0]
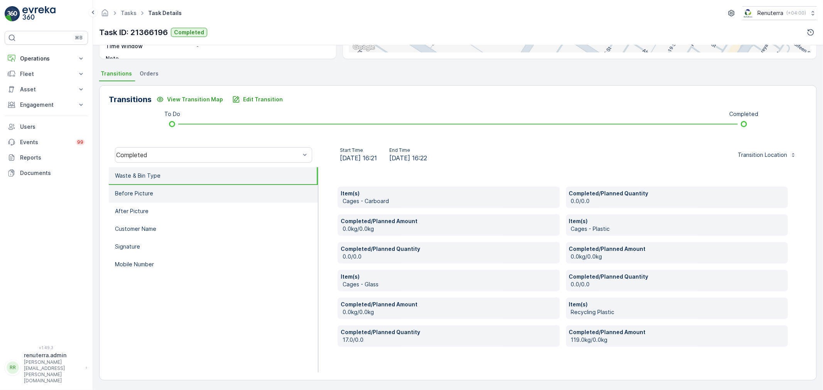
click at [130, 195] on p "Before Picture" at bounding box center [134, 194] width 38 height 8
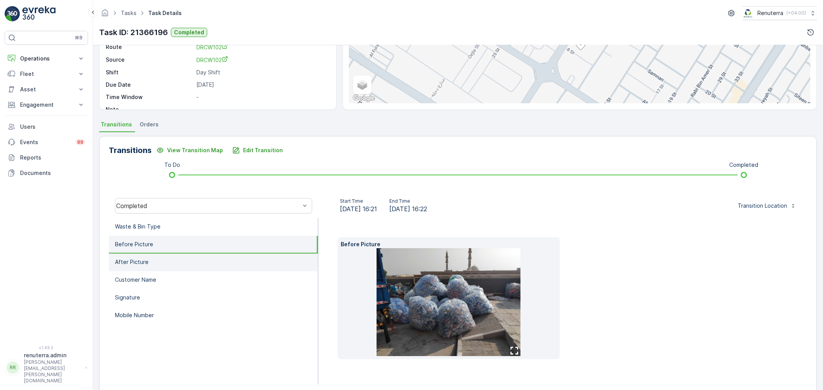
click at [144, 259] on p "After Picture" at bounding box center [132, 262] width 34 height 8
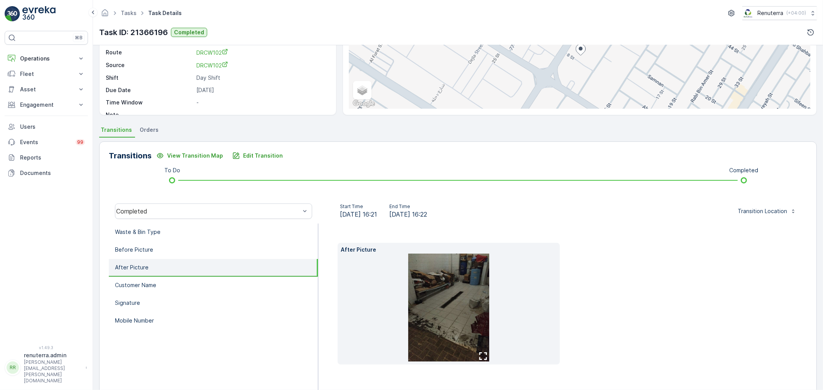
scroll to position [108, 0]
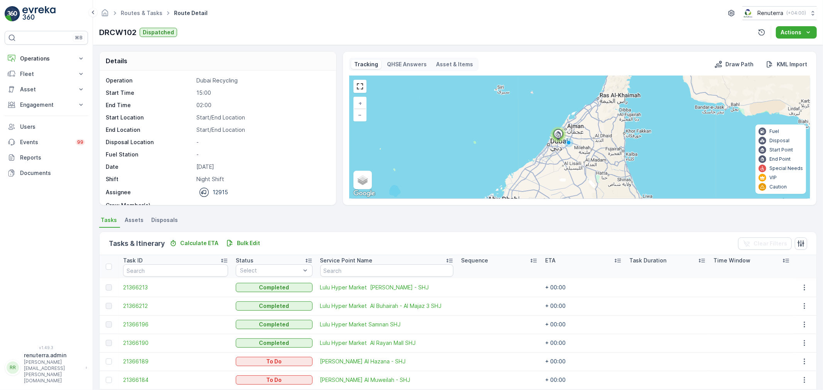
click at [106, 322] on div at bounding box center [109, 325] width 6 height 6
click at [108, 325] on div at bounding box center [109, 325] width 6 height 6
click at [107, 326] on div at bounding box center [109, 325] width 6 height 6
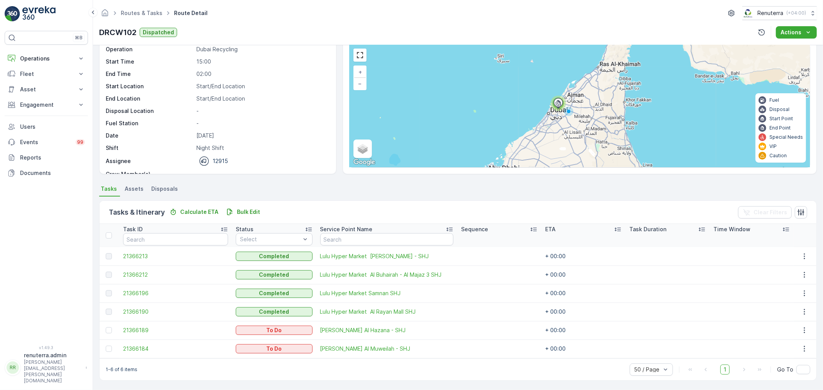
scroll to position [32, 0]
click at [136, 257] on span "21366213" at bounding box center [175, 256] width 105 height 8
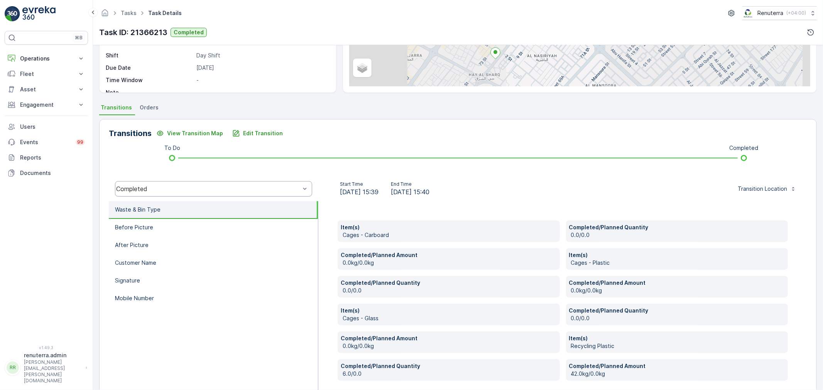
scroll to position [147, 0]
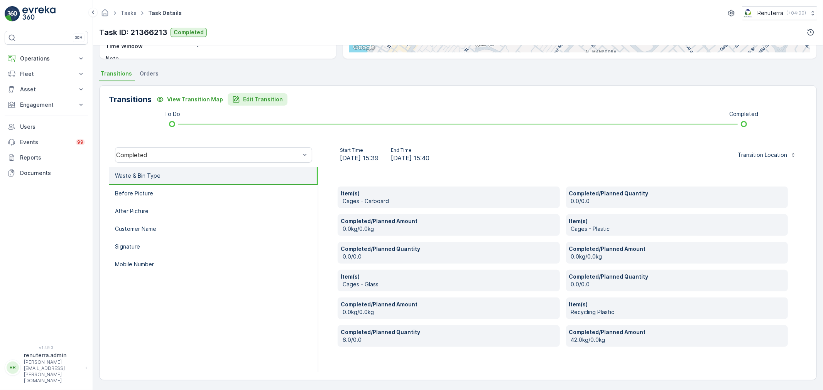
click at [252, 103] on p "Edit Transition" at bounding box center [263, 100] width 40 height 8
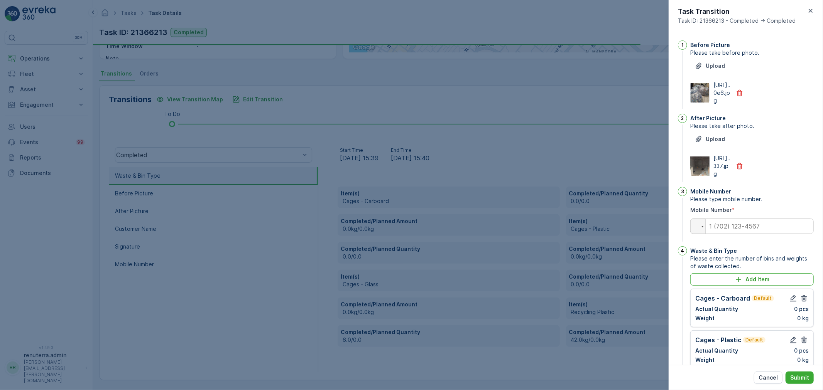
scroll to position [275, 0]
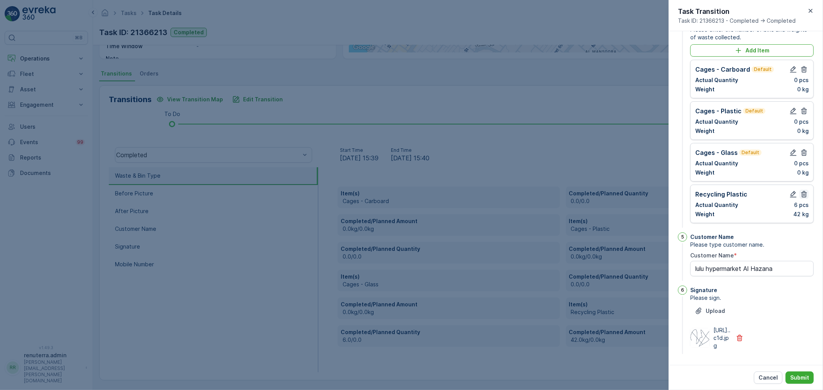
click at [800, 191] on icon "button" at bounding box center [804, 195] width 8 height 8
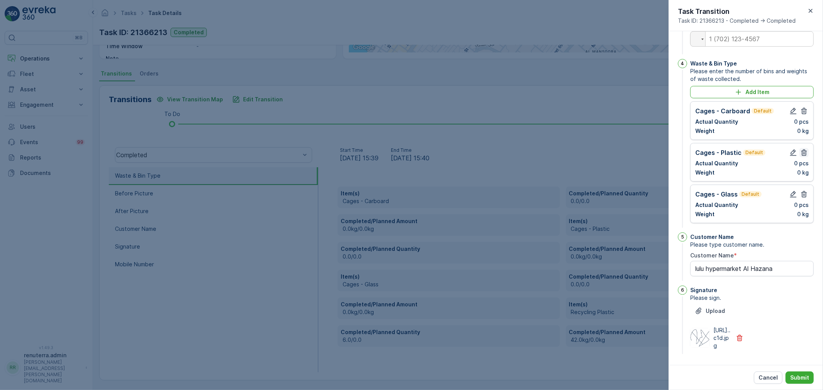
click at [800, 149] on icon "button" at bounding box center [804, 153] width 8 height 8
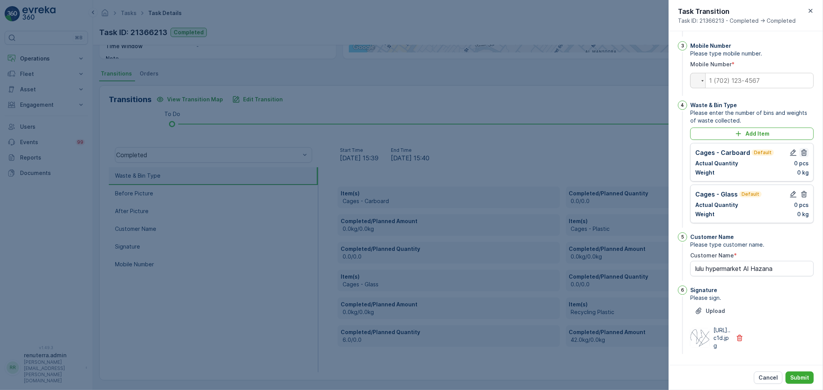
click at [801, 150] on icon "button" at bounding box center [804, 153] width 6 height 7
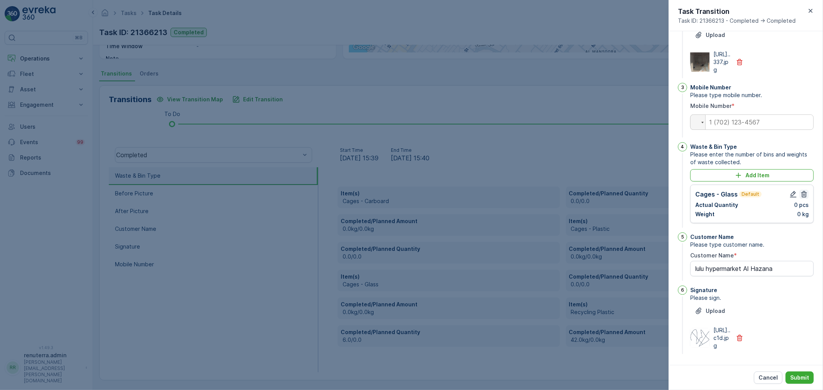
click at [802, 191] on icon "button" at bounding box center [804, 194] width 6 height 7
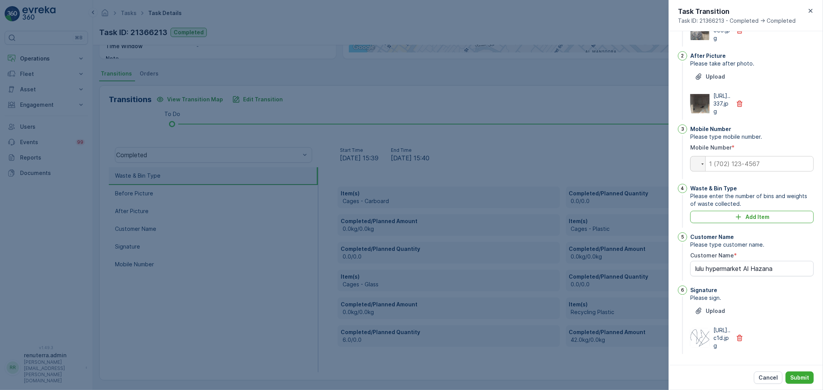
scroll to position [109, 0]
click at [739, 334] on icon "button" at bounding box center [740, 338] width 8 height 8
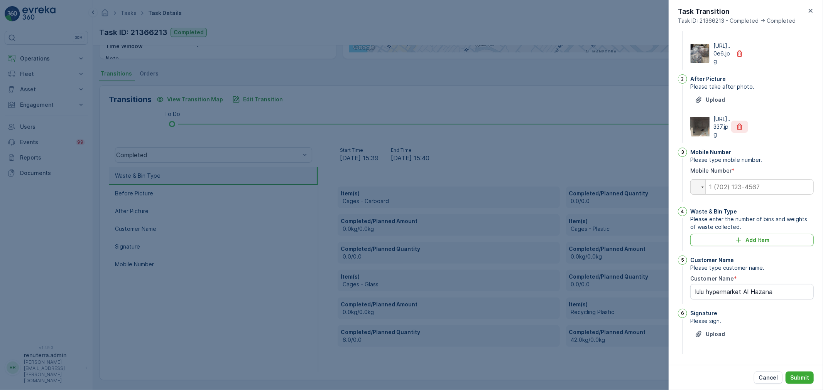
click at [738, 123] on icon "button" at bounding box center [740, 127] width 8 height 8
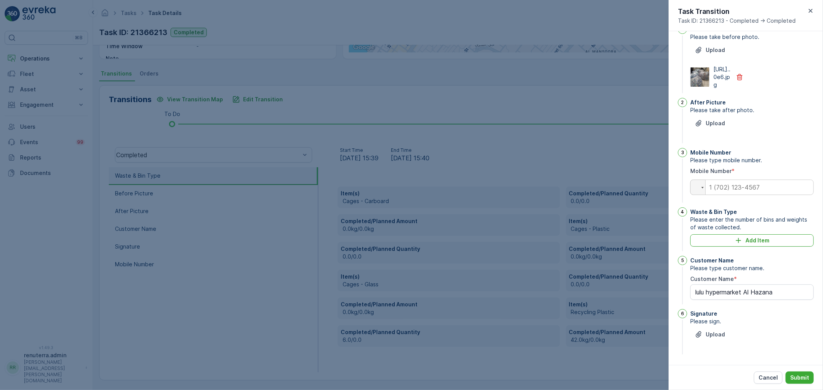
scroll to position [0, 0]
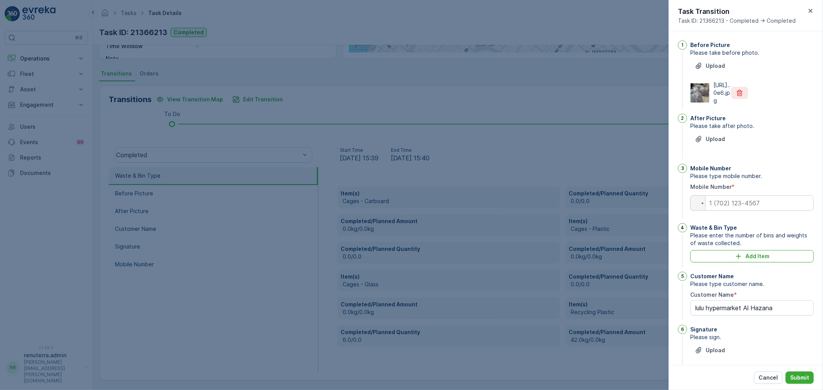
click at [739, 96] on icon "button" at bounding box center [740, 93] width 6 height 7
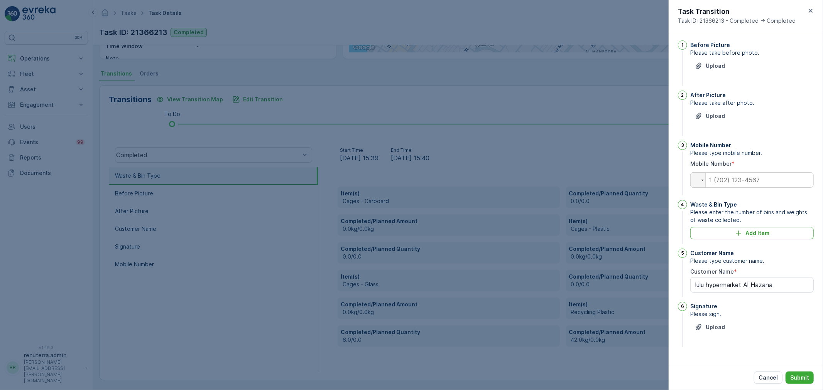
type Name "lulu hypermarket Al Hazana"
click at [751, 181] on input "tel" at bounding box center [751, 179] width 123 height 15
type input "0"
type Name "lulu hypermarket Al Hazana"
type input "0"
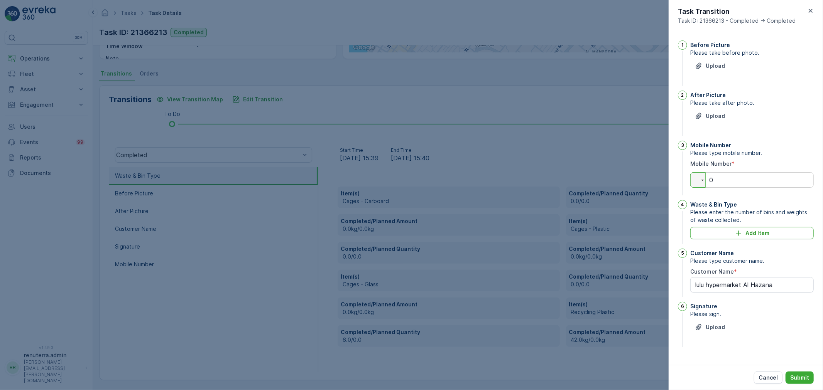
click at [795, 123] on div "Upload" at bounding box center [751, 121] width 123 height 22
click at [795, 376] on p "Submit" at bounding box center [799, 378] width 19 height 8
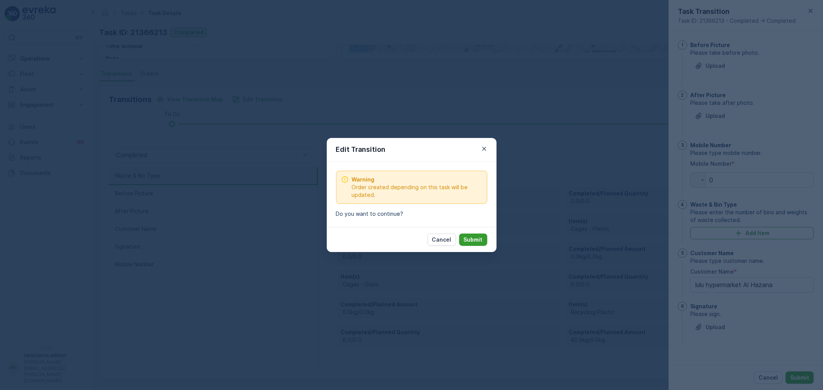
click at [473, 234] on button "Submit" at bounding box center [473, 240] width 28 height 12
type Name "lulu hypermarket Al Hazana"
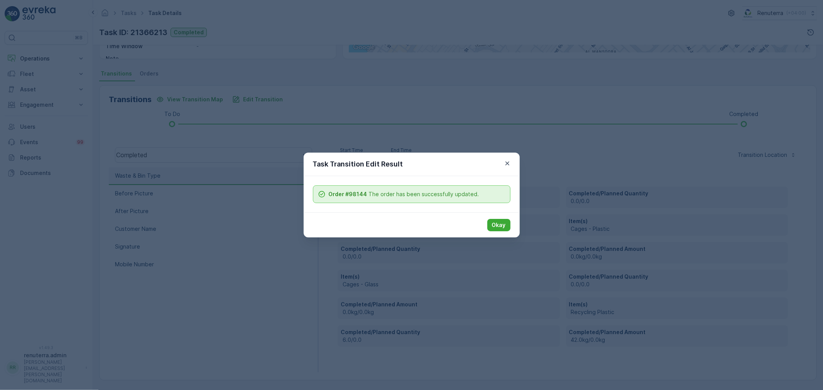
scroll to position [96, 0]
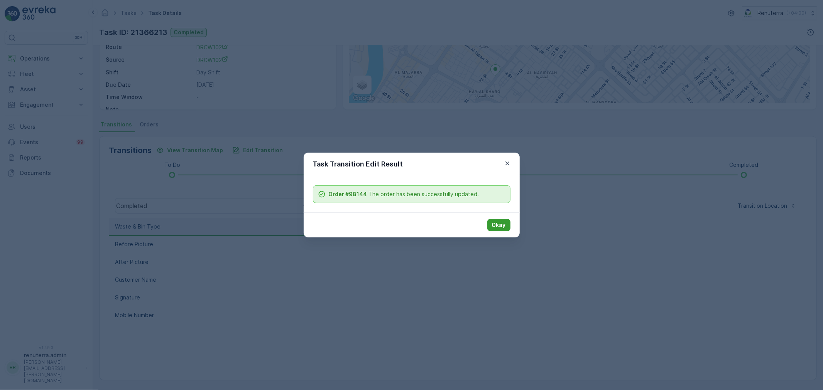
click at [498, 225] on p "Okay" at bounding box center [499, 225] width 14 height 8
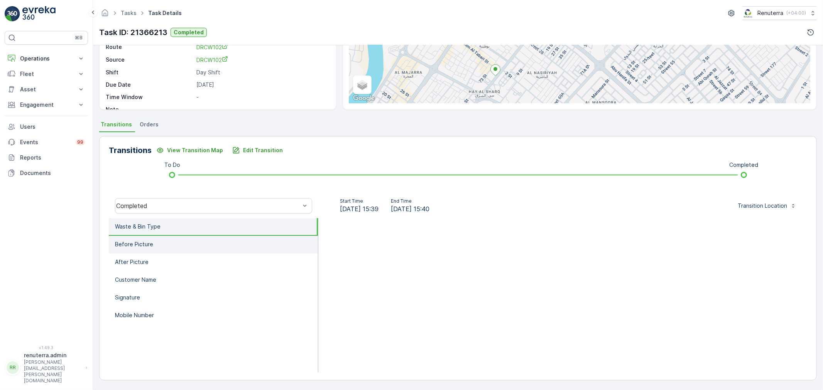
click at [146, 243] on p "Before Picture" at bounding box center [134, 245] width 38 height 8
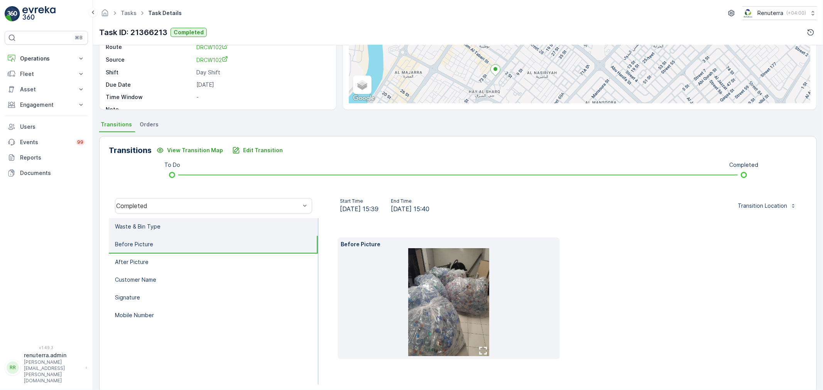
click at [158, 221] on li "Waste & Bin Type" at bounding box center [213, 227] width 209 height 18
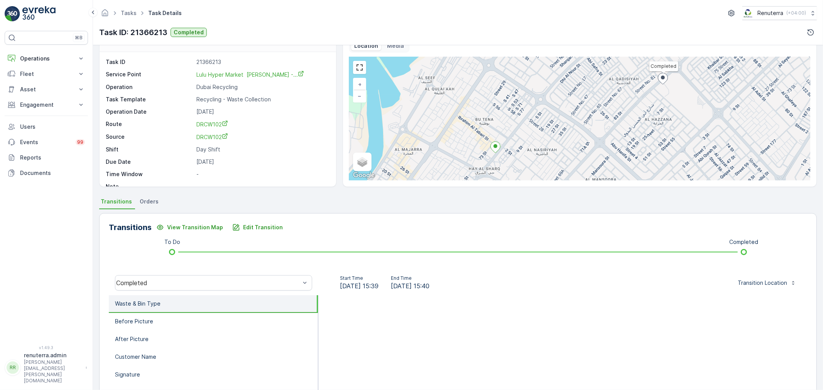
scroll to position [0, 0]
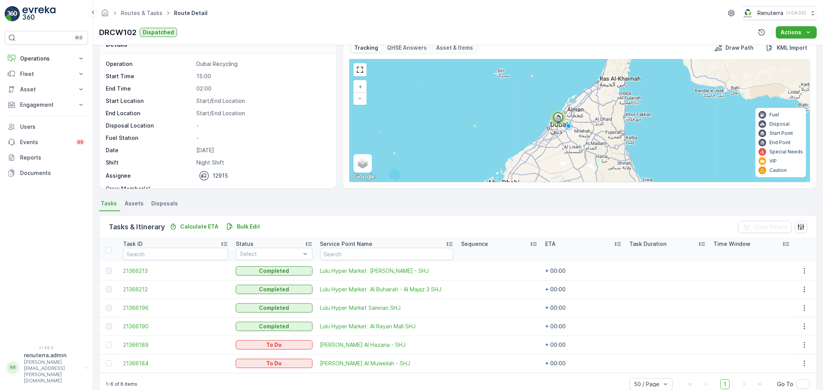
scroll to position [32, 0]
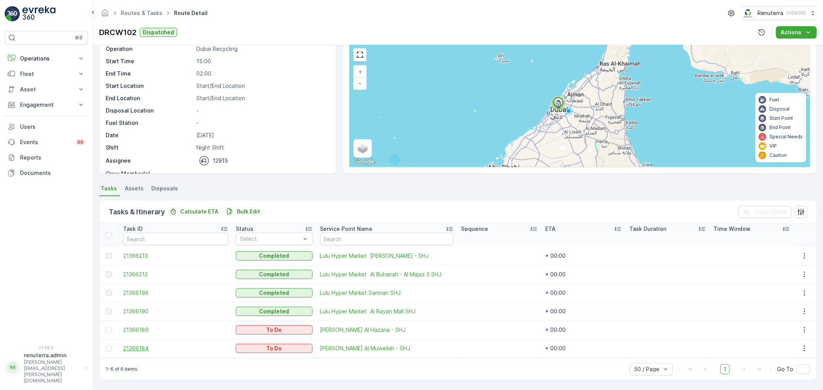
click at [141, 350] on span "21366184" at bounding box center [175, 349] width 105 height 8
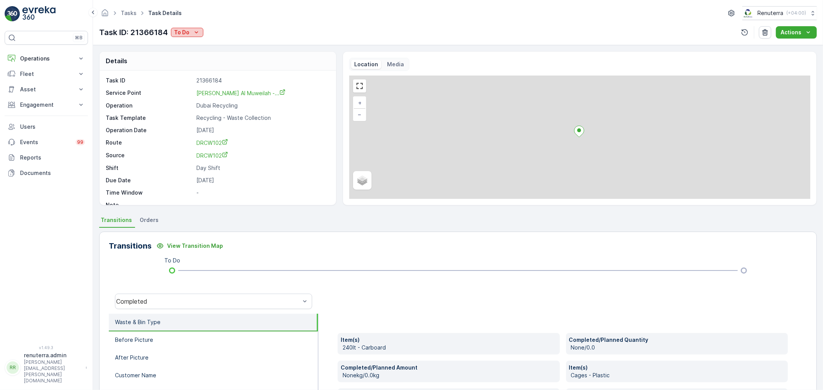
click at [182, 31] on p "To Do" at bounding box center [181, 33] width 15 height 8
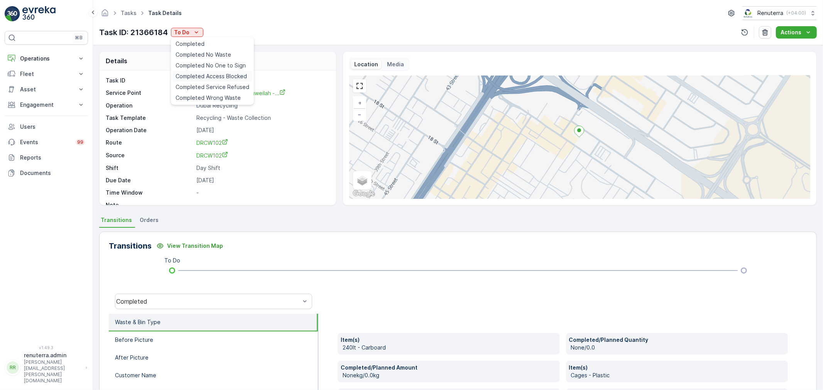
click at [221, 74] on span "Completed Access Blocked" at bounding box center [211, 77] width 71 height 8
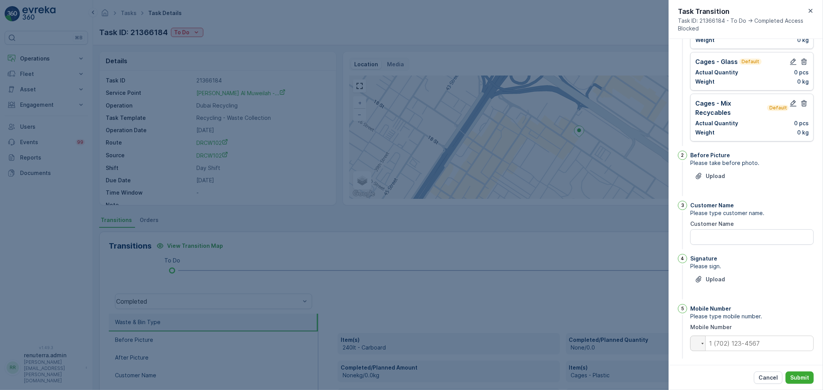
scroll to position [127, 0]
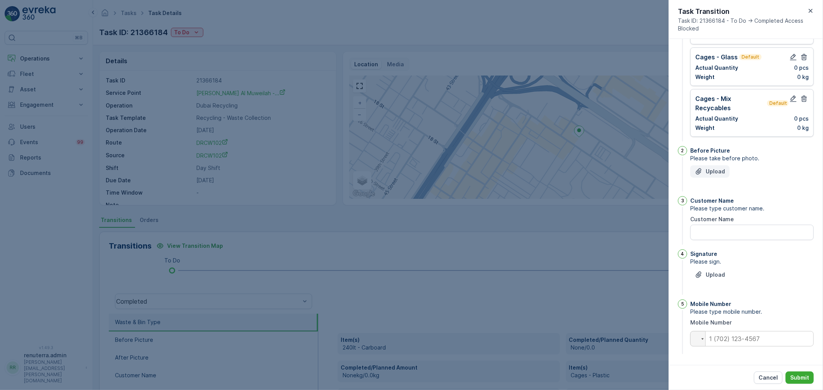
click at [715, 167] on button "Upload" at bounding box center [709, 171] width 39 height 12
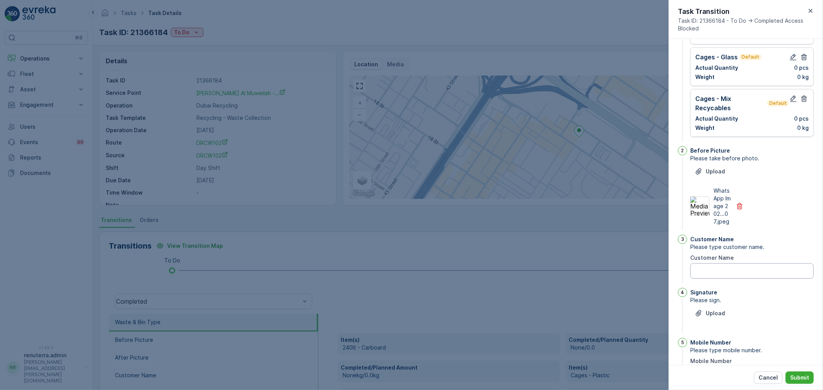
click at [732, 275] on Name "Customer Name" at bounding box center [751, 270] width 123 height 15
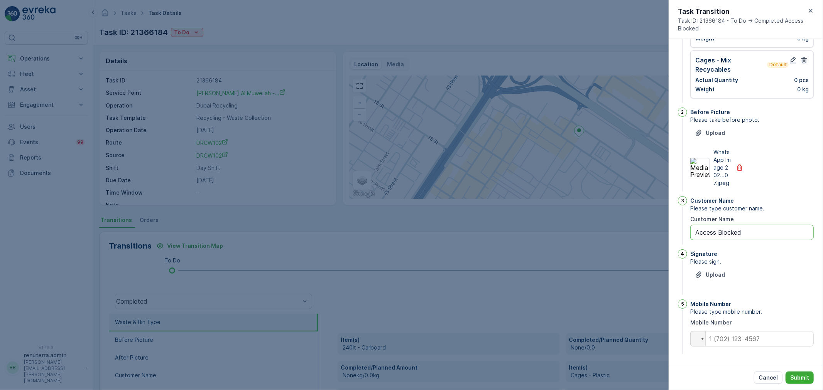
scroll to position [170, 0]
type Name "Access Blocked"
click at [712, 278] on p "Upload" at bounding box center [715, 275] width 19 height 8
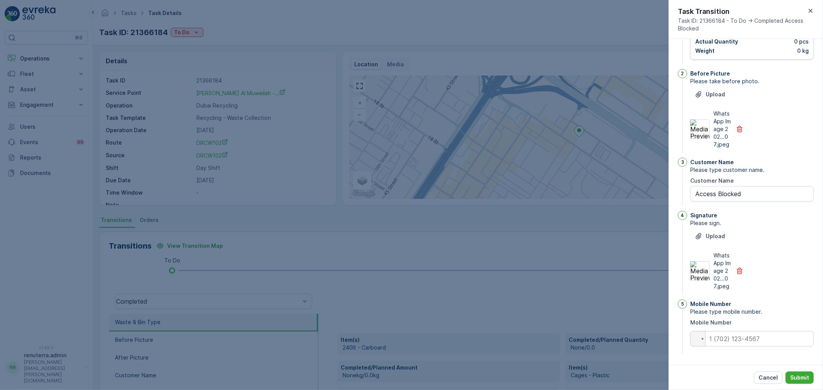
scroll to position [219, 0]
click at [729, 340] on input "tel" at bounding box center [751, 338] width 123 height 15
type input "0"
click at [799, 376] on p "Submit" at bounding box center [799, 378] width 19 height 8
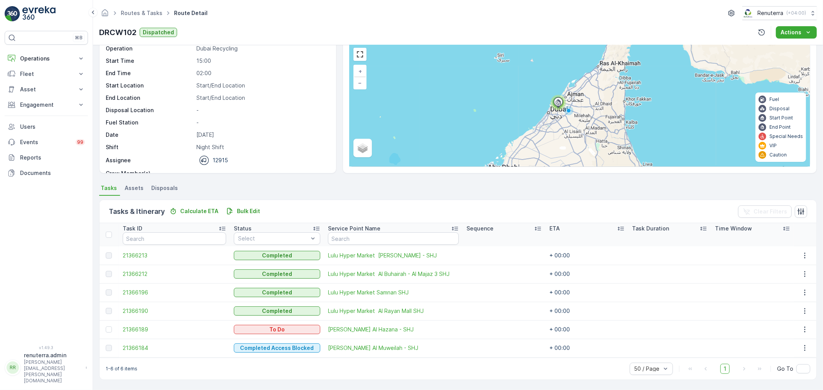
scroll to position [32, 0]
click at [146, 328] on span "21366189" at bounding box center [174, 330] width 103 height 8
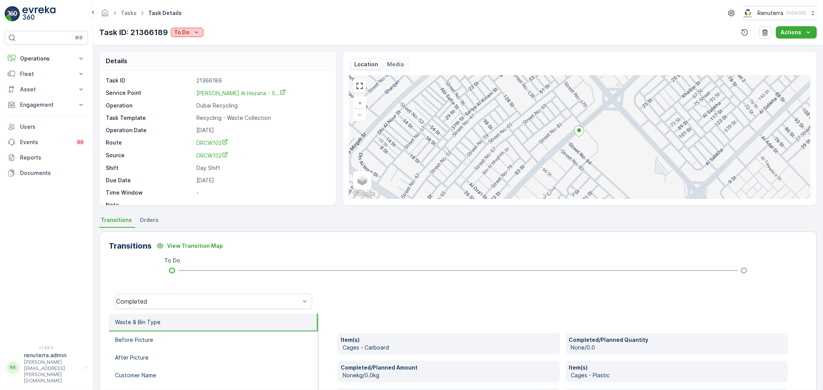
click at [191, 34] on div "To Do" at bounding box center [187, 33] width 26 height 8
click at [210, 53] on span "Completed No Waste" at bounding box center [204, 55] width 56 height 8
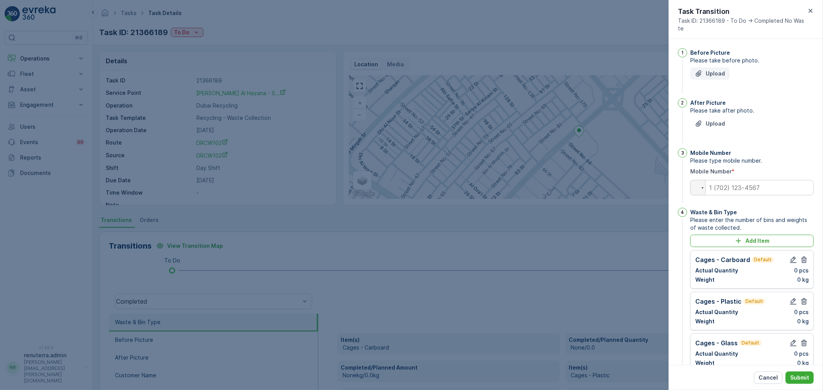
click at [710, 73] on p "Upload" at bounding box center [715, 74] width 19 height 8
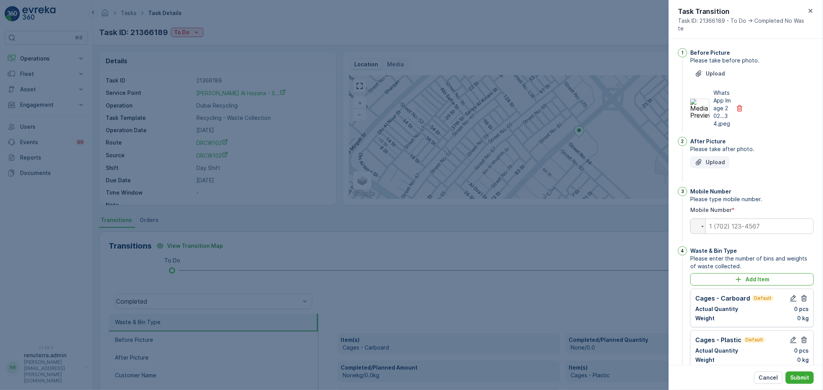
click at [718, 166] on p "Upload" at bounding box center [715, 163] width 19 height 8
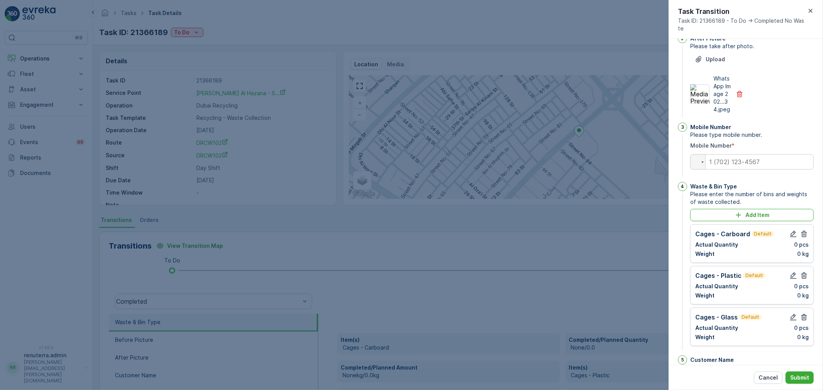
scroll to position [128, 0]
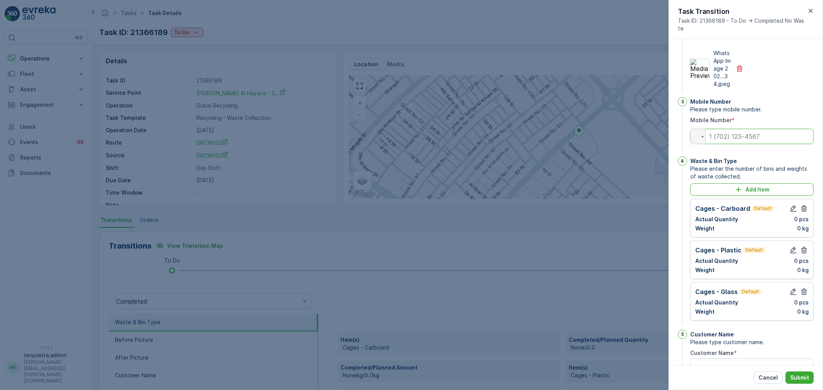
click at [739, 144] on input "tel" at bounding box center [751, 136] width 123 height 15
type input "0"
click at [774, 88] on div "WhatsApp Image 202...34.jpeg" at bounding box center [751, 68] width 123 height 39
click at [799, 255] on button "button" at bounding box center [803, 250] width 9 height 9
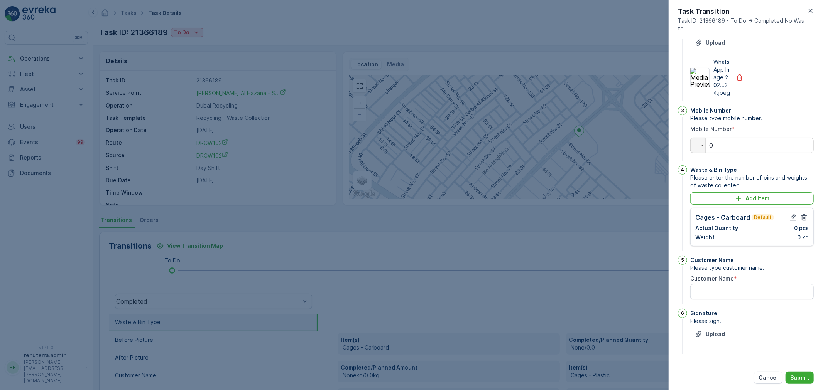
scroll to position [135, 0]
click at [731, 295] on Name "Customer Name" at bounding box center [751, 291] width 123 height 15
type Name "no waste"
click at [797, 371] on div "Cancel Submit" at bounding box center [746, 377] width 154 height 25
click at [799, 375] on p "Submit" at bounding box center [799, 378] width 19 height 8
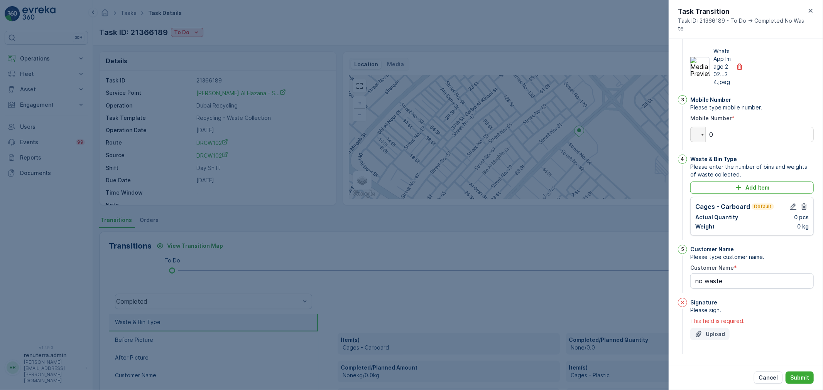
click at [700, 338] on icon "Upload File" at bounding box center [699, 335] width 8 height 8
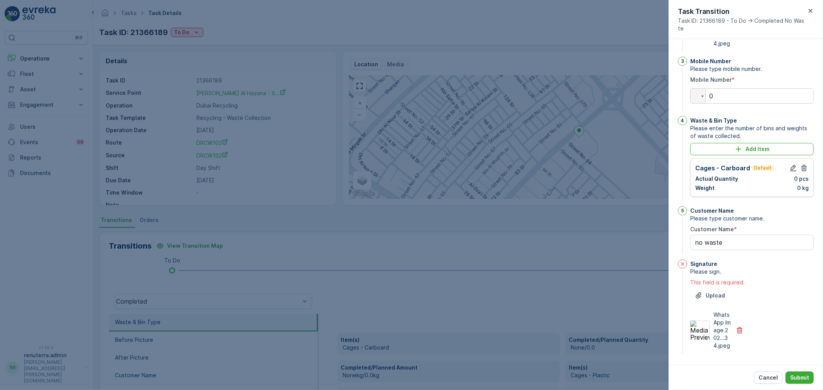
click at [800, 371] on div "Cancel Submit" at bounding box center [746, 377] width 154 height 25
click at [799, 380] on p "Submit" at bounding box center [799, 378] width 19 height 8
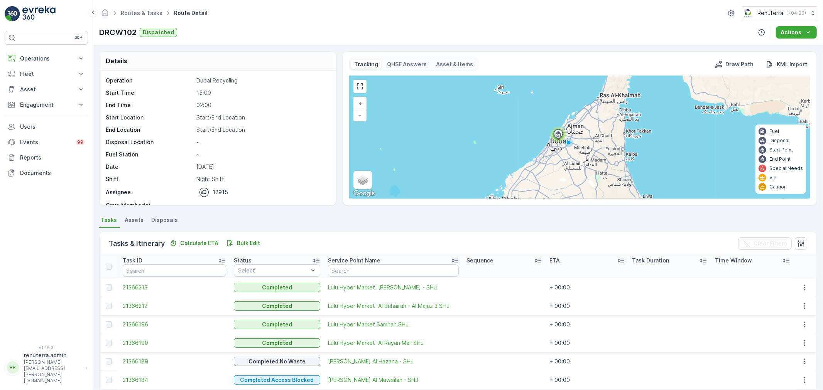
scroll to position [32, 0]
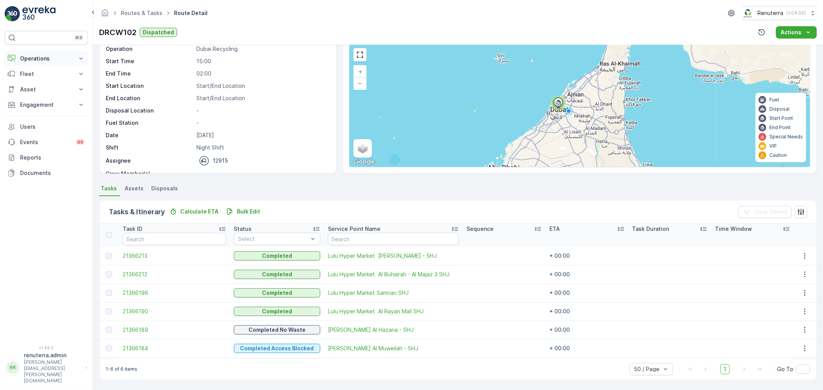
click at [36, 58] on p "Operations" at bounding box center [46, 59] width 52 height 8
click at [36, 83] on p "Planning" at bounding box center [31, 83] width 22 height 8
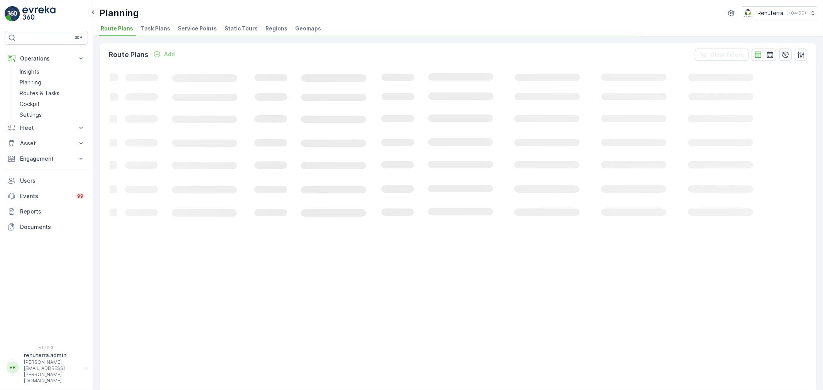
click at [195, 30] on span "Service Points" at bounding box center [197, 29] width 39 height 8
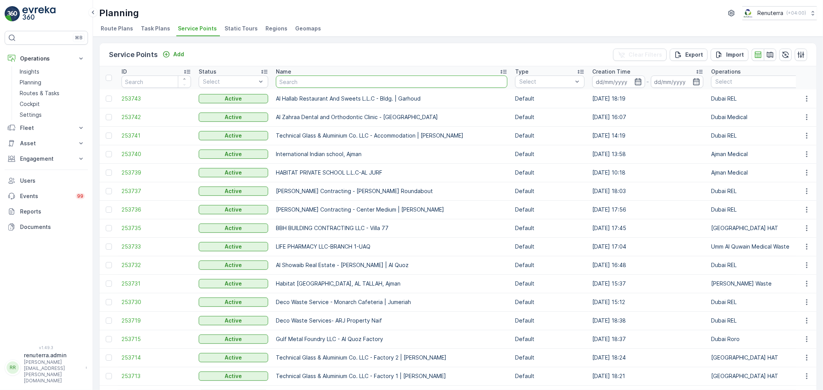
click at [326, 83] on input "text" at bounding box center [391, 82] width 231 height 12
type input "otto"
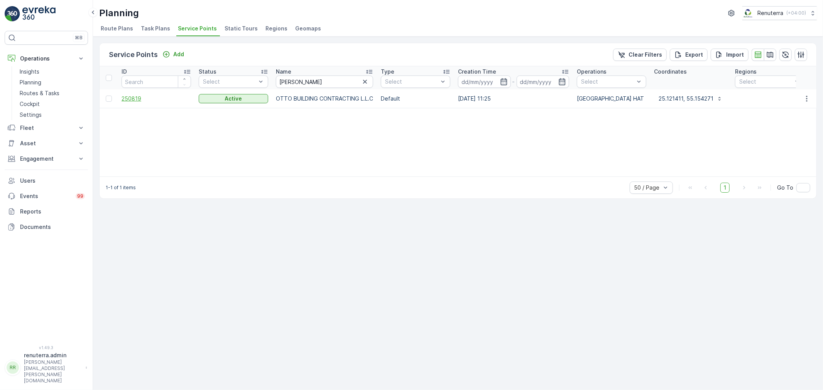
click at [130, 96] on span "250819" at bounding box center [156, 99] width 69 height 8
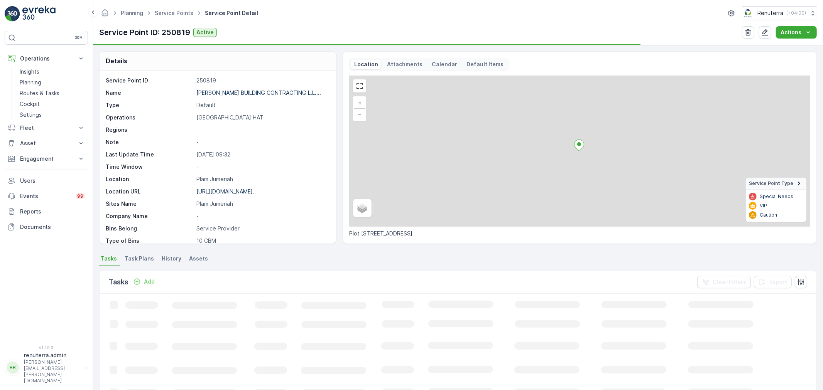
click at [223, 89] on div "OTTO BUILDING CONTRACTING L.L...." at bounding box center [258, 93] width 125 height 8
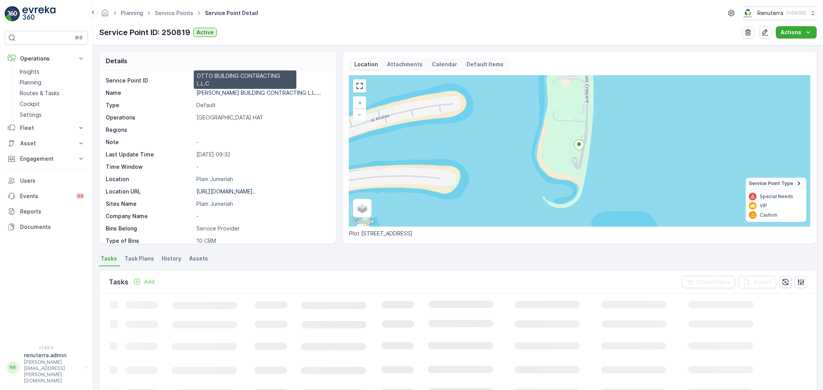
click at [226, 91] on p "OTTO BUILDING CONTRACTING L.L...." at bounding box center [258, 92] width 125 height 7
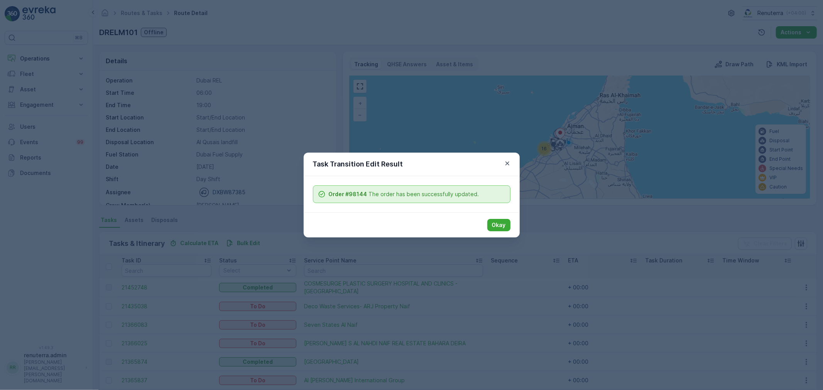
scroll to position [64, 0]
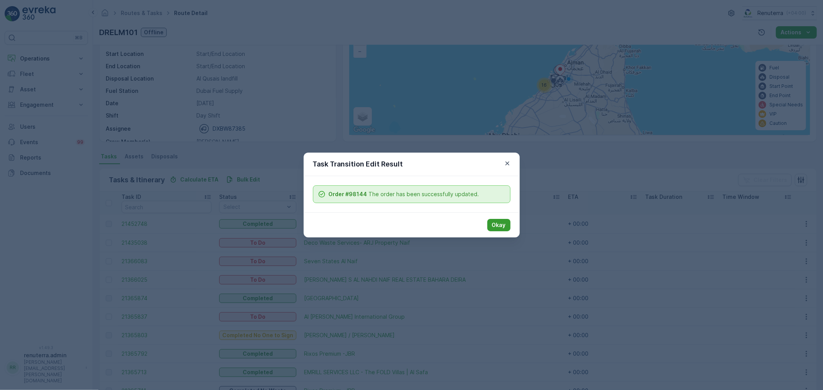
click at [504, 222] on p "Okay" at bounding box center [499, 225] width 14 height 8
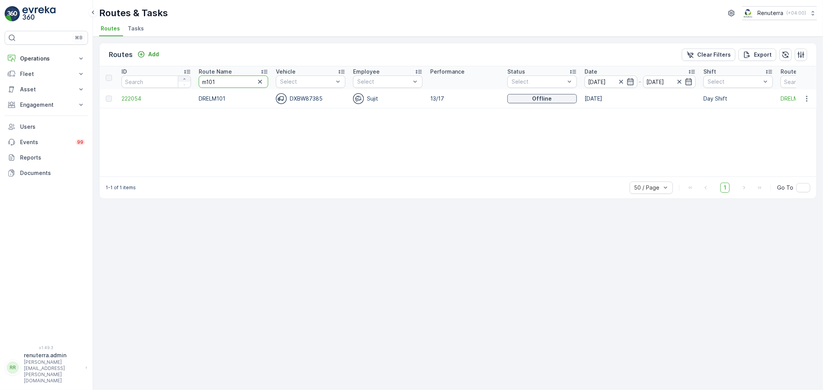
drag, startPoint x: 218, startPoint y: 80, endPoint x: 187, endPoint y: 78, distance: 30.5
click at [187, 78] on tr "ID Route Name m101 Vehicle Select Employee Select Performance Status Select Dat…" at bounding box center [487, 77] width 775 height 23
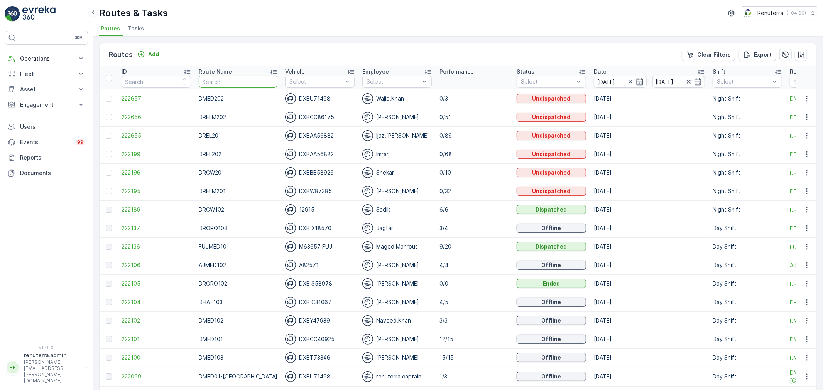
click at [234, 83] on input "text" at bounding box center [238, 82] width 79 height 12
type input "hat"
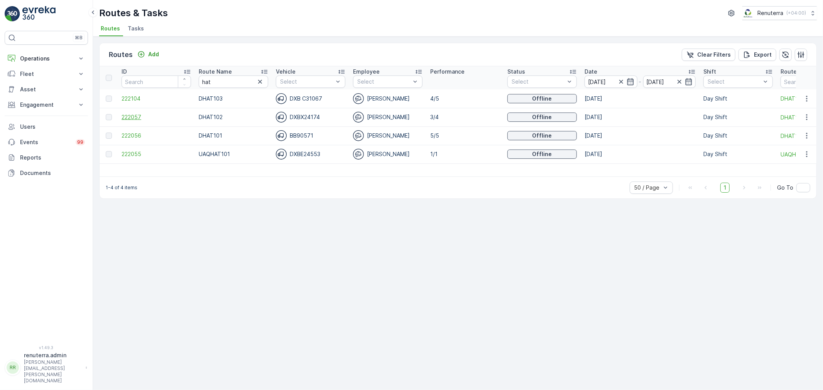
click at [133, 114] on span "222057" at bounding box center [156, 117] width 69 height 8
drag, startPoint x: 225, startPoint y: 82, endPoint x: 186, endPoint y: 78, distance: 38.7
click at [186, 78] on tr "ID Route Name hat Vehicle Select Employee Select Performance Status Select Date…" at bounding box center [487, 77] width 775 height 23
type input "roro"
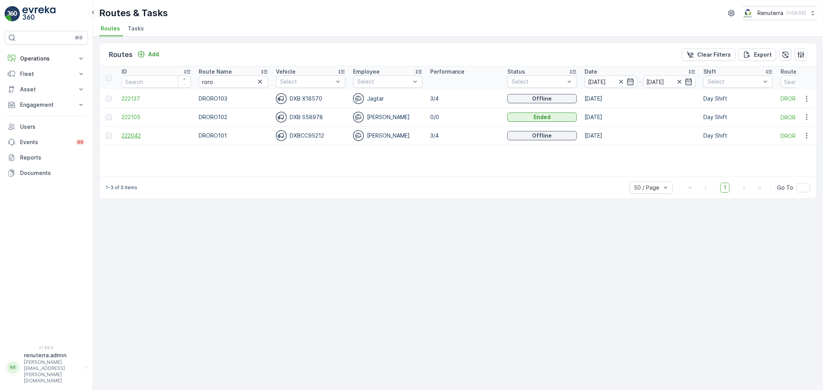
click at [133, 133] on span "222042" at bounding box center [156, 136] width 69 height 8
click at [129, 98] on span "222137" at bounding box center [156, 99] width 69 height 8
click at [124, 97] on span "222137" at bounding box center [156, 99] width 69 height 8
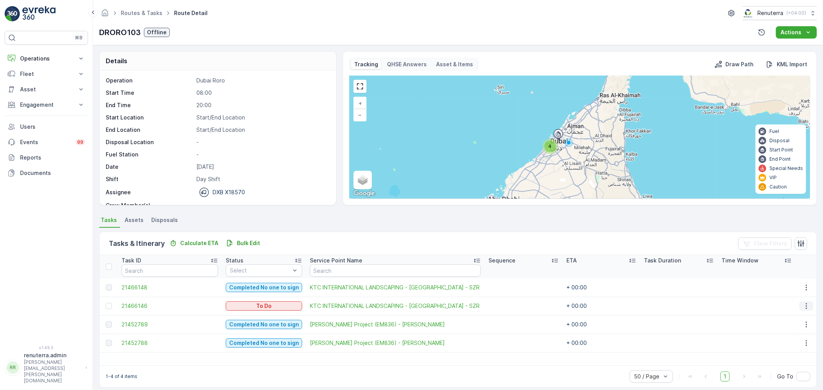
click at [805, 304] on icon "button" at bounding box center [805, 307] width 1 height 6
click at [802, 306] on icon "button" at bounding box center [806, 306] width 8 height 8
click at [805, 305] on icon "button" at bounding box center [806, 306] width 8 height 8
click at [802, 306] on icon "button" at bounding box center [806, 306] width 8 height 8
click at [410, 379] on div "1-4 of 4 items 50 / Page 1 Go To" at bounding box center [458, 377] width 717 height 22
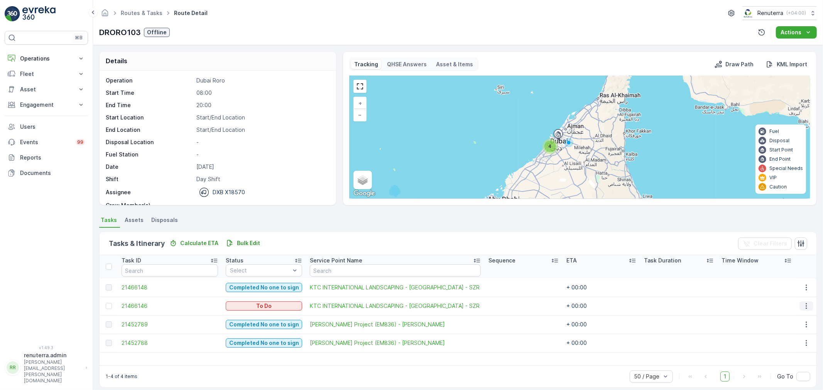
click at [805, 304] on icon "button" at bounding box center [806, 306] width 8 height 8
click at [789, 353] on span "Remove from Route" at bounding box center [794, 350] width 52 height 8
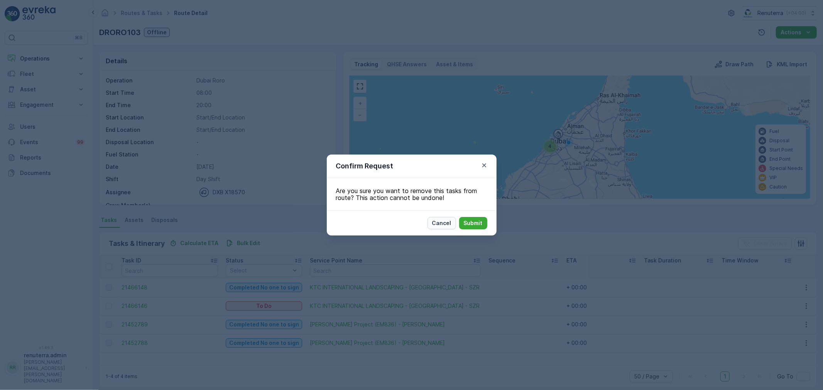
click at [441, 221] on p "Cancel" at bounding box center [441, 223] width 19 height 8
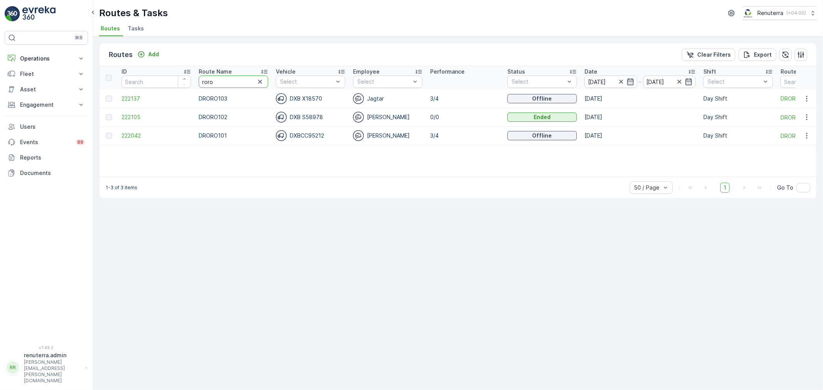
drag, startPoint x: 203, startPoint y: 79, endPoint x: 177, endPoint y: 79, distance: 26.2
click at [177, 79] on tr "ID Route Name roro Vehicle Select Employee Select Performance Status Select Dat…" at bounding box center [487, 77] width 775 height 23
type input "med"
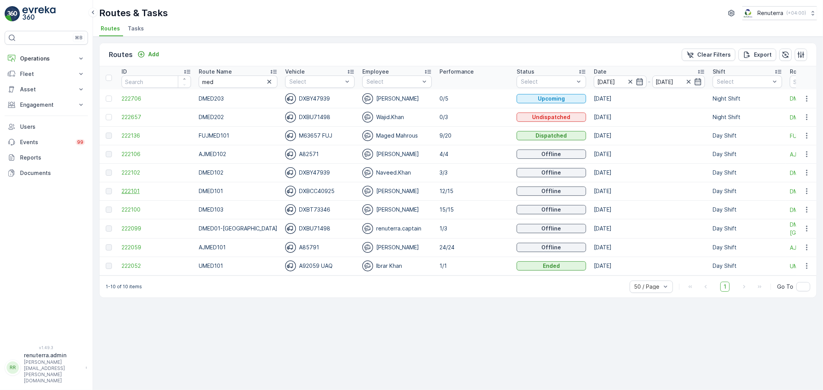
click at [135, 191] on span "222101" at bounding box center [156, 191] width 69 height 8
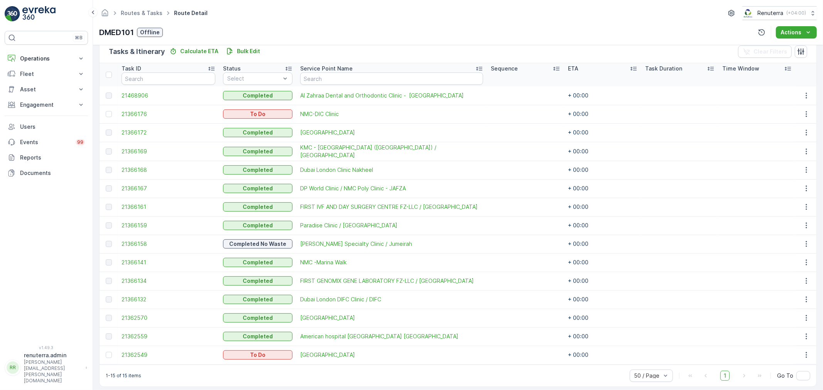
scroll to position [198, 0]
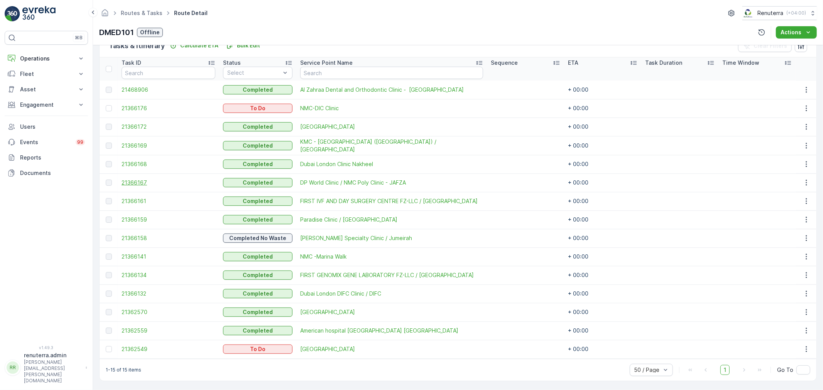
click at [138, 179] on span "21366167" at bounding box center [169, 183] width 94 height 8
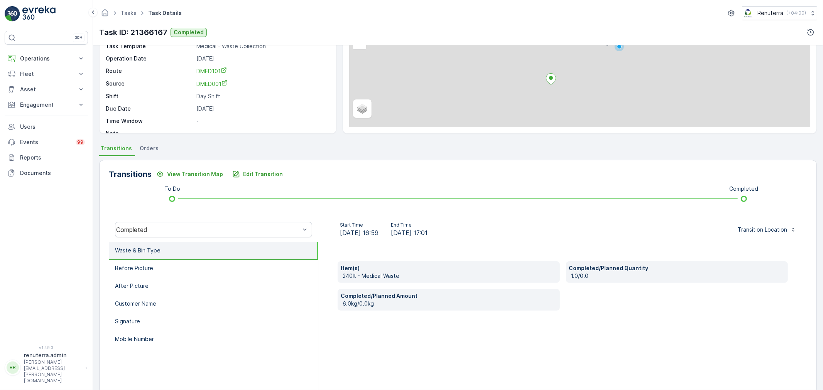
scroll to position [95, 0]
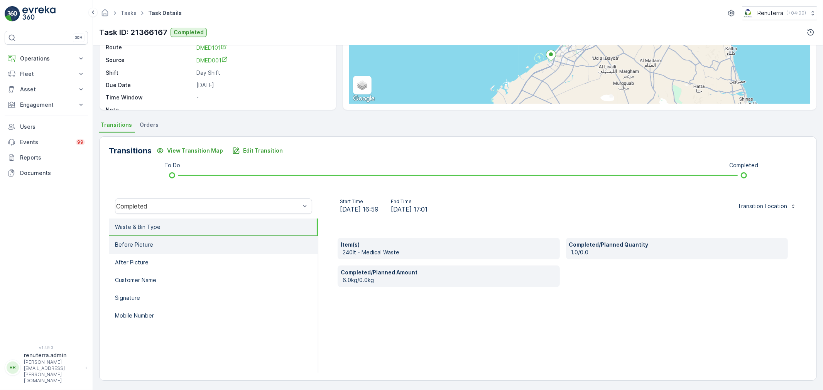
click at [153, 244] on li "Before Picture" at bounding box center [213, 245] width 209 height 18
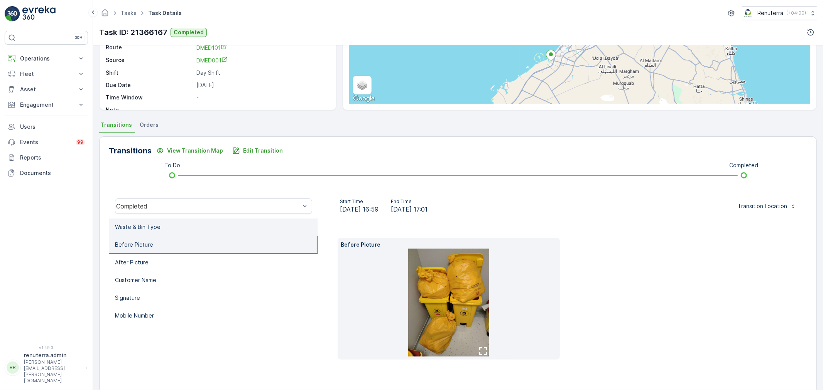
click at [134, 224] on p "Waste & Bin Type" at bounding box center [138, 227] width 46 height 8
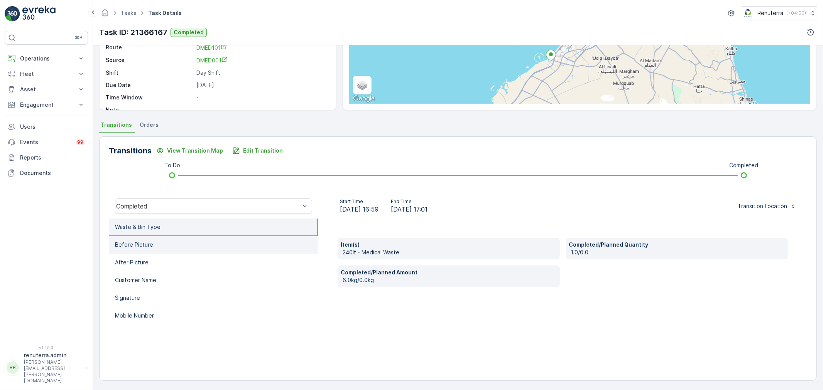
click at [137, 245] on p "Before Picture" at bounding box center [134, 245] width 38 height 8
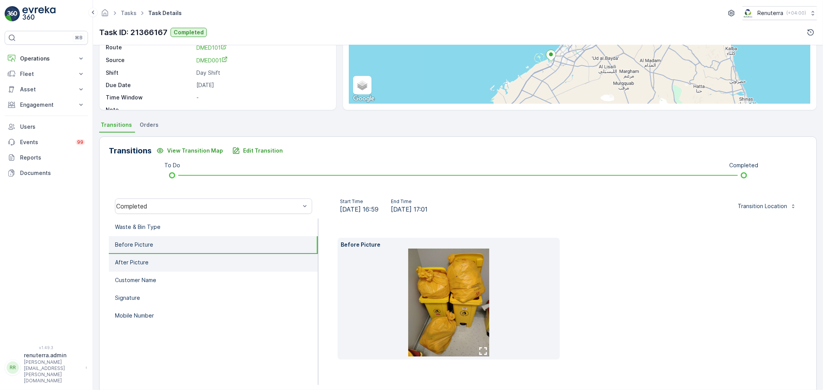
click at [142, 265] on p "After Picture" at bounding box center [132, 263] width 34 height 8
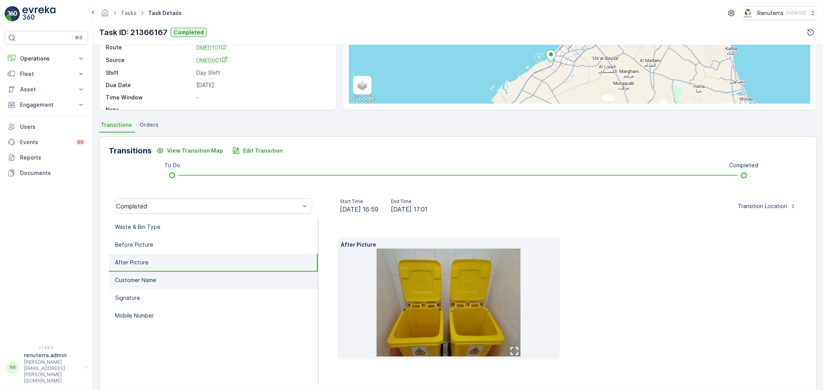
click at [147, 277] on p "Customer Name" at bounding box center [135, 281] width 41 height 8
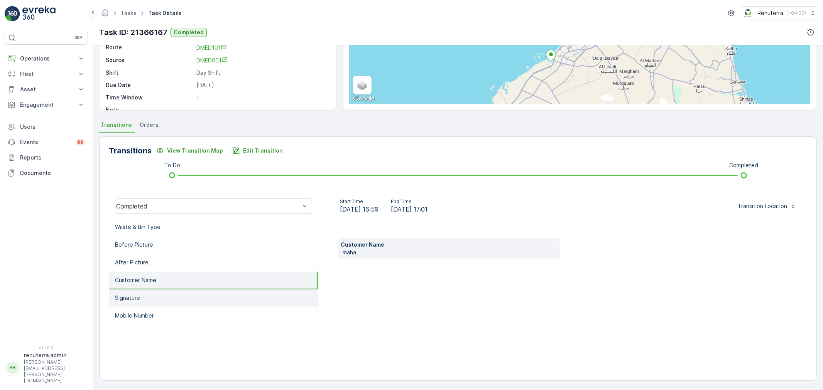
click at [156, 298] on li "Signature" at bounding box center [213, 299] width 209 height 18
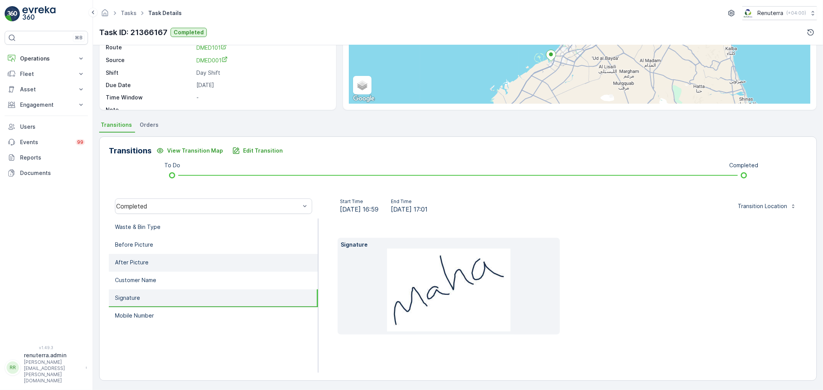
click at [154, 263] on li "After Picture" at bounding box center [213, 263] width 209 height 18
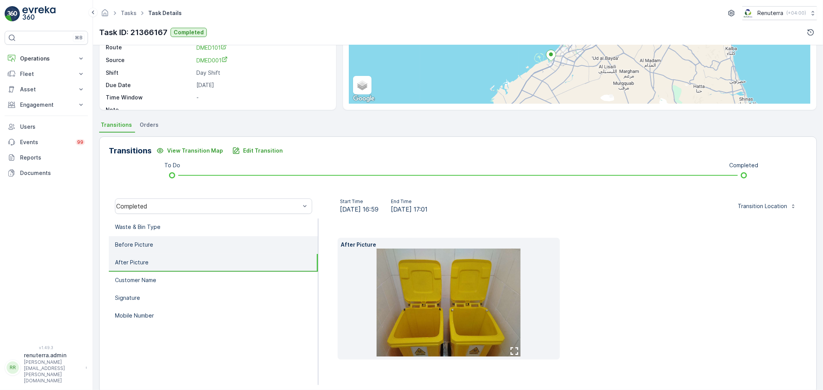
click at [155, 241] on li "Before Picture" at bounding box center [213, 245] width 209 height 18
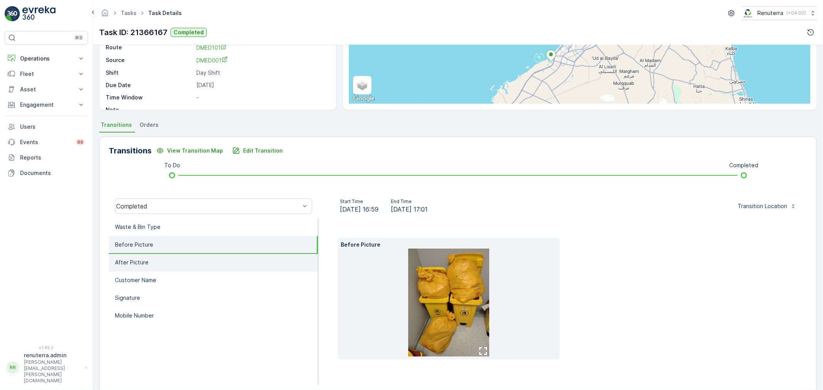
click at [155, 263] on li "After Picture" at bounding box center [213, 263] width 209 height 18
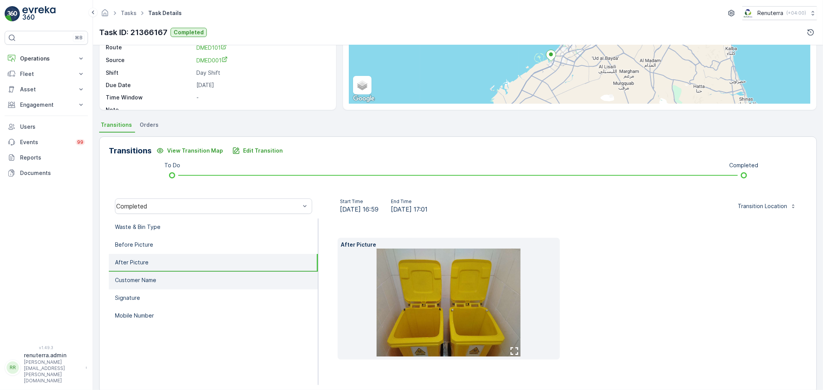
click at [176, 279] on li "Customer Name" at bounding box center [213, 281] width 209 height 18
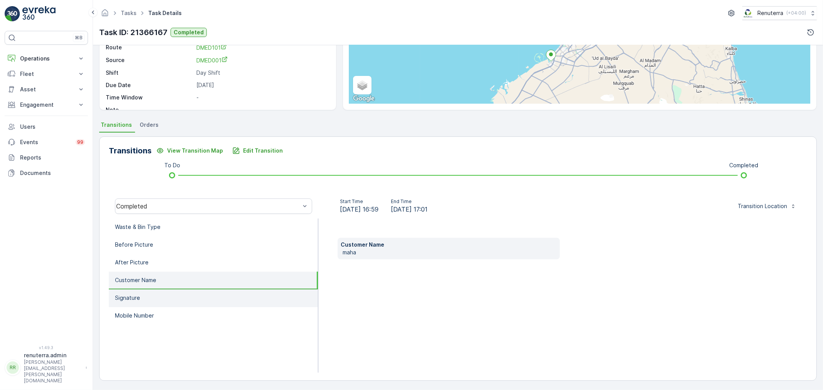
click at [182, 296] on li "Signature" at bounding box center [213, 299] width 209 height 18
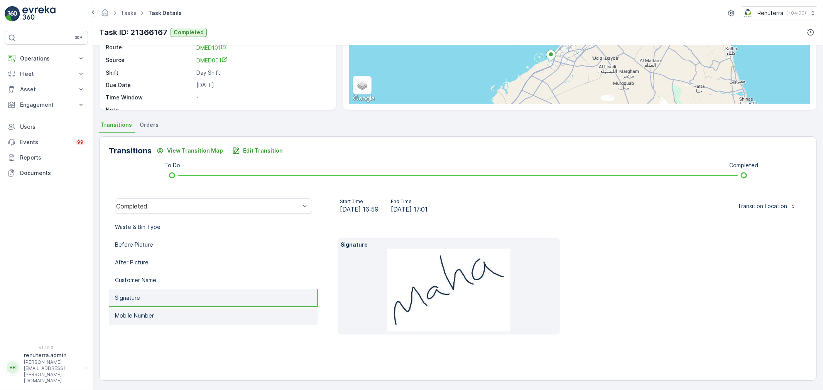
click at [131, 314] on p "Mobile Number" at bounding box center [134, 316] width 39 height 8
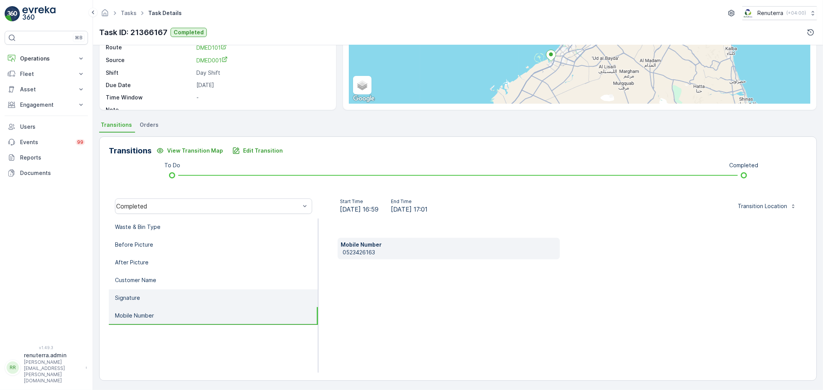
click at [138, 296] on p "Signature" at bounding box center [127, 298] width 25 height 8
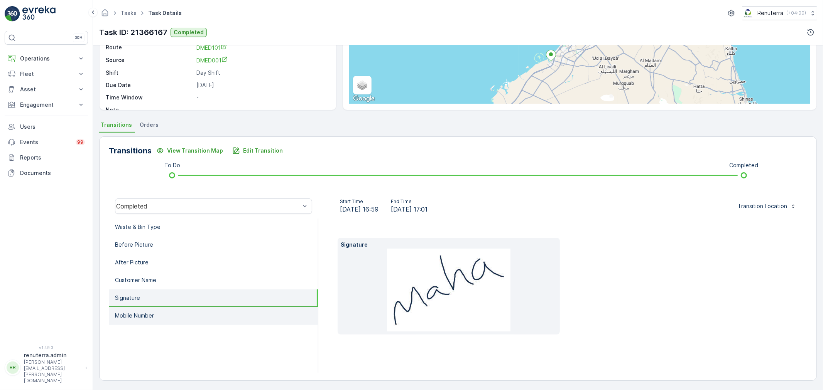
click at [149, 312] on p "Mobile Number" at bounding box center [134, 316] width 39 height 8
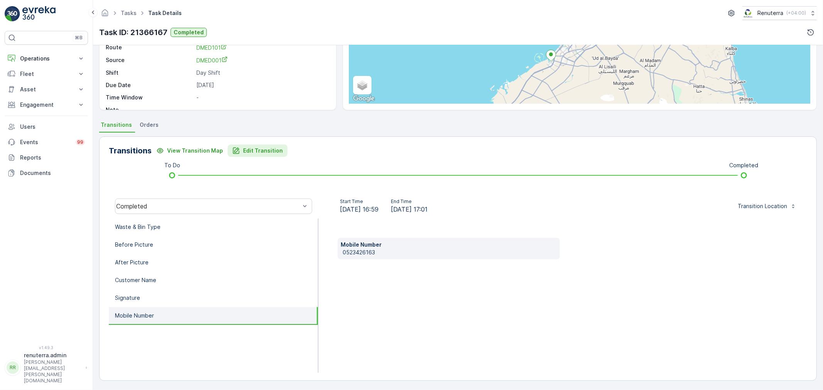
click at [259, 148] on p "Edit Transition" at bounding box center [263, 151] width 40 height 8
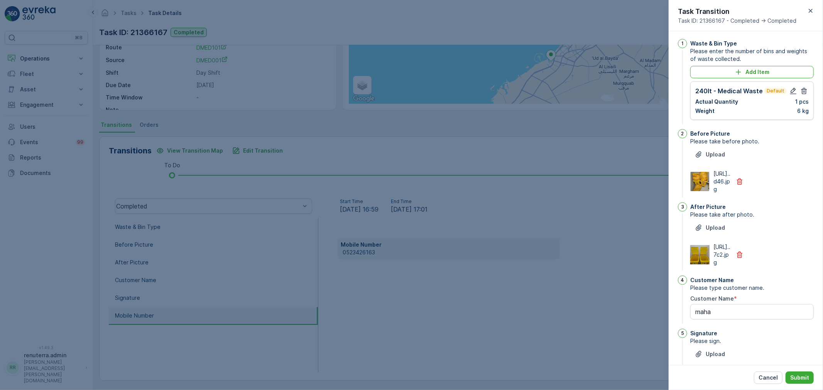
scroll to position [0, 0]
click at [803, 90] on icon "button" at bounding box center [804, 93] width 8 height 8
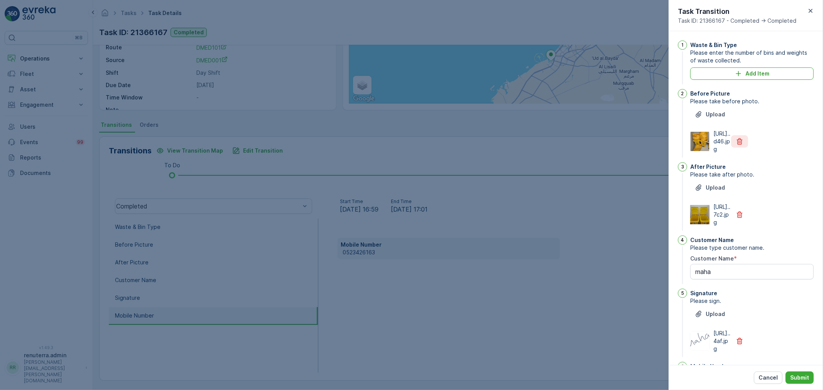
click at [735, 144] on button "button" at bounding box center [739, 141] width 17 height 12
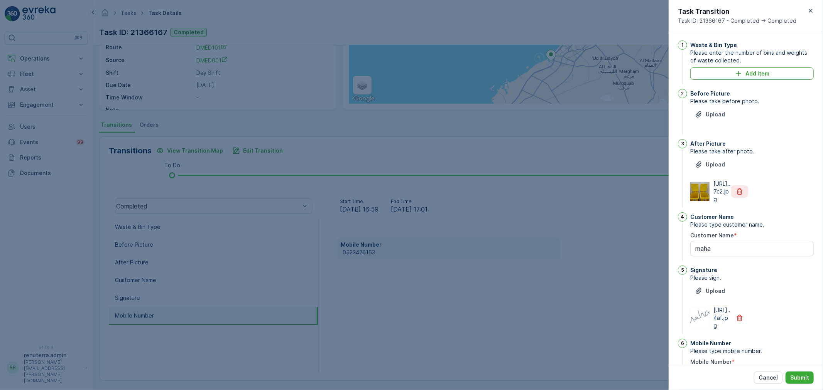
click at [738, 195] on icon "button" at bounding box center [740, 192] width 6 height 7
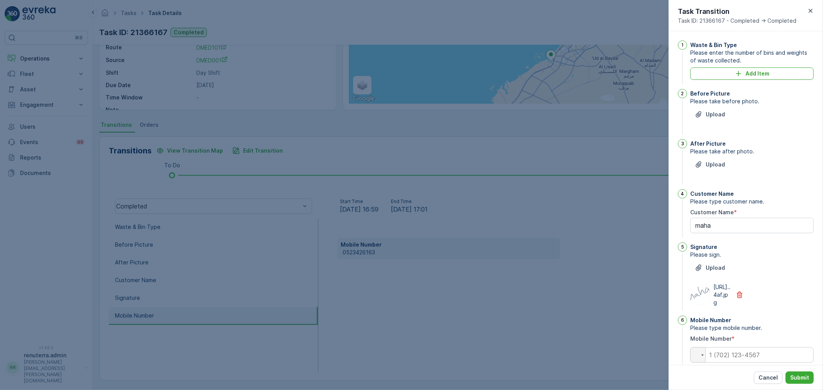
click at [738, 299] on icon "button" at bounding box center [740, 295] width 8 height 8
click at [735, 329] on input "tel" at bounding box center [751, 331] width 123 height 15
type input "0"
drag, startPoint x: 729, startPoint y: 221, endPoint x: 629, endPoint y: 221, distance: 100.7
click at [629, 221] on div "Tasks Task Details Renuterra ( +04:00 ) Task ID: 21366167 Completed Details Tas…" at bounding box center [458, 195] width 730 height 390
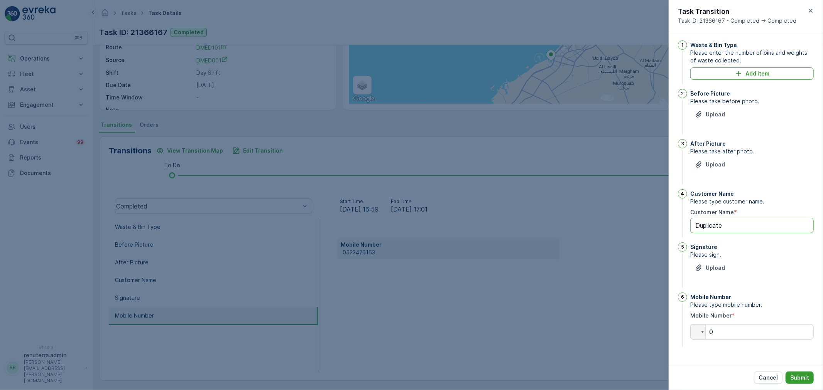
type Name "Duplicate"
click at [803, 380] on p "Submit" at bounding box center [799, 378] width 19 height 8
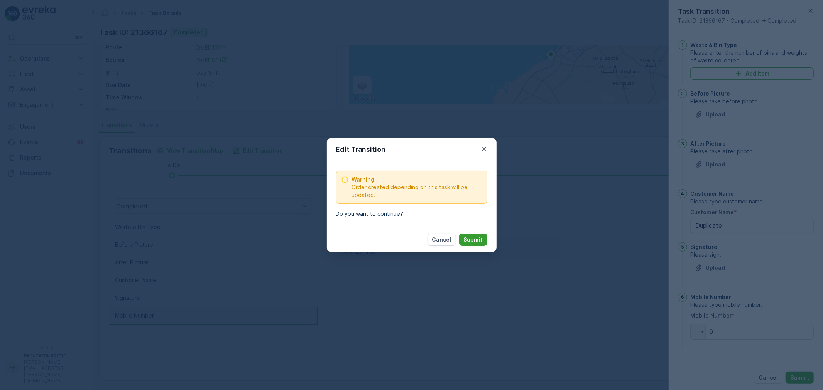
click at [475, 235] on button "Submit" at bounding box center [473, 240] width 28 height 12
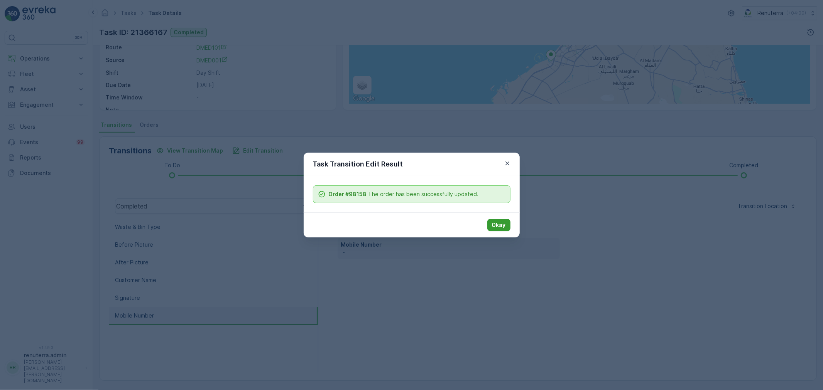
click at [495, 226] on p "Okay" at bounding box center [499, 225] width 14 height 8
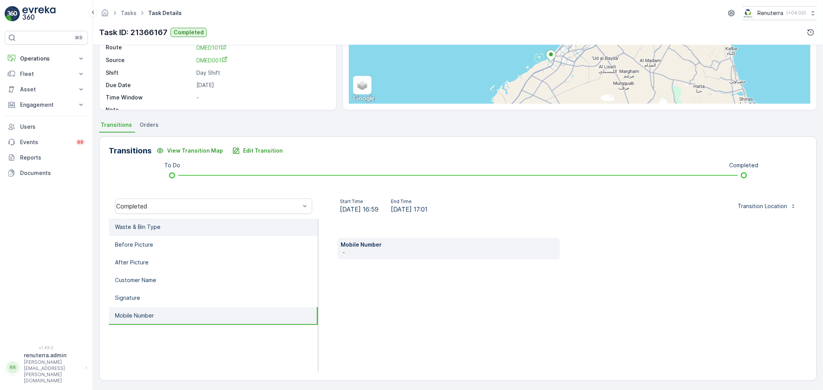
click at [170, 223] on li "Waste & Bin Type" at bounding box center [213, 228] width 209 height 18
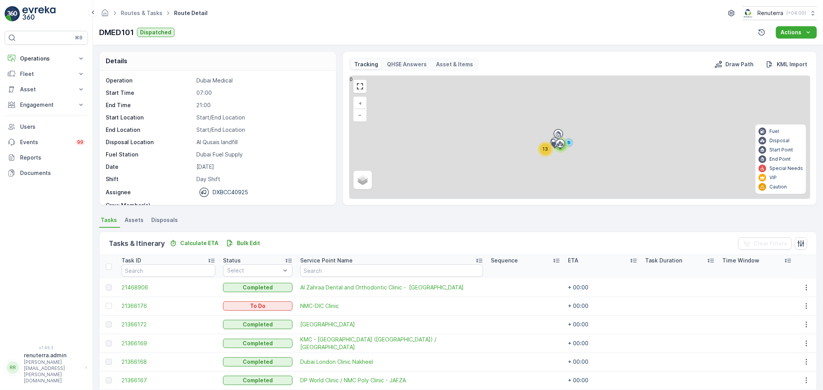
scroll to position [86, 0]
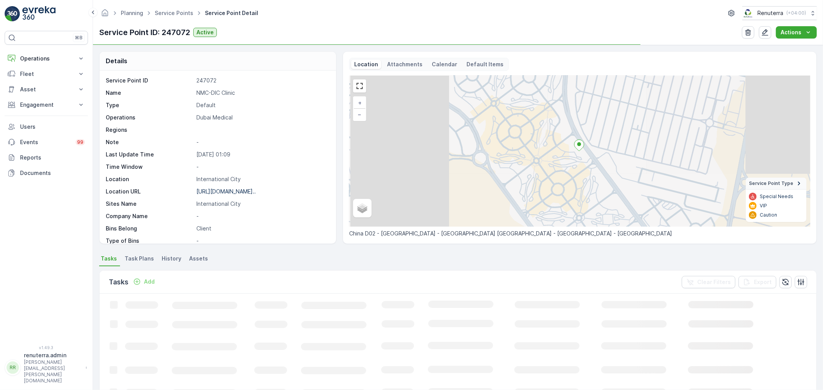
click at [139, 258] on span "Task Plans" at bounding box center [139, 259] width 29 height 8
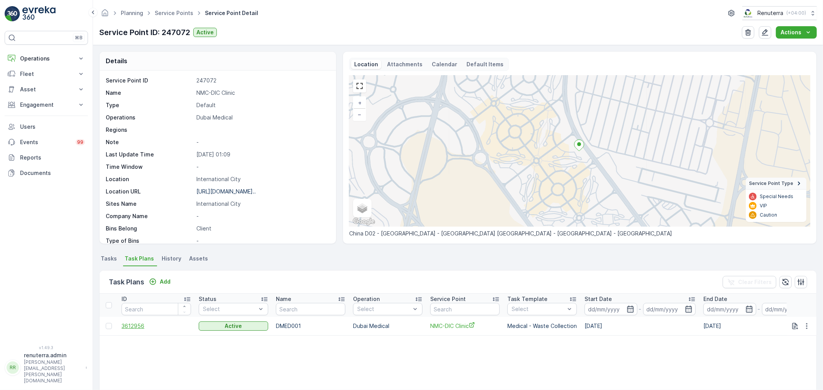
click at [137, 322] on span "3612956" at bounding box center [156, 326] width 69 height 8
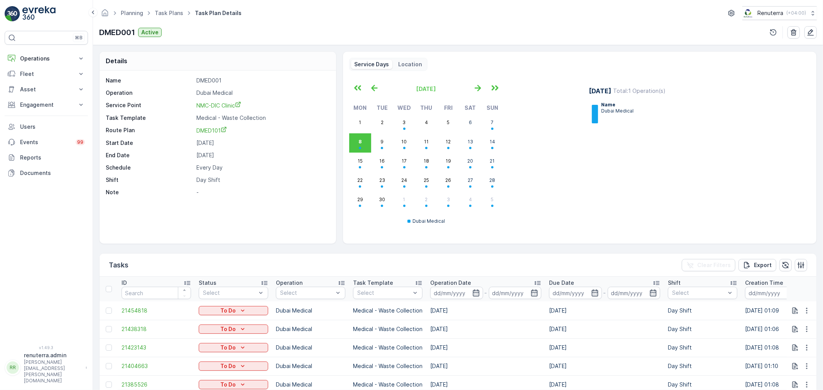
click at [815, 22] on div "Planning Task Plans Task Plan Details Renuterra ( +04:00 ) DMED001 Active" at bounding box center [458, 22] width 730 height 45
click at [811, 29] on icon "button" at bounding box center [811, 33] width 8 height 8
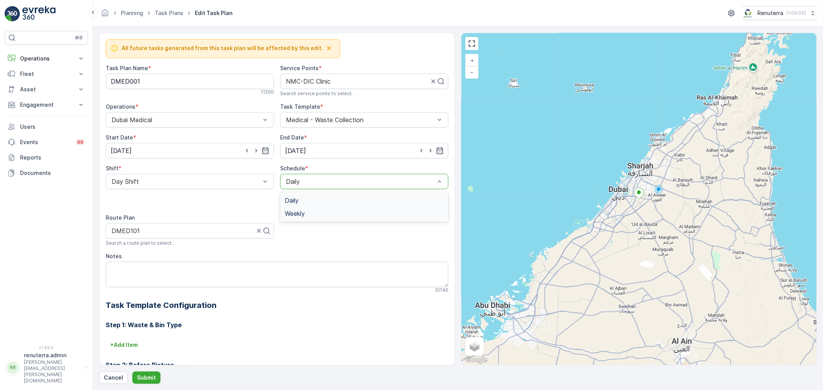
click at [301, 211] on span "Weekly" at bounding box center [295, 213] width 20 height 7
click at [403, 198] on div at bounding box center [402, 196] width 6 height 6
click at [402, 189] on input "Sun" at bounding box center [402, 189] width 0 height 0
click at [167, 154] on input "[DATE]" at bounding box center [190, 150] width 168 height 15
click at [118, 245] on div "16" at bounding box center [119, 246] width 12 height 12
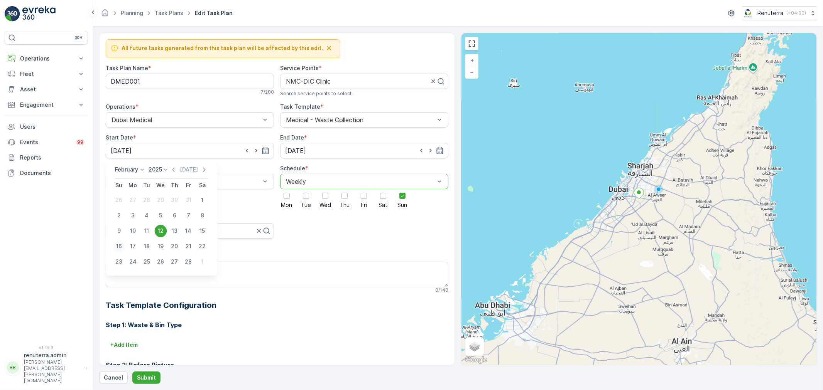
type input "[DATE]"
click at [143, 378] on p "Submit" at bounding box center [146, 378] width 19 height 8
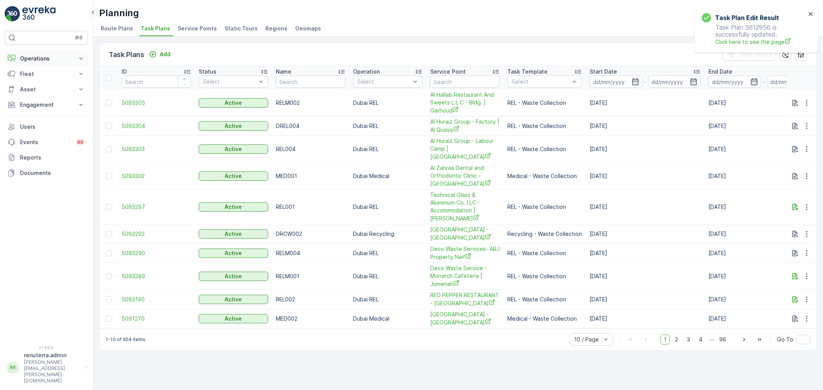
click at [35, 55] on p "Operations" at bounding box center [46, 59] width 52 height 8
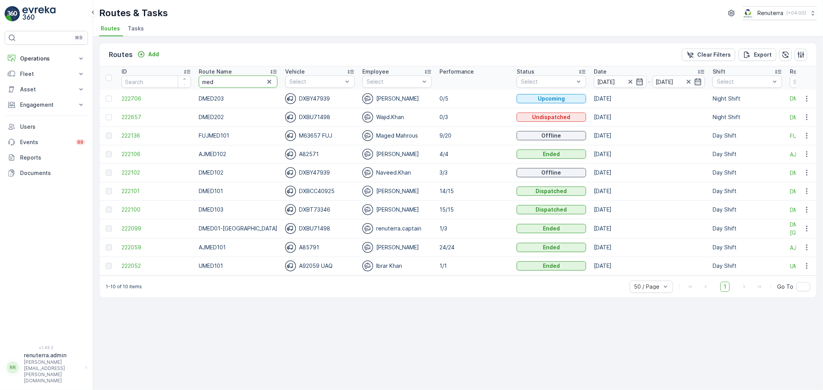
drag, startPoint x: 226, startPoint y: 84, endPoint x: 190, endPoint y: 72, distance: 37.8
click at [190, 72] on tr "ID Route Name med Vehicle Select Employee Select Performance Status Select Date…" at bounding box center [492, 77] width 784 height 23
type input "hat"
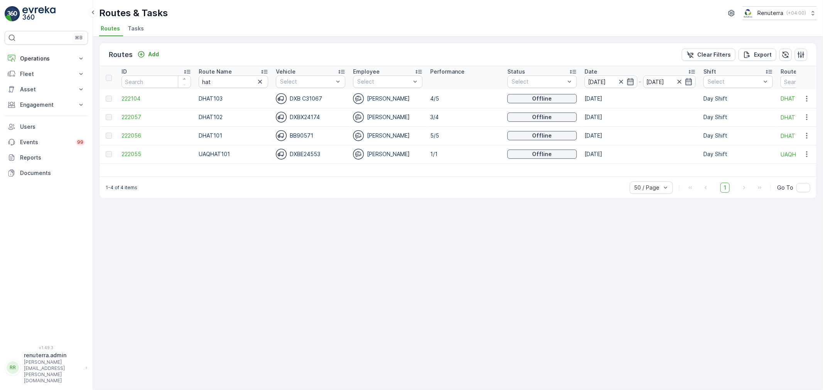
click at [262, 74] on icon at bounding box center [264, 72] width 8 height 8
click at [128, 95] on span "222056" at bounding box center [156, 99] width 69 height 8
click at [137, 116] on span "222057" at bounding box center [156, 117] width 69 height 8
drag, startPoint x: 213, startPoint y: 80, endPoint x: 180, endPoint y: 78, distance: 33.6
click at [180, 78] on tr "ID Route Name hat Vehicle Select Employee Select Performance Status Select Date…" at bounding box center [487, 77] width 775 height 23
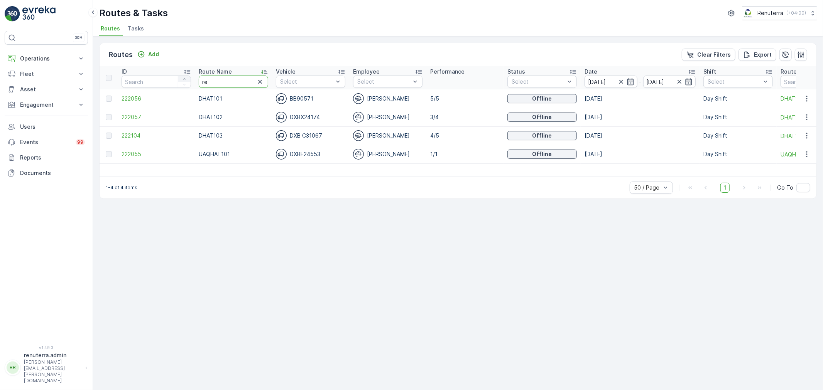
type input "rel"
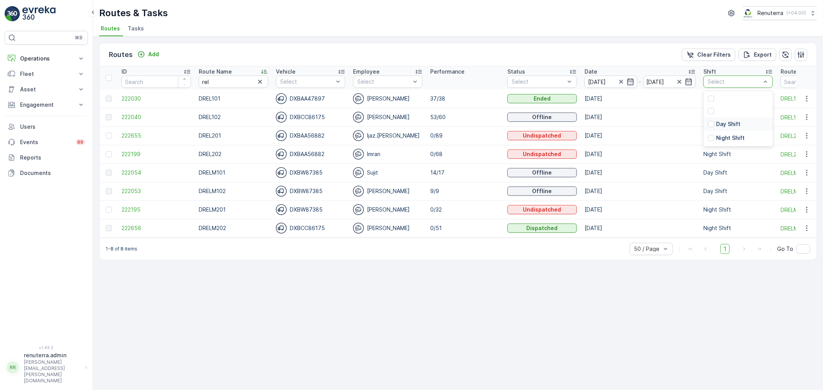
click at [721, 125] on p "Day Shift" at bounding box center [728, 124] width 24 height 8
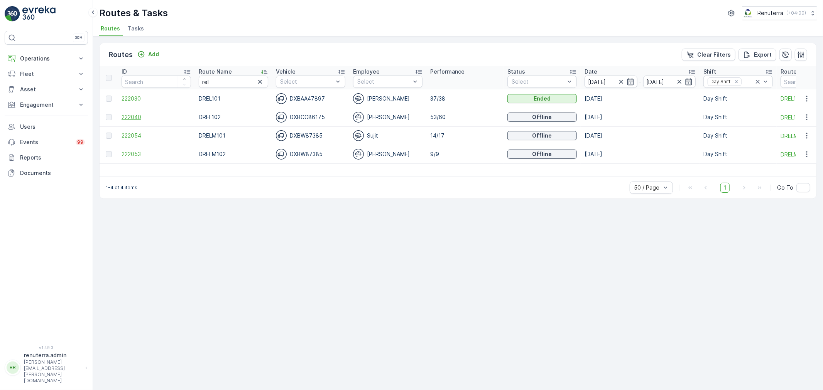
click at [135, 117] on span "222040" at bounding box center [156, 117] width 69 height 8
drag, startPoint x: 222, startPoint y: 80, endPoint x: 177, endPoint y: 78, distance: 45.2
click at [177, 78] on tr "ID Route Name rel Vehicle Select Employee Select Performance Status Select Date…" at bounding box center [487, 77] width 775 height 23
type input "hat"
click at [140, 98] on span "222056" at bounding box center [156, 99] width 69 height 8
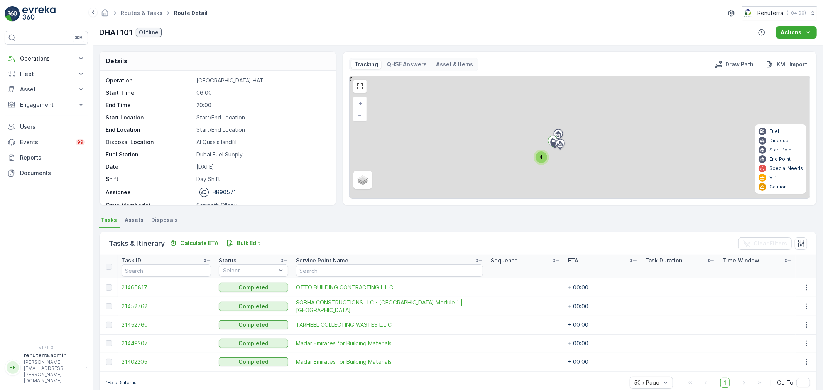
scroll to position [14, 0]
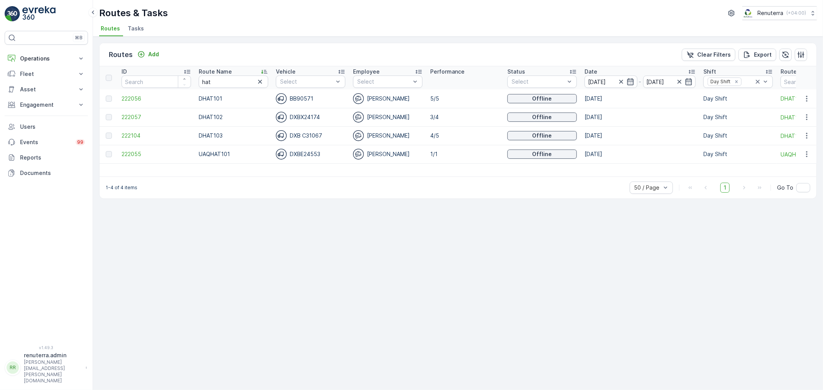
click at [130, 113] on td "222057" at bounding box center [156, 117] width 77 height 19
click at [130, 117] on span "222057" at bounding box center [156, 117] width 69 height 8
click at [132, 133] on span "222104" at bounding box center [156, 136] width 69 height 8
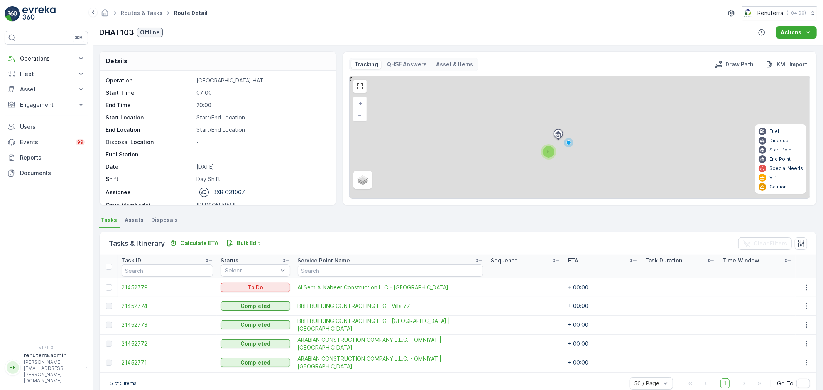
scroll to position [14, 0]
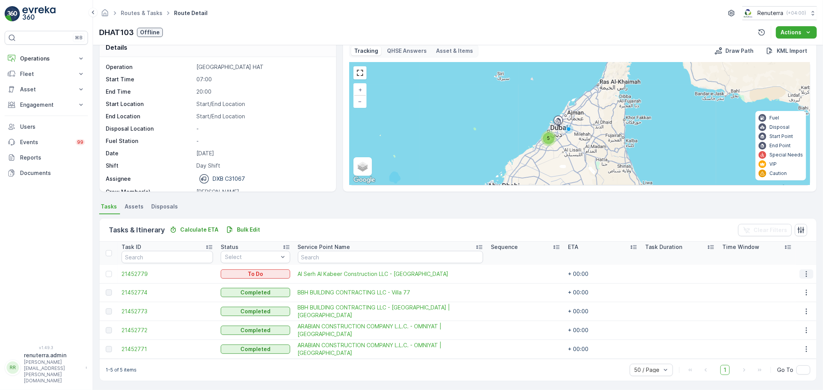
click at [803, 271] on icon "button" at bounding box center [806, 274] width 8 height 8
click at [796, 303] on span "Change Route" at bounding box center [786, 307] width 37 height 8
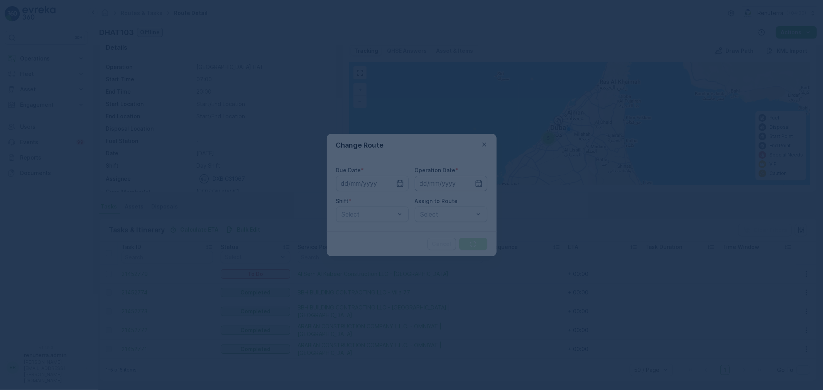
type input "[DATE]"
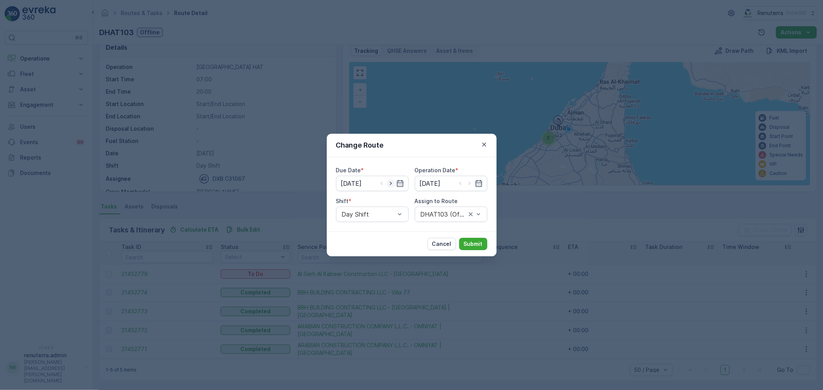
click at [390, 180] on icon "button" at bounding box center [391, 184] width 8 height 8
type input "[DATE]"
click at [469, 182] on icon "button" at bounding box center [470, 184] width 8 height 8
type input "[DATE]"
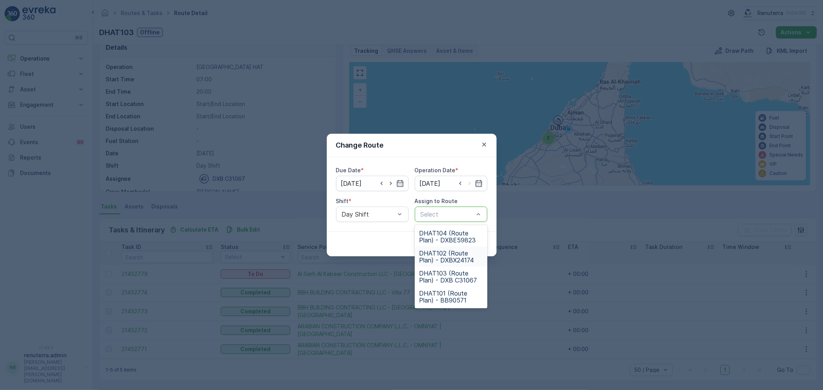
click at [452, 252] on span "DHAT102 (Route Plan) - DXBX24174" at bounding box center [450, 257] width 63 height 14
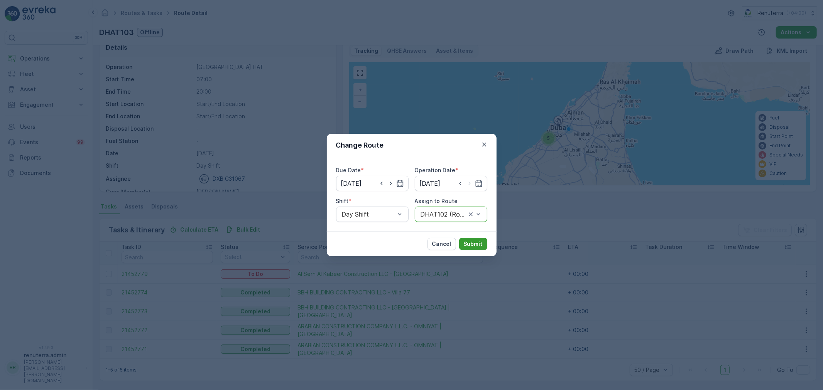
click at [474, 241] on p "Submit" at bounding box center [473, 244] width 19 height 8
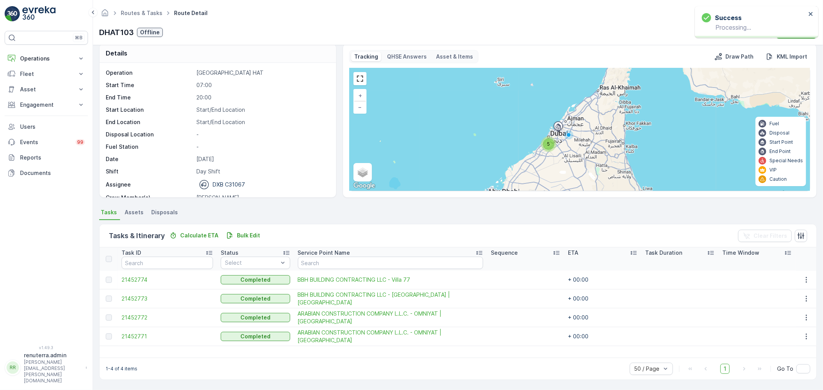
scroll to position [8, 0]
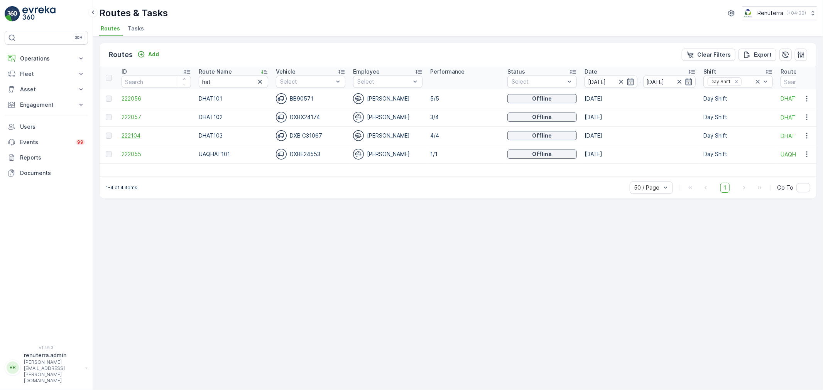
click at [128, 133] on span "222104" at bounding box center [156, 136] width 69 height 8
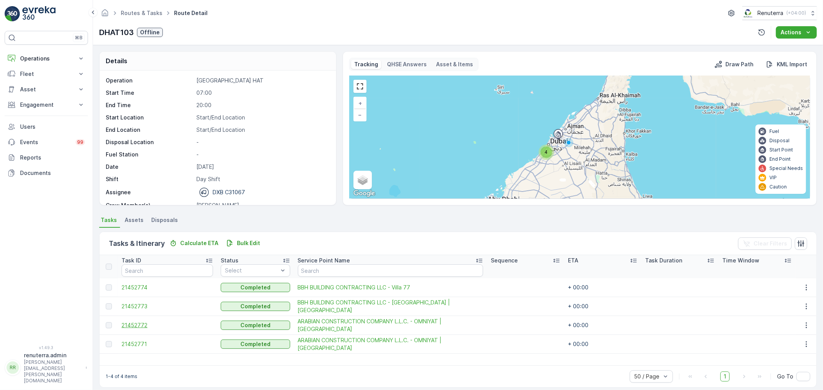
click at [138, 326] on span "21452772" at bounding box center [167, 326] width 91 height 8
click at [142, 285] on span "21452774" at bounding box center [167, 288] width 91 height 8
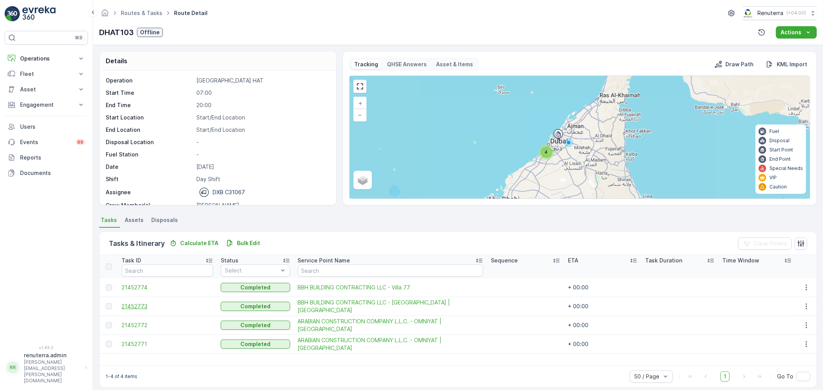
click at [143, 307] on span "21452773" at bounding box center [167, 307] width 91 height 8
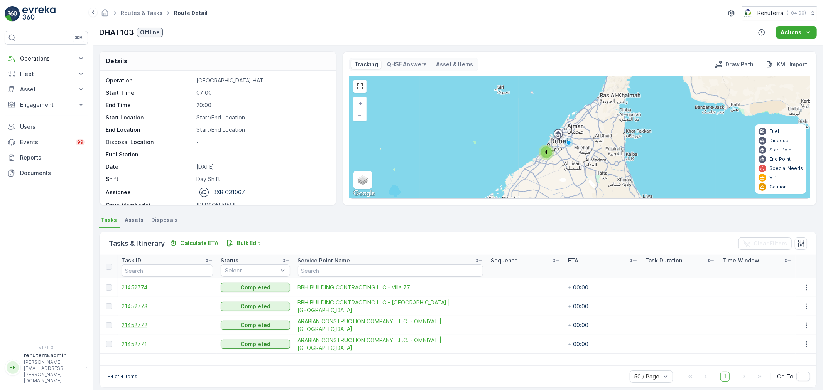
click at [136, 325] on span "21452772" at bounding box center [167, 326] width 91 height 8
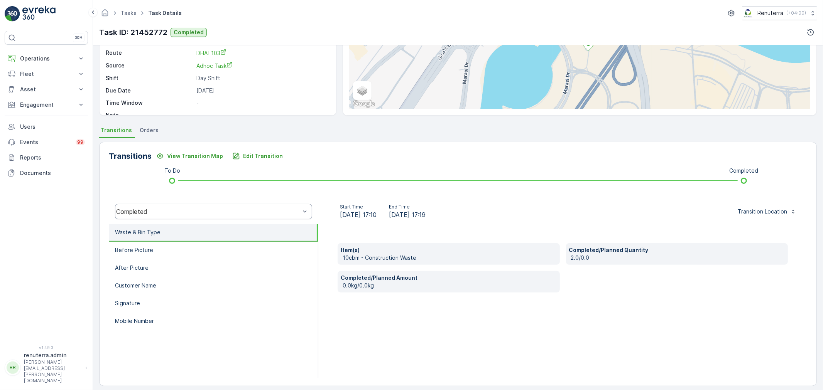
scroll to position [95, 0]
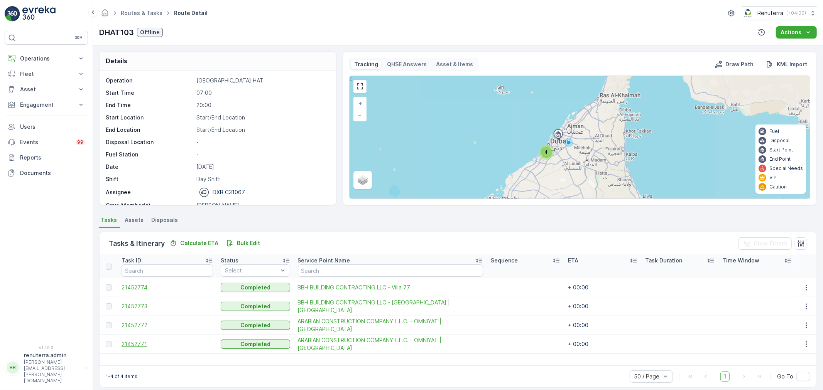
click at [128, 345] on span "21452771" at bounding box center [167, 345] width 91 height 8
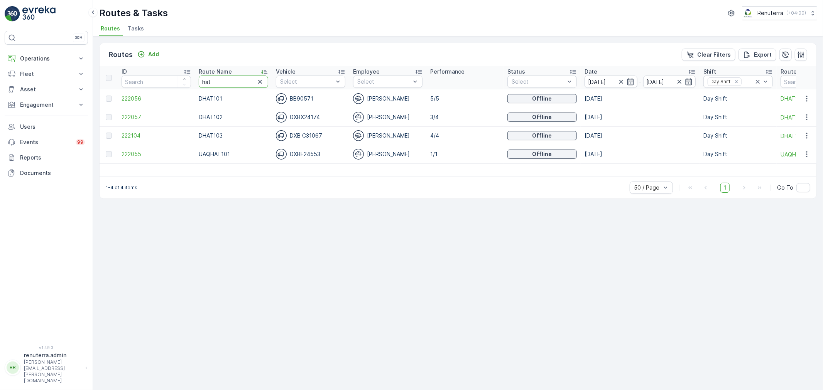
drag, startPoint x: 226, startPoint y: 81, endPoint x: 175, endPoint y: 81, distance: 50.5
click at [175, 81] on tr "ID Route Name hat Vehicle Select Employee Select Performance Status Select Date…" at bounding box center [487, 77] width 775 height 23
type input "rel"
click at [136, 96] on span "222030" at bounding box center [156, 99] width 69 height 8
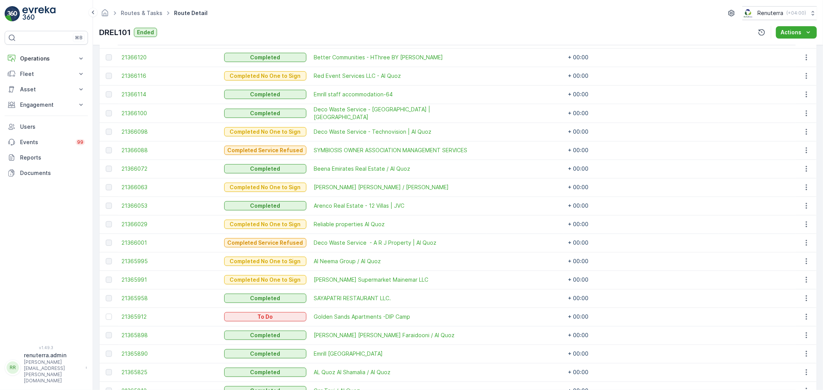
scroll to position [343, 0]
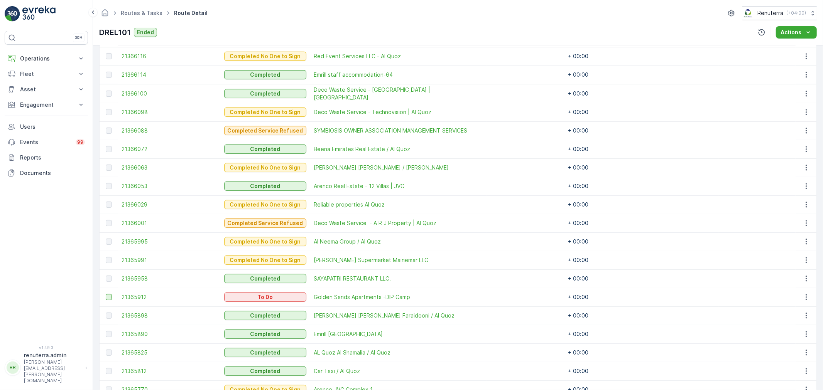
click at [106, 294] on div at bounding box center [109, 297] width 6 height 6
click at [106, 294] on input "checkbox" at bounding box center [106, 294] width 0 height 0
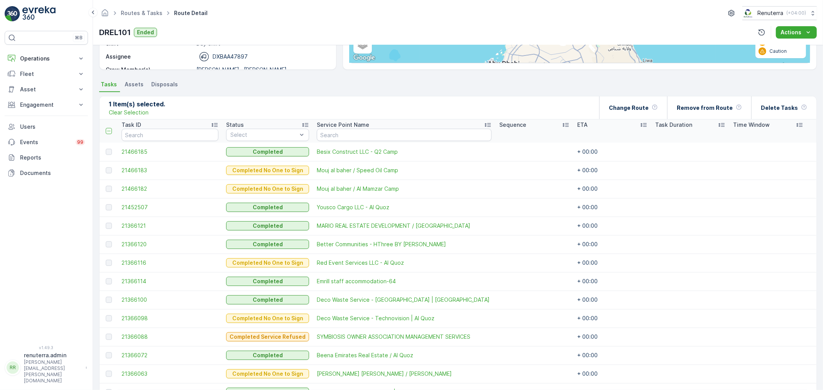
scroll to position [86, 0]
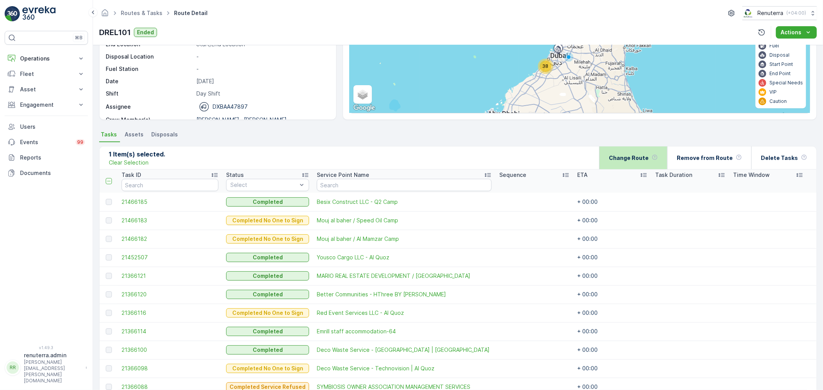
click at [641, 155] on p "Change Route" at bounding box center [629, 158] width 40 height 8
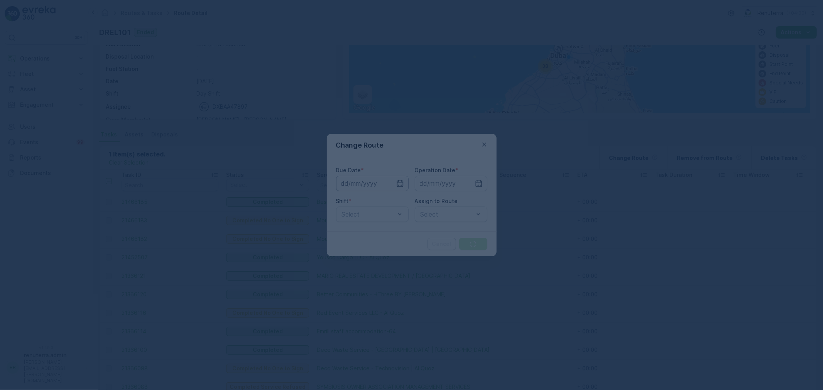
type input "[DATE]"
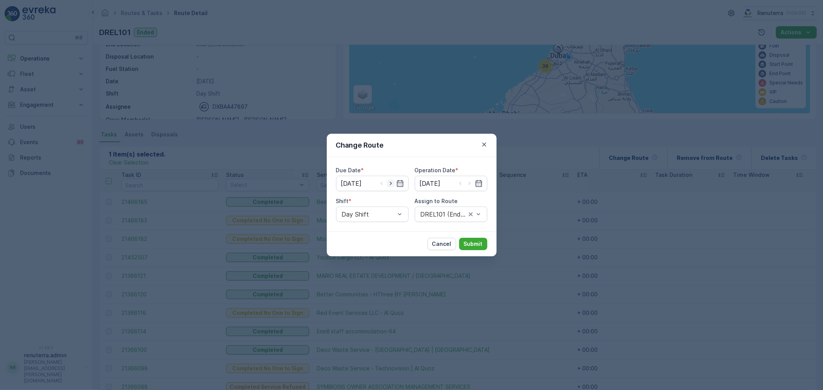
click at [392, 183] on icon "button" at bounding box center [391, 184] width 8 height 8
type input "[DATE]"
click at [469, 183] on icon "button" at bounding box center [470, 184] width 8 height 8
type input "[DATE]"
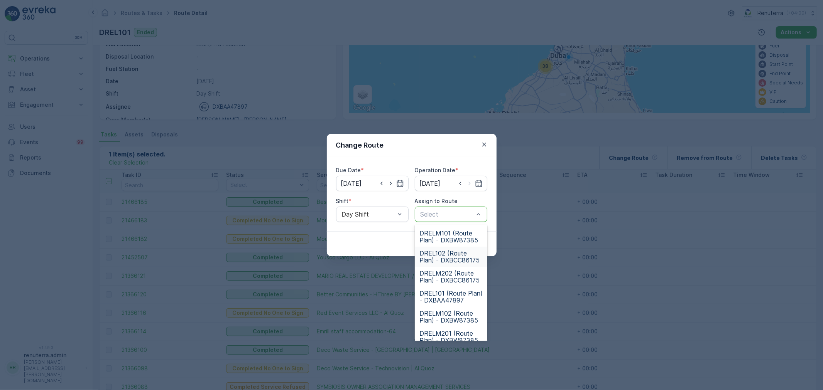
scroll to position [43, 0]
click at [447, 290] on span "DREL101 (Route Plan) - DXBAA47897" at bounding box center [450, 294] width 63 height 14
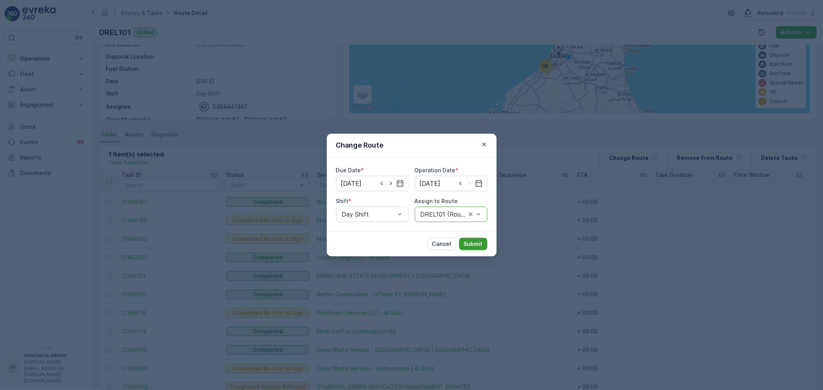
click at [469, 241] on p "Submit" at bounding box center [473, 244] width 19 height 8
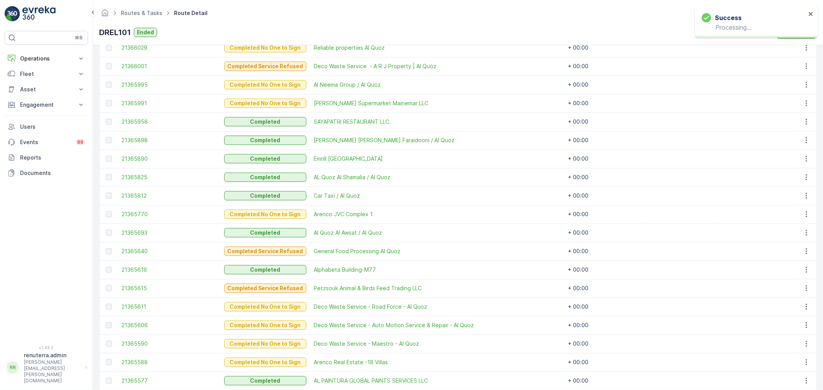
scroll to position [514, 0]
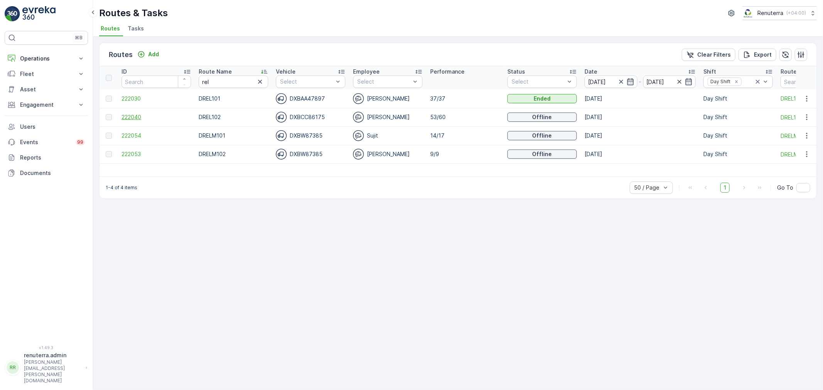
click at [133, 116] on span "222040" at bounding box center [156, 117] width 69 height 8
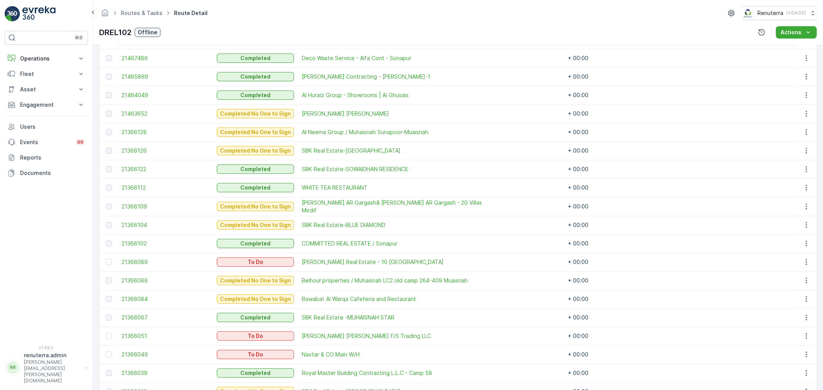
scroll to position [257, 0]
